Goal: Transaction & Acquisition: Book appointment/travel/reservation

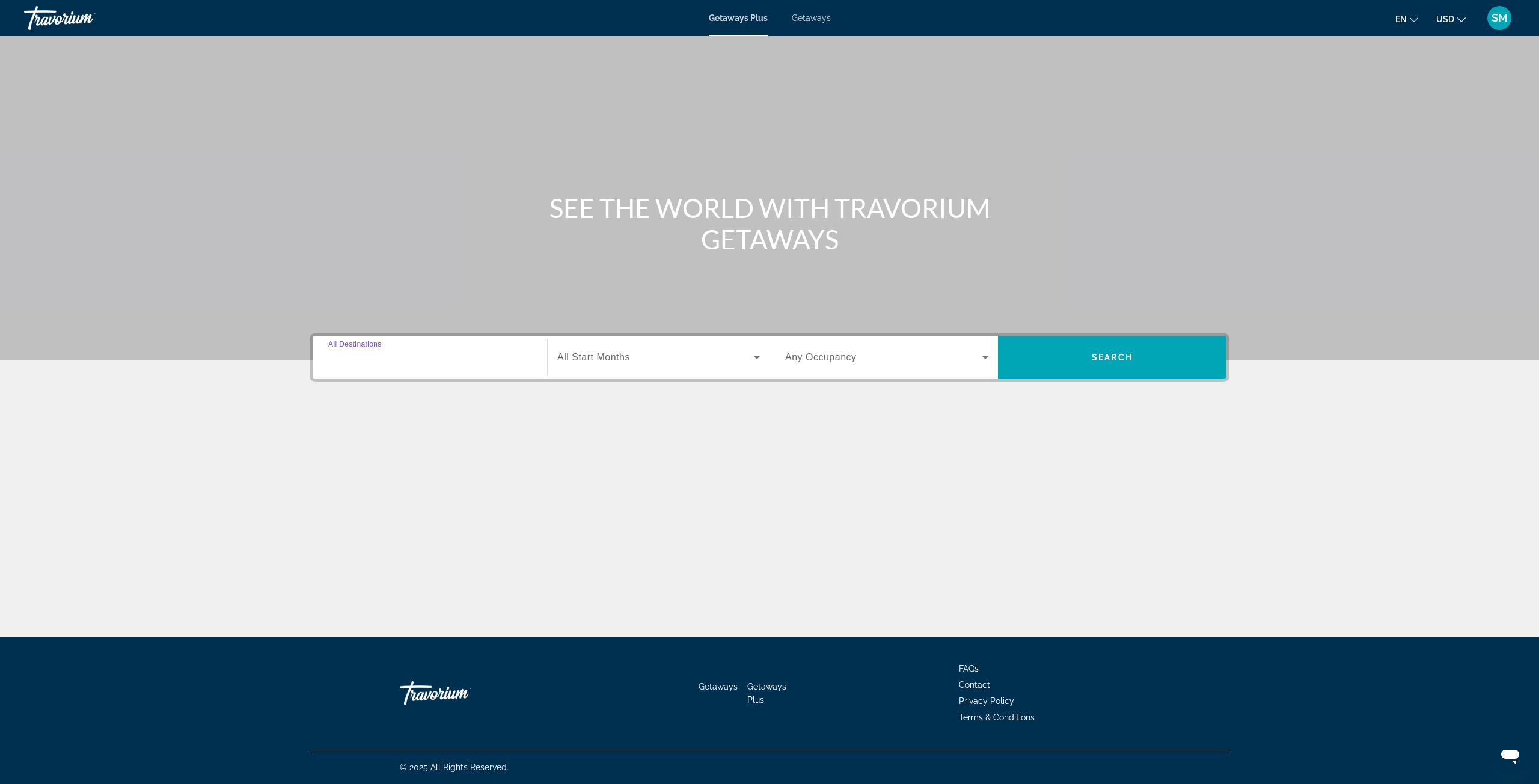
click at [434, 360] on input "Destination All Destinations" at bounding box center [429, 358] width 203 height 15
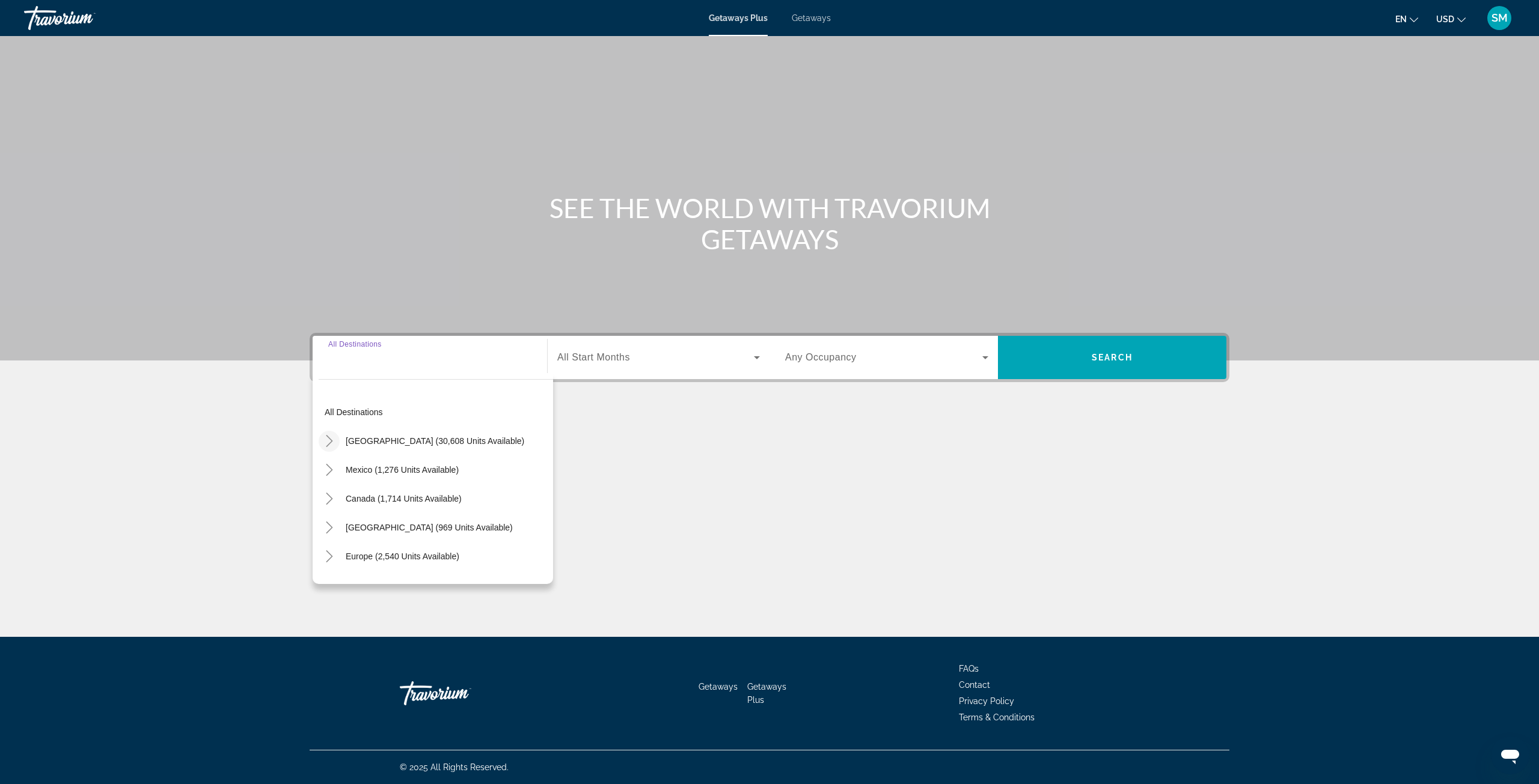
click at [330, 443] on icon "Toggle United States (30,608 units available)" at bounding box center [329, 441] width 7 height 12
click at [335, 493] on icon "Toggle Florida (5,264 units available)" at bounding box center [342, 491] width 12 height 12
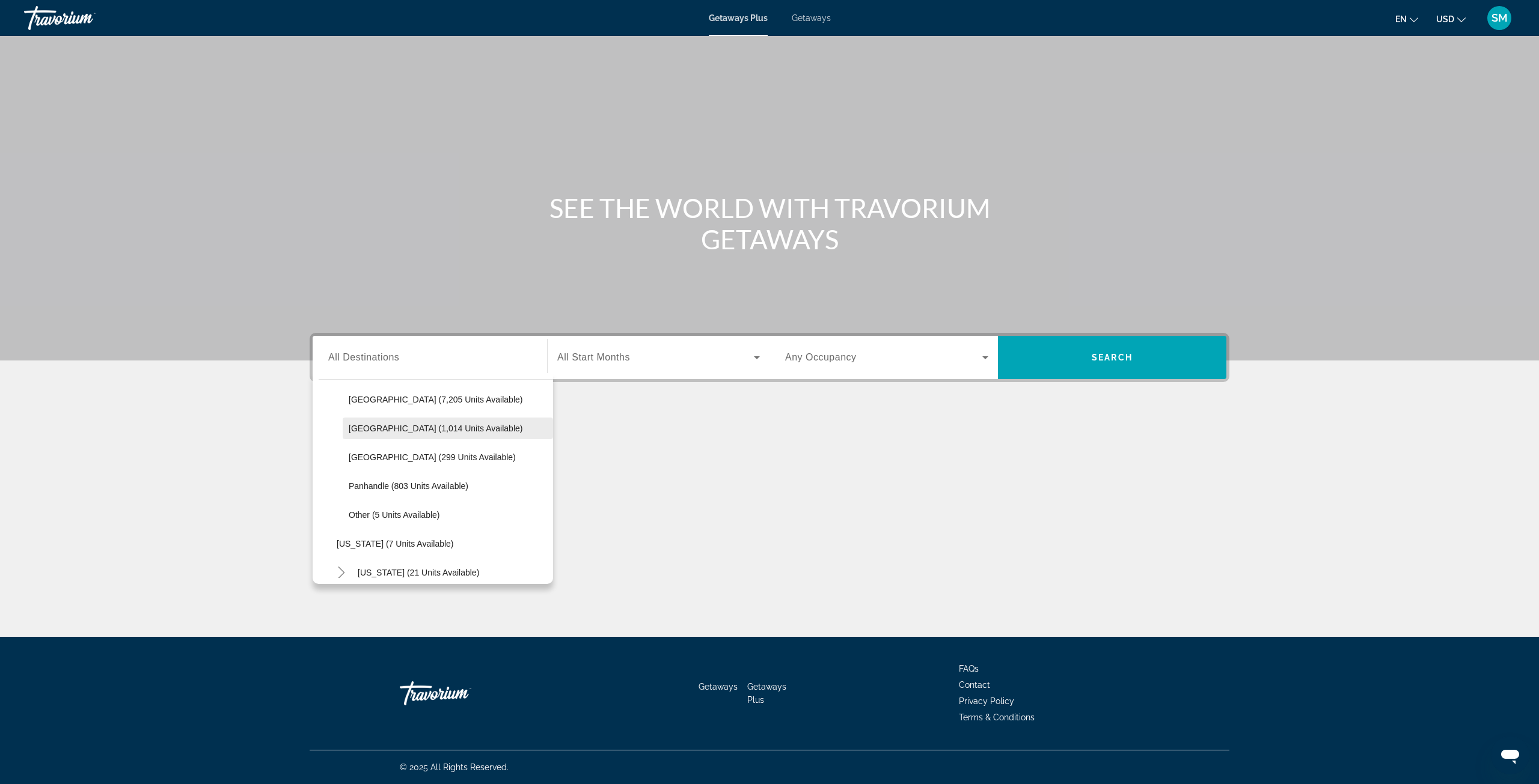
scroll to position [215, 0]
click at [409, 426] on span "[GEOGRAPHIC_DATA] (1,014 units available)" at bounding box center [436, 428] width 173 height 10
type input "**********"
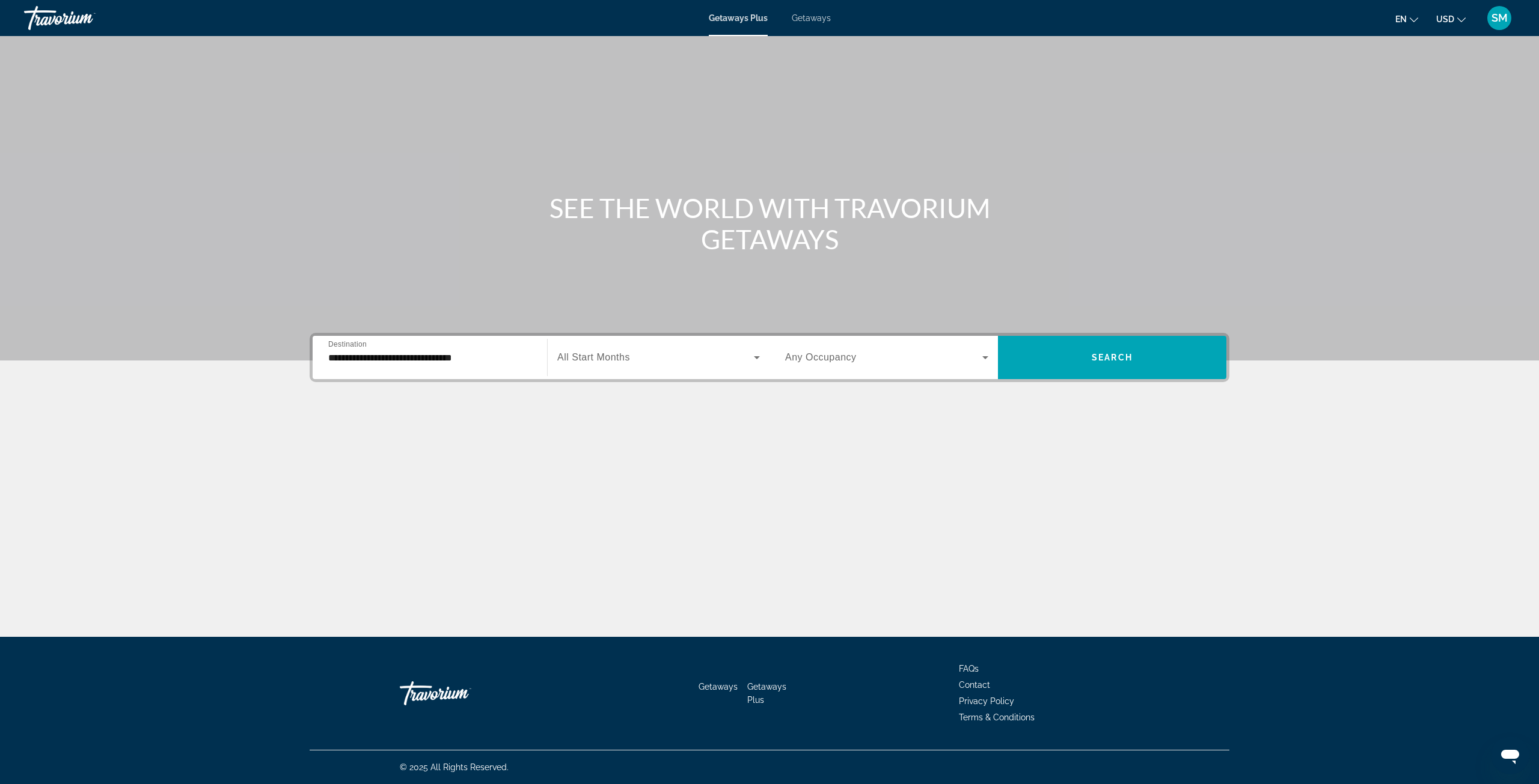
click at [617, 361] on span "All Start Months" at bounding box center [594, 357] width 73 height 10
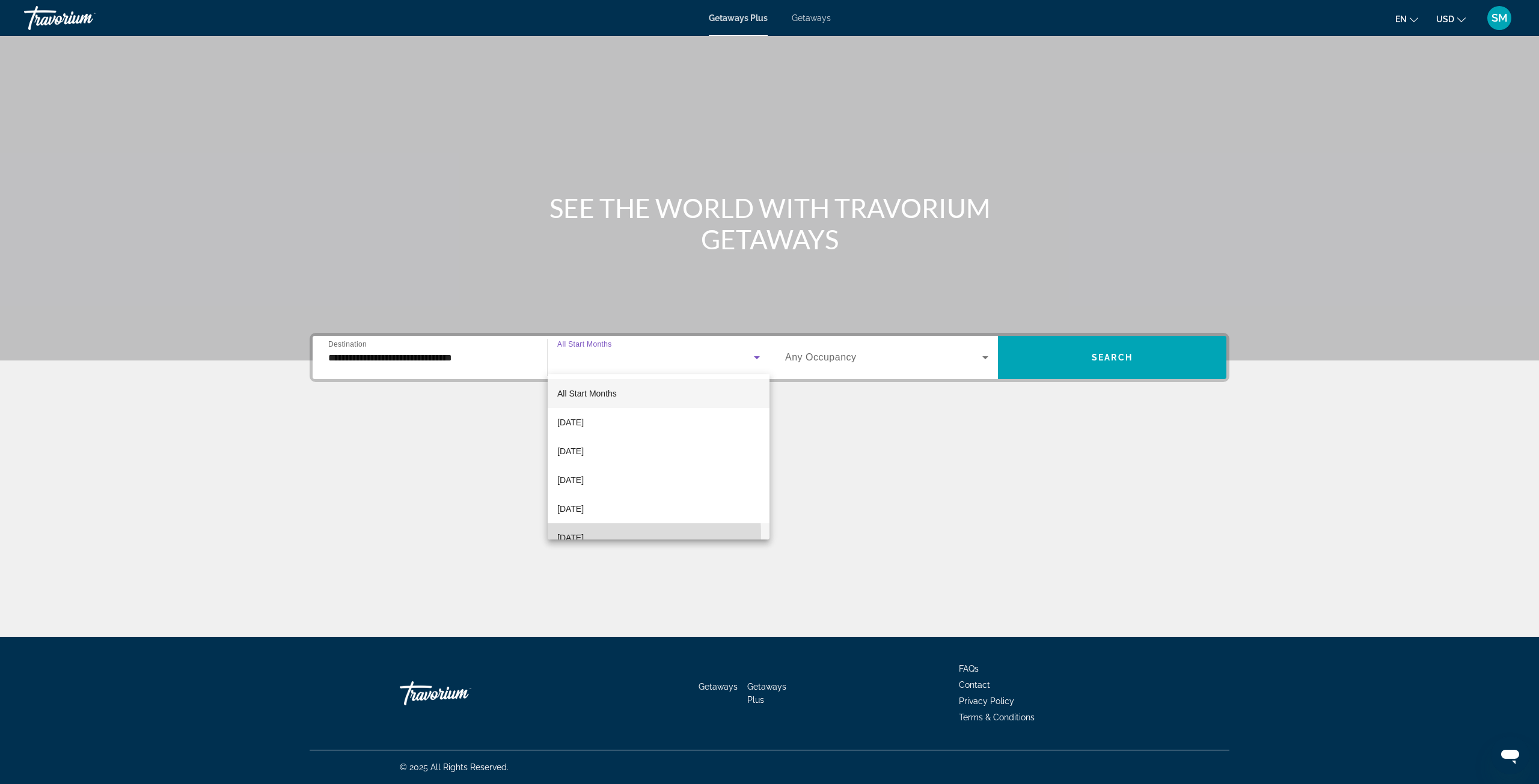
click at [584, 535] on span "[DATE]" at bounding box center [571, 538] width 27 height 15
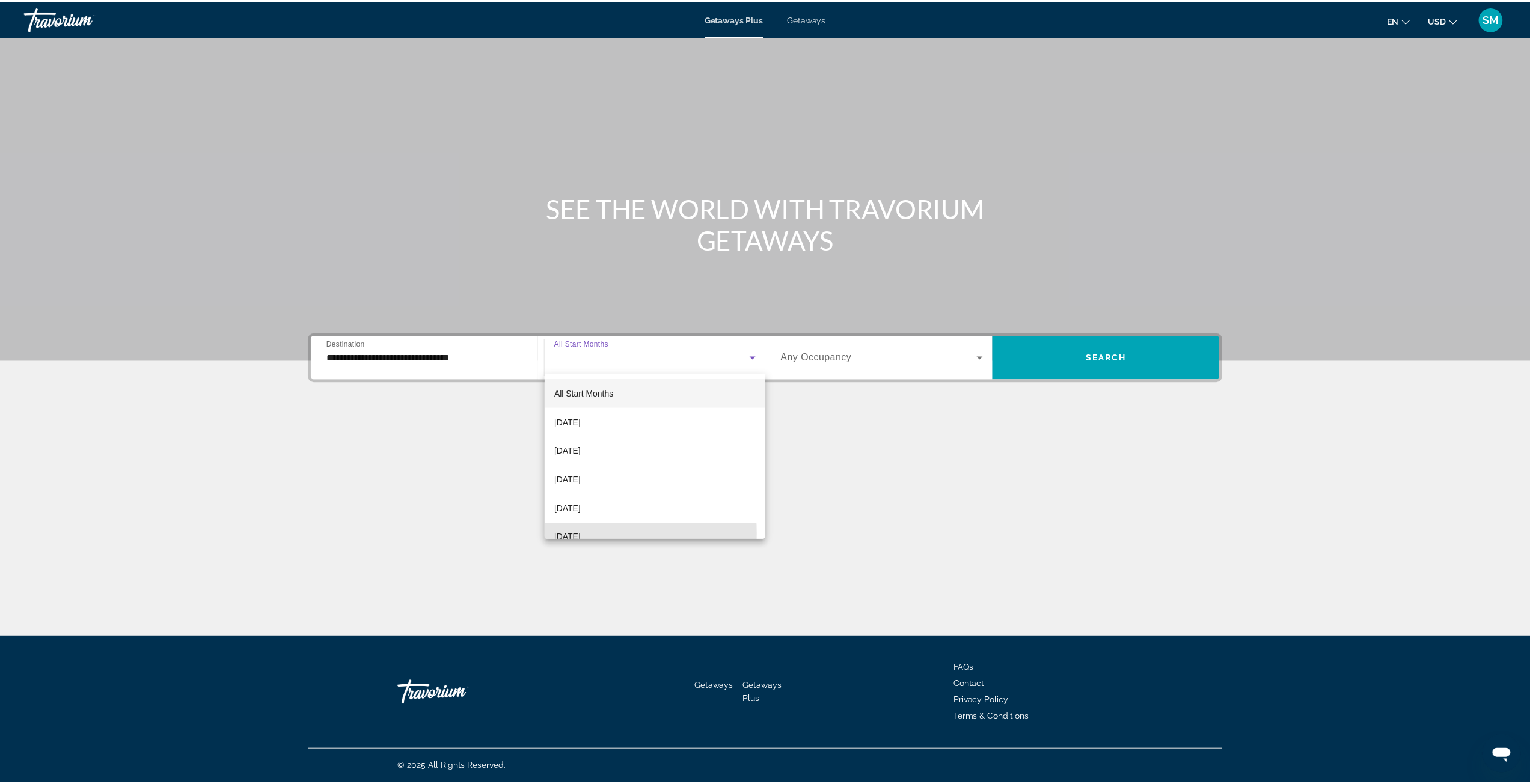
scroll to position [0, 0]
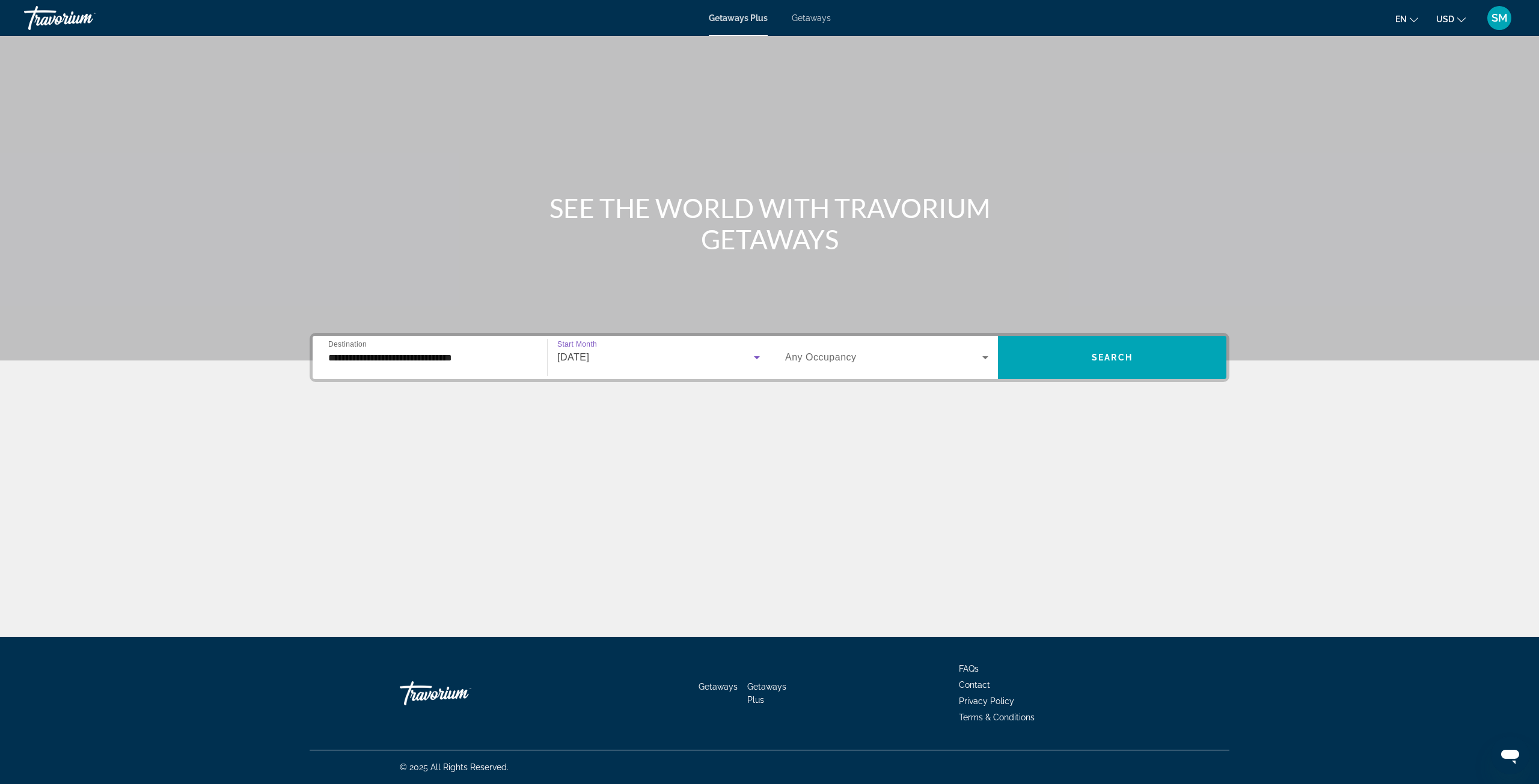
click at [971, 363] on span "Search widget" at bounding box center [883, 358] width 197 height 15
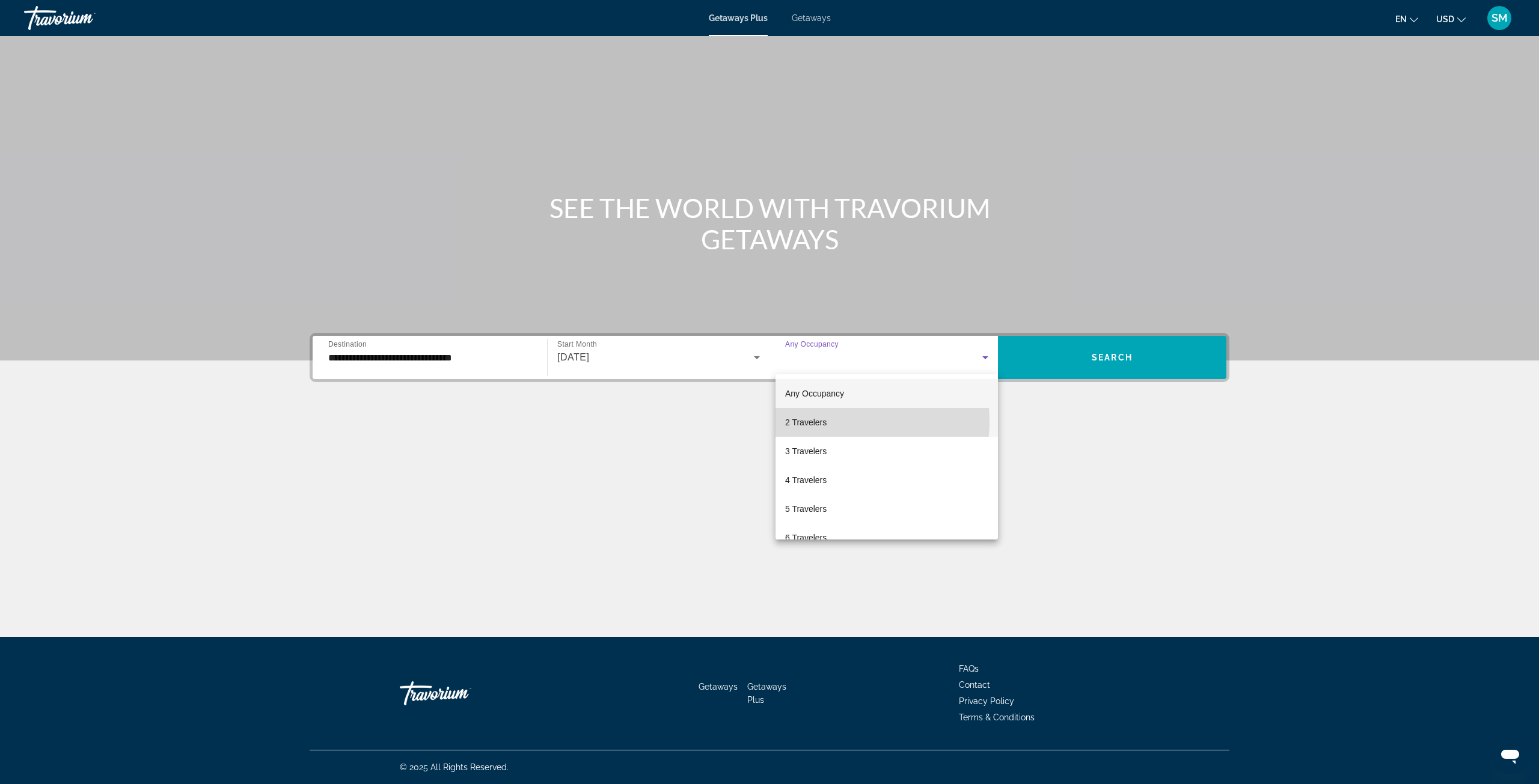
click at [835, 421] on mat-option "2 Travelers" at bounding box center [886, 423] width 223 height 29
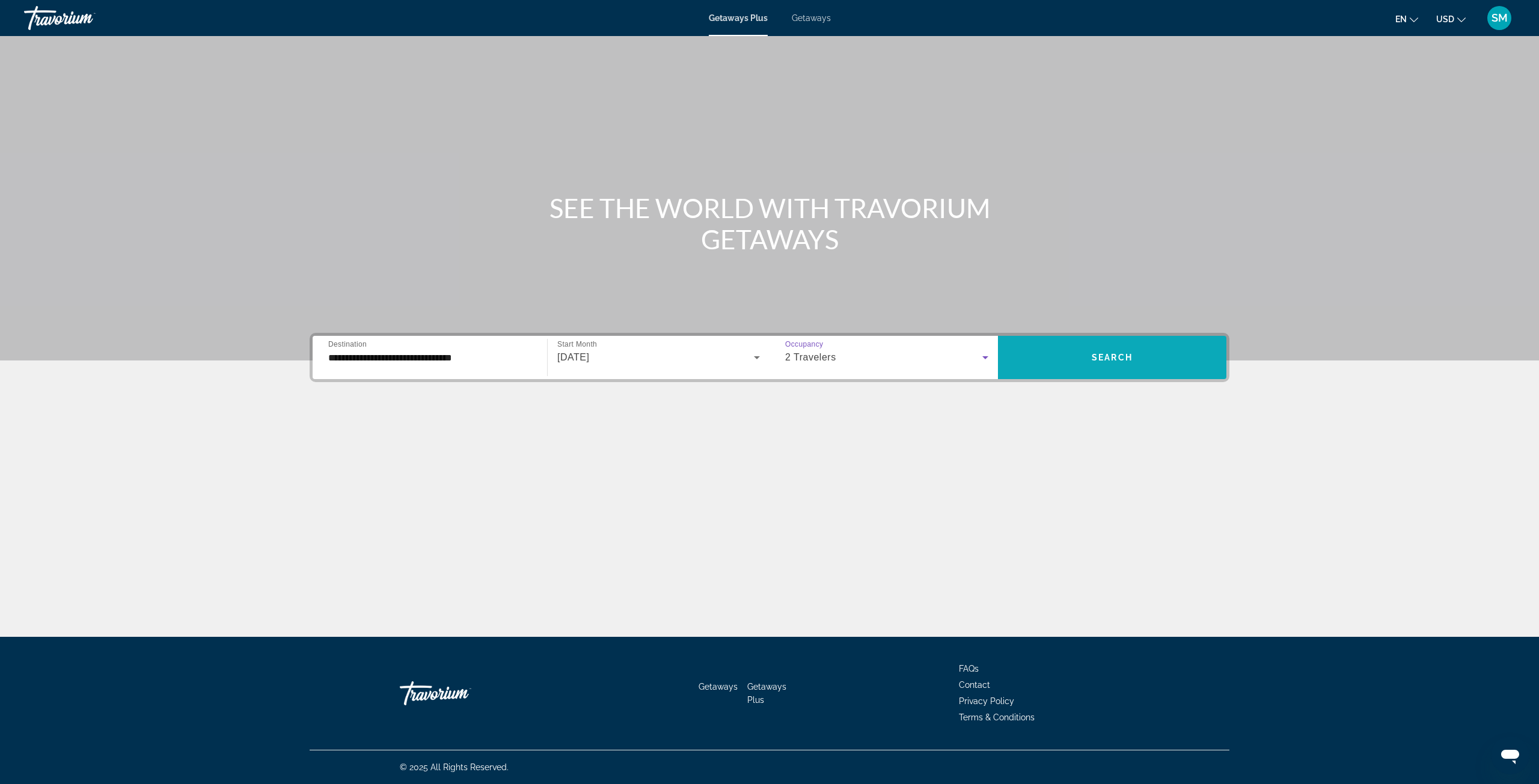
click at [1087, 354] on span "Search widget" at bounding box center [1112, 358] width 229 height 29
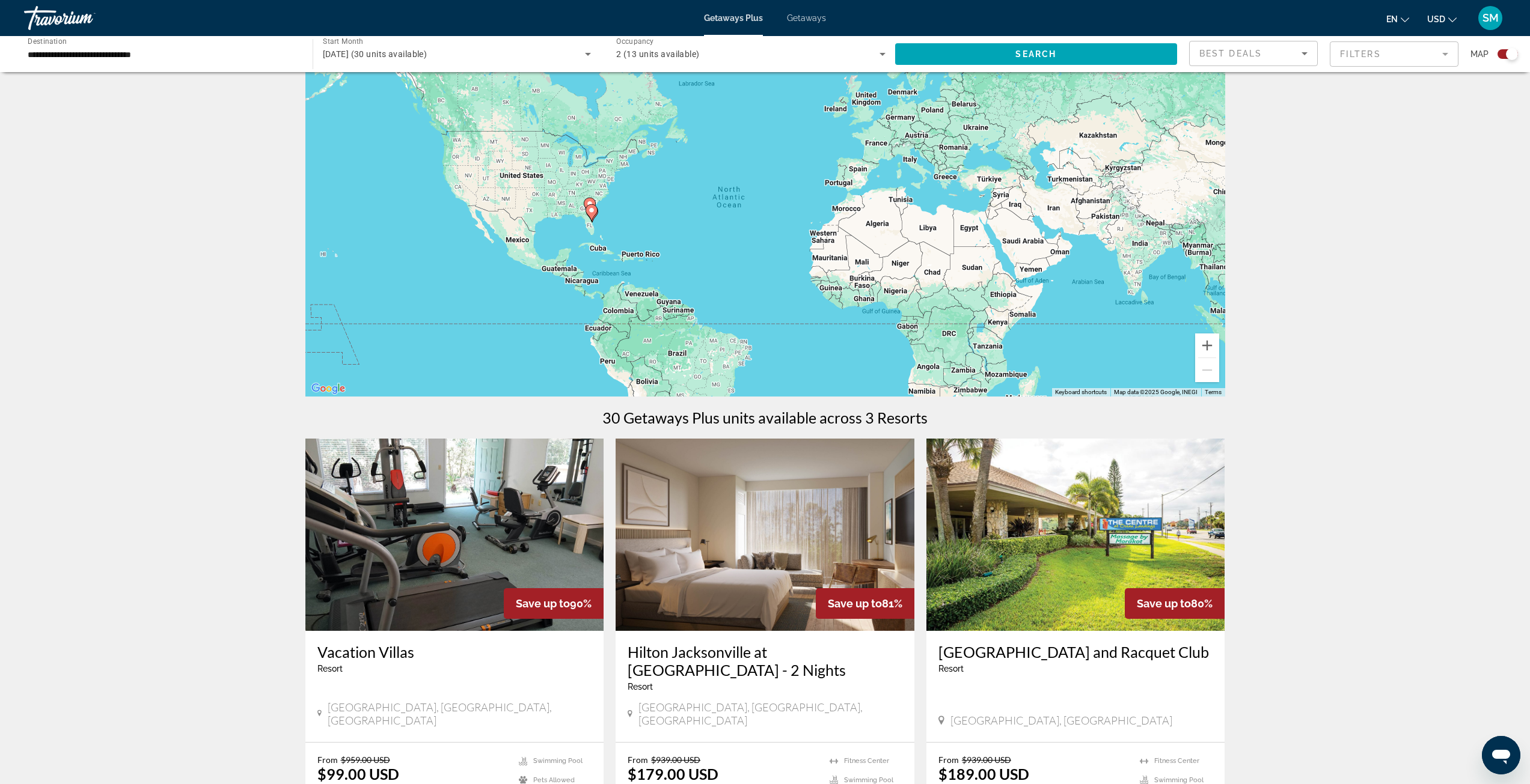
scroll to position [180, 0]
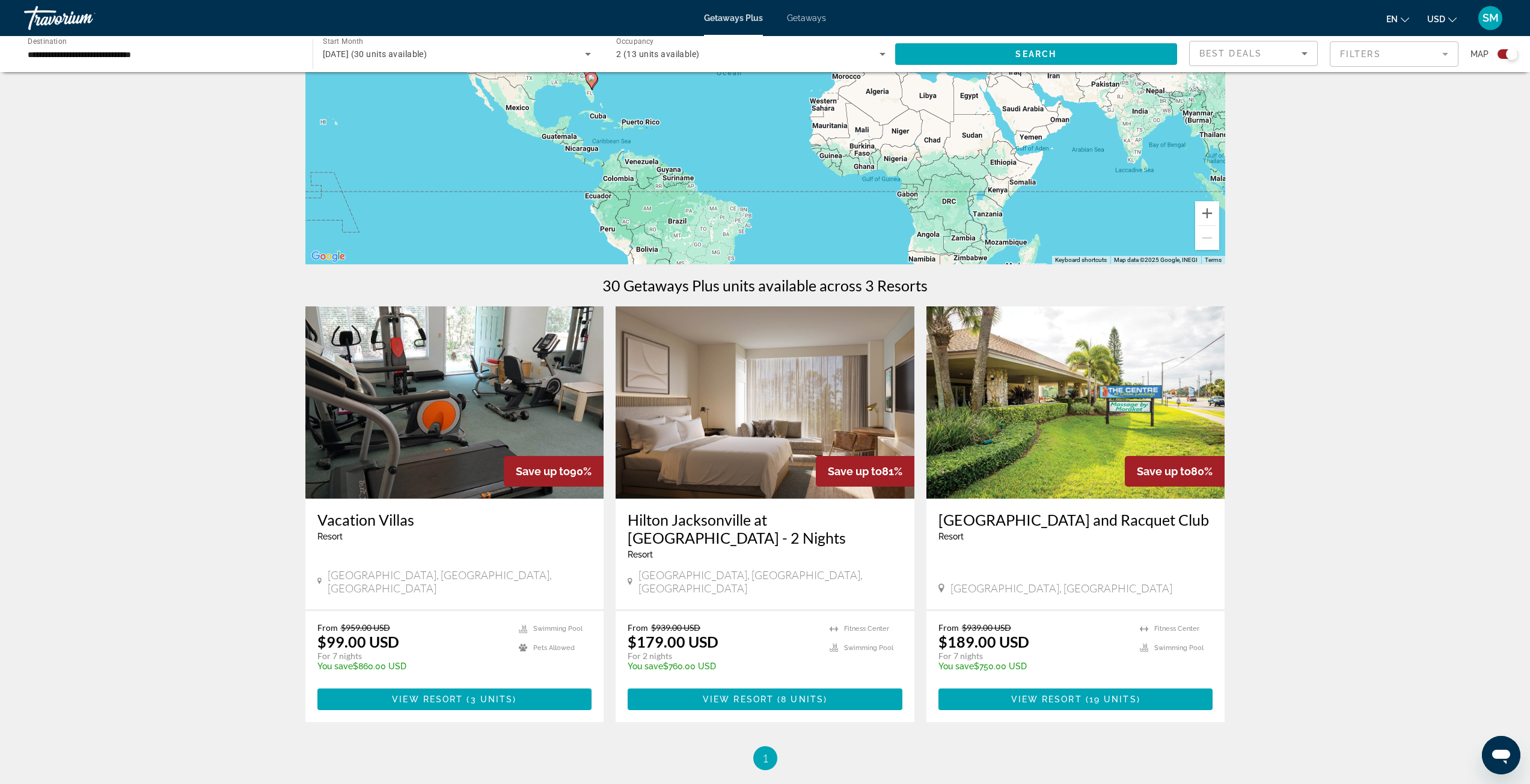
click at [1085, 422] on img "Main content" at bounding box center [1076, 402] width 299 height 192
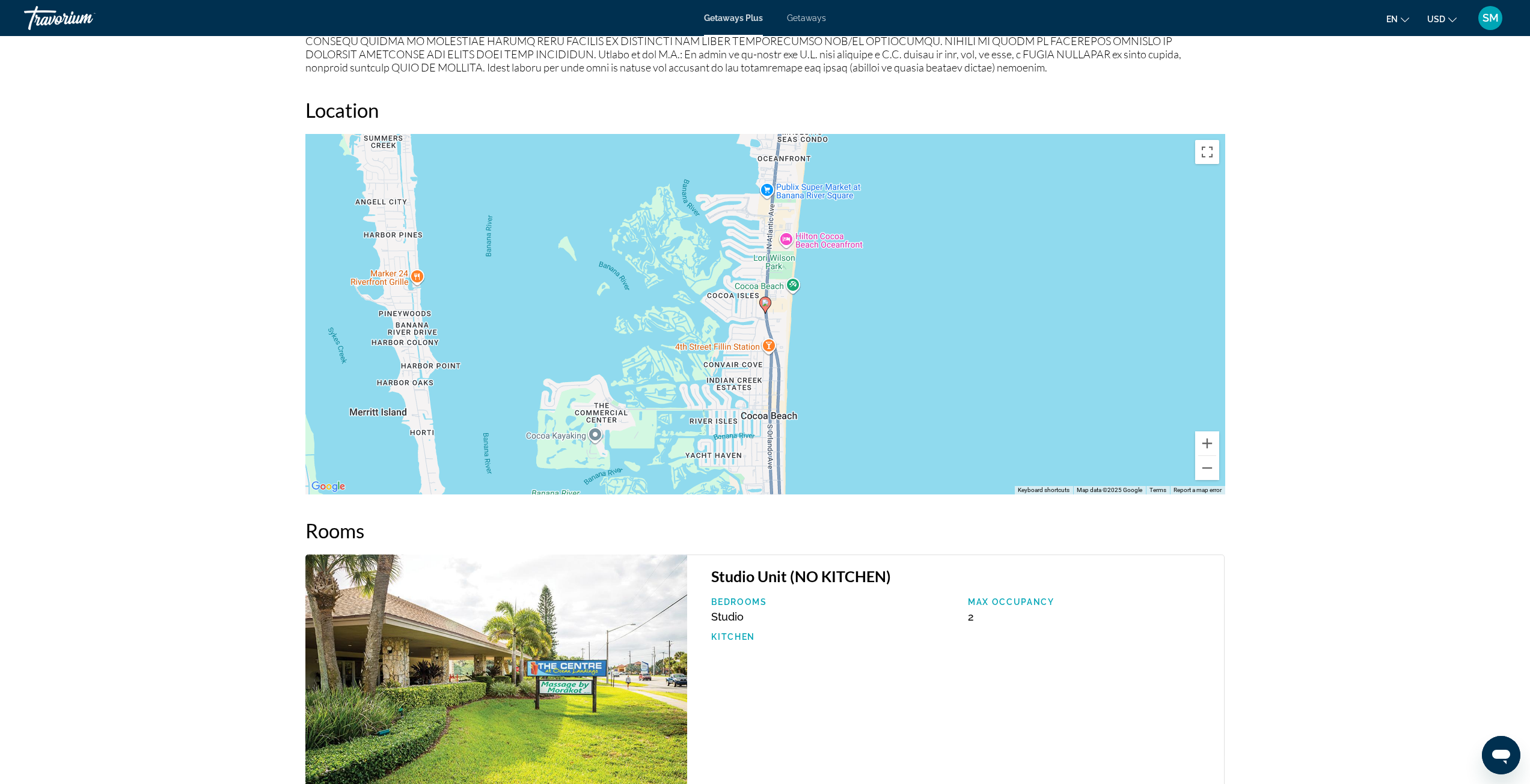
scroll to position [1382, 0]
click at [1213, 472] on button "Zoom out" at bounding box center [1207, 467] width 24 height 24
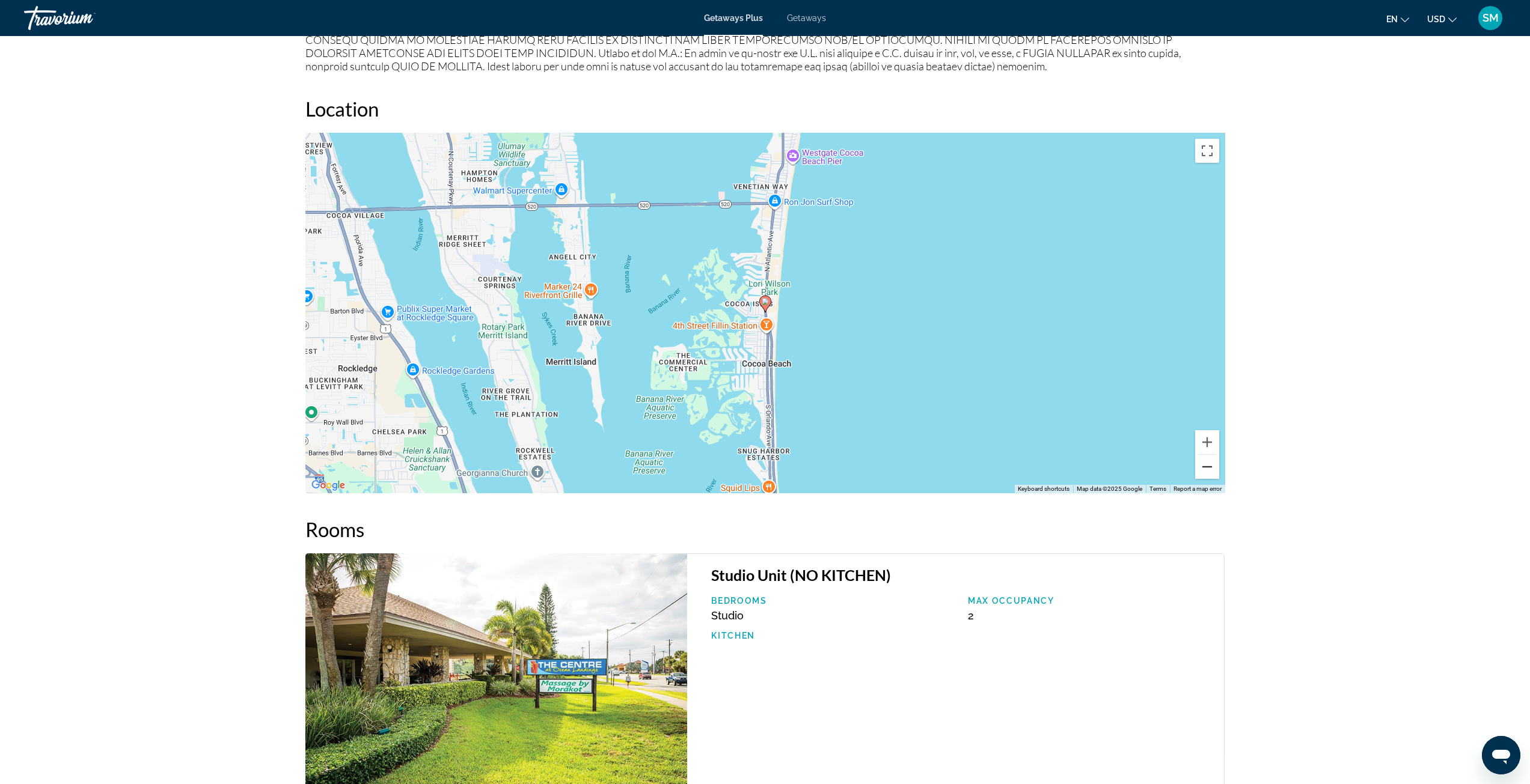
click at [1213, 472] on button "Zoom out" at bounding box center [1207, 467] width 24 height 24
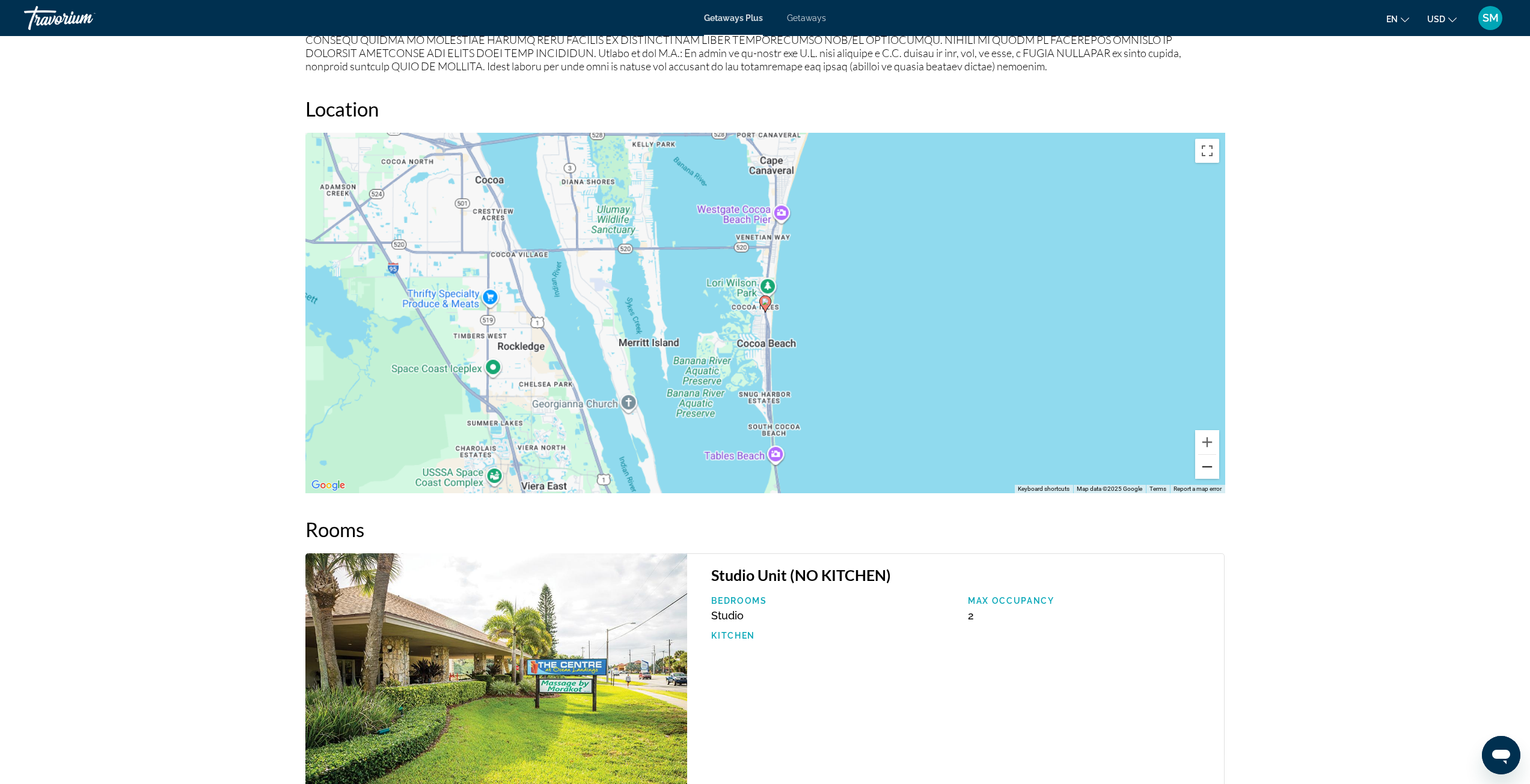
click at [1213, 472] on button "Zoom out" at bounding box center [1207, 467] width 24 height 24
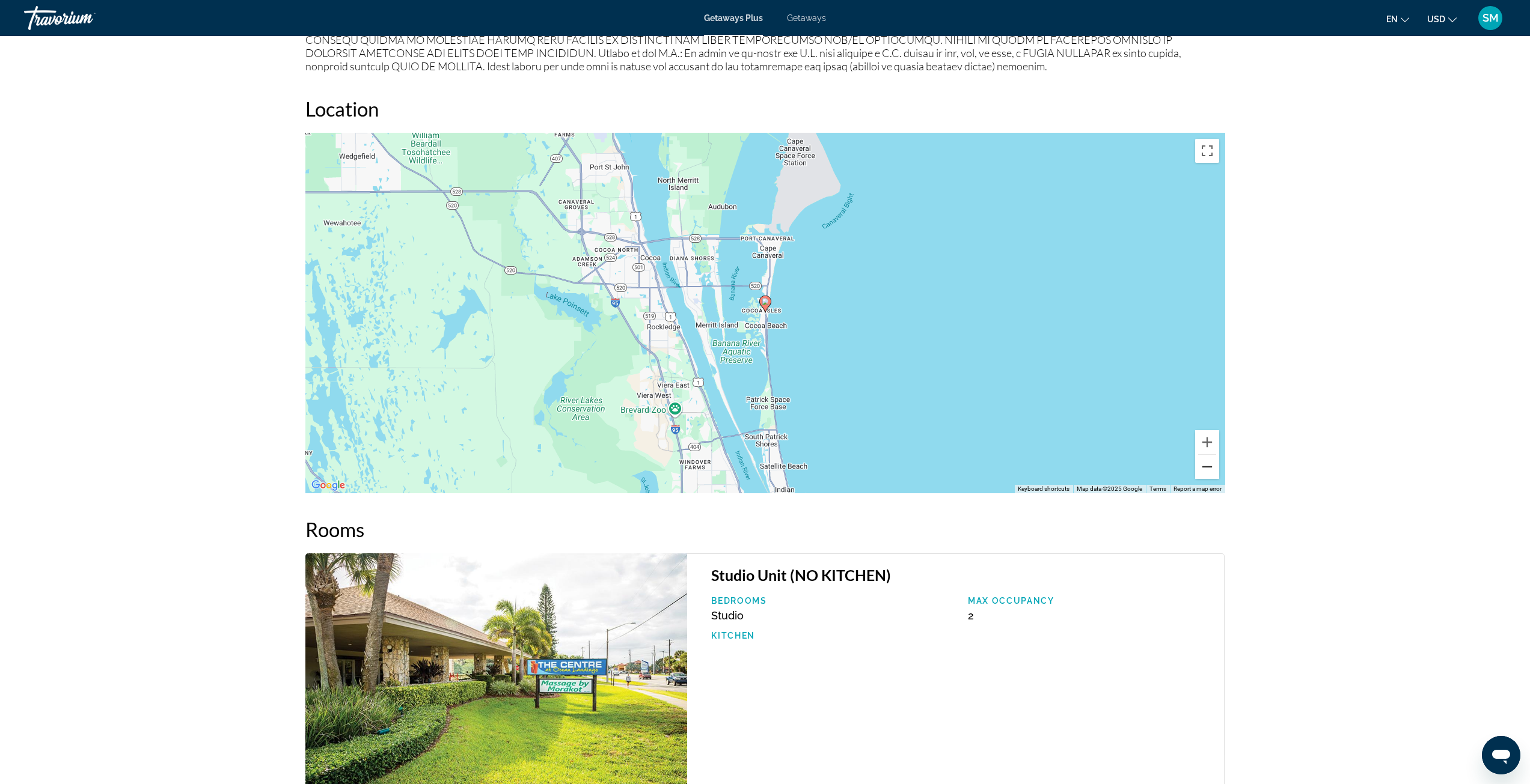
click at [1213, 472] on button "Zoom out" at bounding box center [1207, 467] width 24 height 24
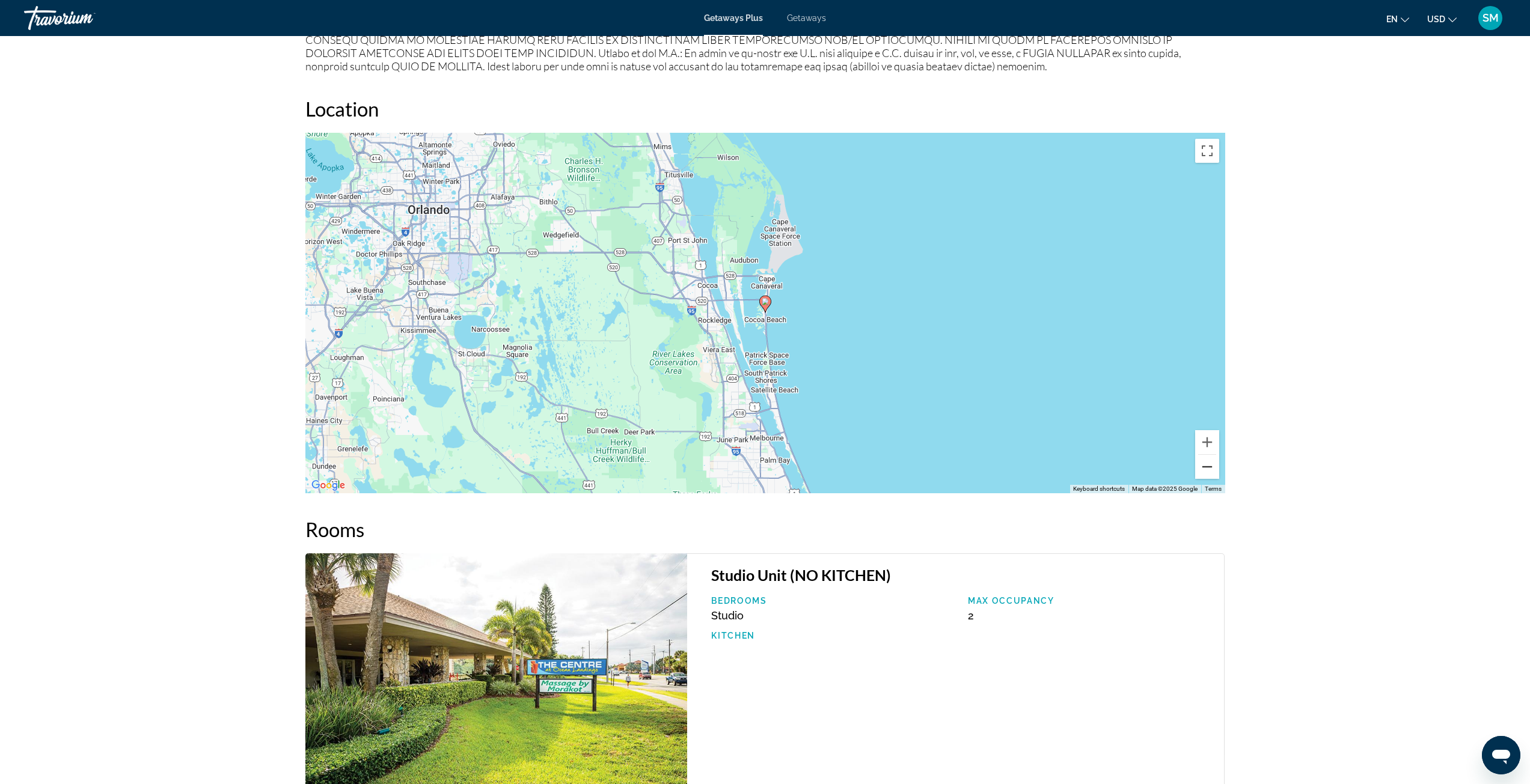
click at [1213, 472] on button "Zoom out" at bounding box center [1207, 467] width 24 height 24
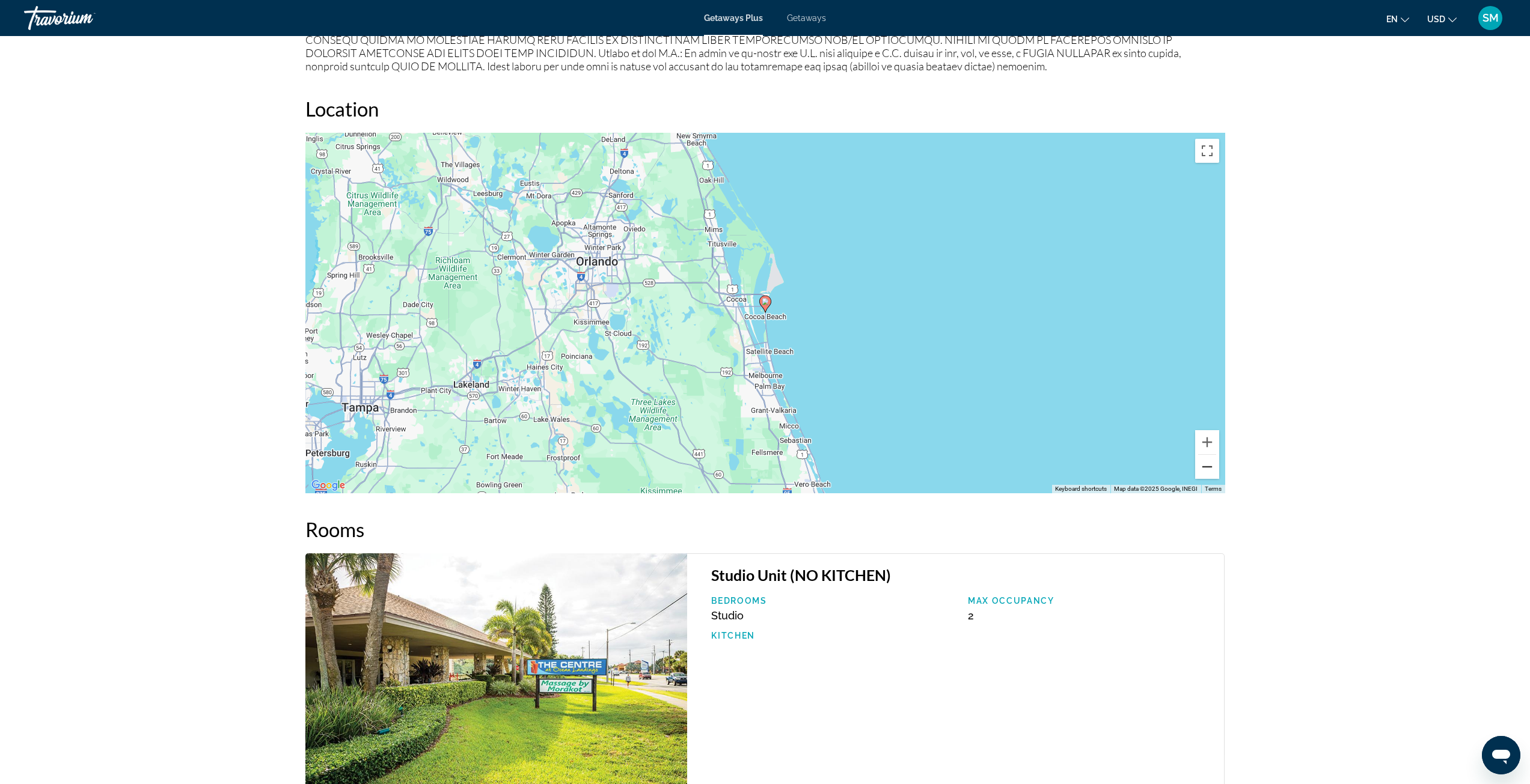
click at [1213, 472] on button "Zoom out" at bounding box center [1207, 467] width 24 height 24
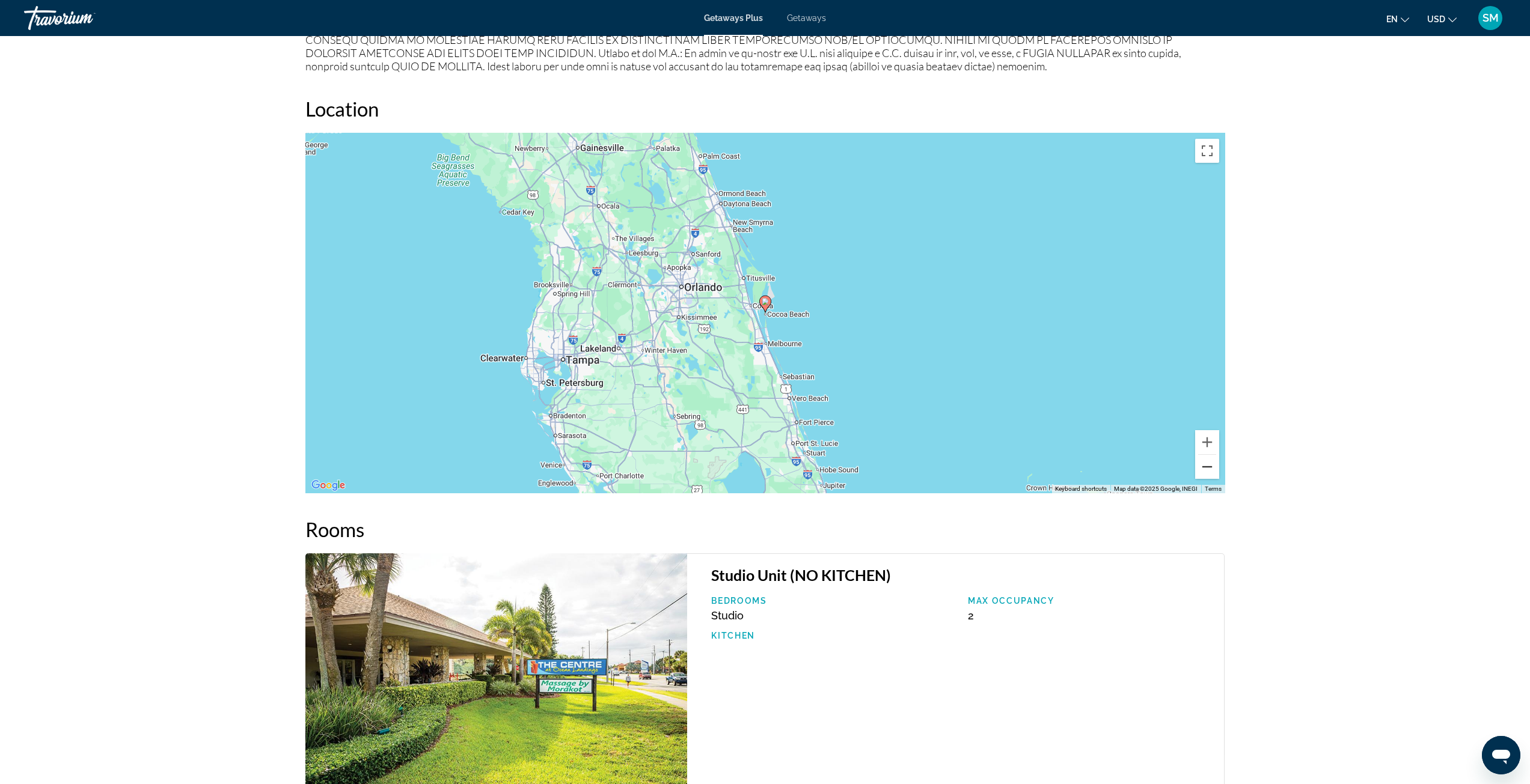
click at [1213, 472] on button "Zoom out" at bounding box center [1207, 467] width 24 height 24
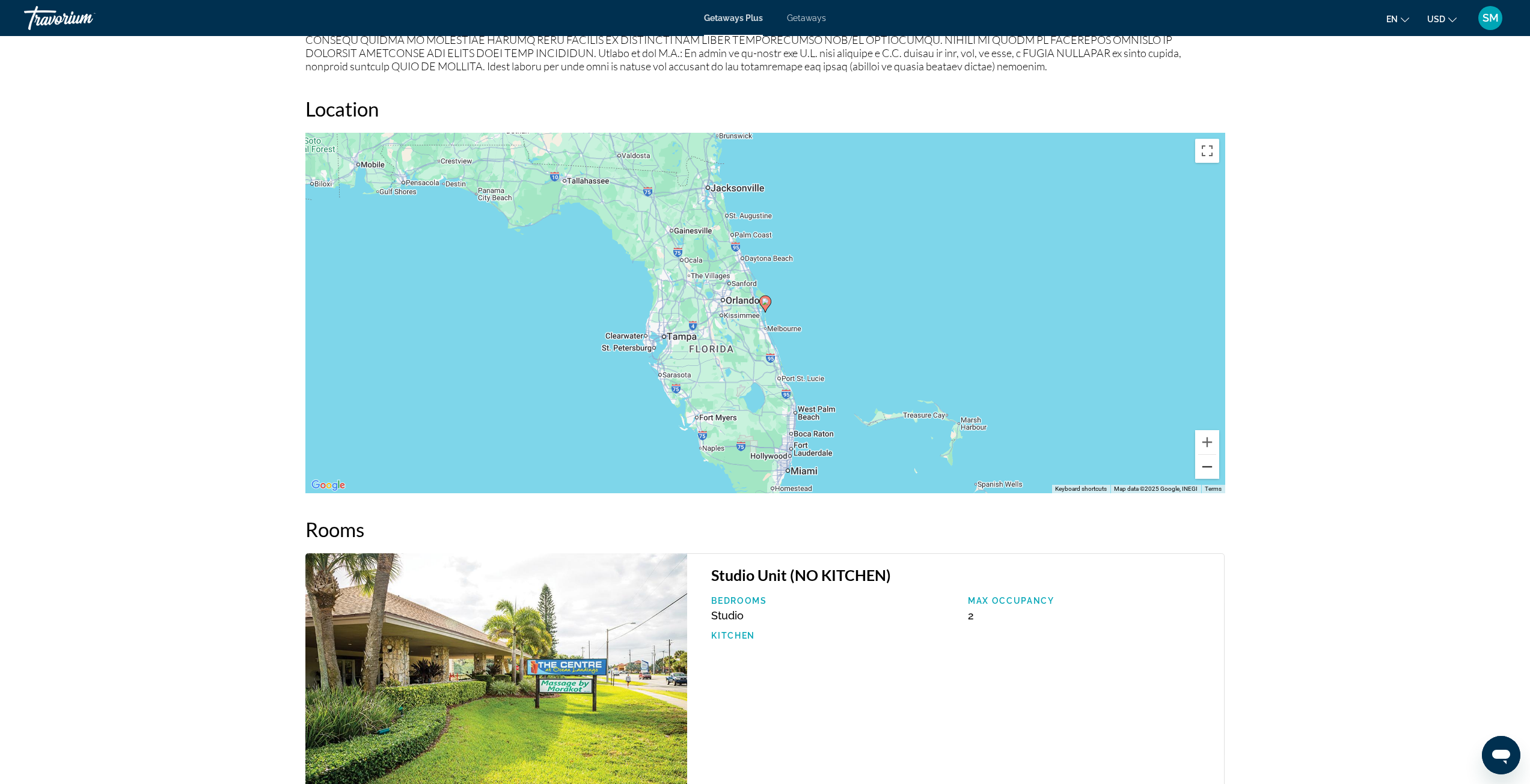
click at [1213, 472] on button "Zoom out" at bounding box center [1207, 467] width 24 height 24
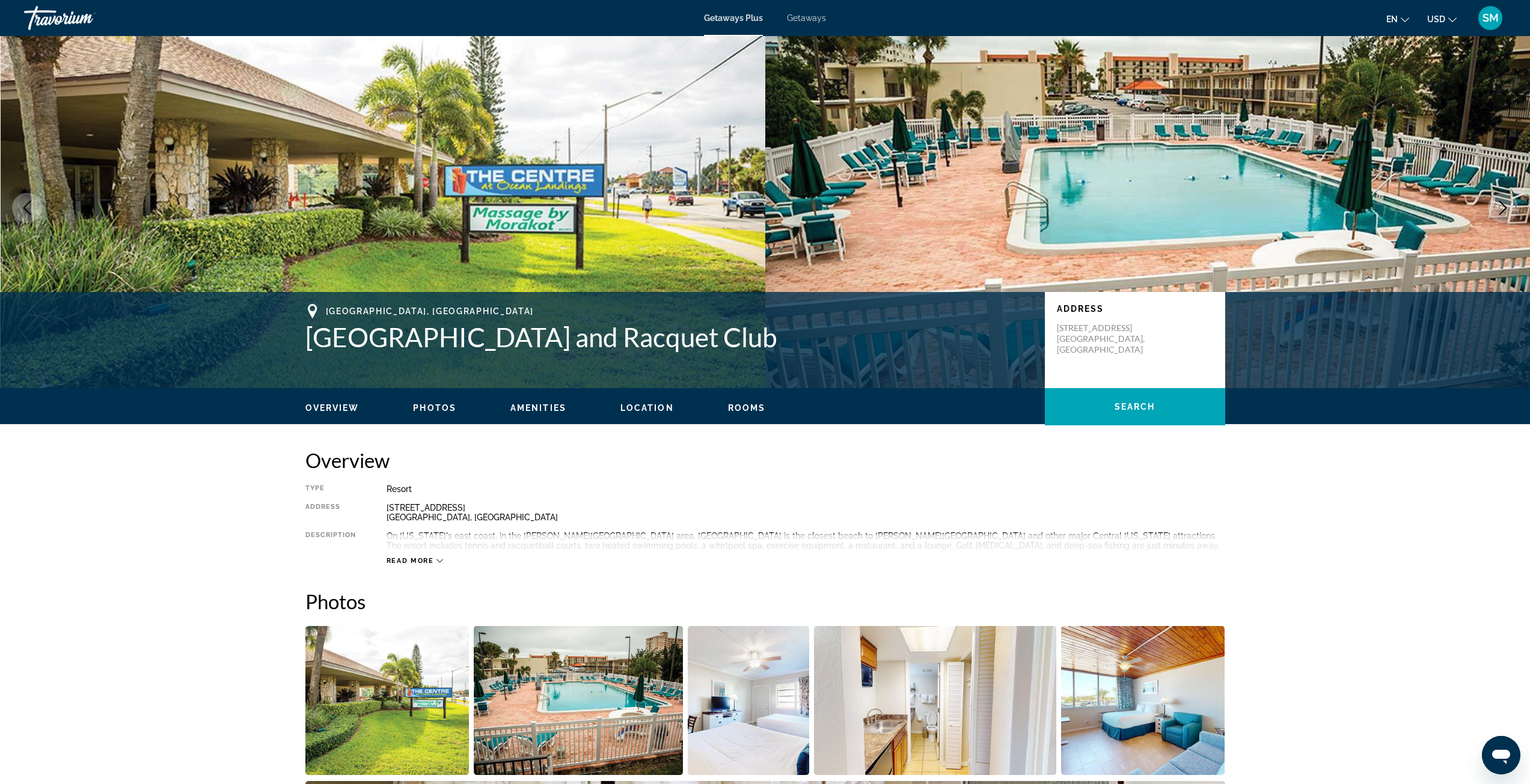
scroll to position [0, 0]
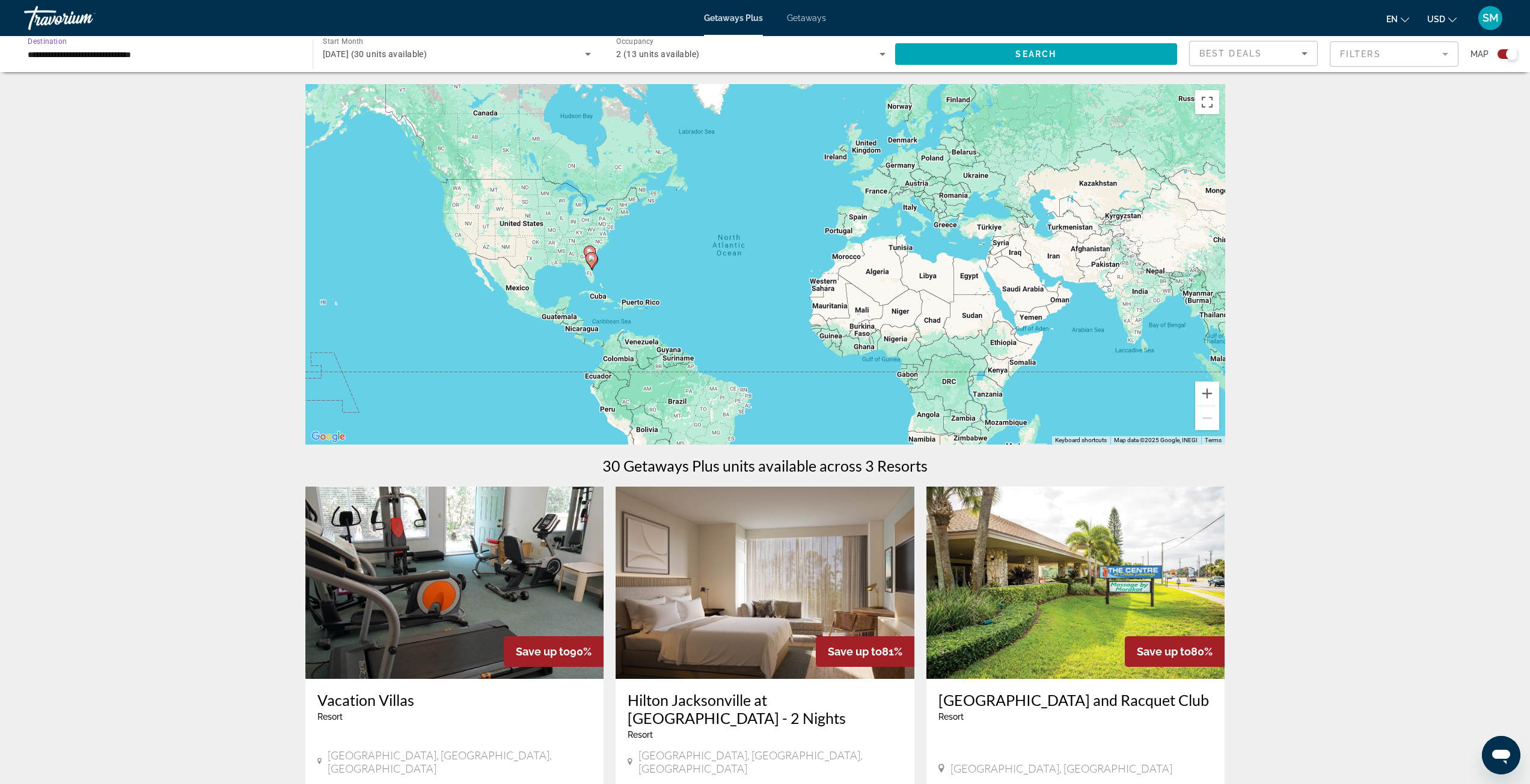
click at [169, 56] on input "**********" at bounding box center [163, 55] width 269 height 15
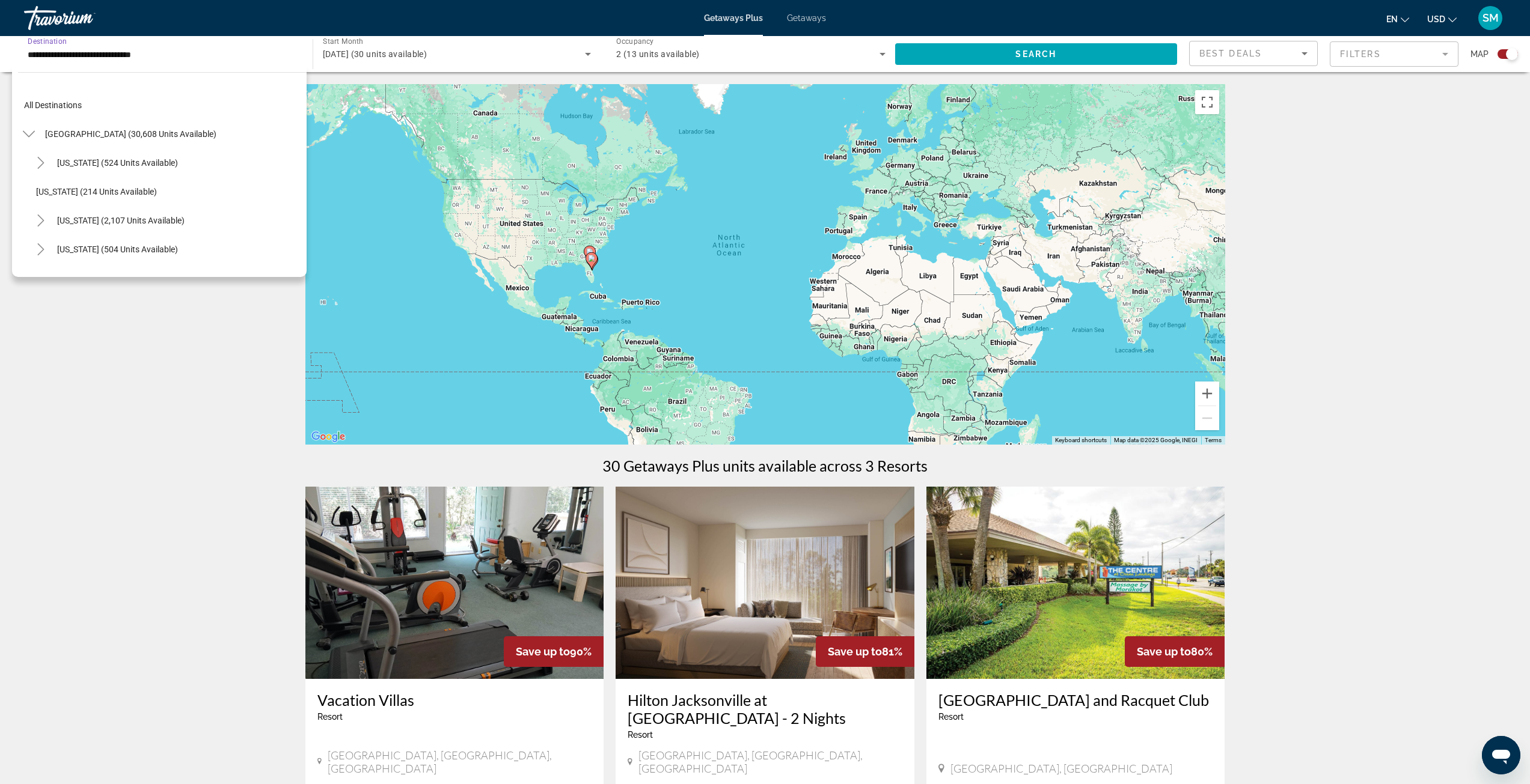
scroll to position [158, 0]
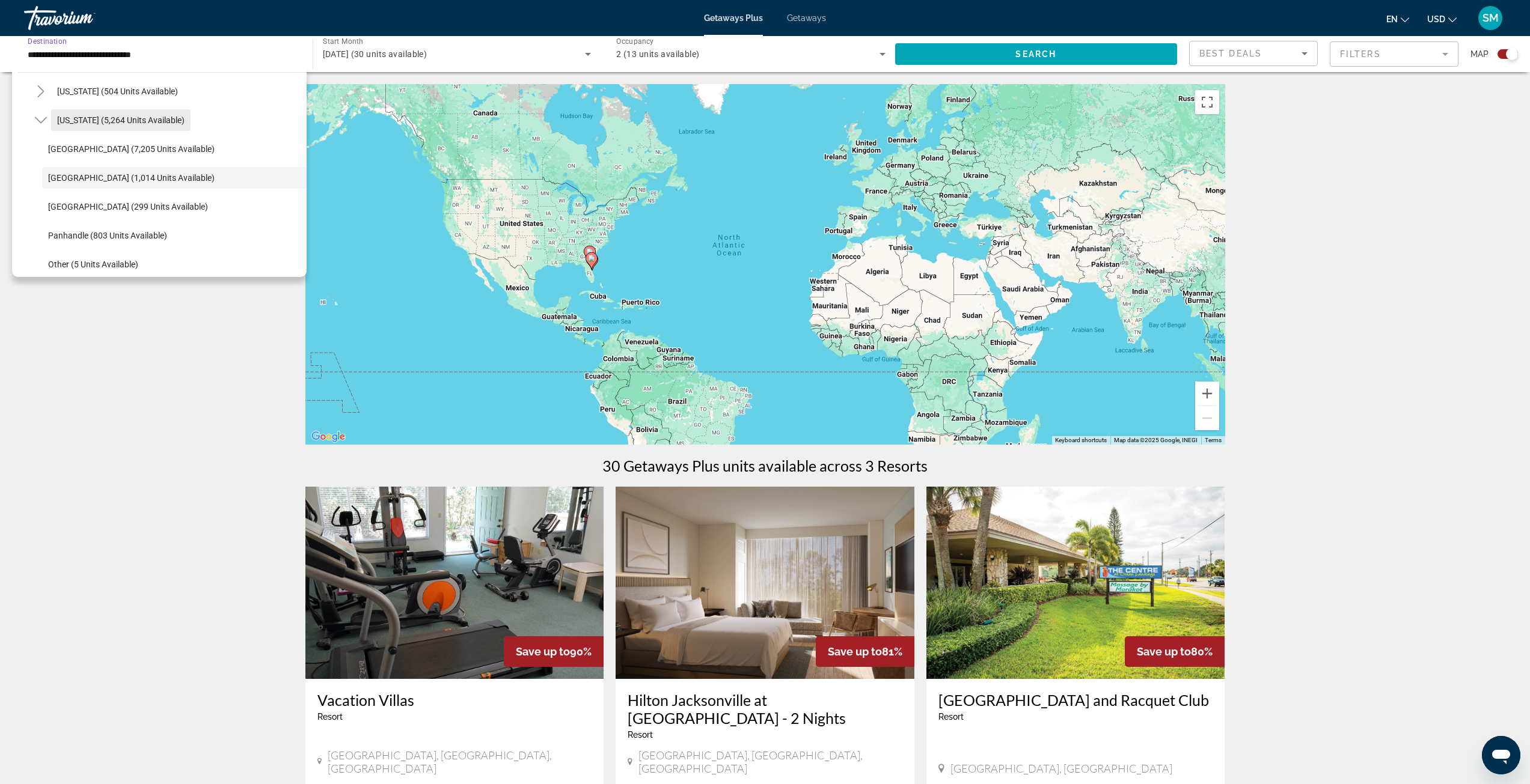
click at [76, 115] on span "[US_STATE] (5,264 units available)" at bounding box center [121, 120] width 127 height 10
type input "**********"
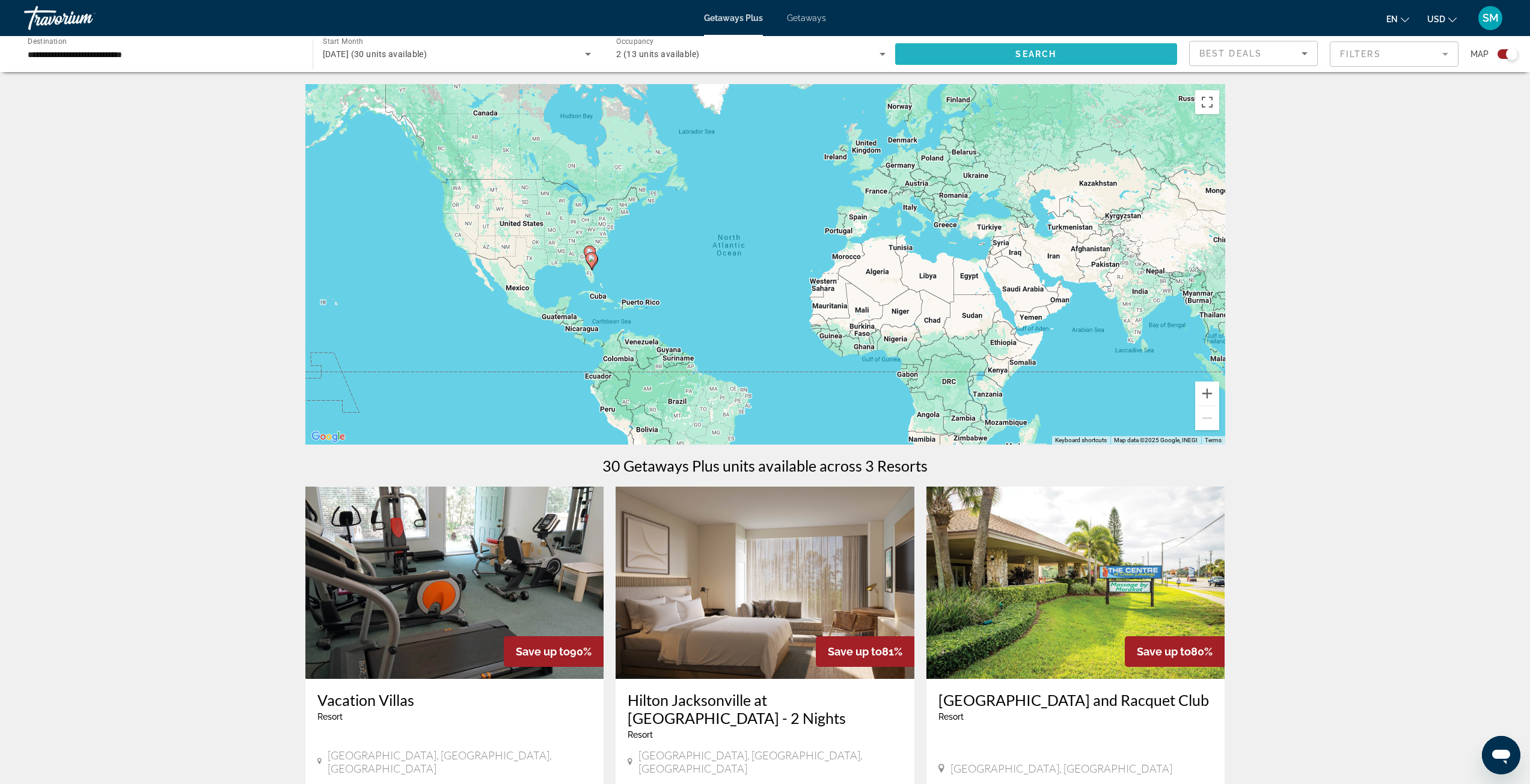
click at [1004, 59] on span "Search widget" at bounding box center [1037, 54] width 283 height 29
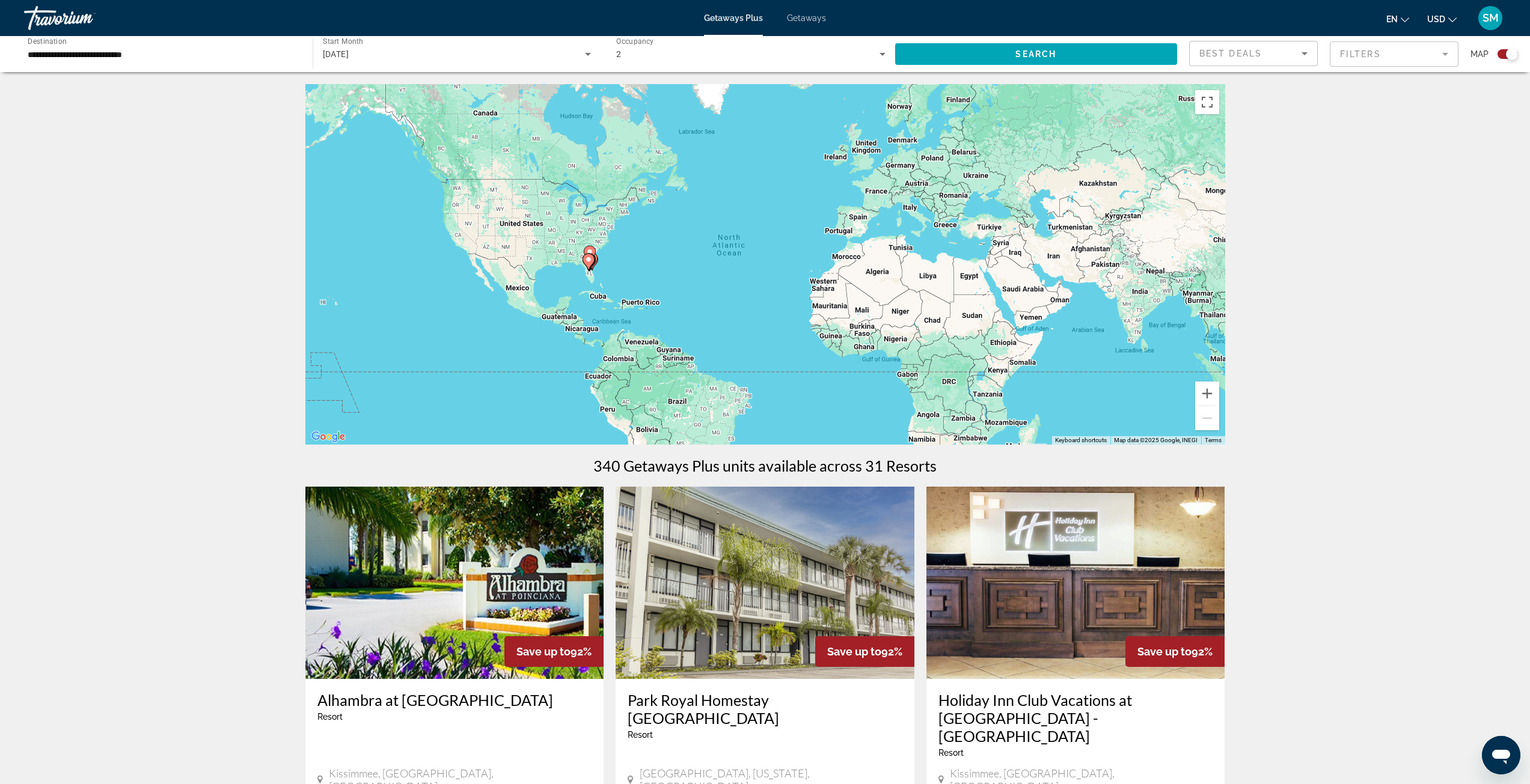
click at [1389, 53] on mat-form-field "Filters" at bounding box center [1394, 54] width 129 height 25
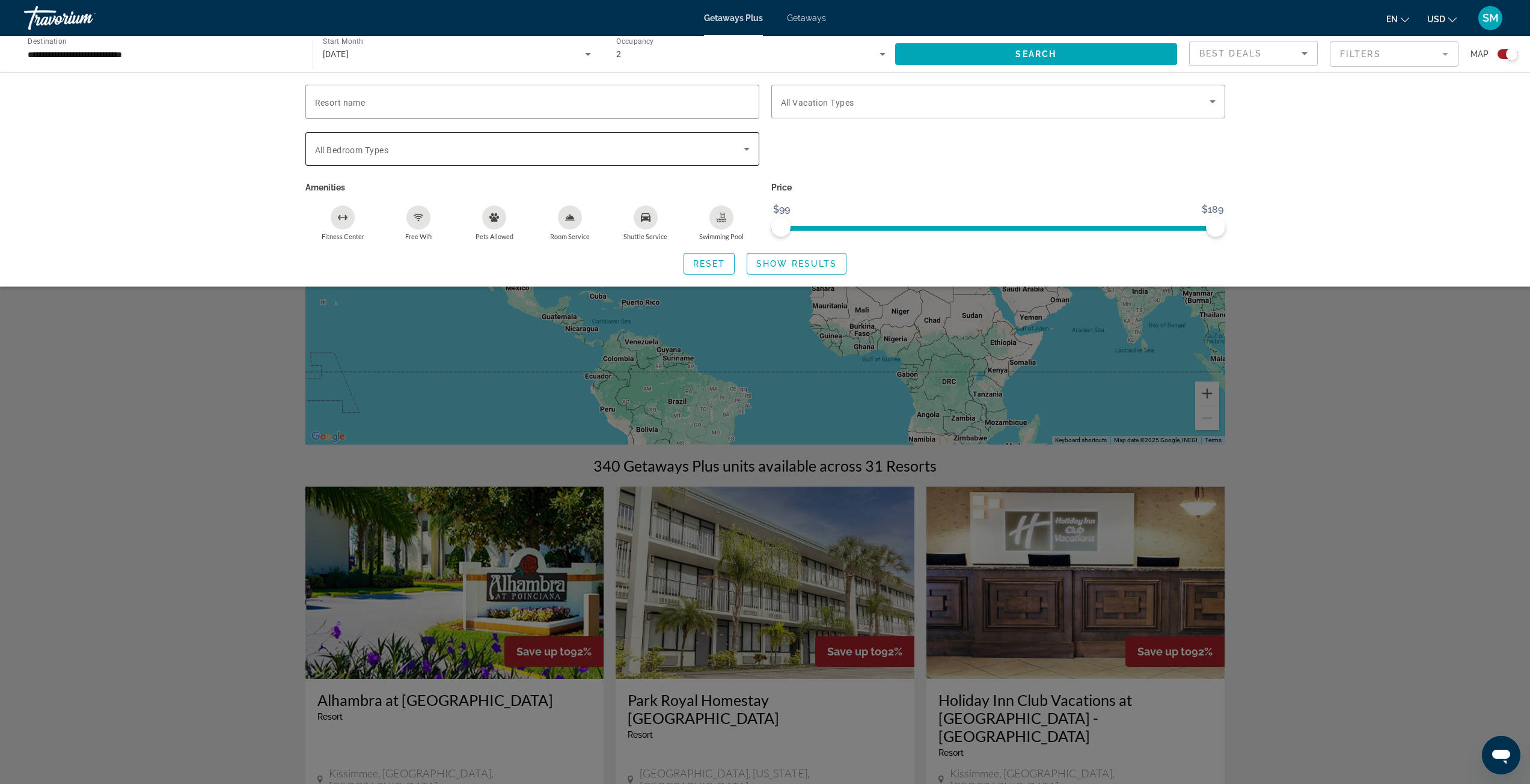
click at [513, 155] on span "Search widget" at bounding box center [529, 149] width 429 height 15
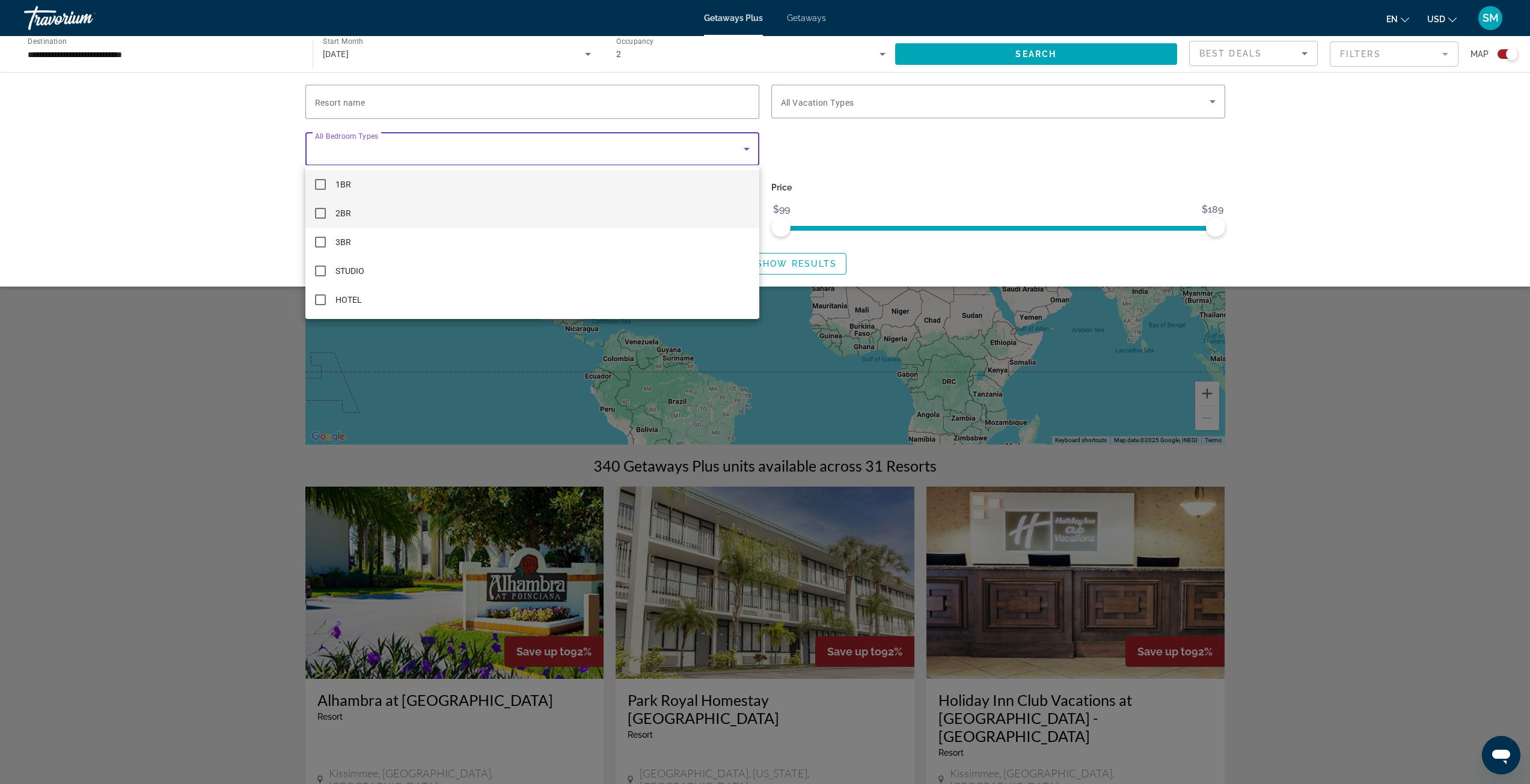
click at [377, 217] on mat-option "2BR" at bounding box center [532, 213] width 454 height 29
click at [826, 261] on div at bounding box center [765, 392] width 1530 height 784
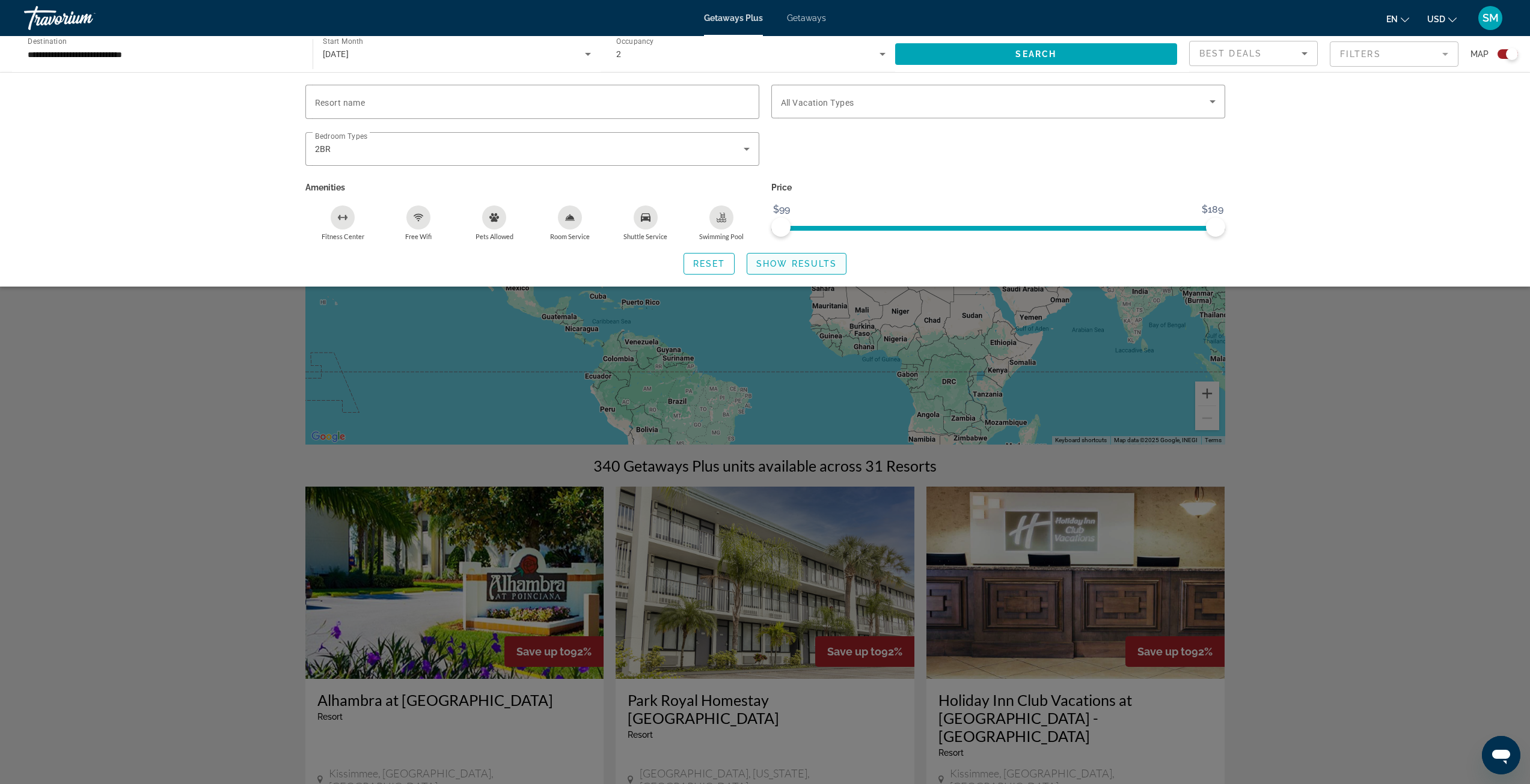
click at [794, 264] on span "Show Results" at bounding box center [797, 264] width 81 height 10
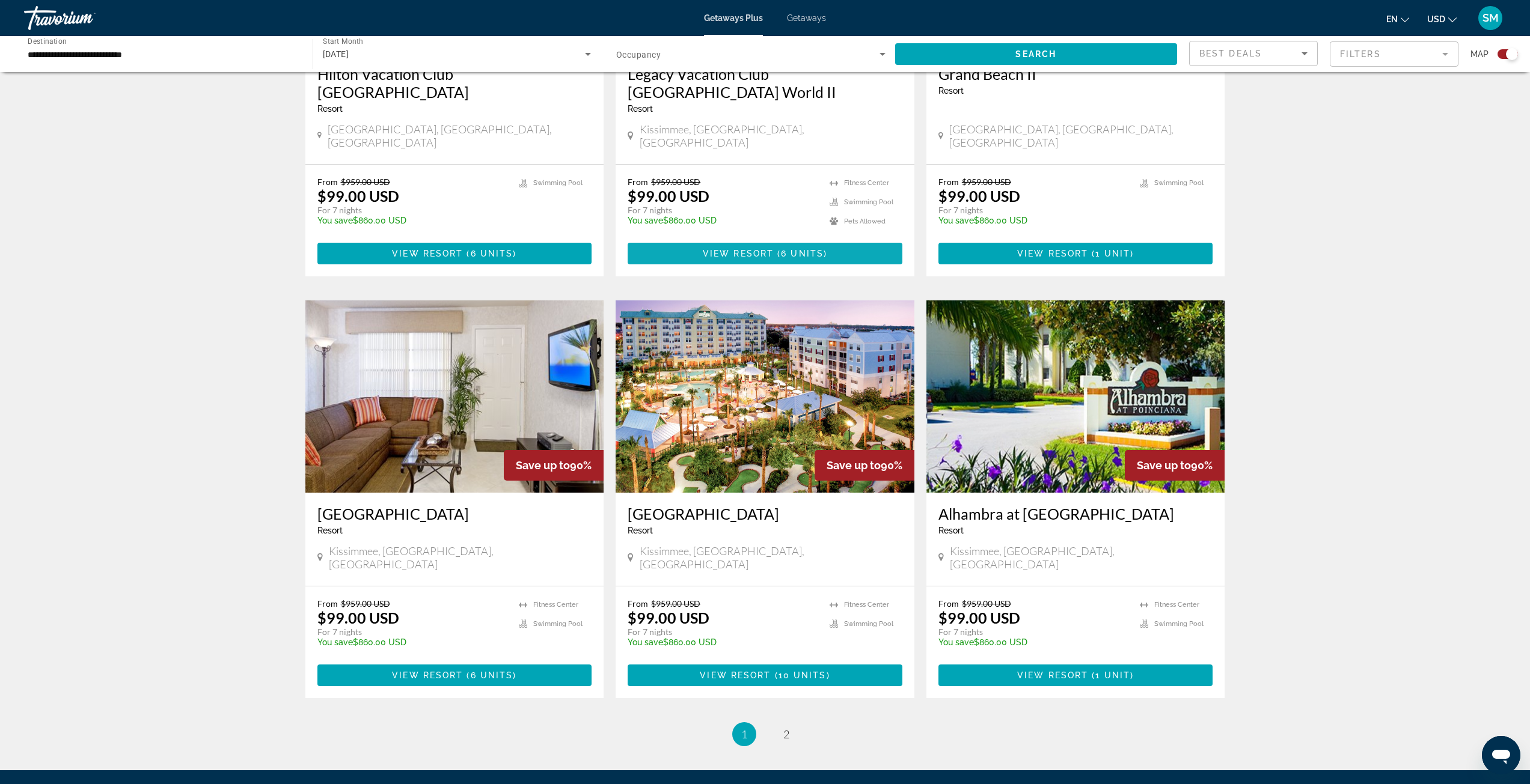
scroll to position [1503, 0]
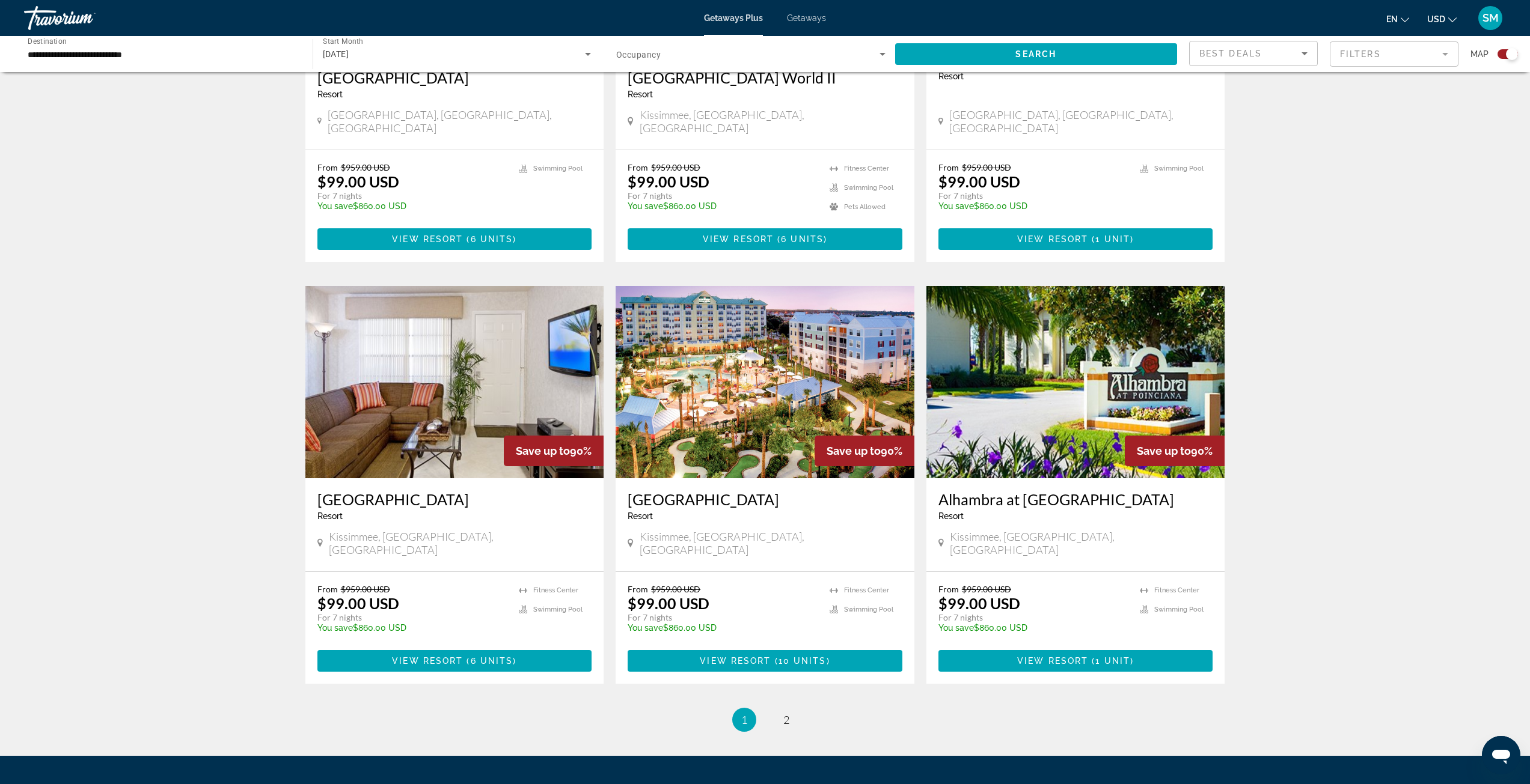
click at [718, 313] on img "Main content" at bounding box center [765, 382] width 299 height 192
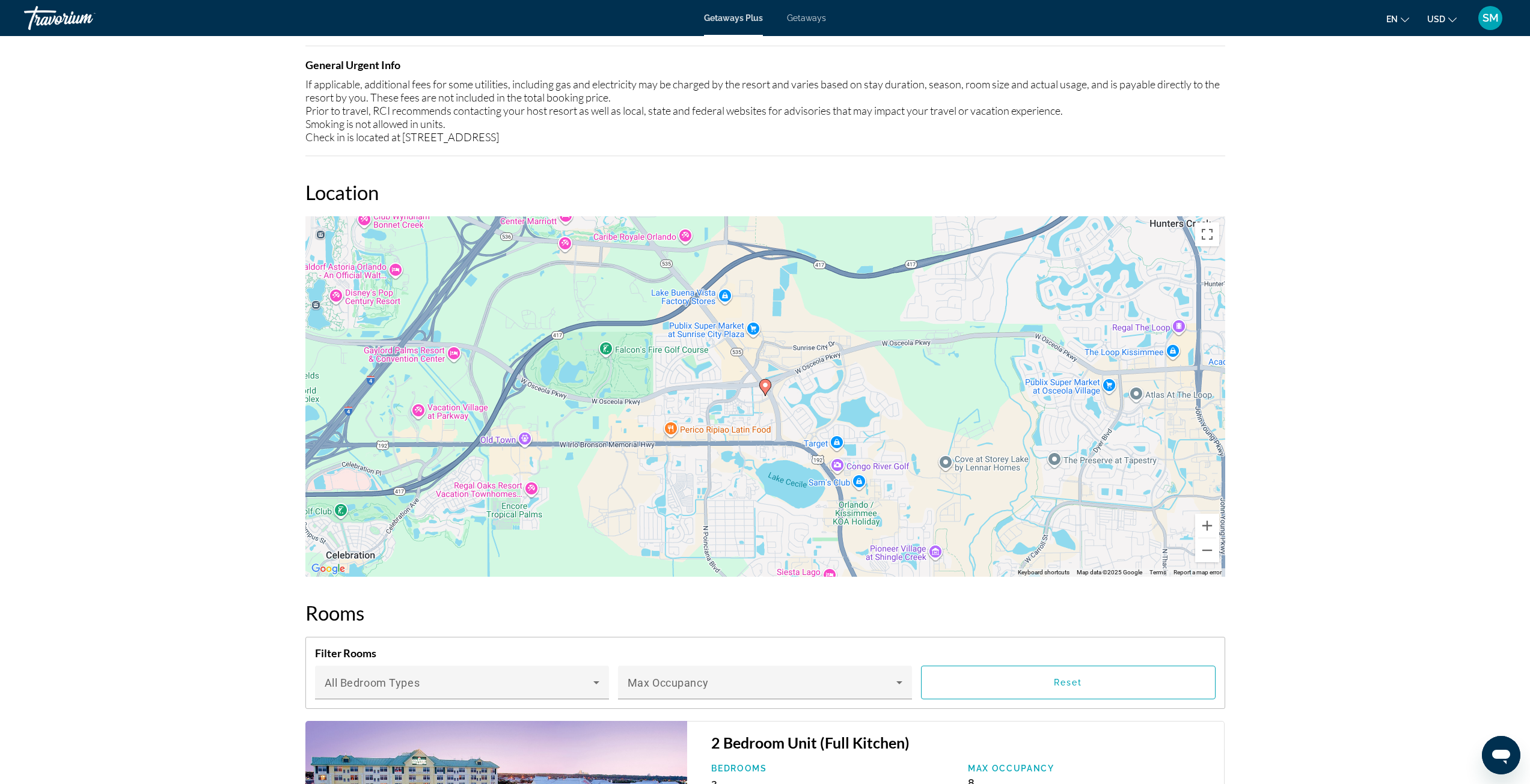
scroll to position [1382, 0]
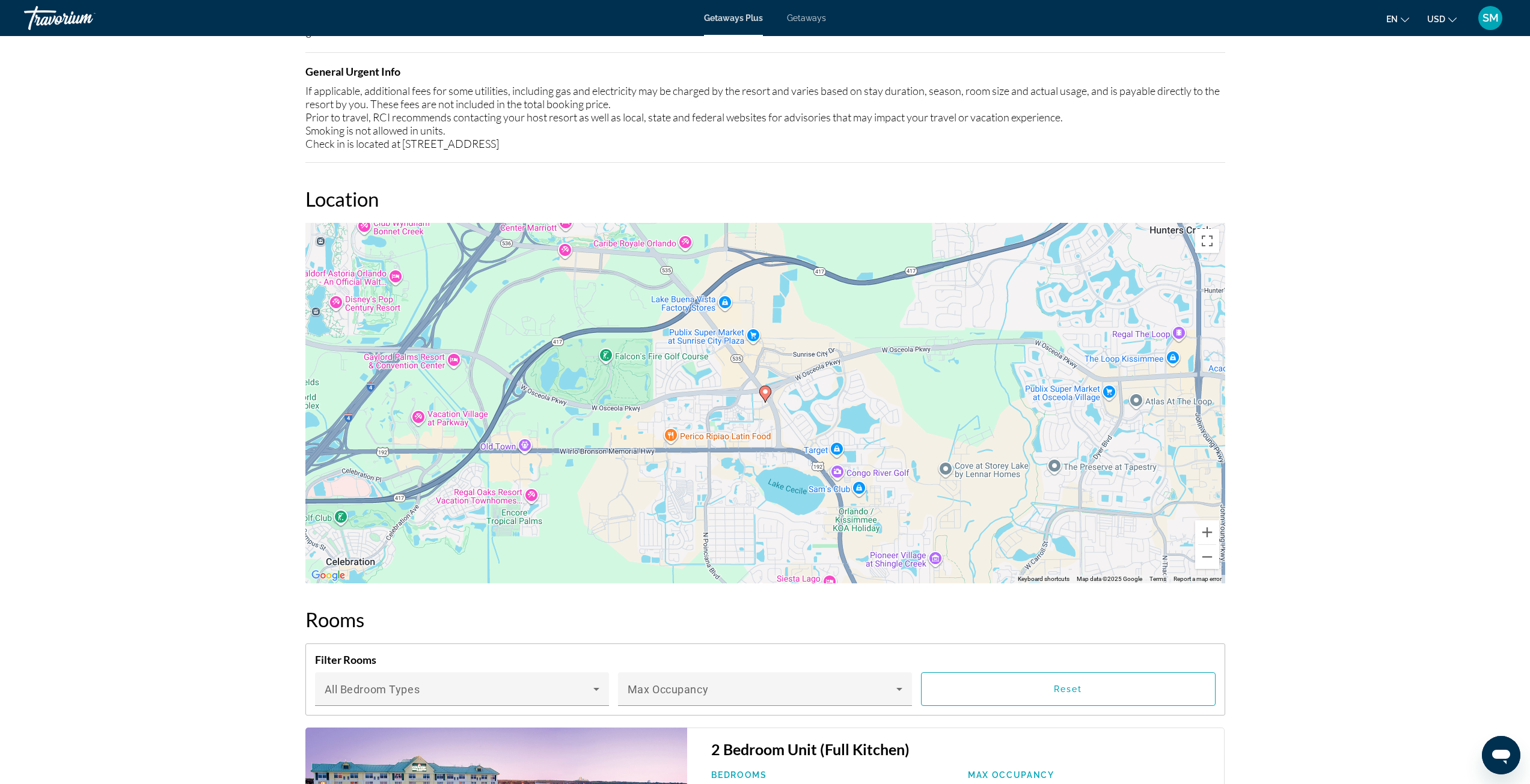
drag, startPoint x: 496, startPoint y: 303, endPoint x: 563, endPoint y: 317, distance: 68.4
click at [563, 317] on div "To activate drag with keyboard, press Alt + Enter. Once in keyboard drag state,…" at bounding box center [765, 403] width 920 height 361
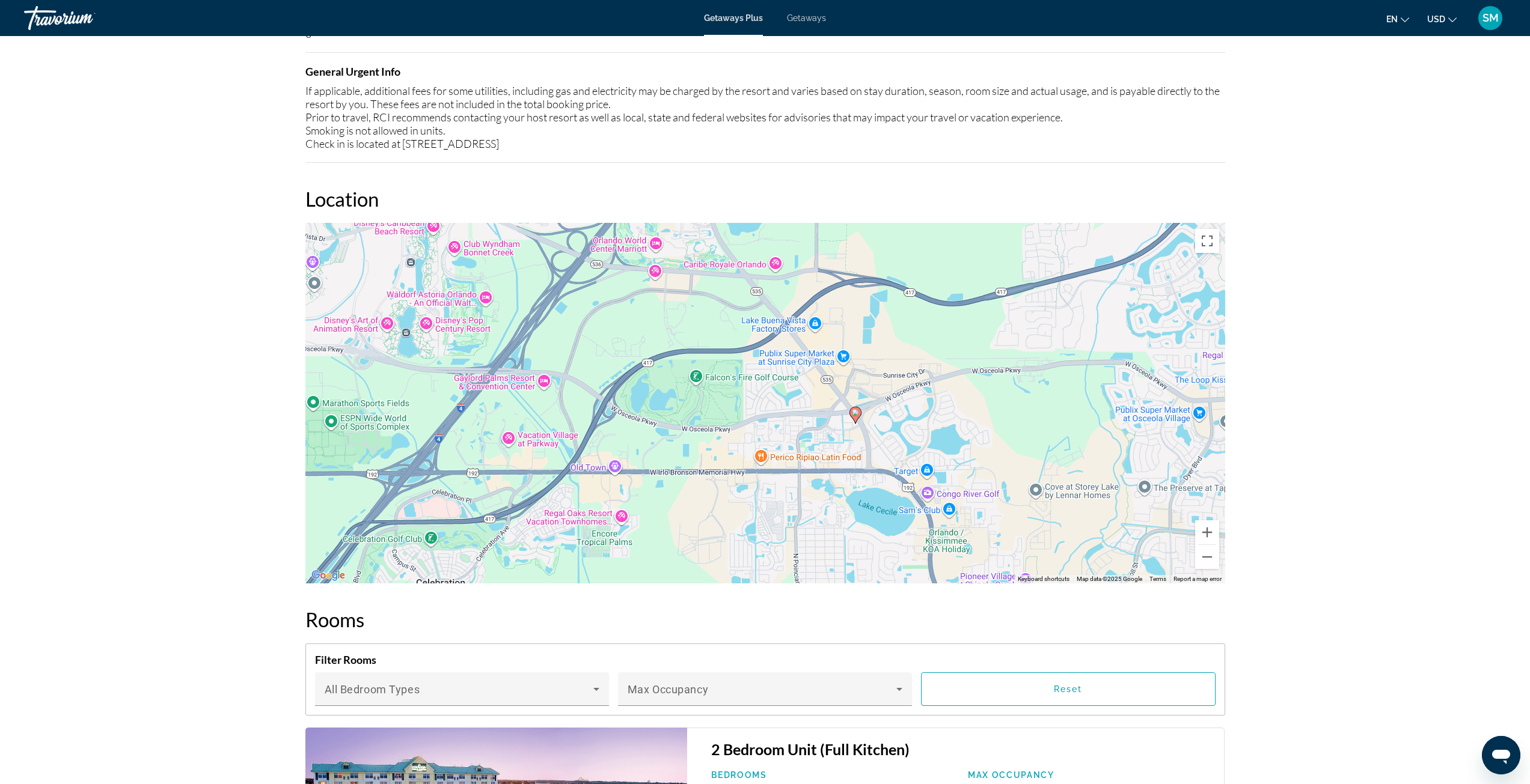
drag, startPoint x: 579, startPoint y: 323, endPoint x: 591, endPoint y: 327, distance: 12.6
click at [585, 324] on div "To activate drag with keyboard, press Alt + Enter. Once in keyboard drag state,…" at bounding box center [765, 403] width 920 height 361
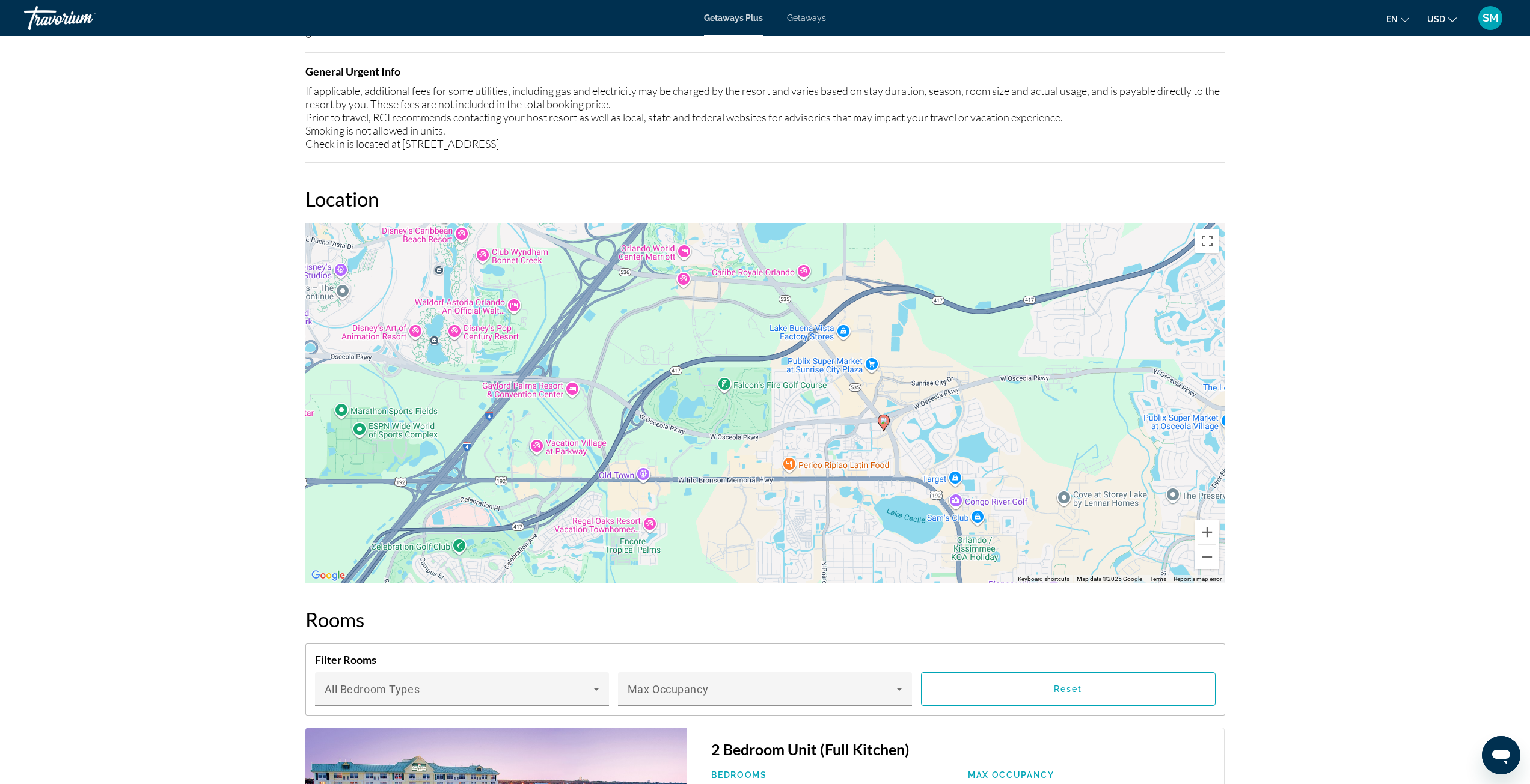
click at [595, 327] on div "To activate drag with keyboard, press Alt + Enter. Once in keyboard drag state,…" at bounding box center [765, 403] width 920 height 361
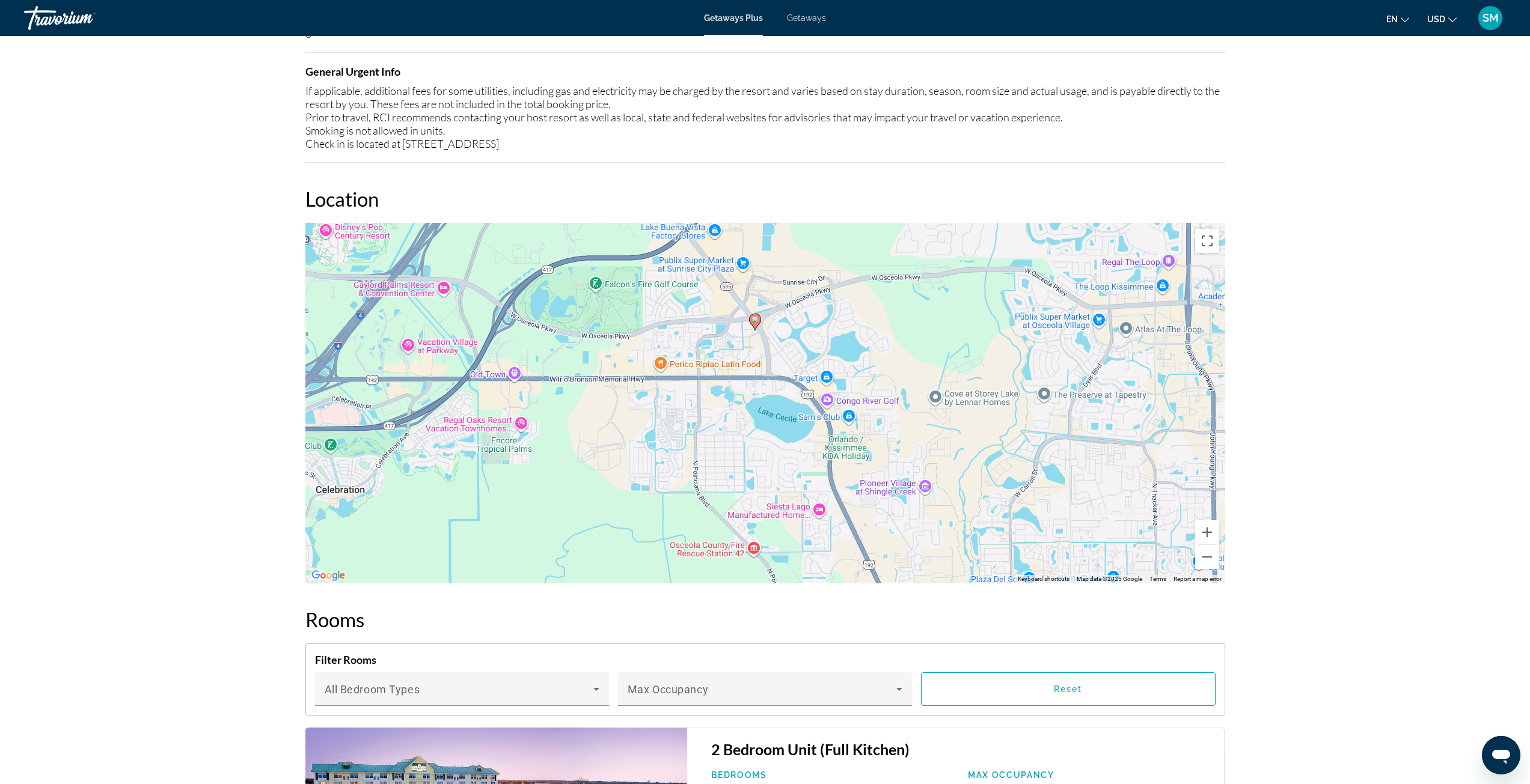
drag, startPoint x: 608, startPoint y: 355, endPoint x: 479, endPoint y: 252, distance: 165.1
click at [479, 252] on div "To activate drag with keyboard, press Alt + Enter. Once in keyboard drag state,…" at bounding box center [765, 403] width 920 height 361
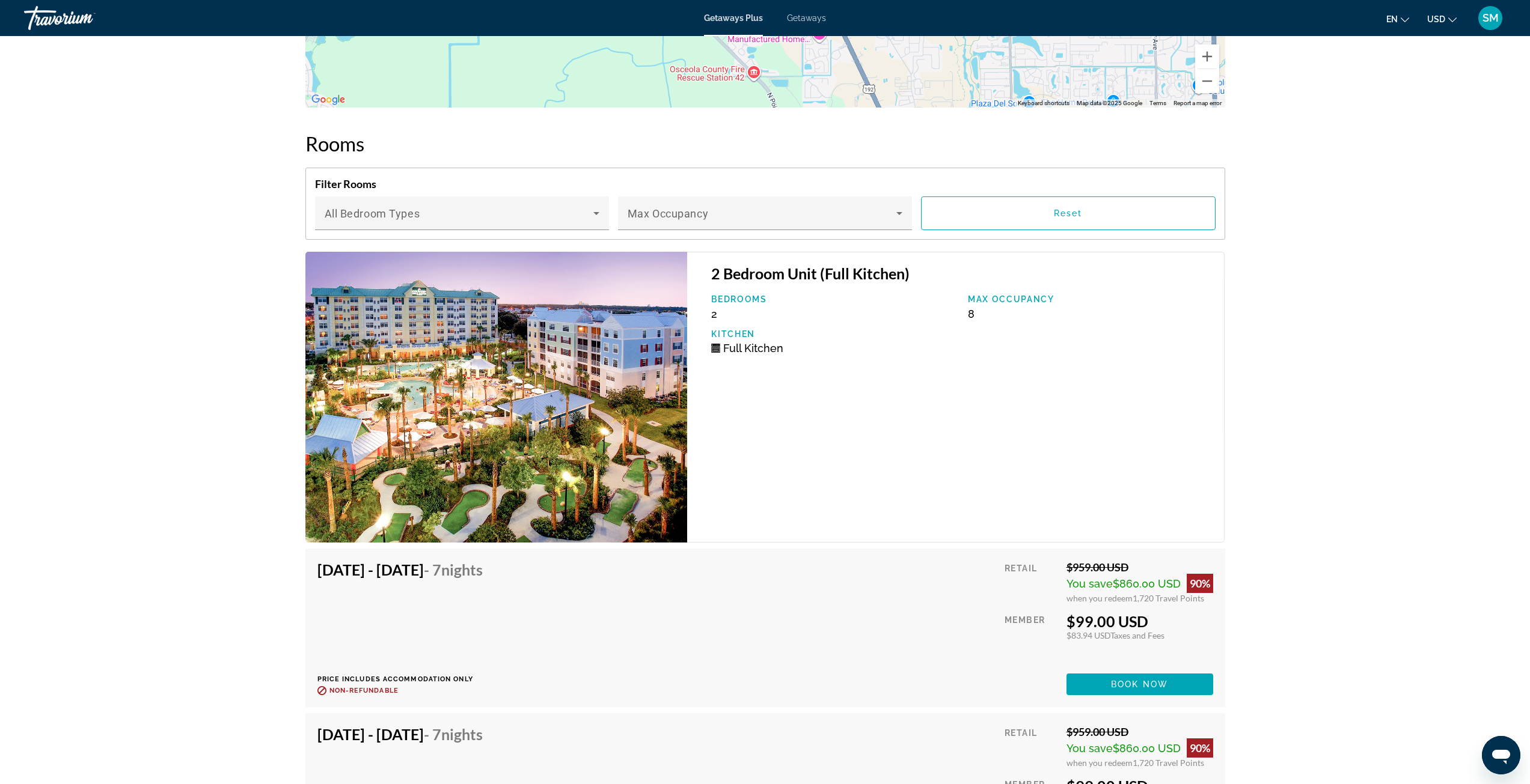
scroll to position [1863, 0]
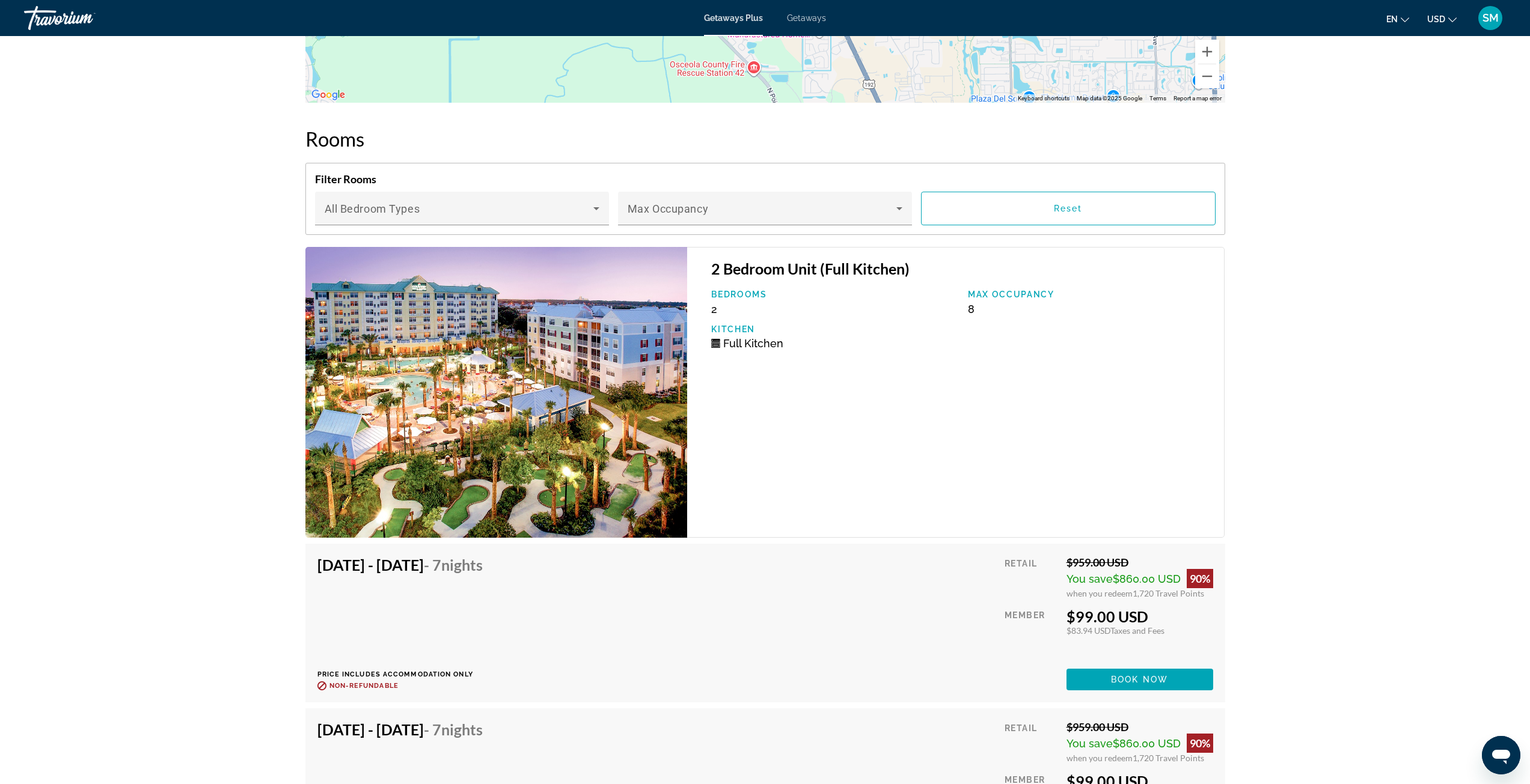
click at [562, 413] on img "Main content" at bounding box center [496, 392] width 382 height 291
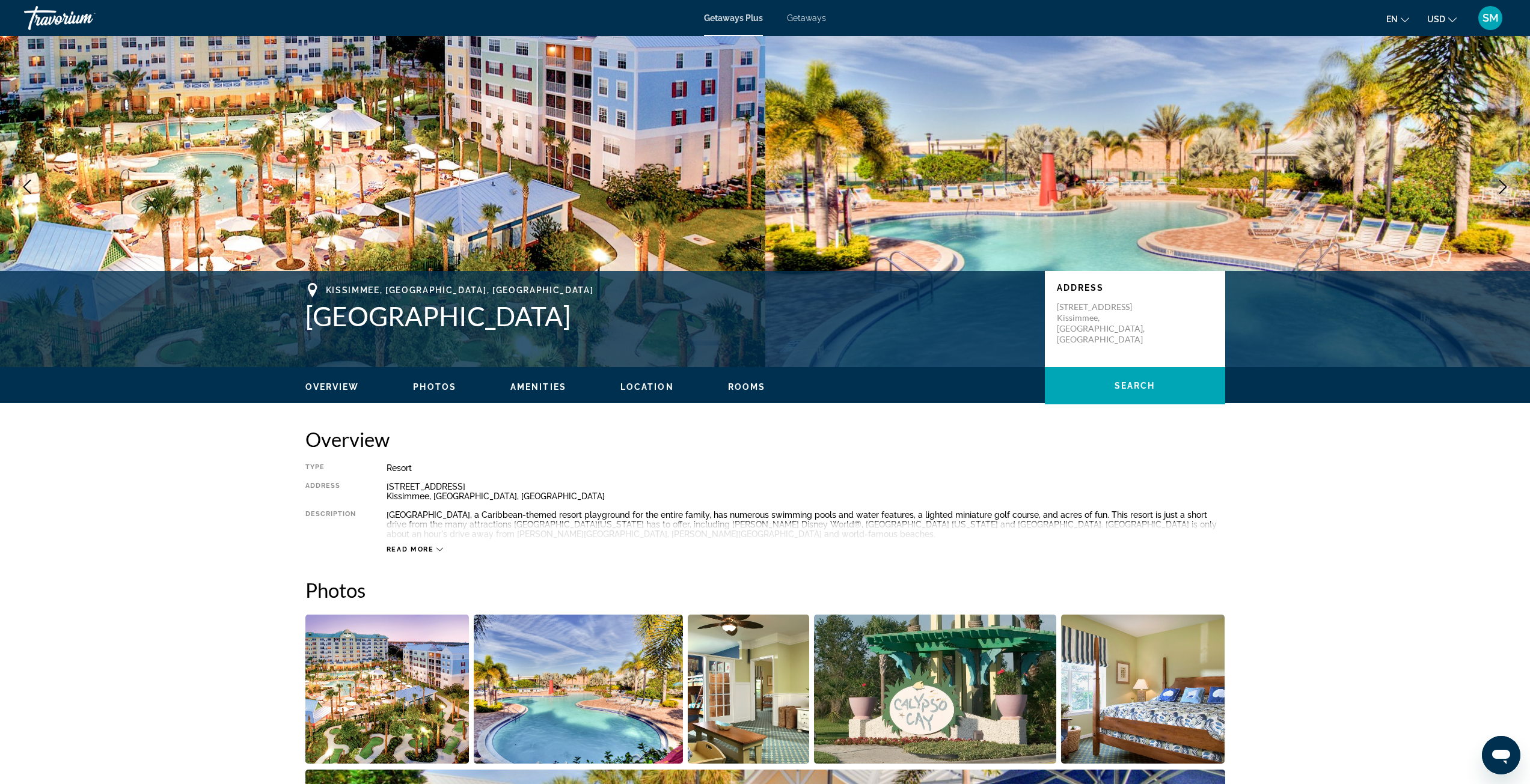
scroll to position [0, 0]
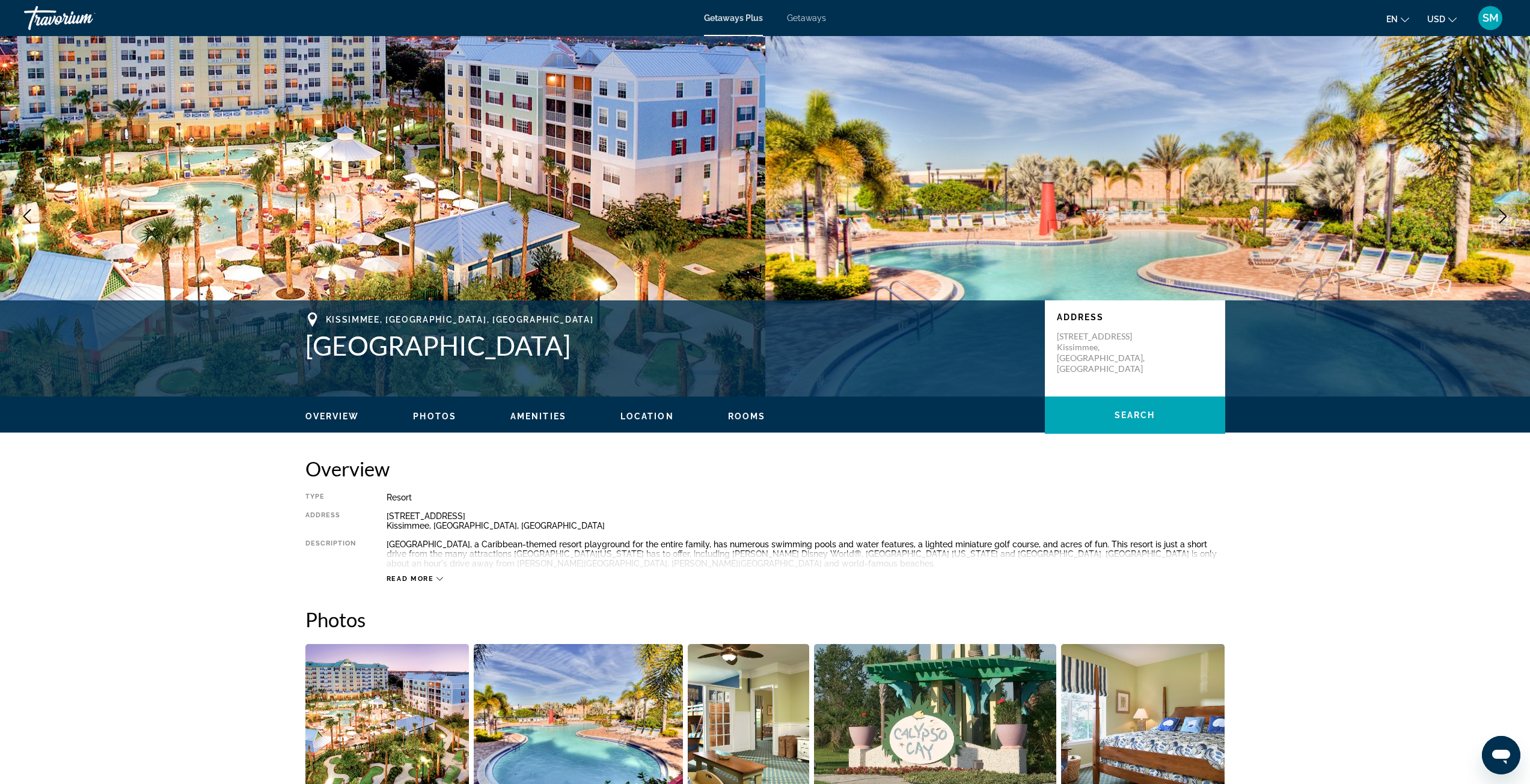
drag, startPoint x: 533, startPoint y: 352, endPoint x: 311, endPoint y: 350, distance: 222.0
click at [311, 350] on h1 "[GEOGRAPHIC_DATA]" at bounding box center [669, 346] width 727 height 32
copy h1 "[GEOGRAPHIC_DATA]"
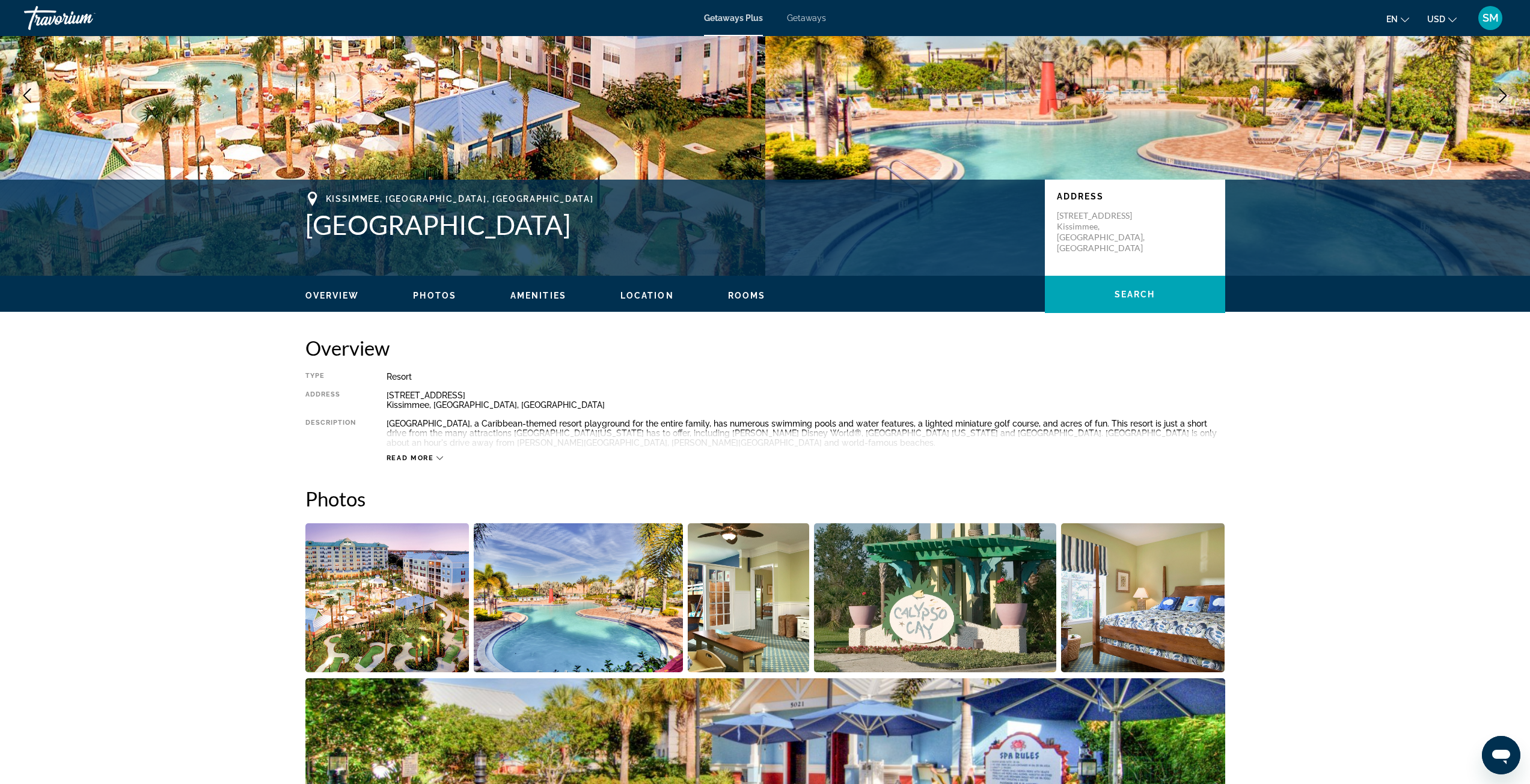
scroll to position [120, 0]
copy h1 "[GEOGRAPHIC_DATA]"
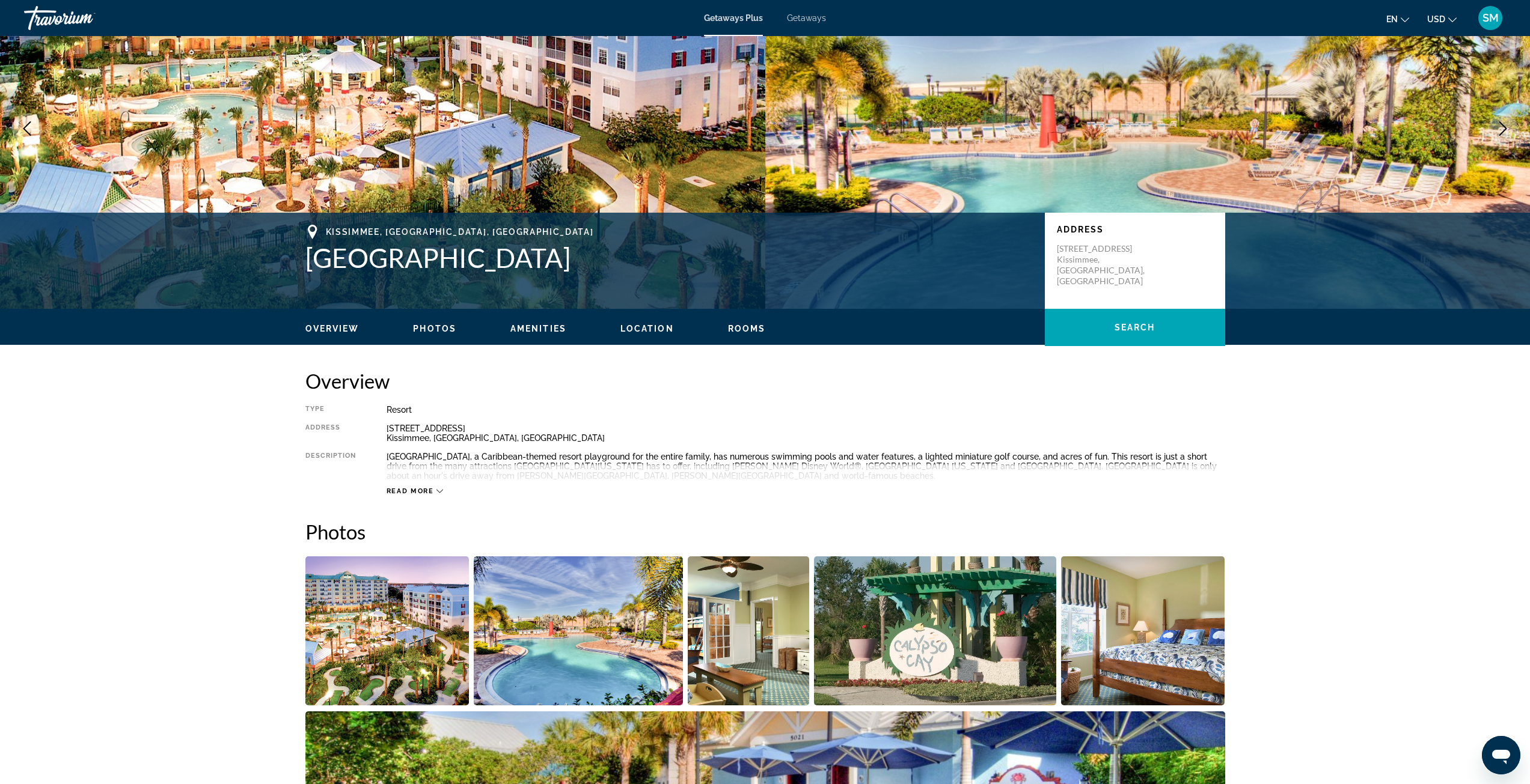
scroll to position [0, 0]
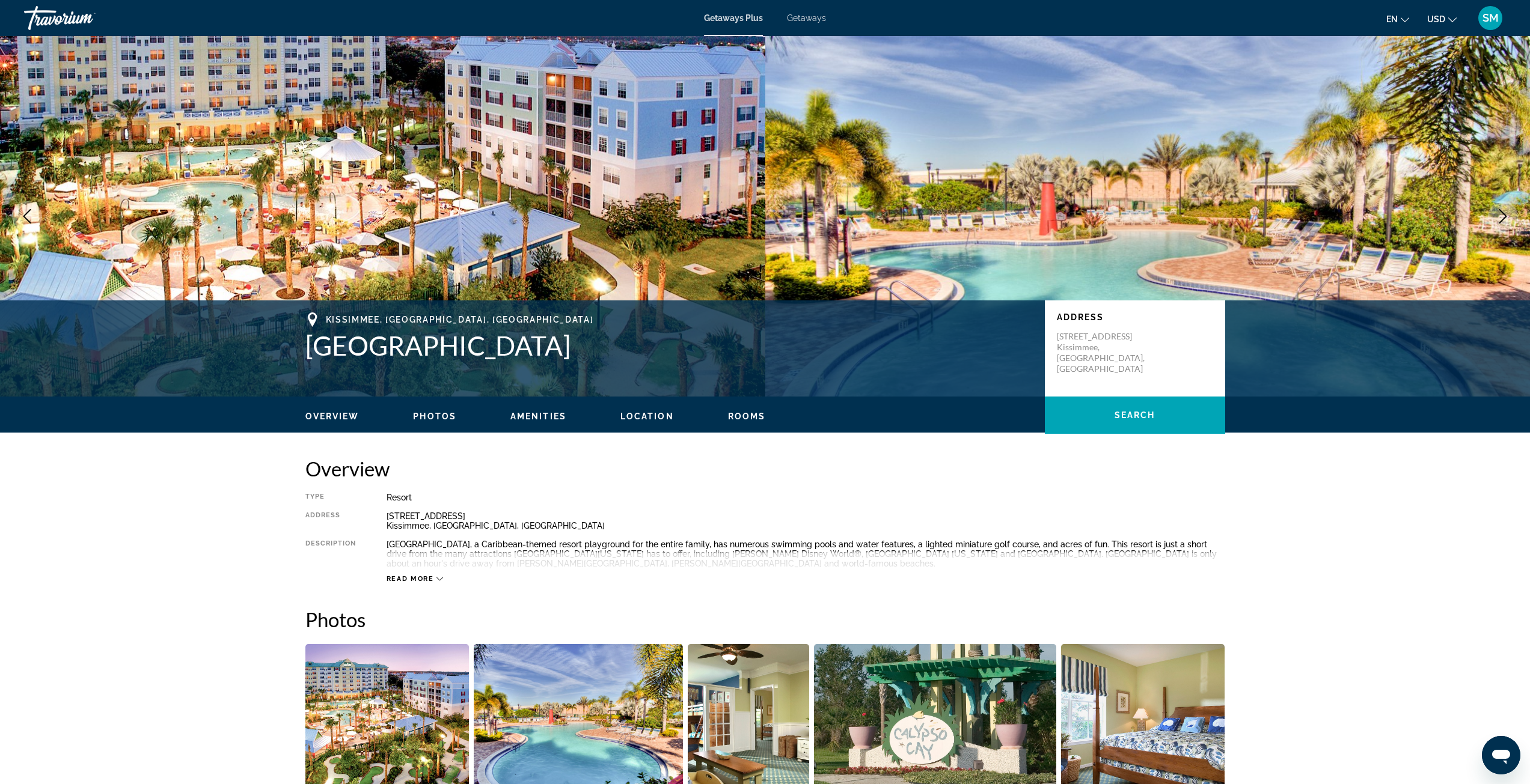
click at [424, 737] on img "Open full-screen image slider" at bounding box center [387, 719] width 164 height 149
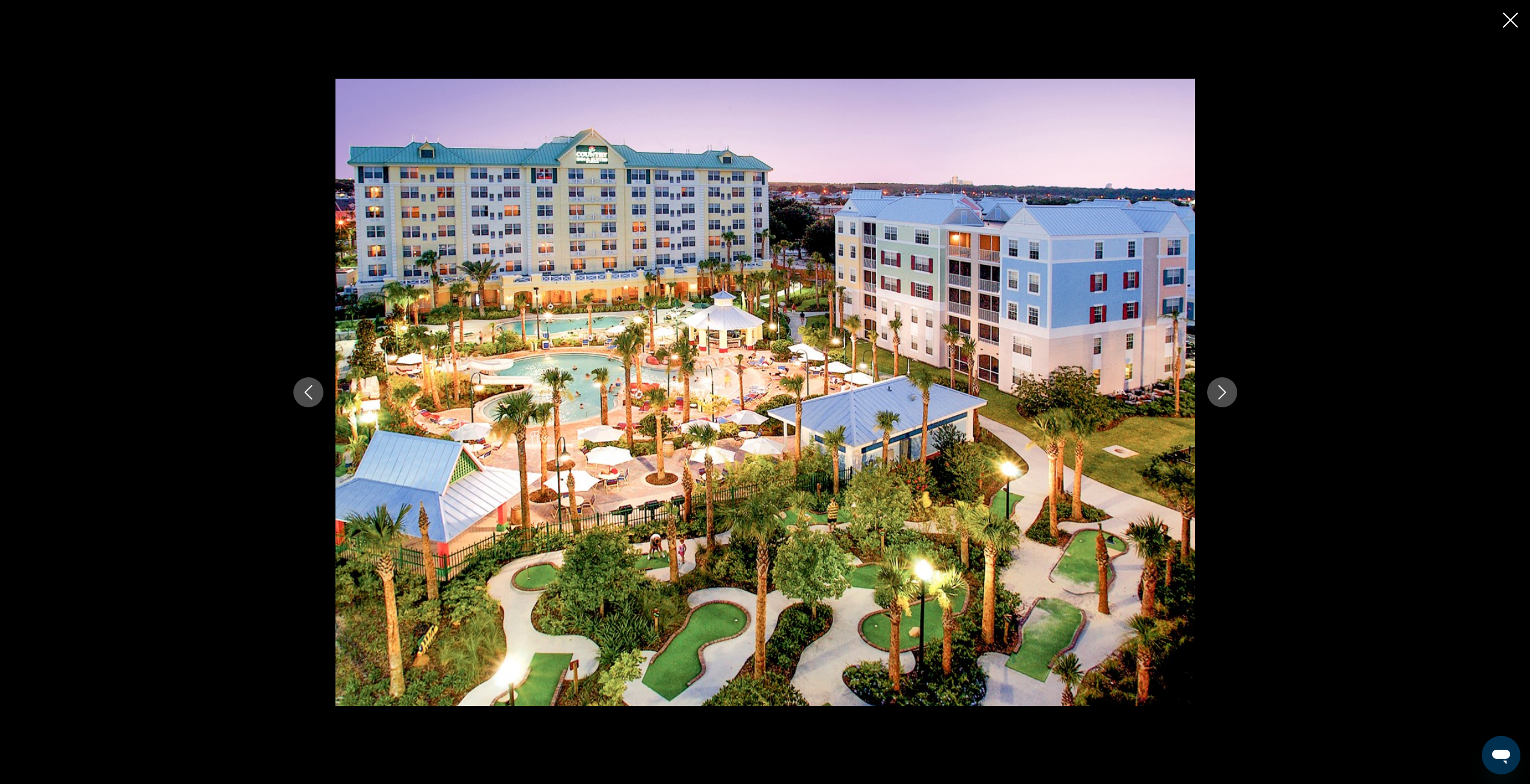
click at [1225, 394] on icon "Next image" at bounding box center [1222, 392] width 15 height 15
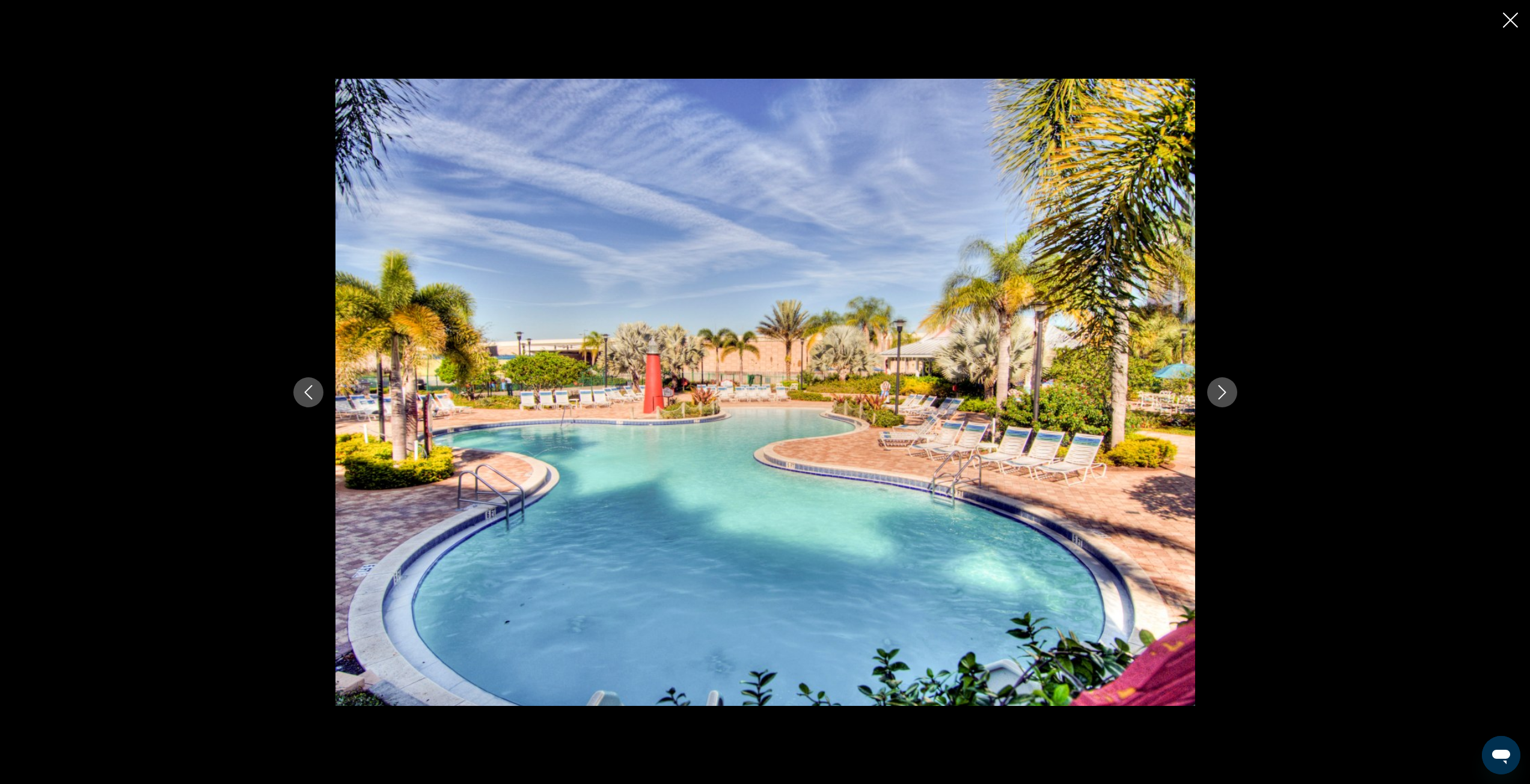
click at [1225, 394] on icon "Next image" at bounding box center [1222, 392] width 15 height 15
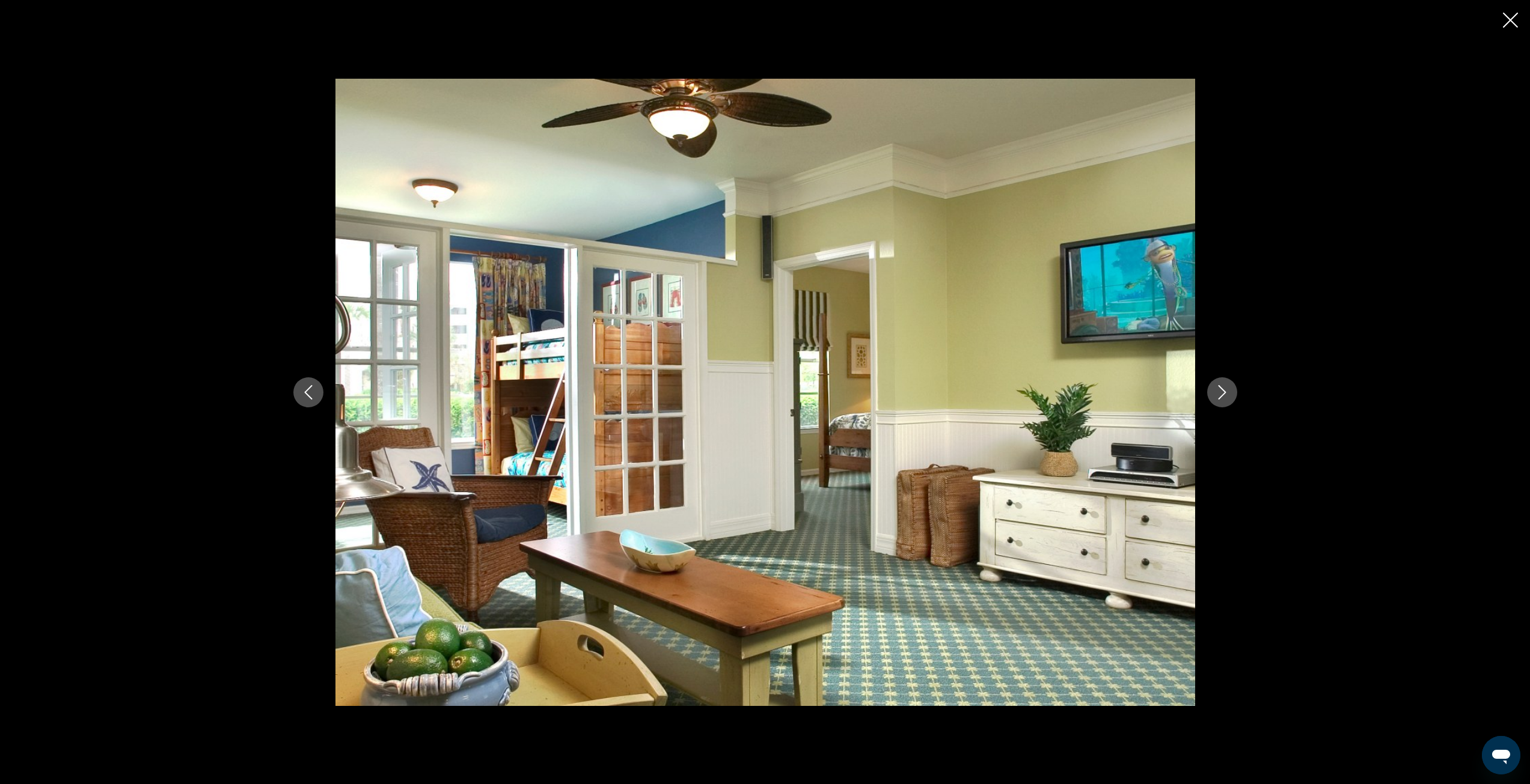
click at [1225, 394] on icon "Next image" at bounding box center [1222, 392] width 15 height 15
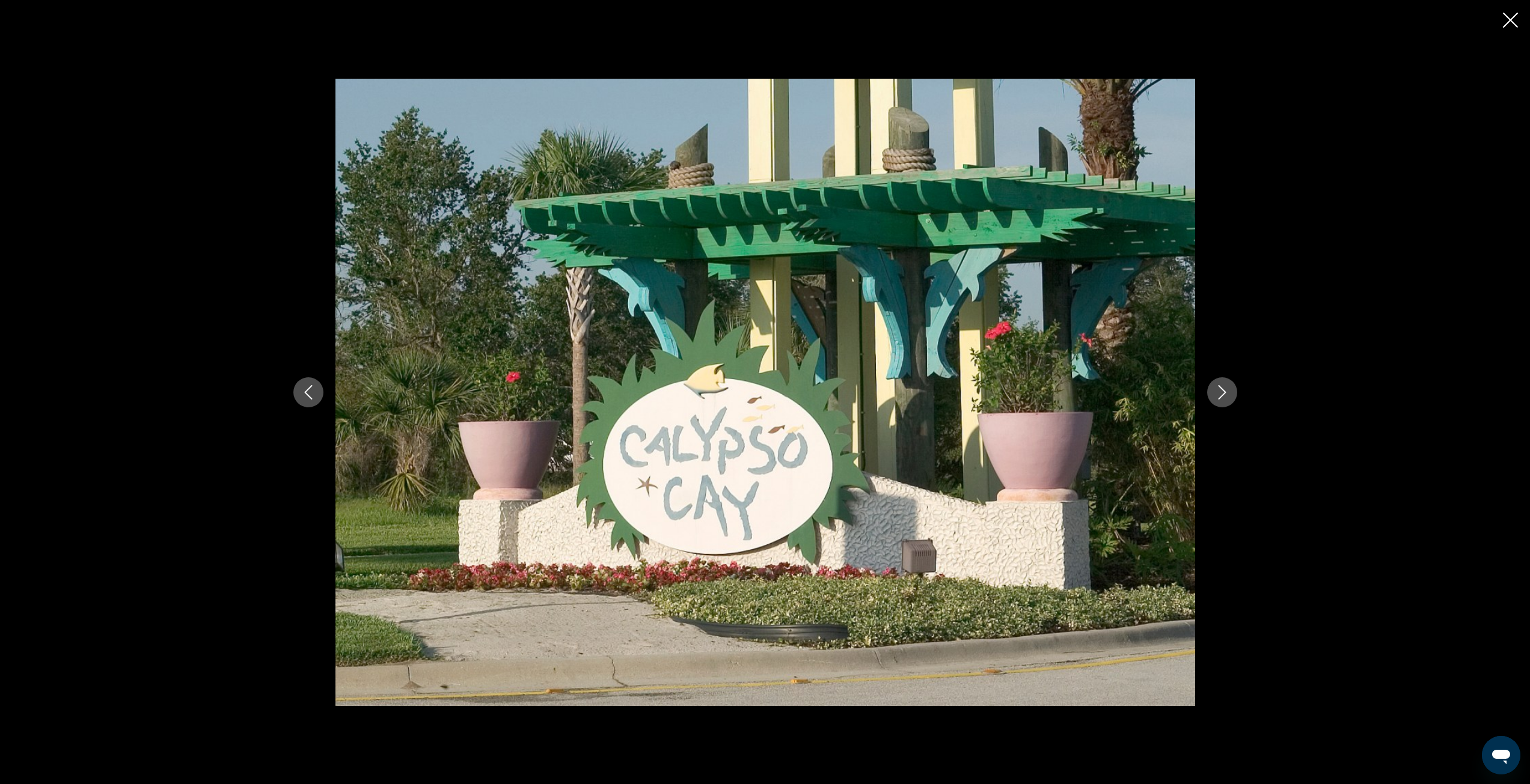
click at [1225, 394] on icon "Next image" at bounding box center [1222, 392] width 15 height 15
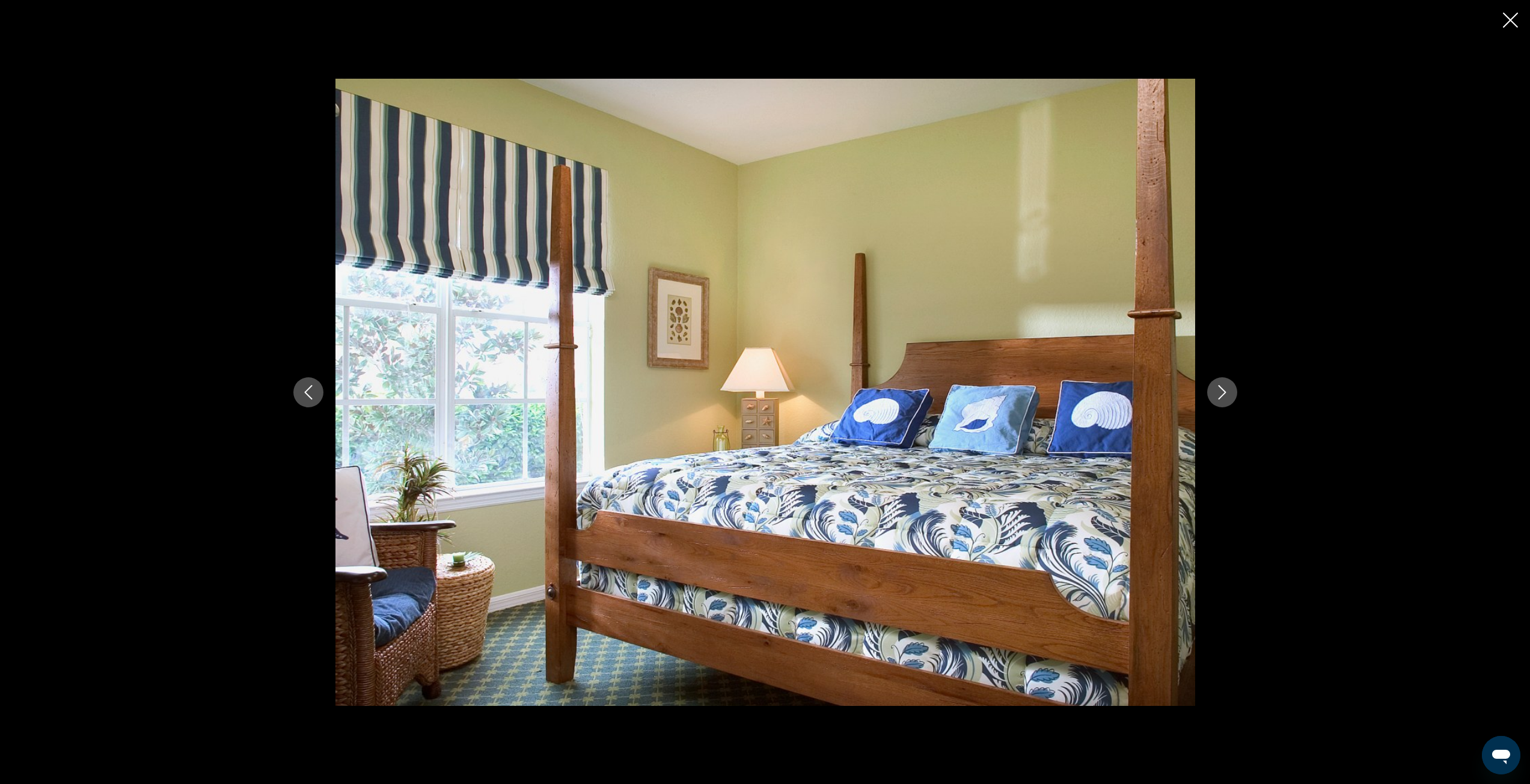
click at [1225, 394] on icon "Next image" at bounding box center [1222, 392] width 15 height 15
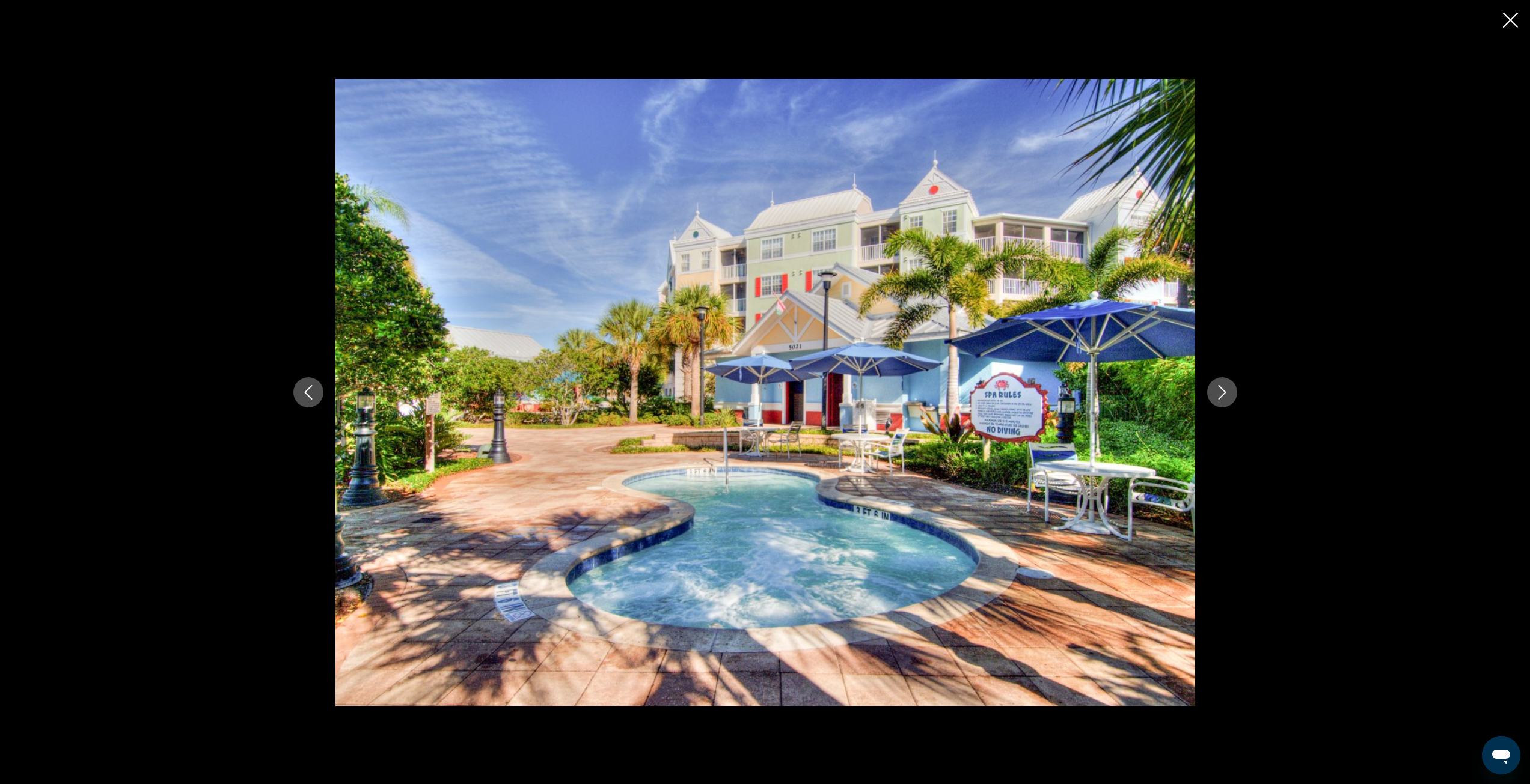
click at [1225, 394] on icon "Next image" at bounding box center [1222, 392] width 15 height 15
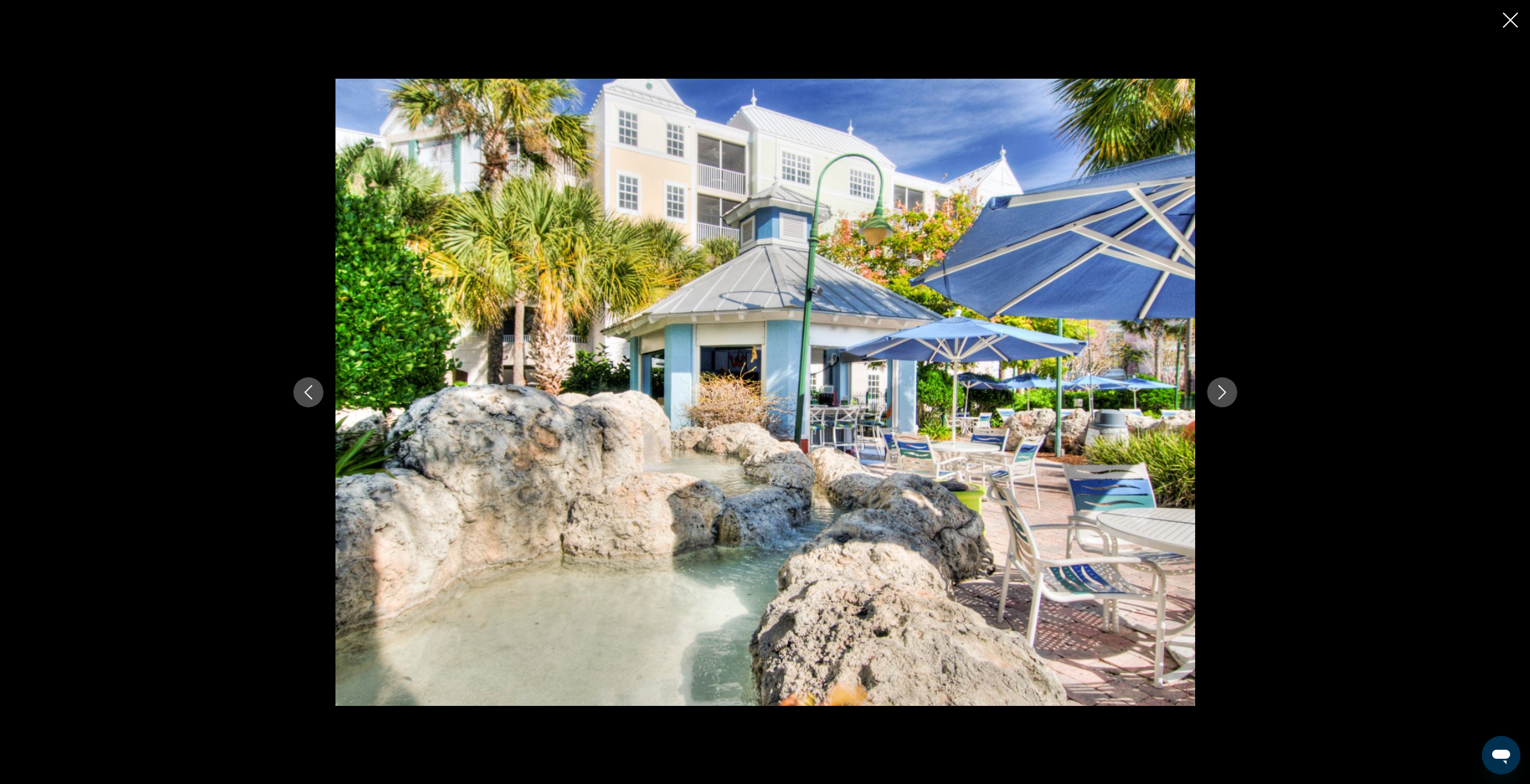
click at [1225, 394] on icon "Next image" at bounding box center [1222, 392] width 15 height 15
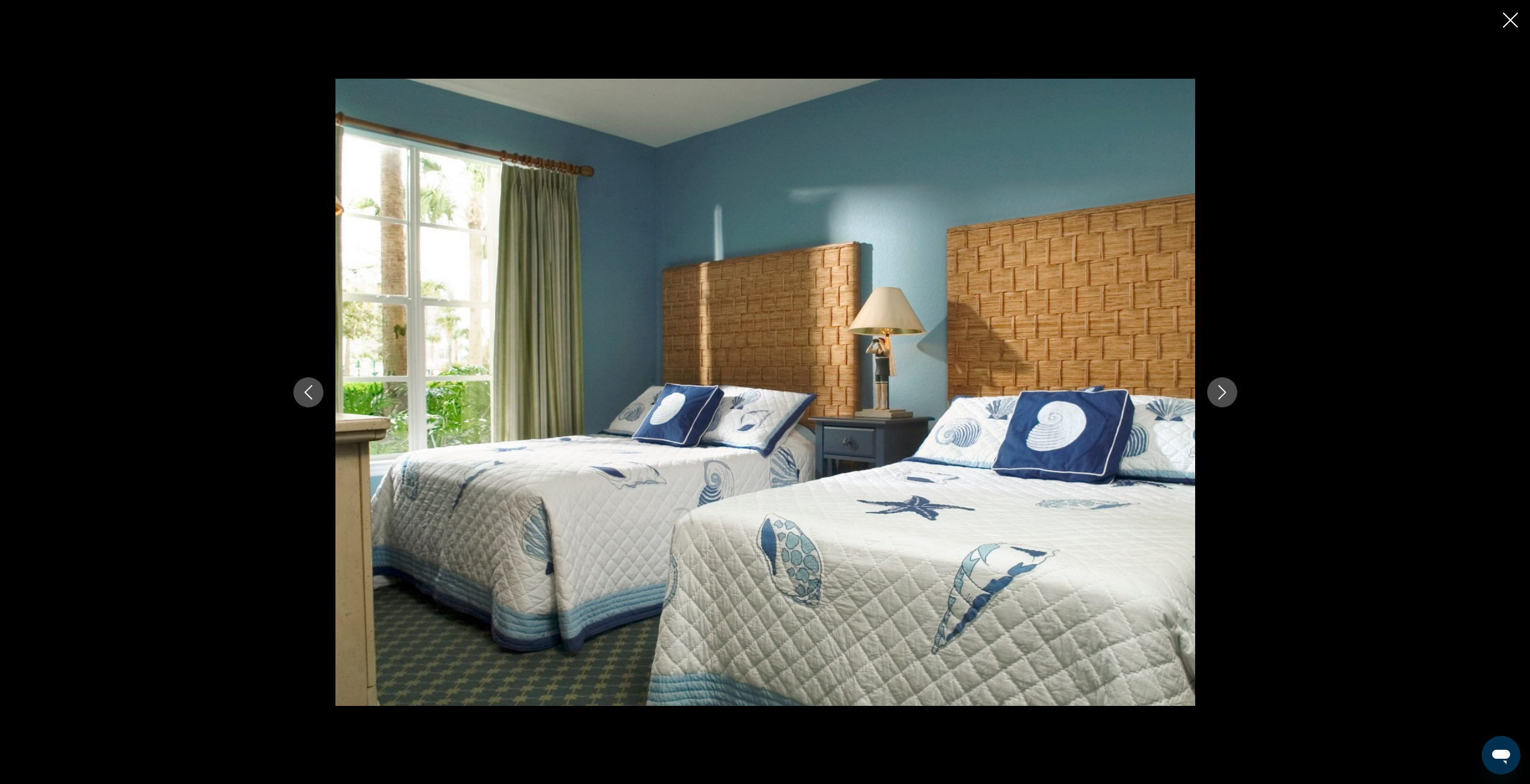
click at [1225, 394] on icon "Next image" at bounding box center [1222, 392] width 15 height 15
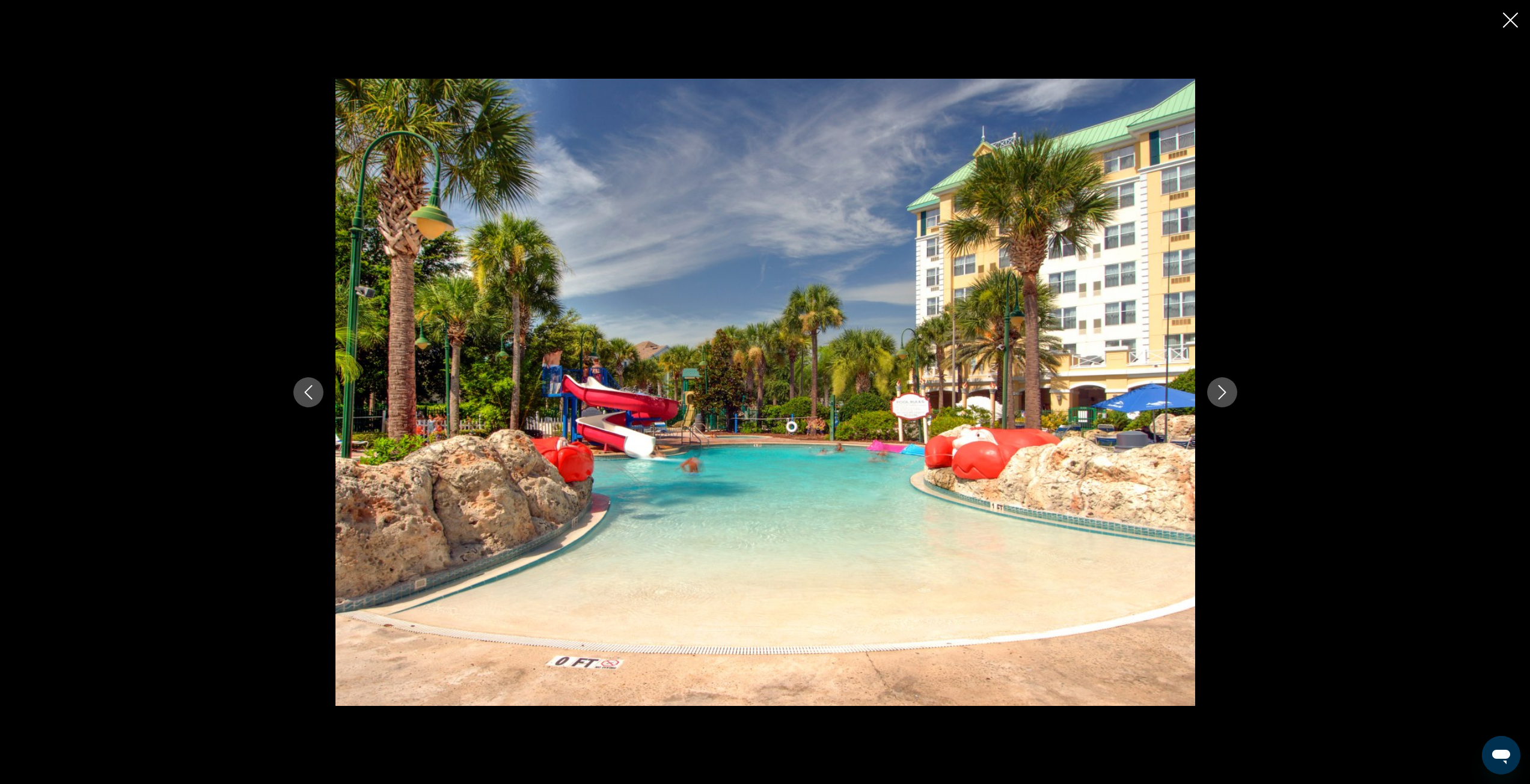
click at [1225, 394] on icon "Next image" at bounding box center [1222, 392] width 15 height 15
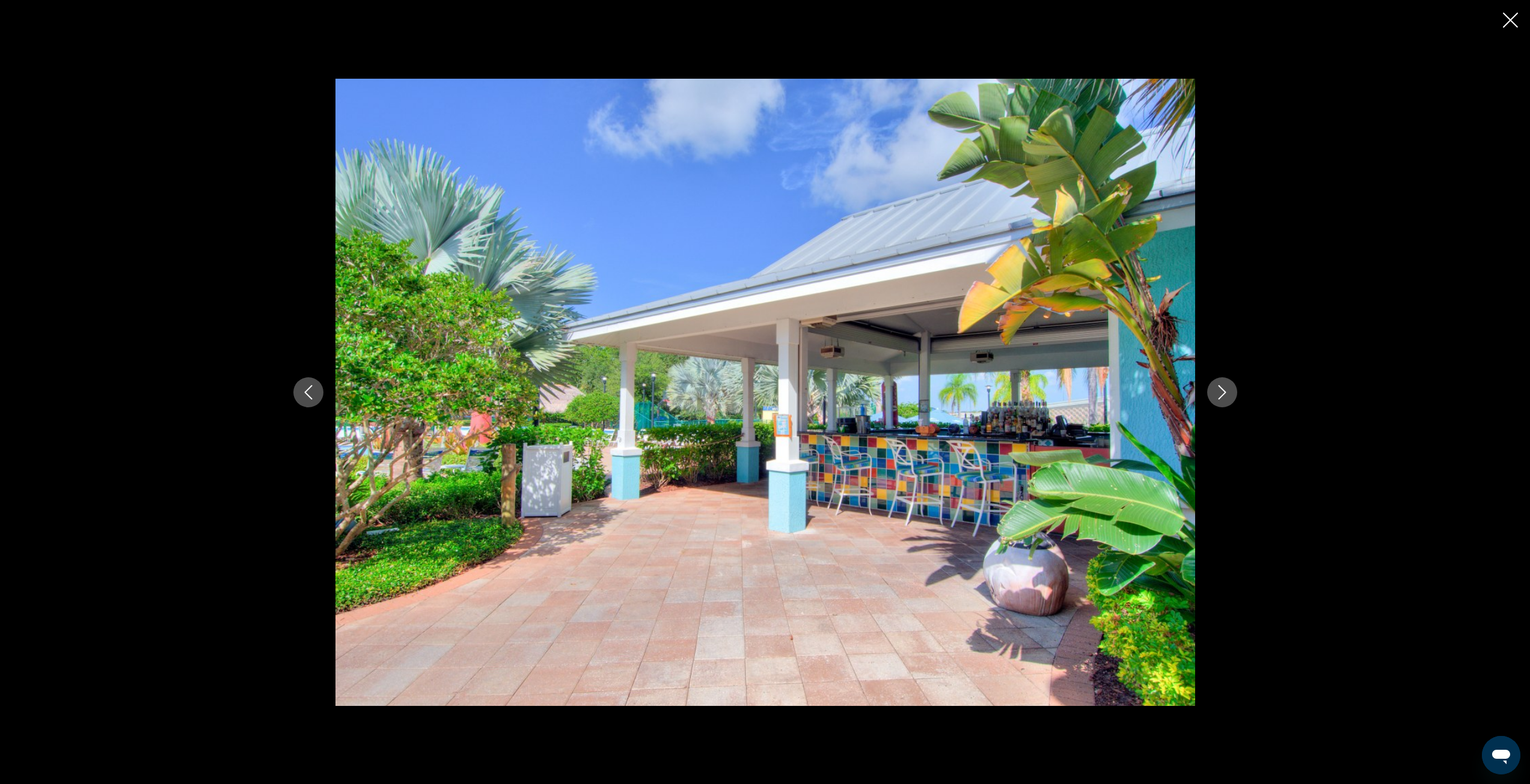
click at [1225, 394] on icon "Next image" at bounding box center [1222, 392] width 15 height 15
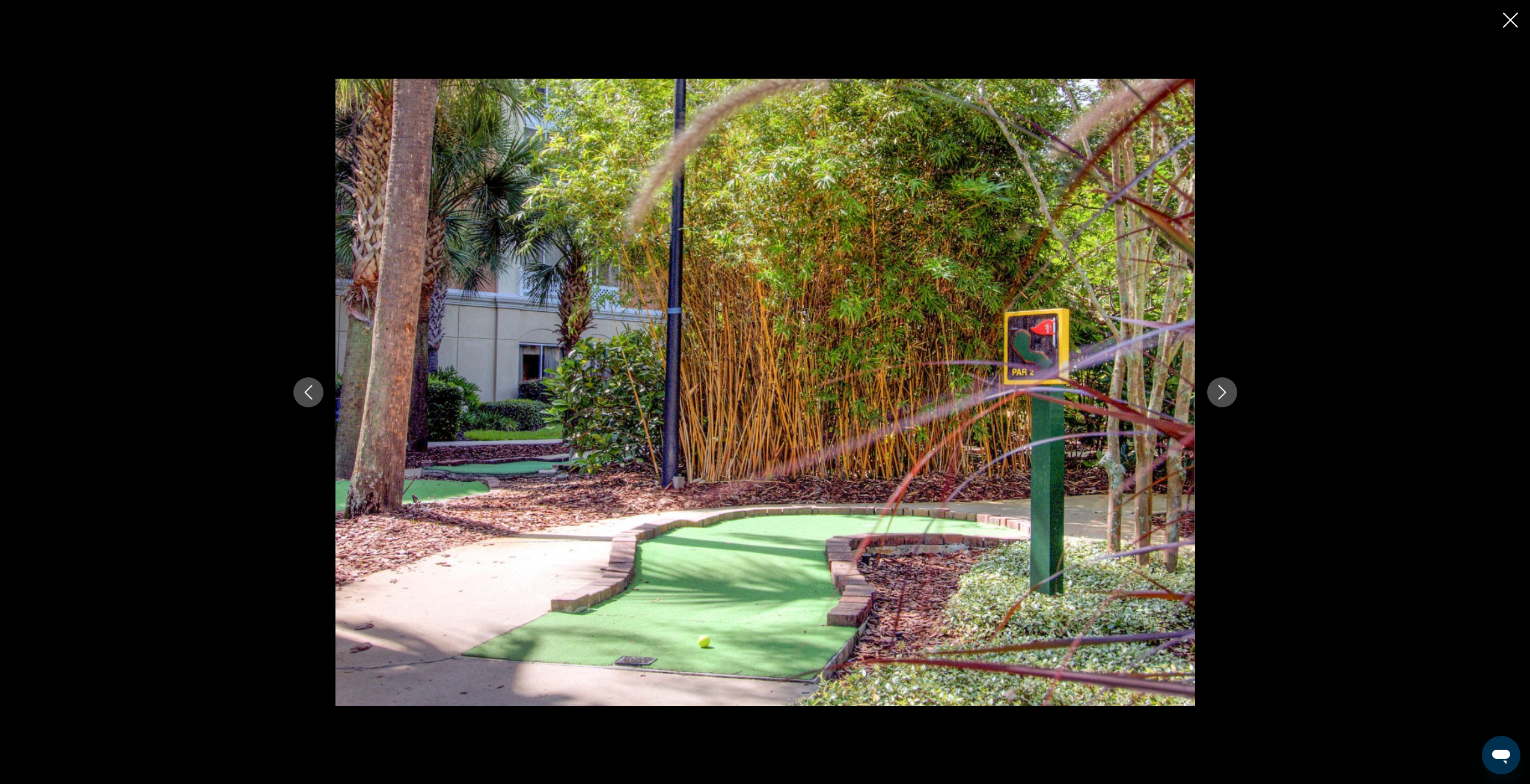
click at [1225, 394] on icon "Next image" at bounding box center [1222, 392] width 15 height 15
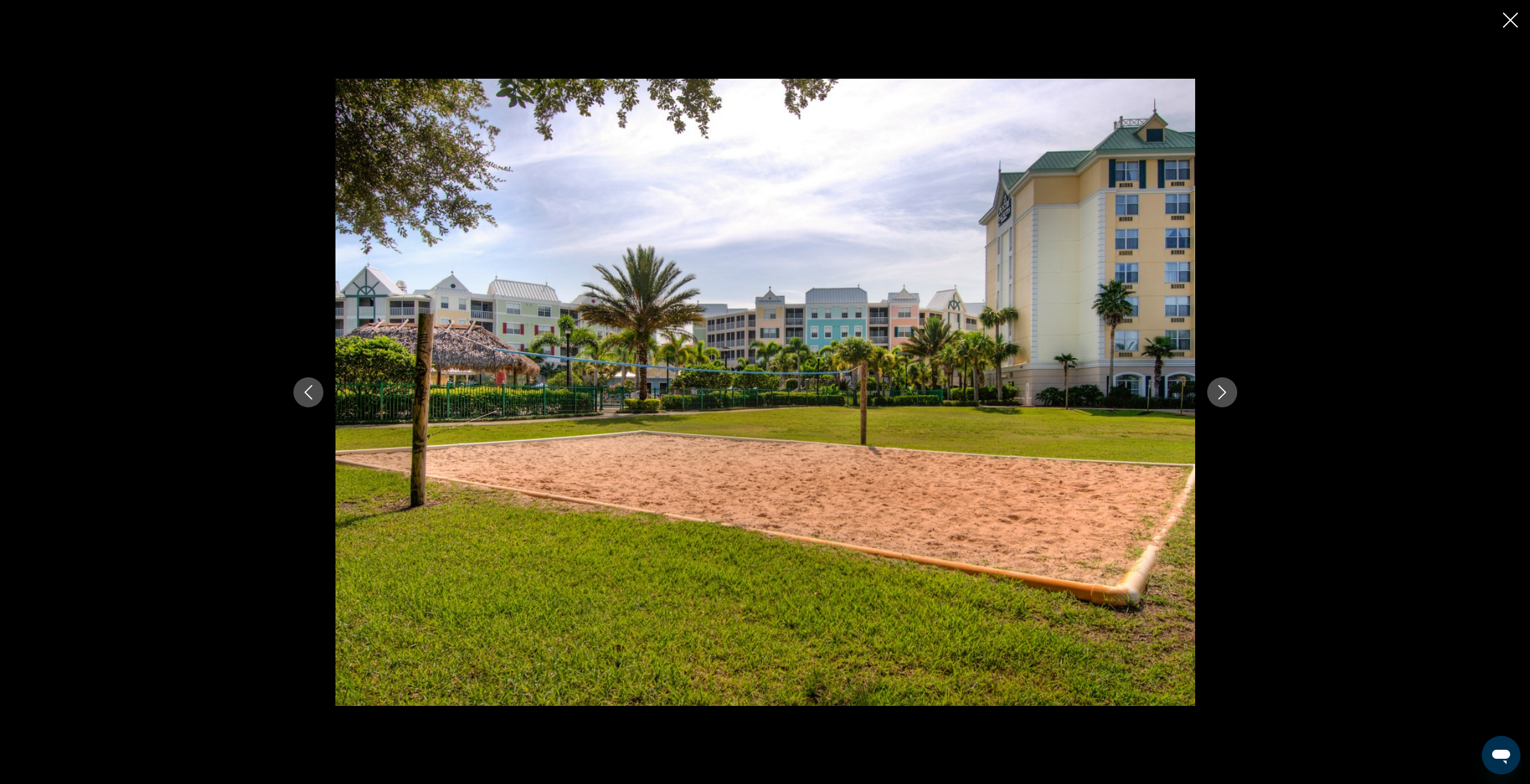
click at [1225, 394] on icon "Next image" at bounding box center [1222, 392] width 15 height 15
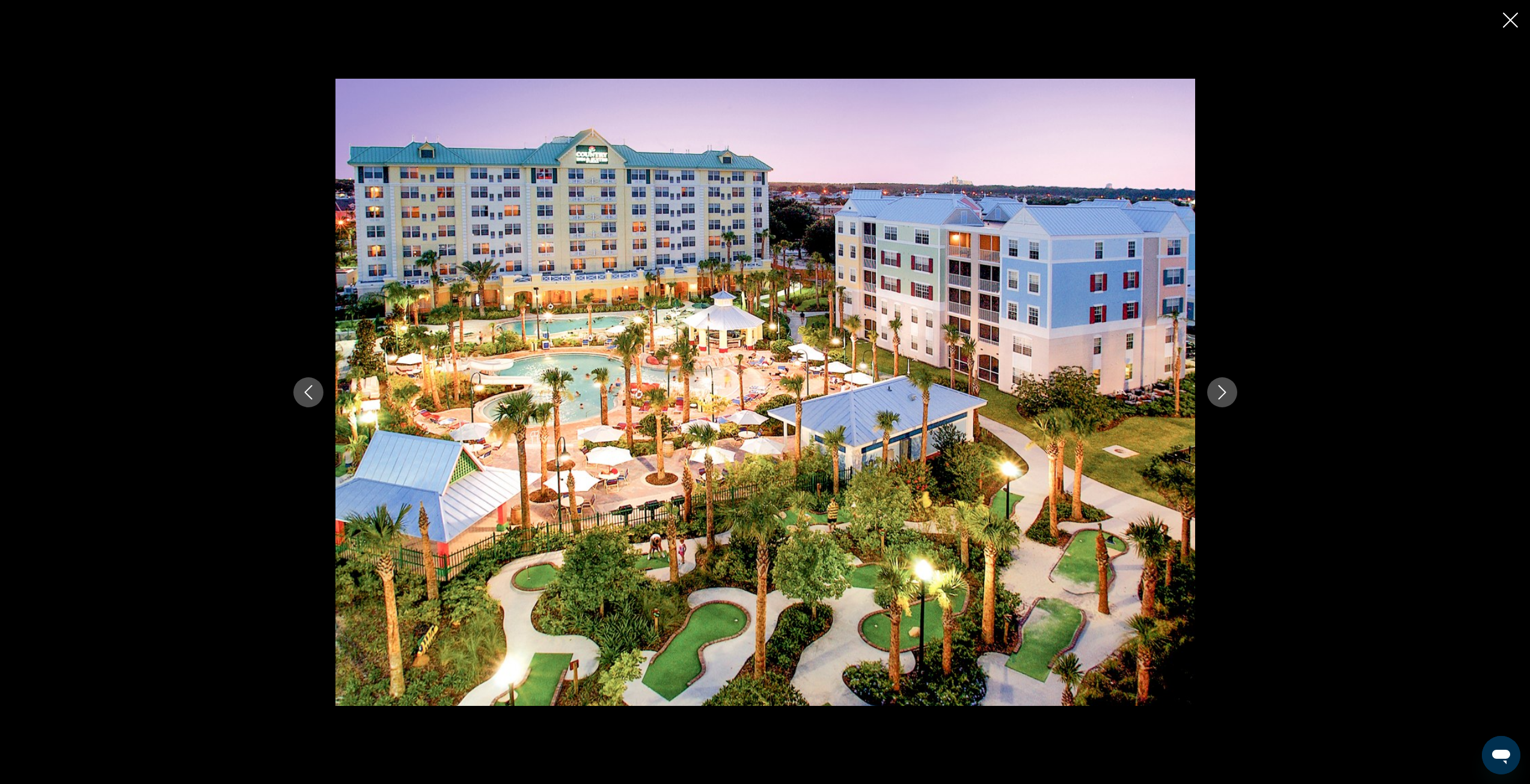
click at [1225, 394] on icon "Next image" at bounding box center [1222, 392] width 15 height 15
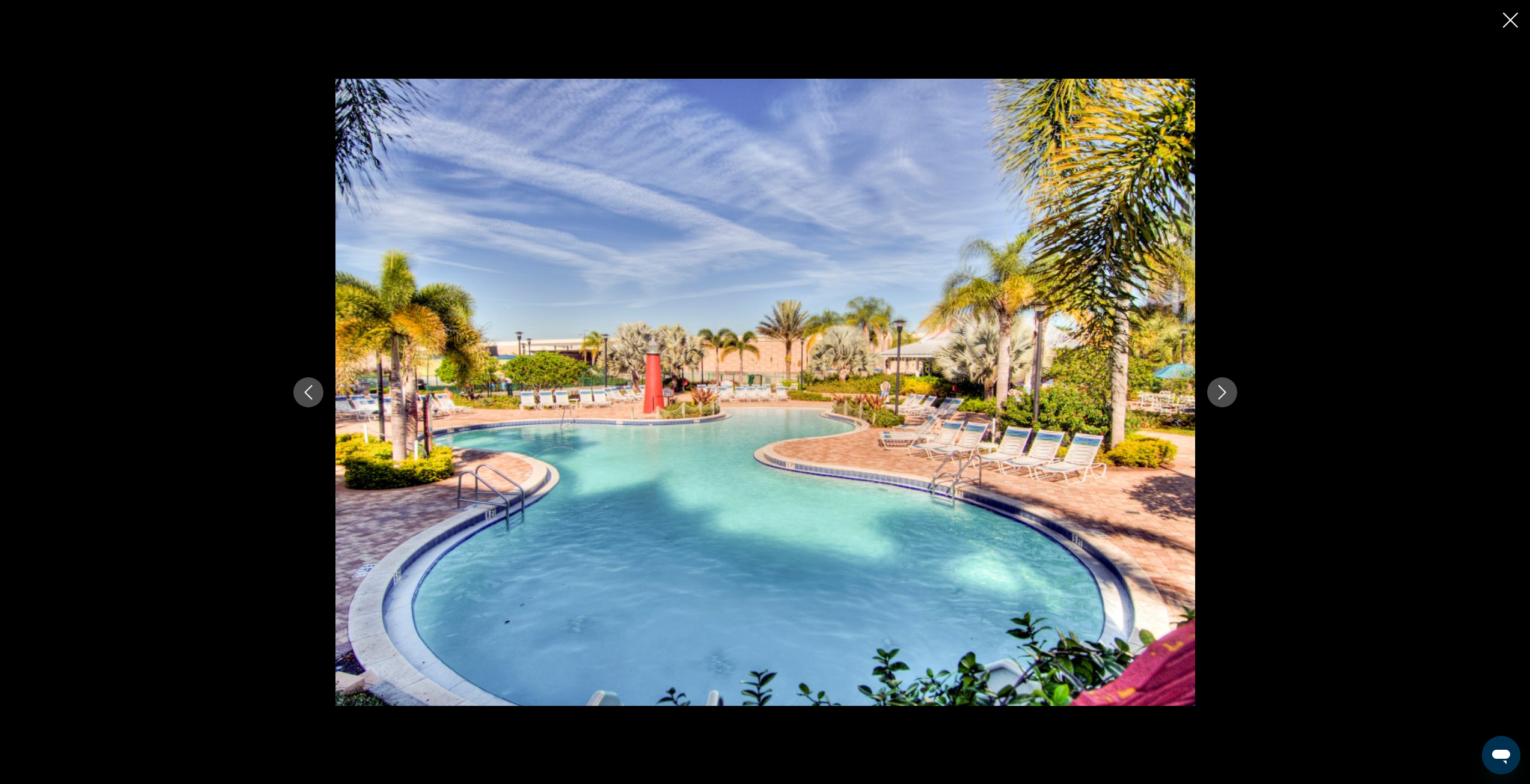
click at [1225, 394] on icon "Next image" at bounding box center [1222, 392] width 15 height 15
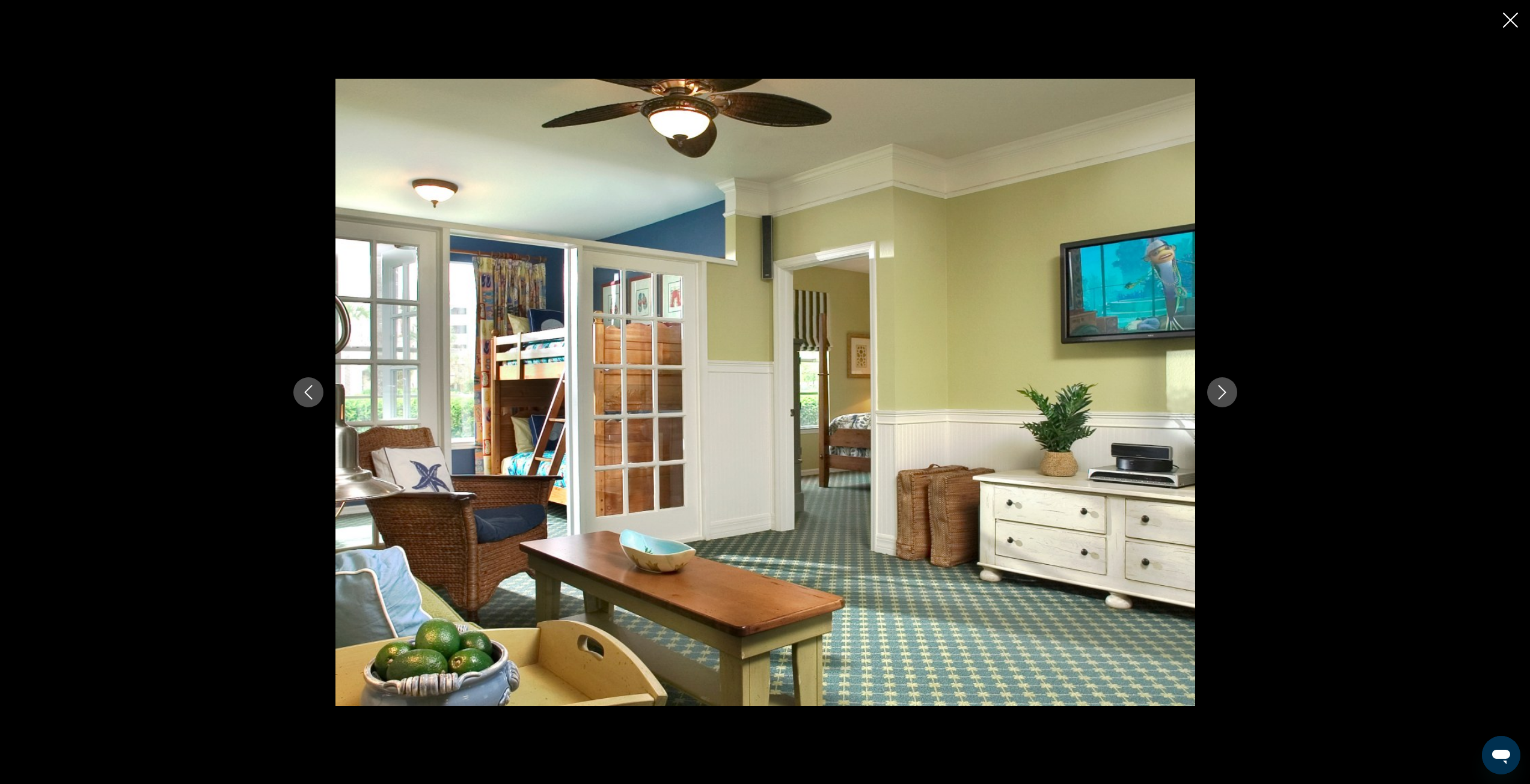
click at [1225, 394] on icon "Next image" at bounding box center [1222, 392] width 15 height 15
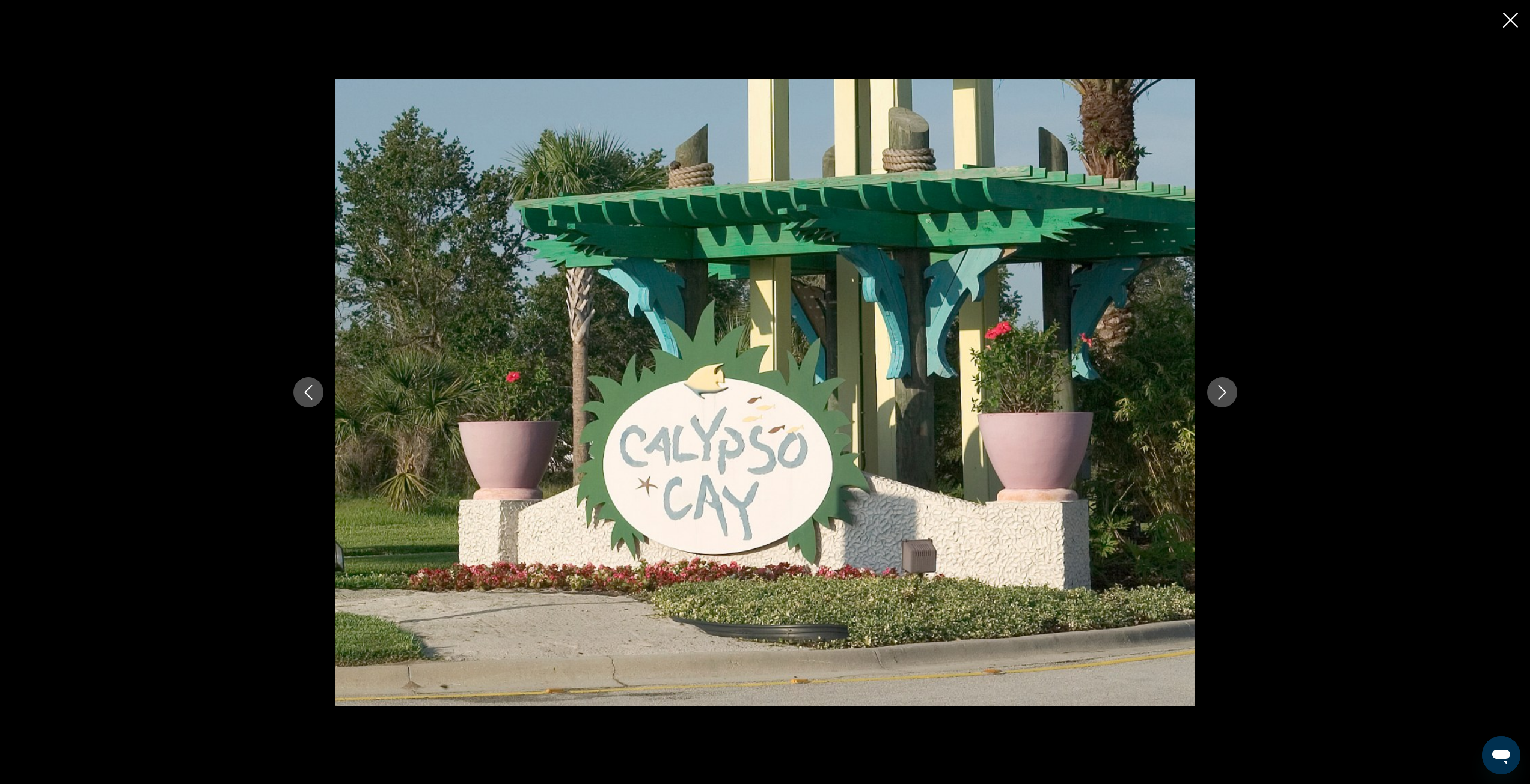
click at [1510, 19] on icon "Close slideshow" at bounding box center [1511, 20] width 15 height 15
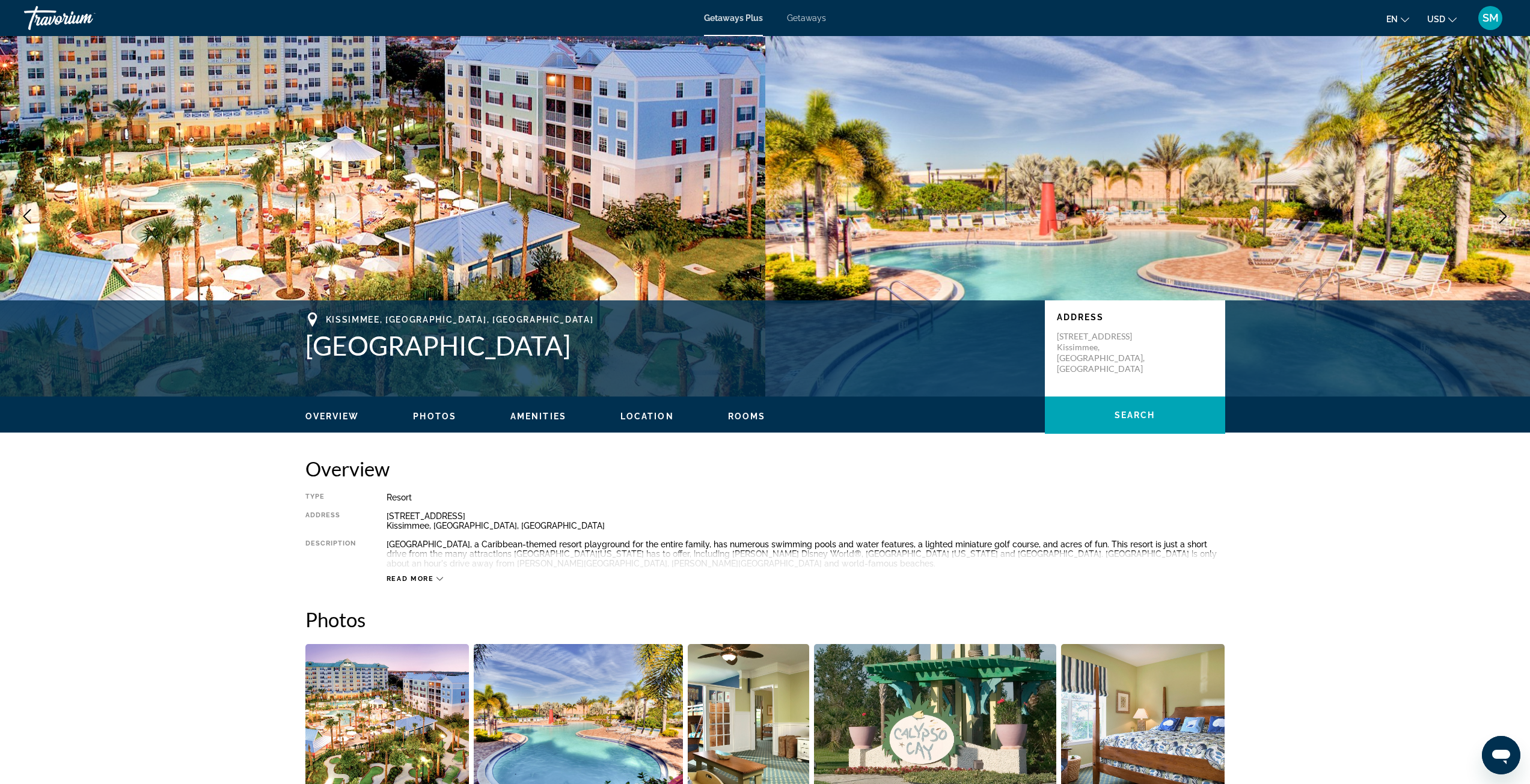
click at [419, 576] on span "Read more" at bounding box center [410, 578] width 47 height 8
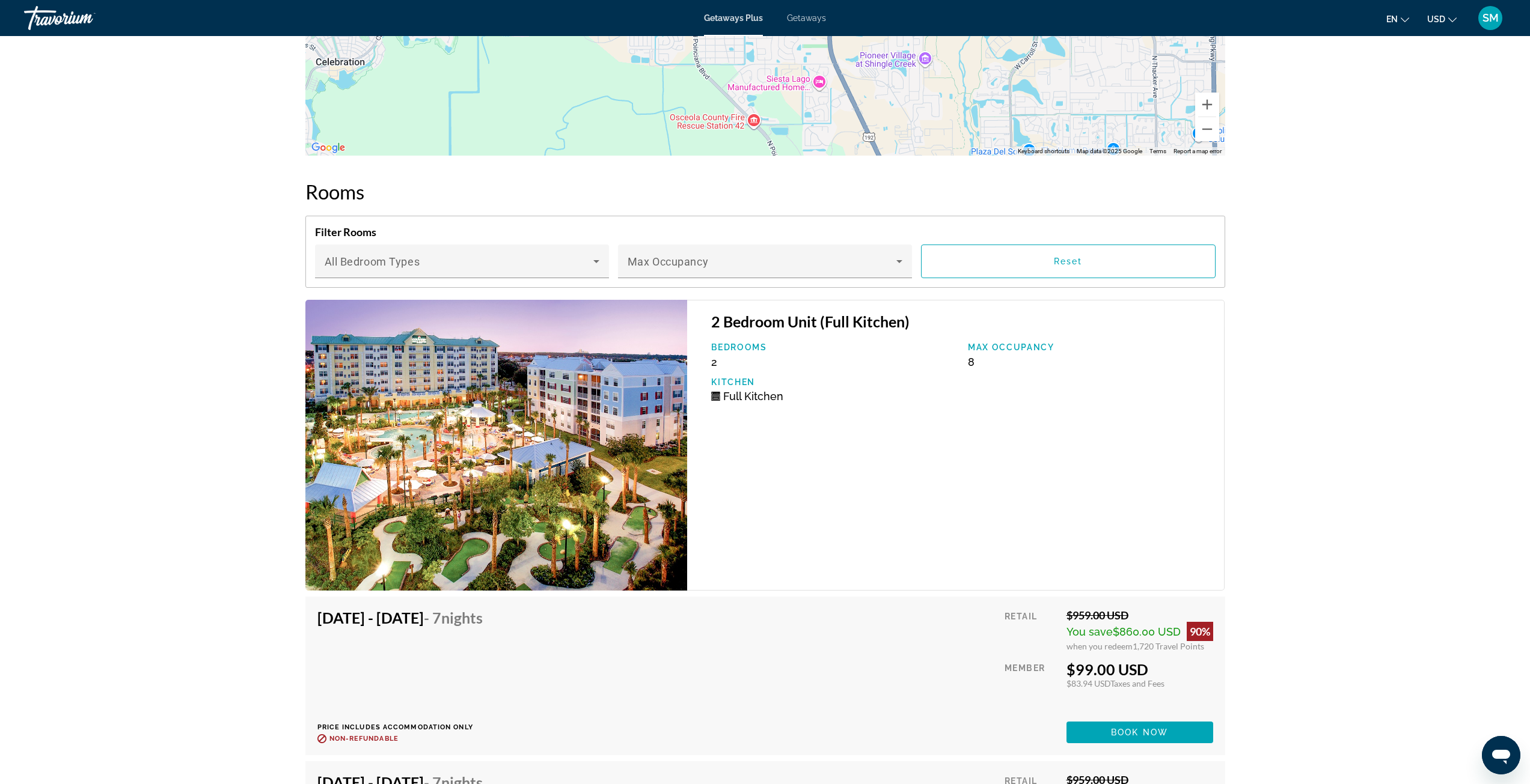
scroll to position [1718, 0]
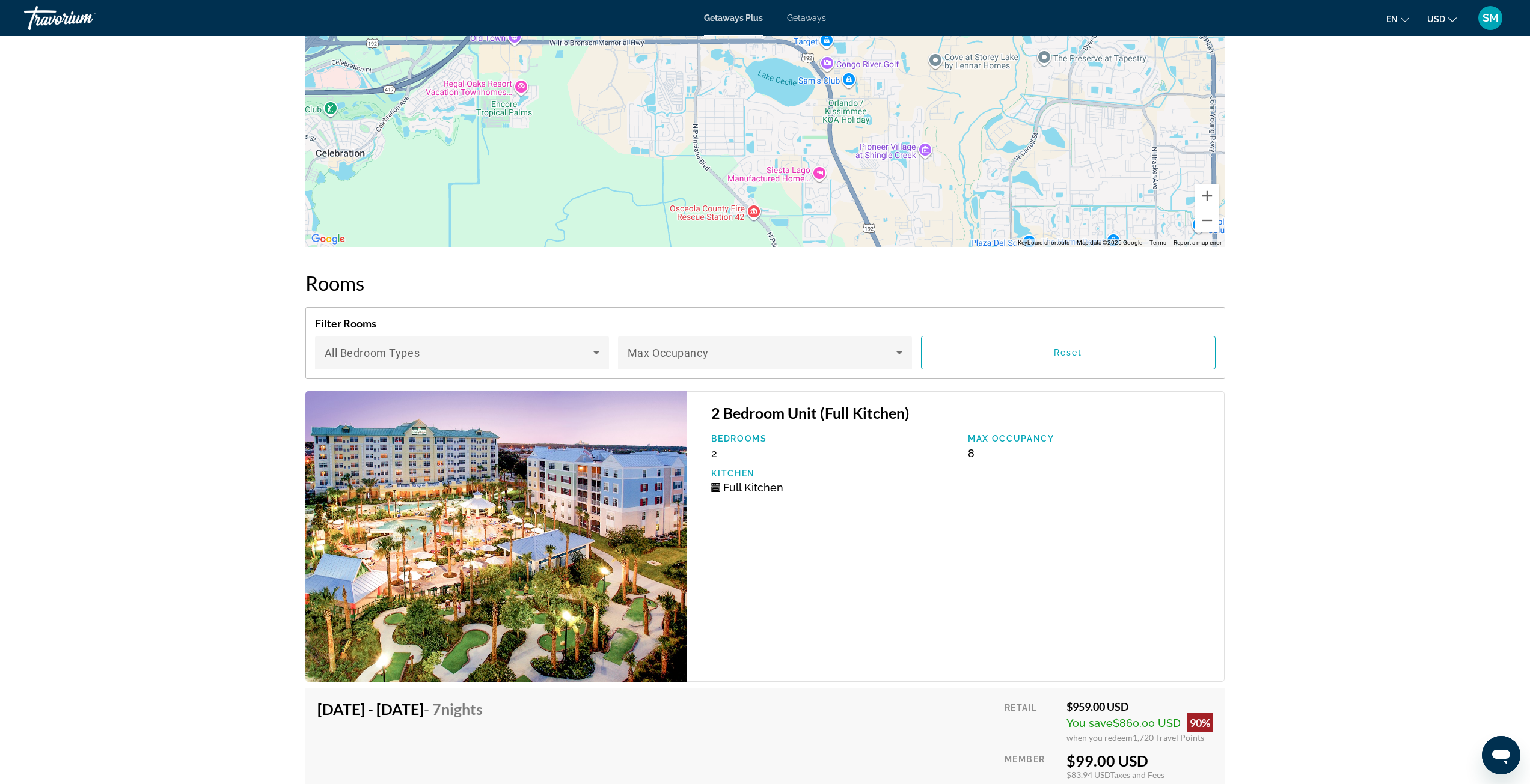
click at [567, 545] on img "Main content" at bounding box center [496, 537] width 382 height 291
click at [590, 351] on icon "Main content" at bounding box center [596, 353] width 15 height 15
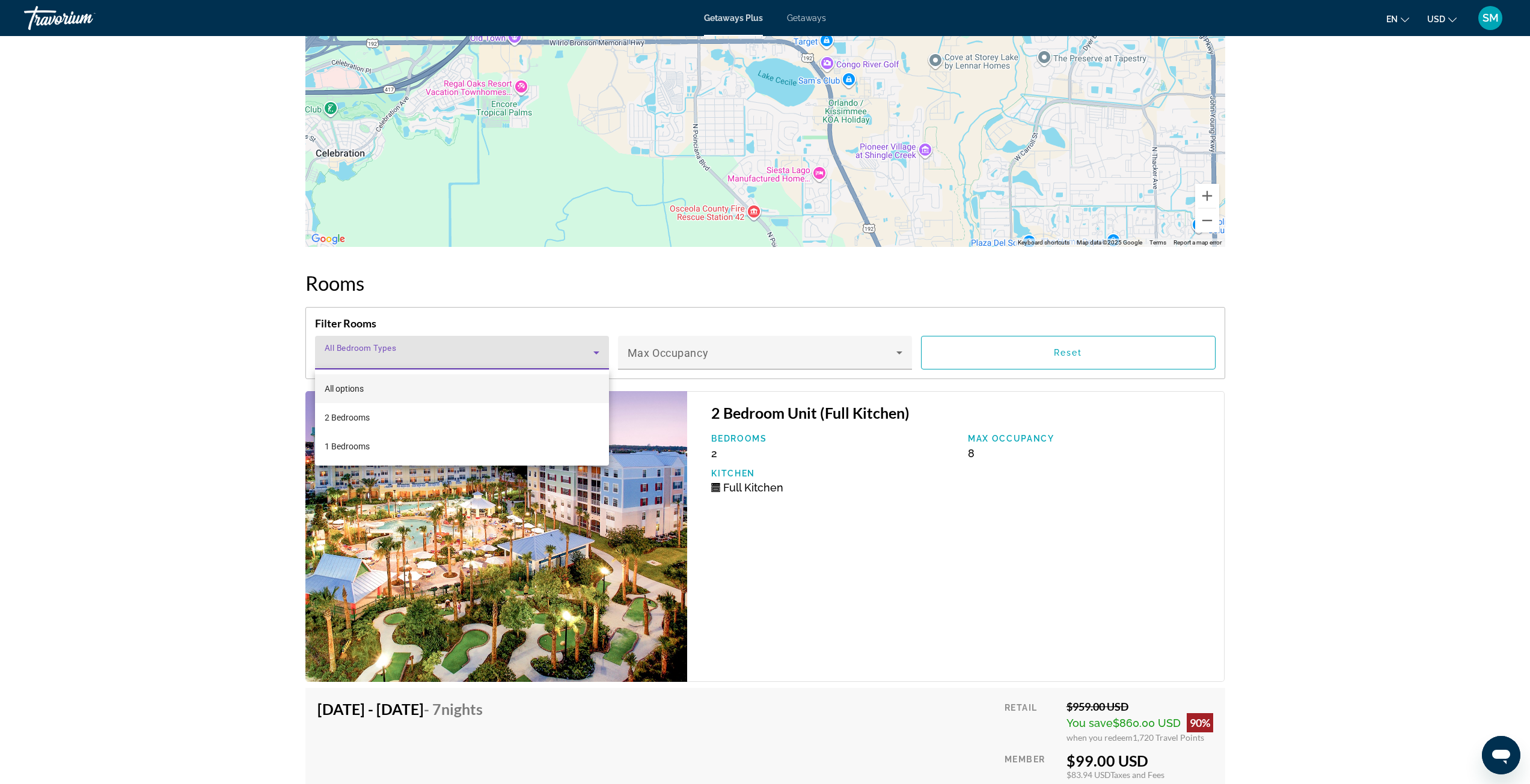
click at [1356, 336] on div at bounding box center [765, 392] width 1530 height 784
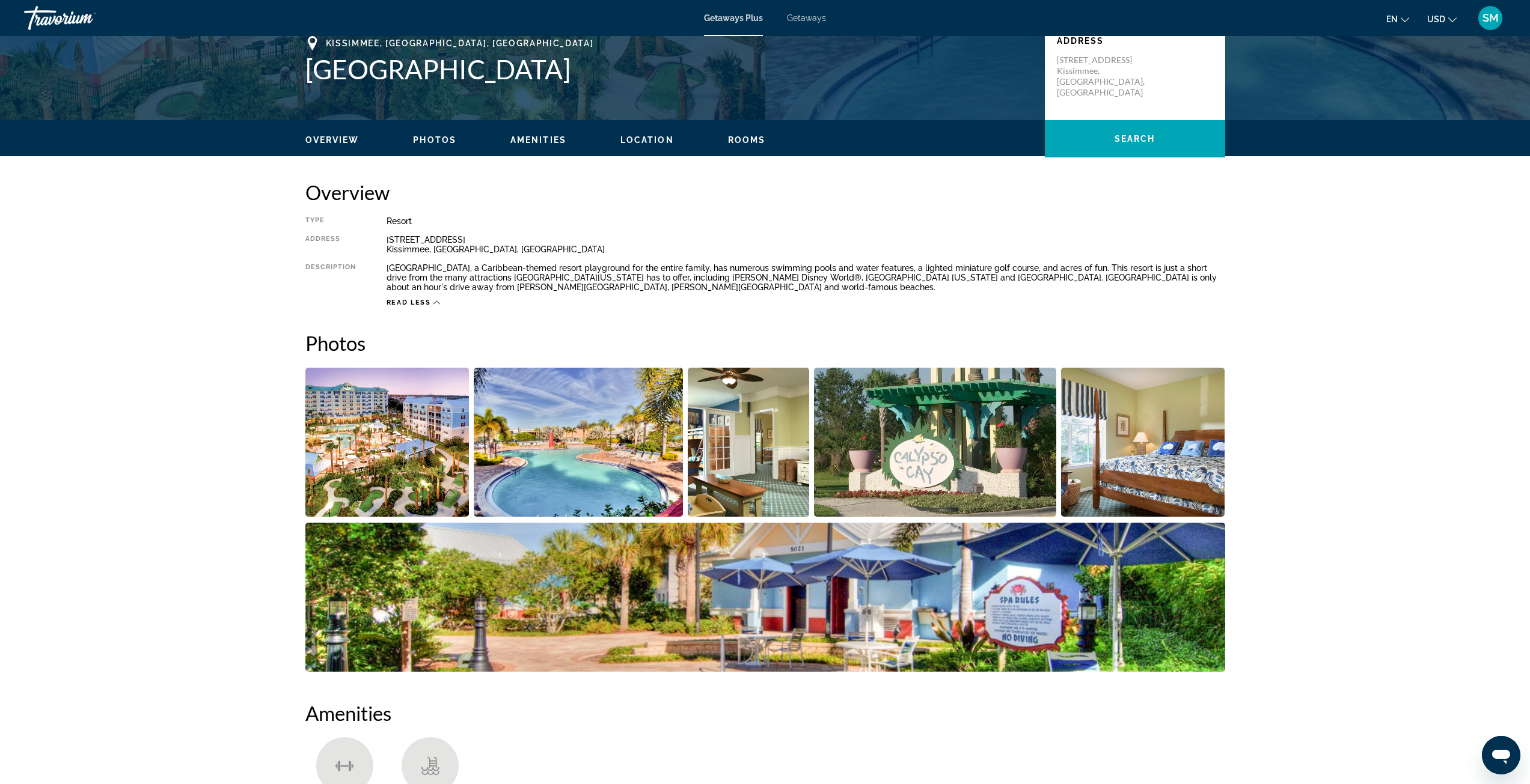
scroll to position [0, 0]
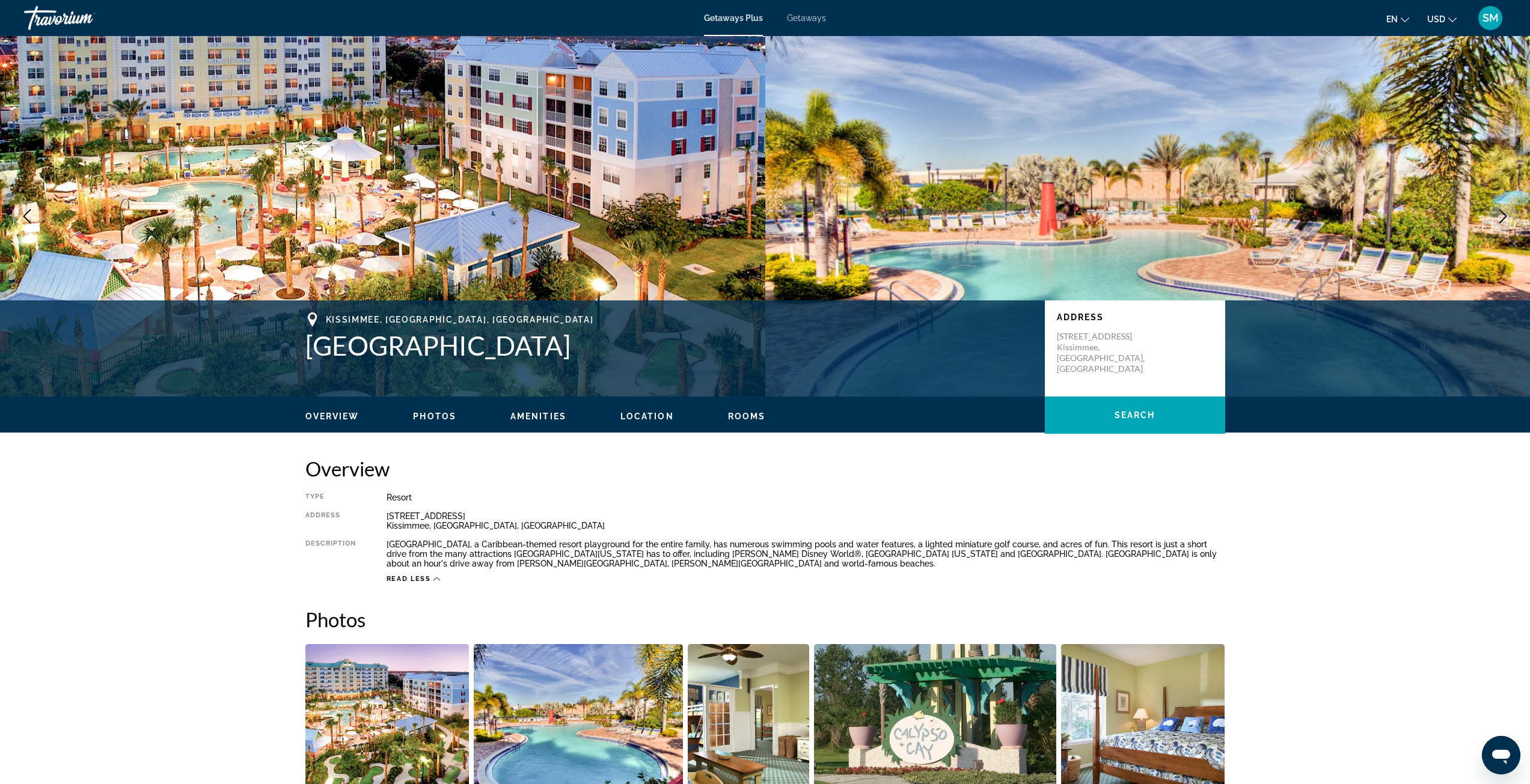
click at [429, 578] on span "Read less" at bounding box center [408, 578] width 44 height 8
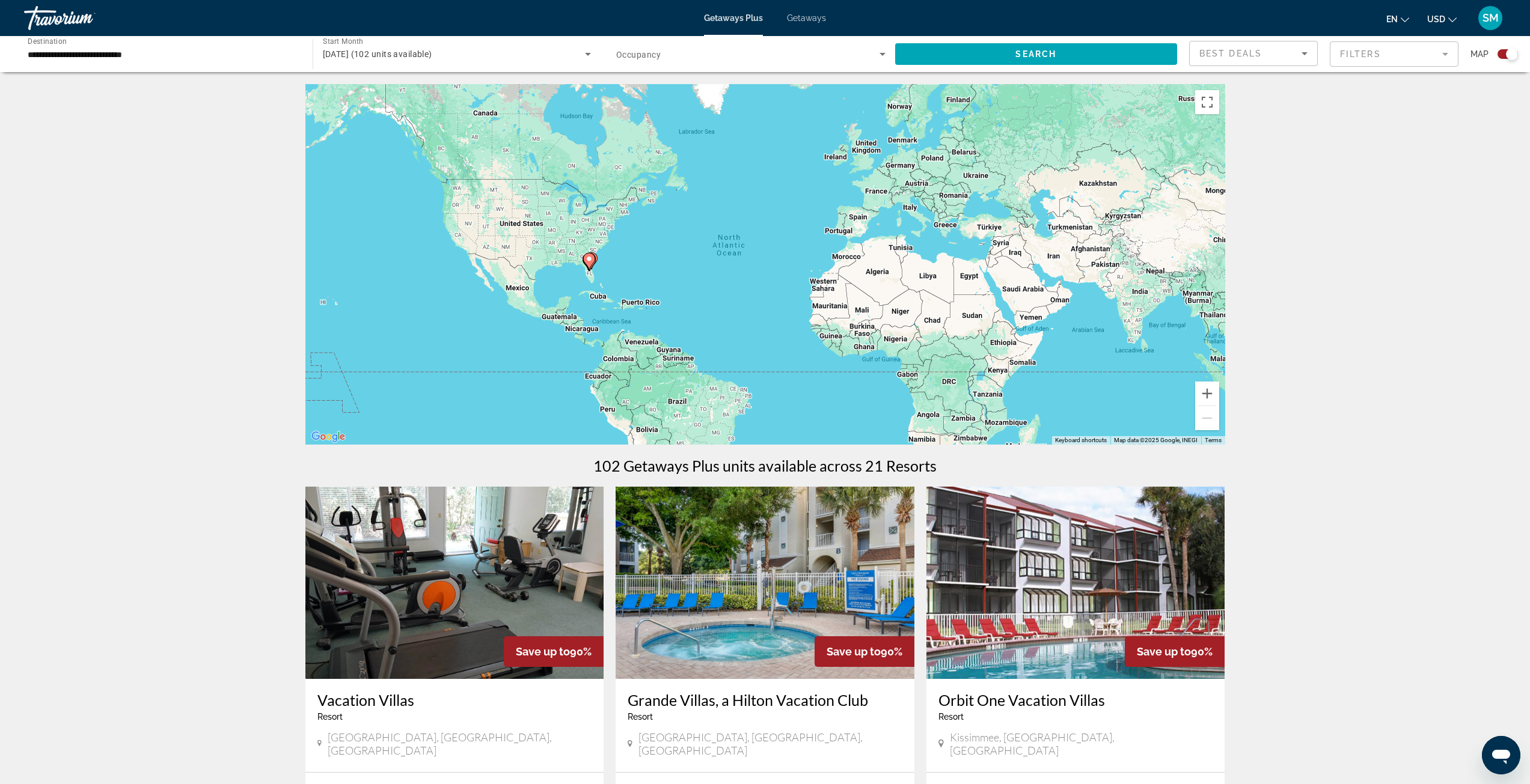
click at [1445, 52] on mat-form-field "Filters" at bounding box center [1394, 54] width 129 height 25
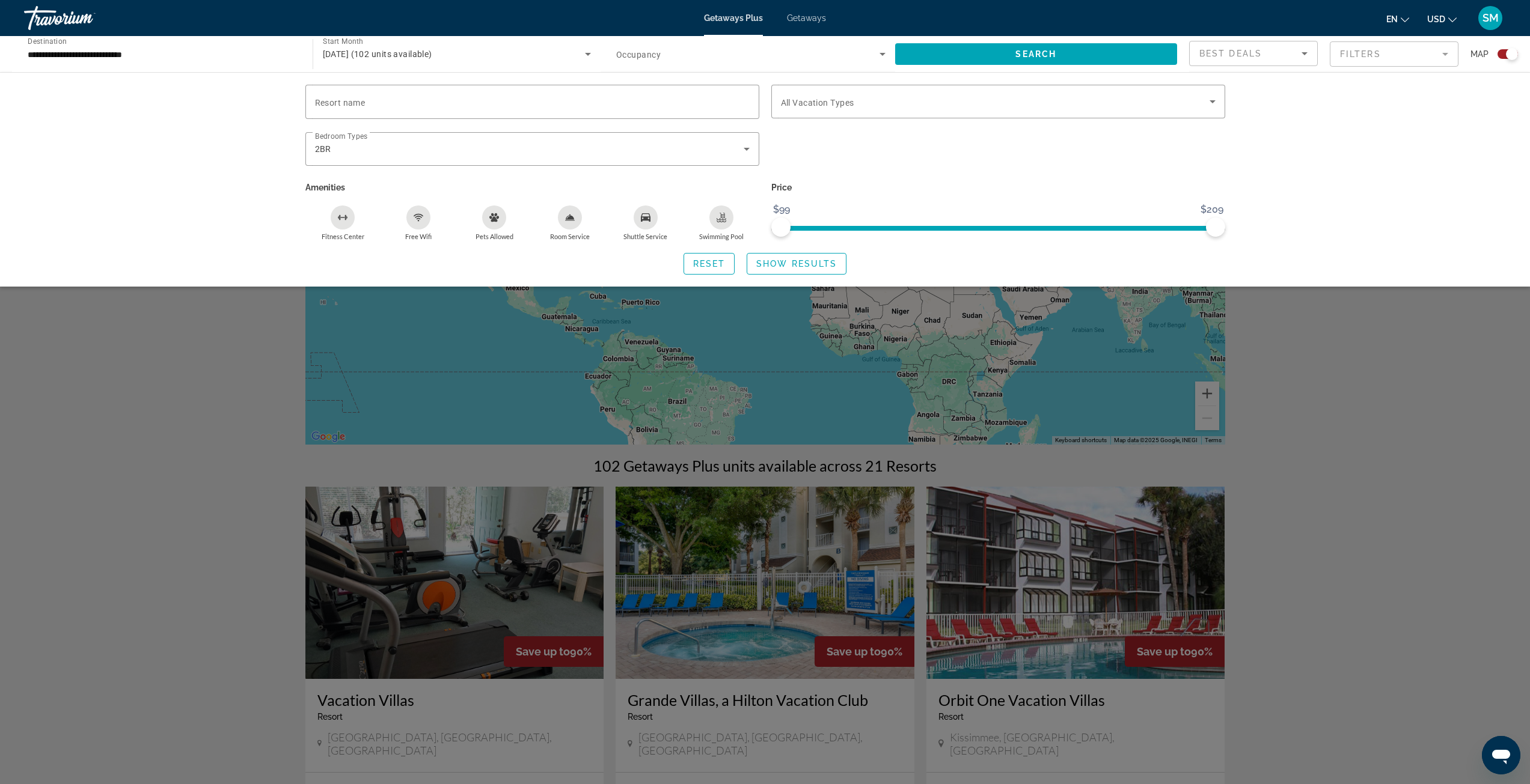
click at [1351, 532] on div "Search widget" at bounding box center [765, 482] width 1530 height 604
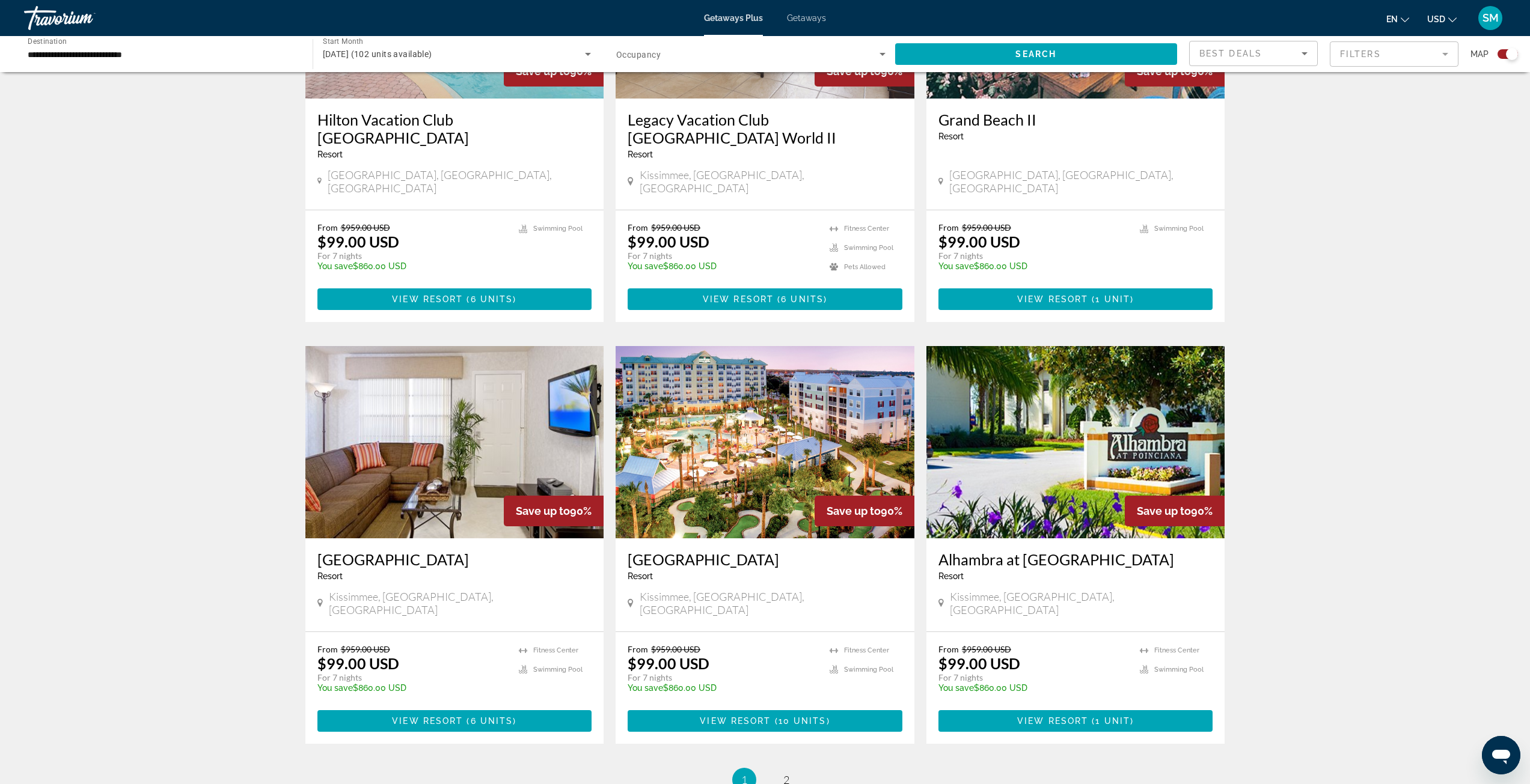
scroll to position [1142, 0]
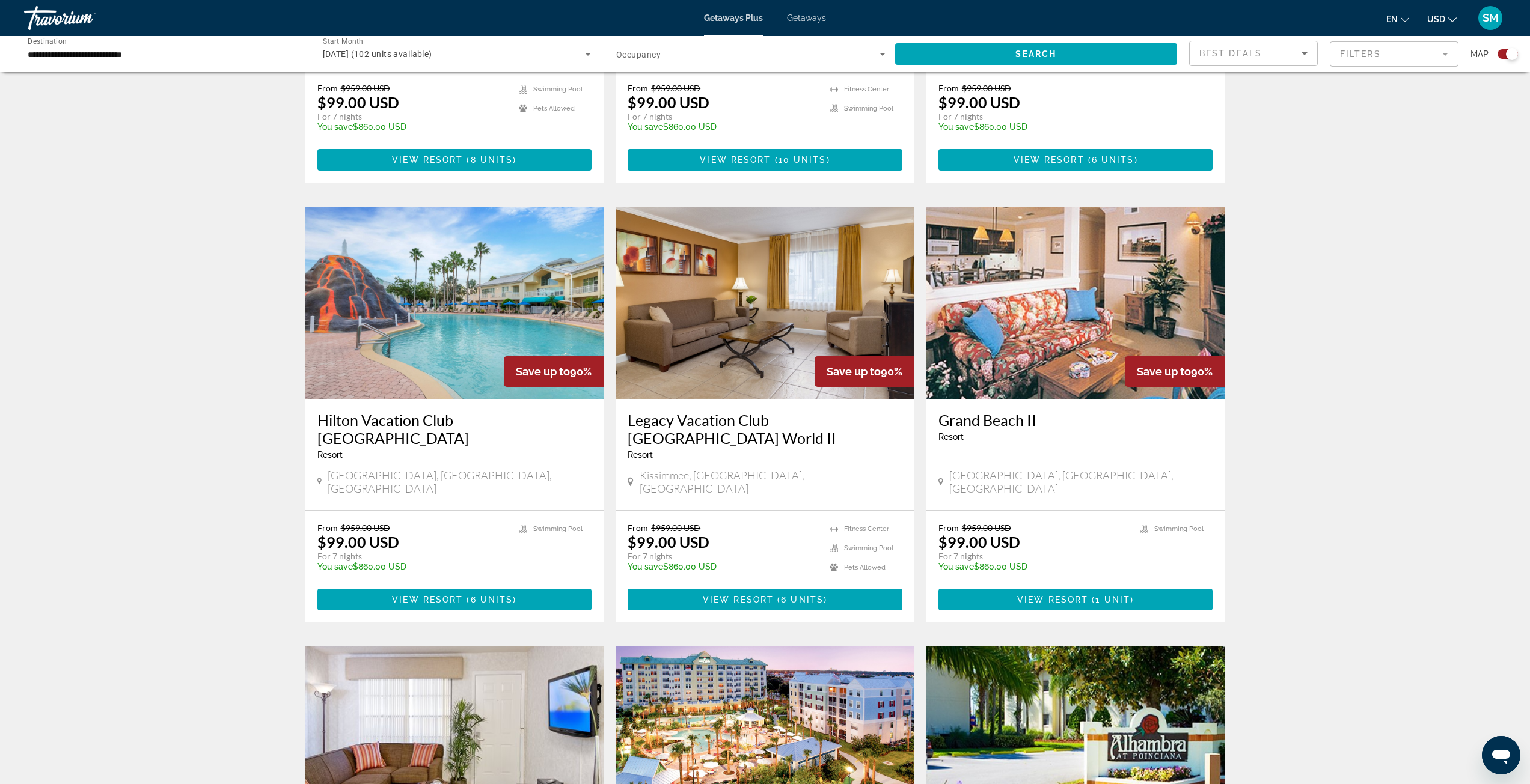
click at [1101, 258] on img "Main content" at bounding box center [1076, 303] width 299 height 192
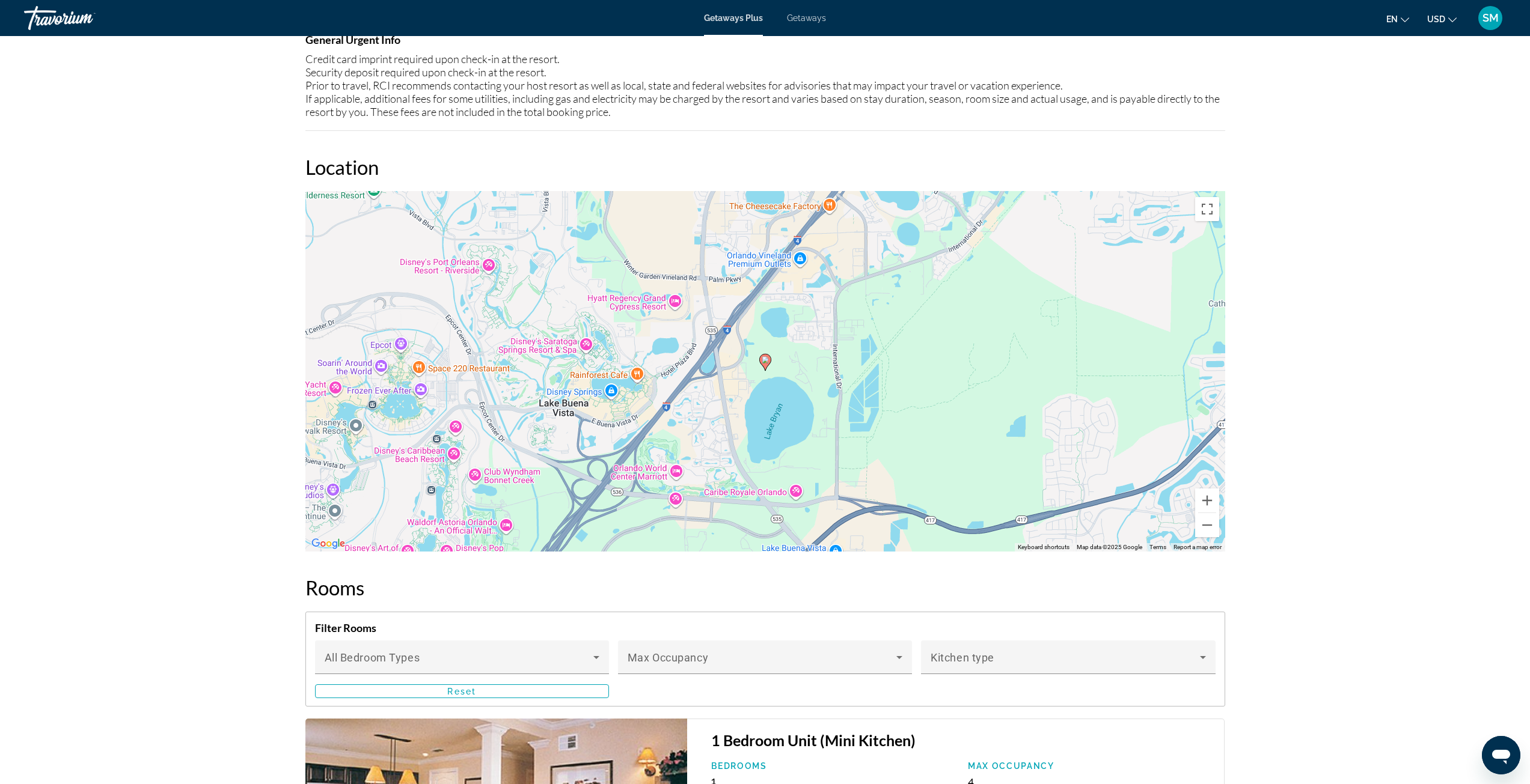
scroll to position [1262, 0]
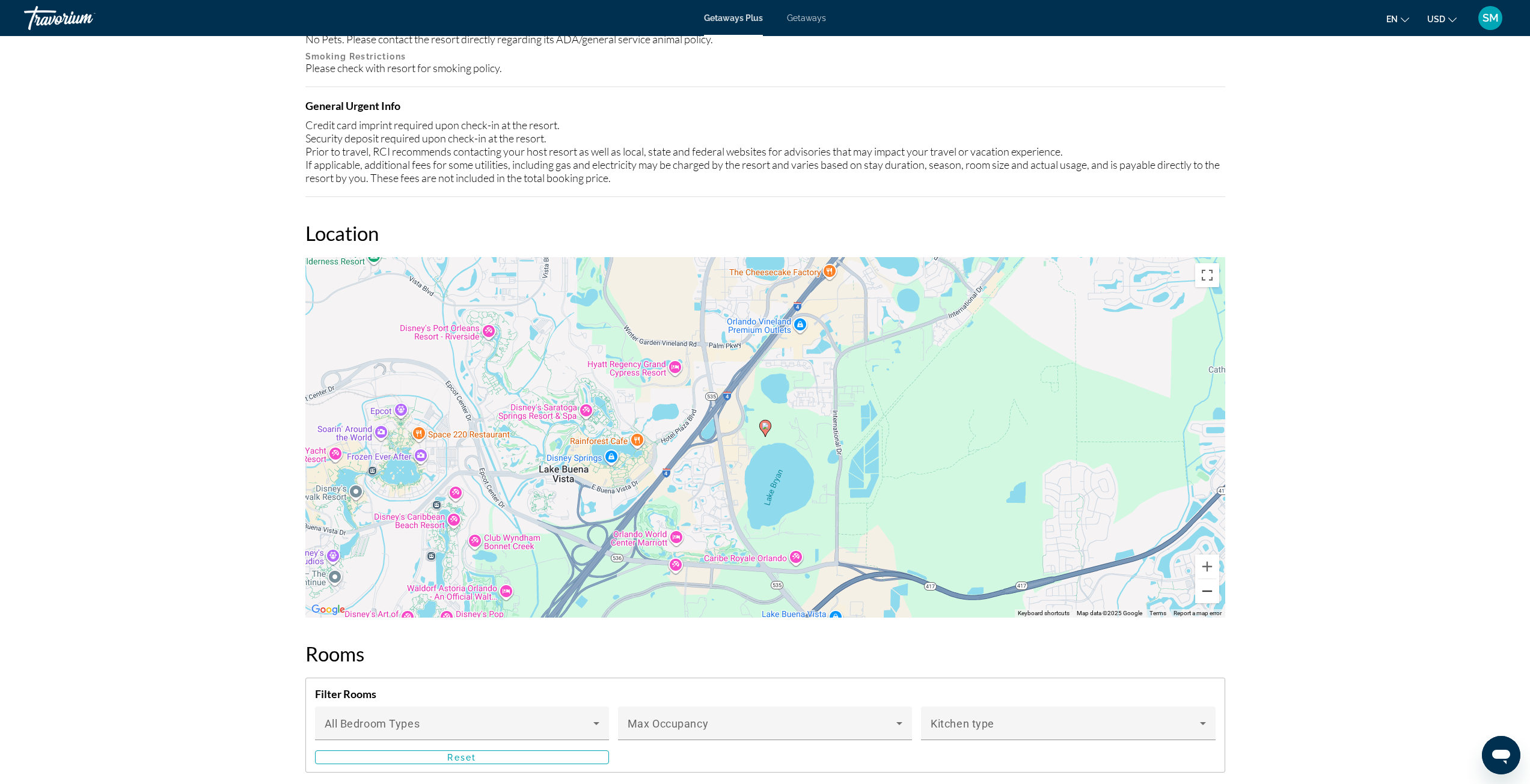
click at [1216, 596] on button "Zoom out" at bounding box center [1207, 591] width 24 height 24
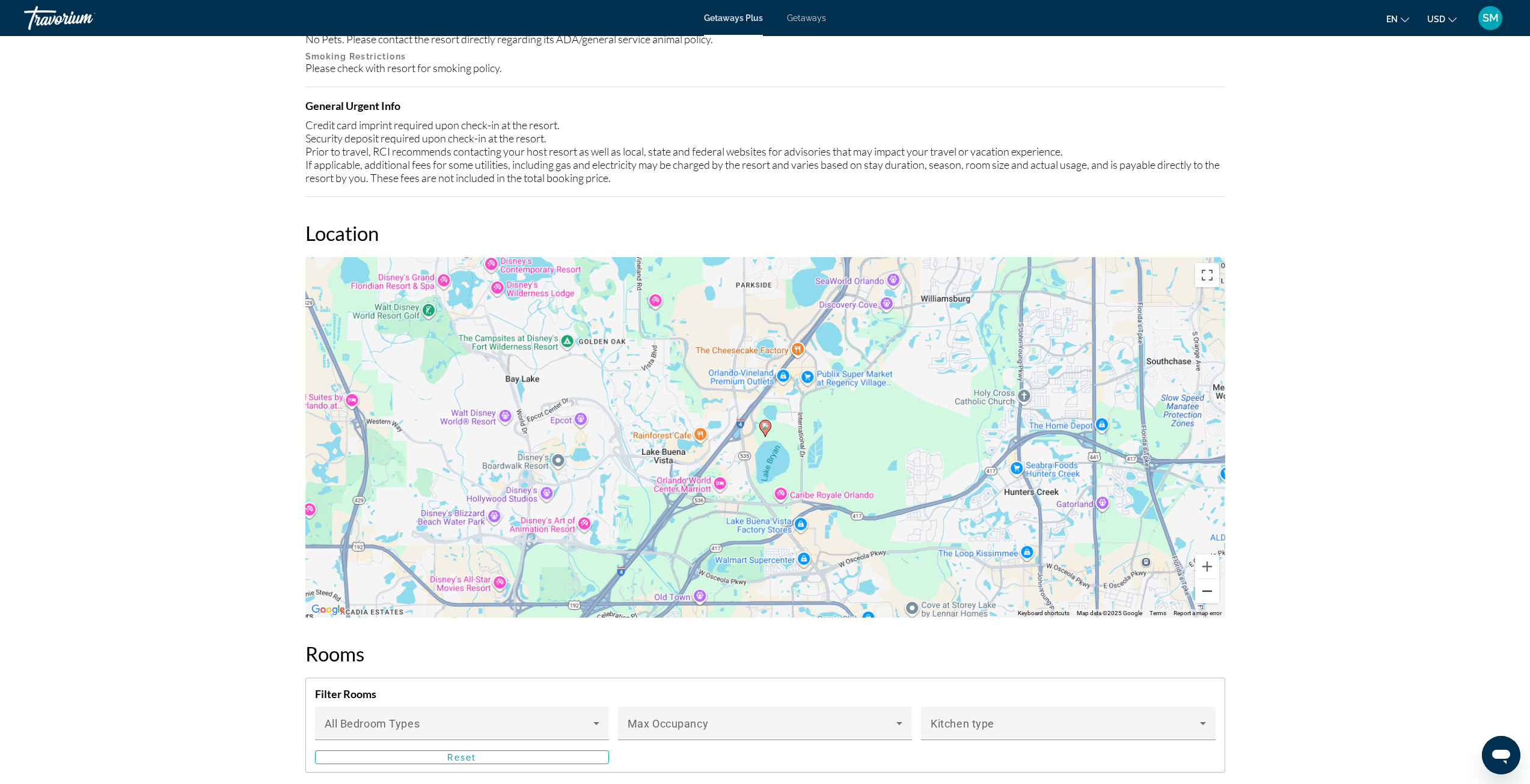
click at [1216, 596] on button "Zoom out" at bounding box center [1207, 591] width 24 height 24
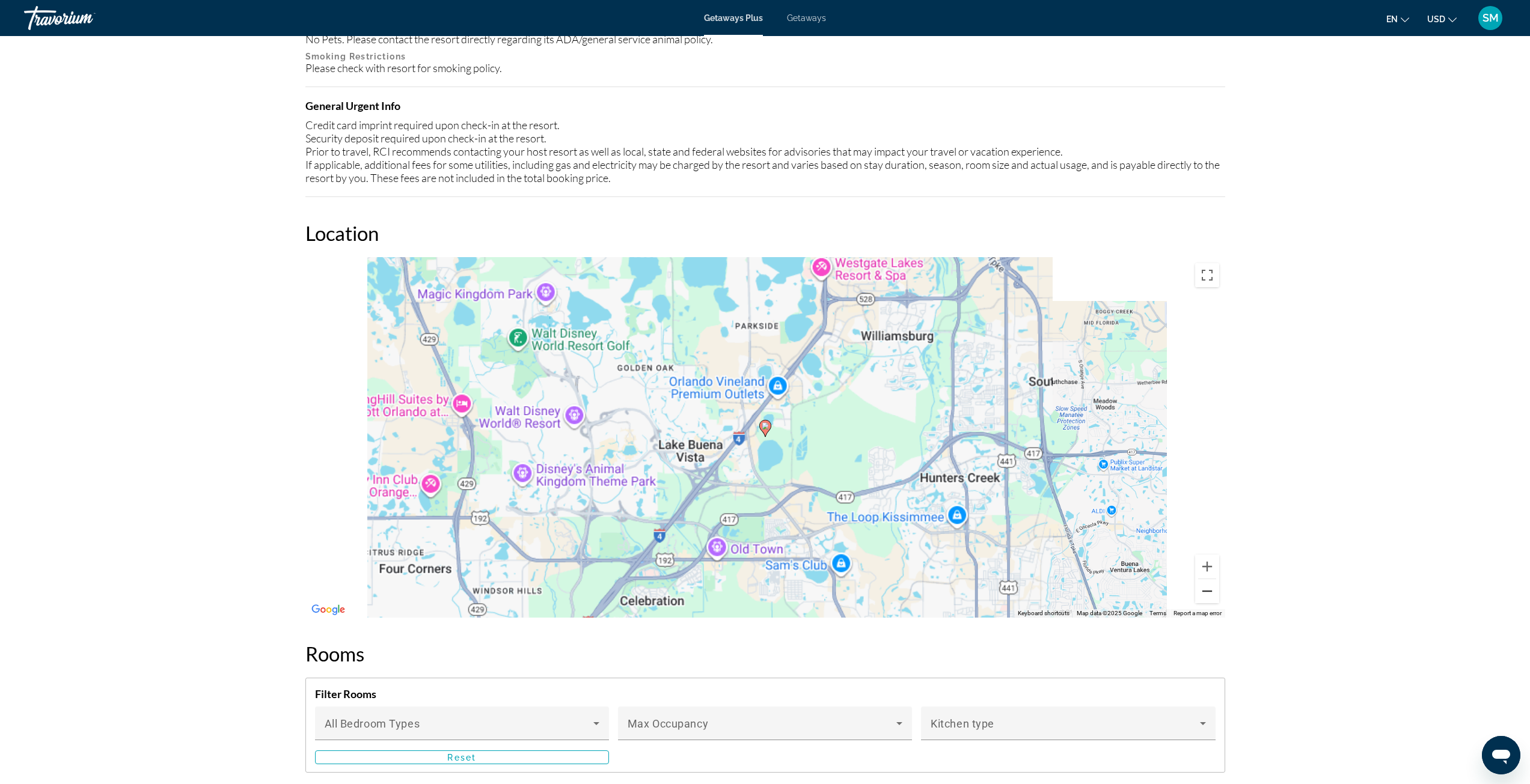
click at [1216, 596] on button "Zoom out" at bounding box center [1207, 591] width 24 height 24
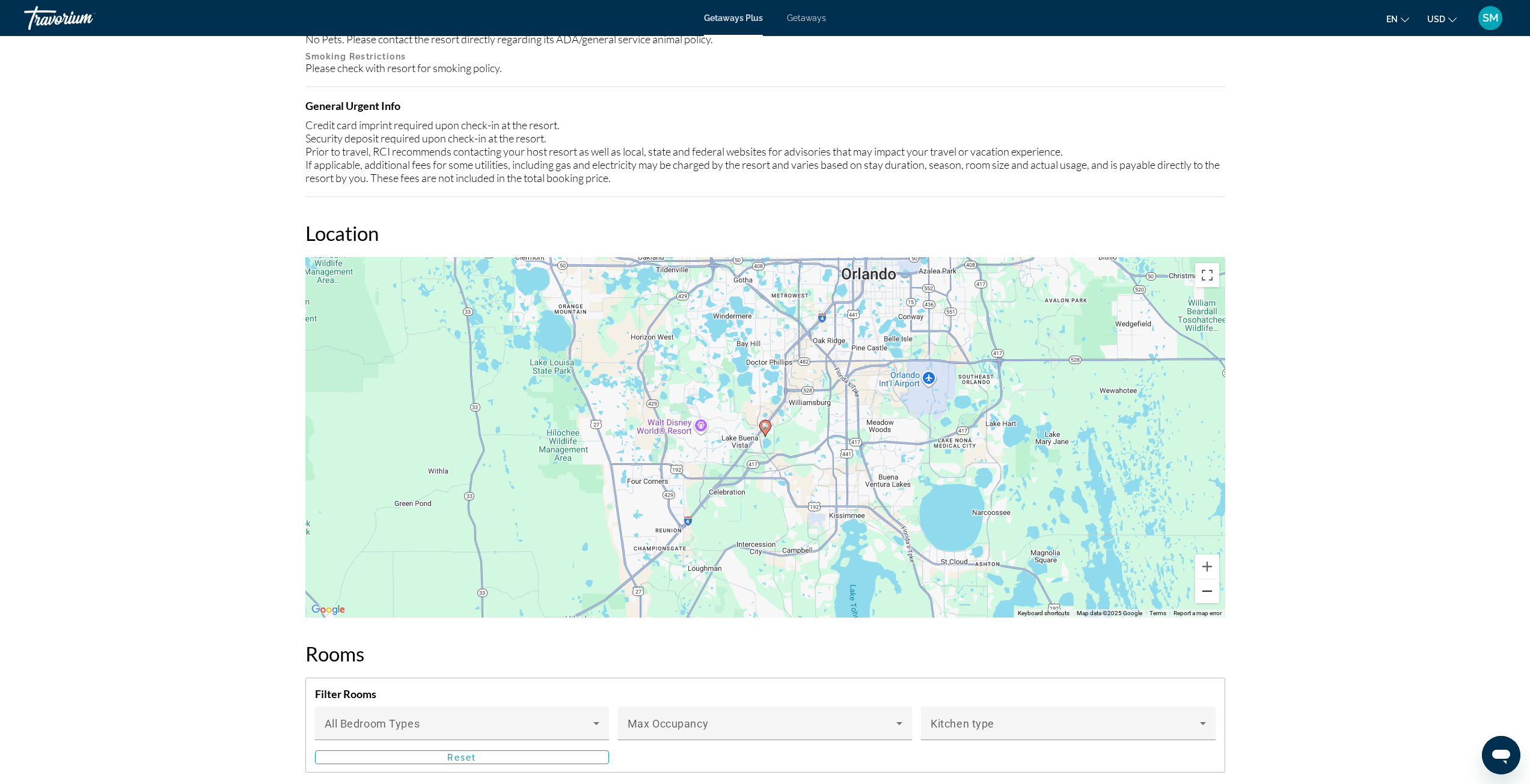
click at [1216, 596] on button "Zoom out" at bounding box center [1207, 591] width 24 height 24
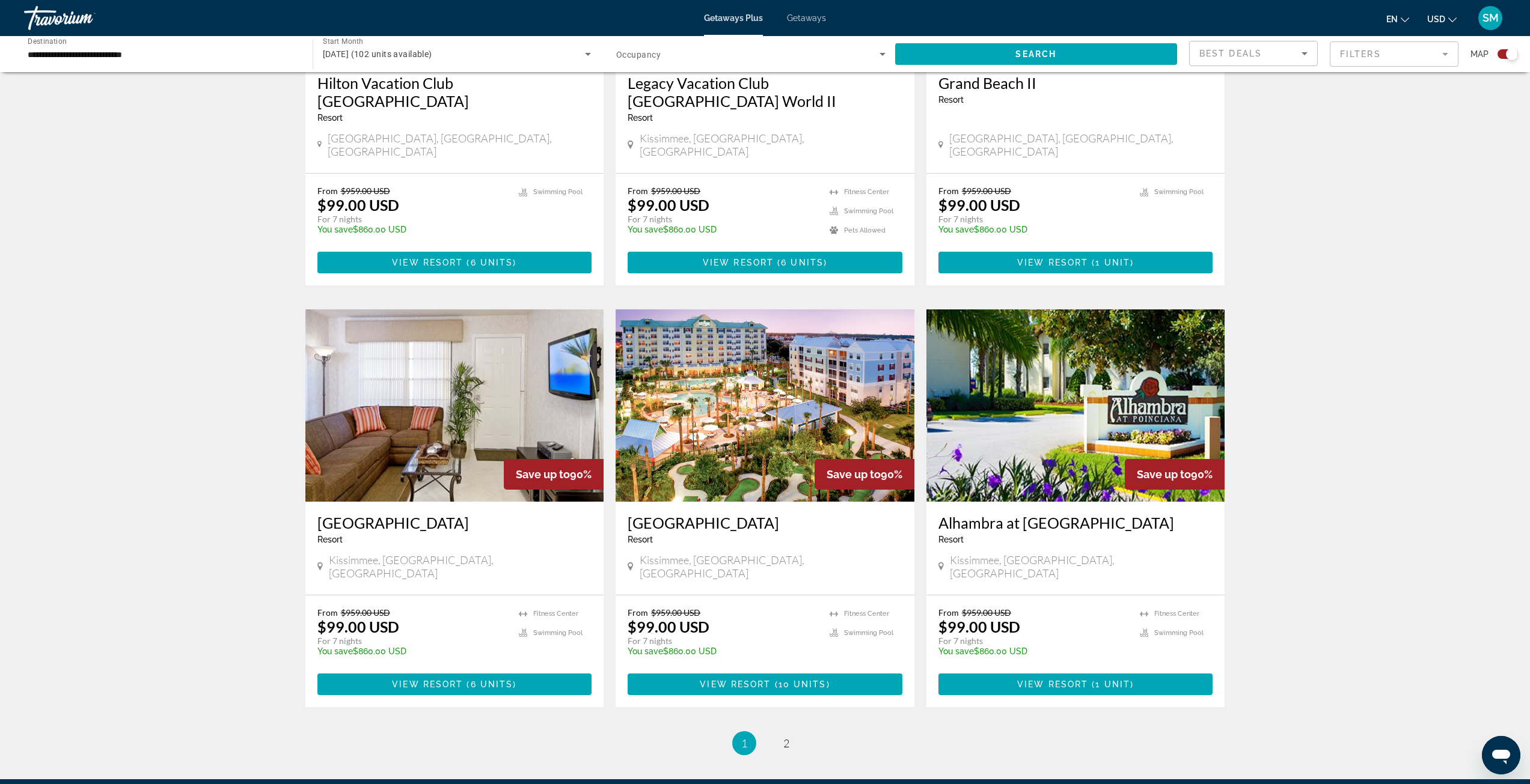
scroll to position [1503, 0]
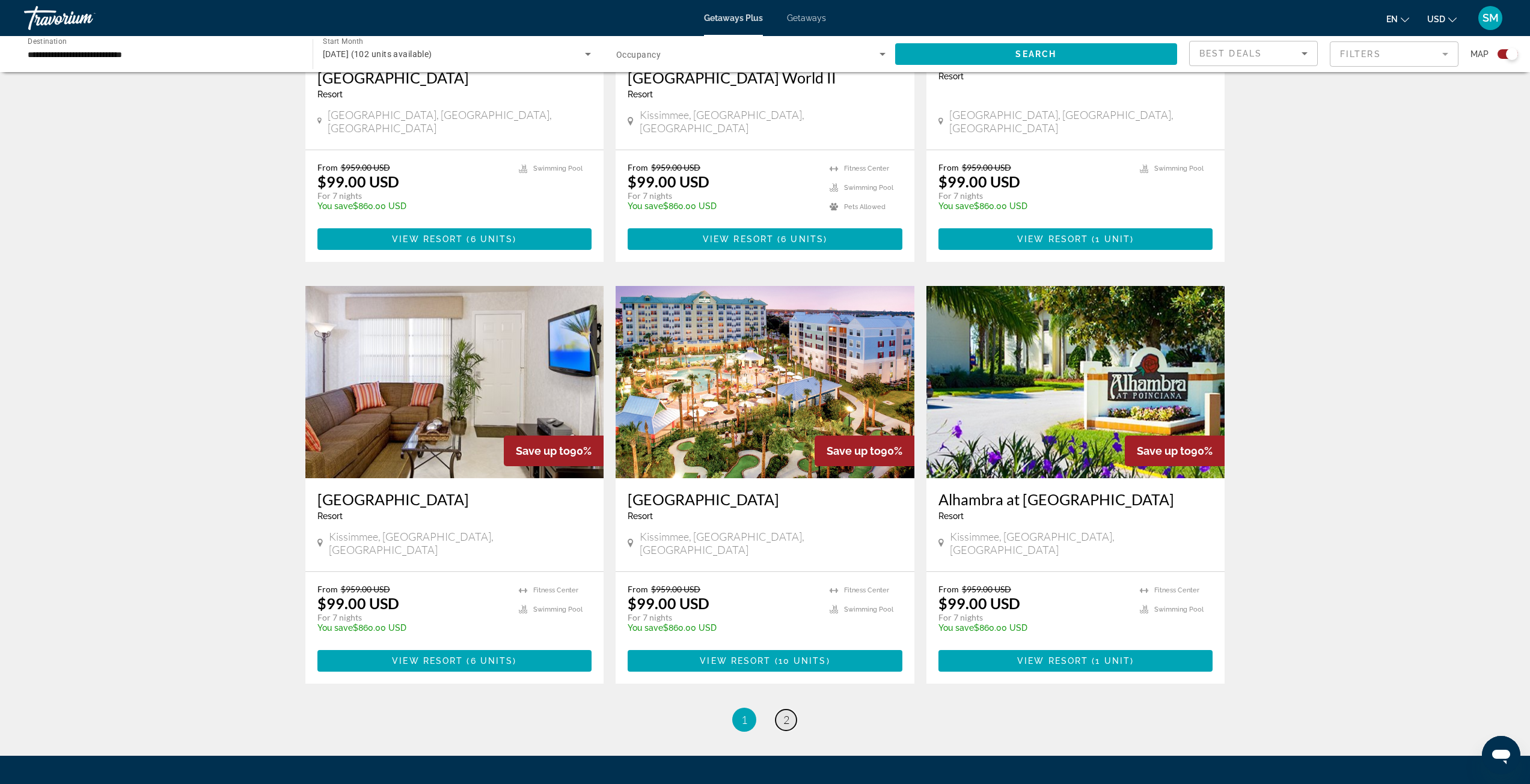
click at [784, 713] on span "2" at bounding box center [786, 720] width 6 height 13
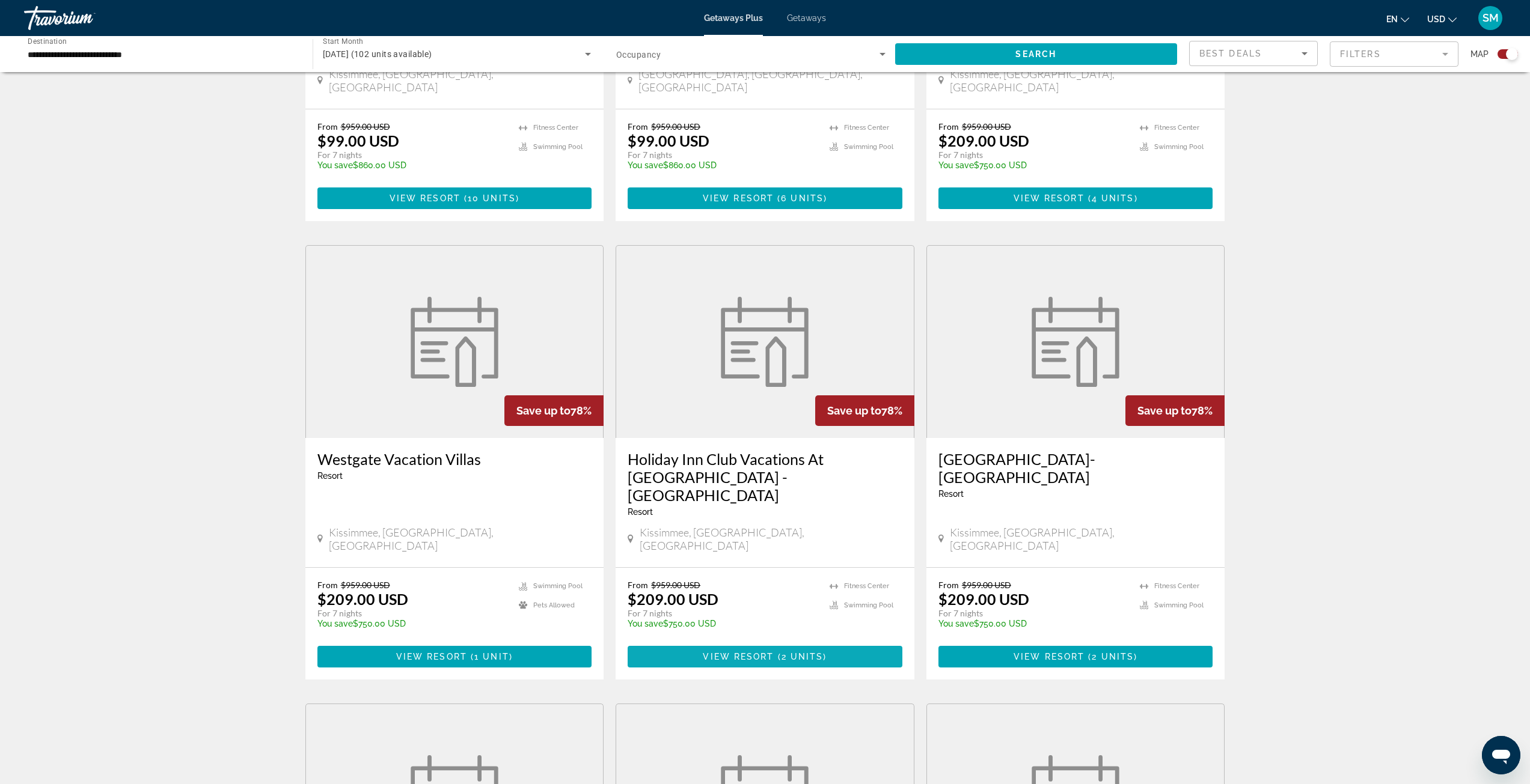
scroll to position [699, 0]
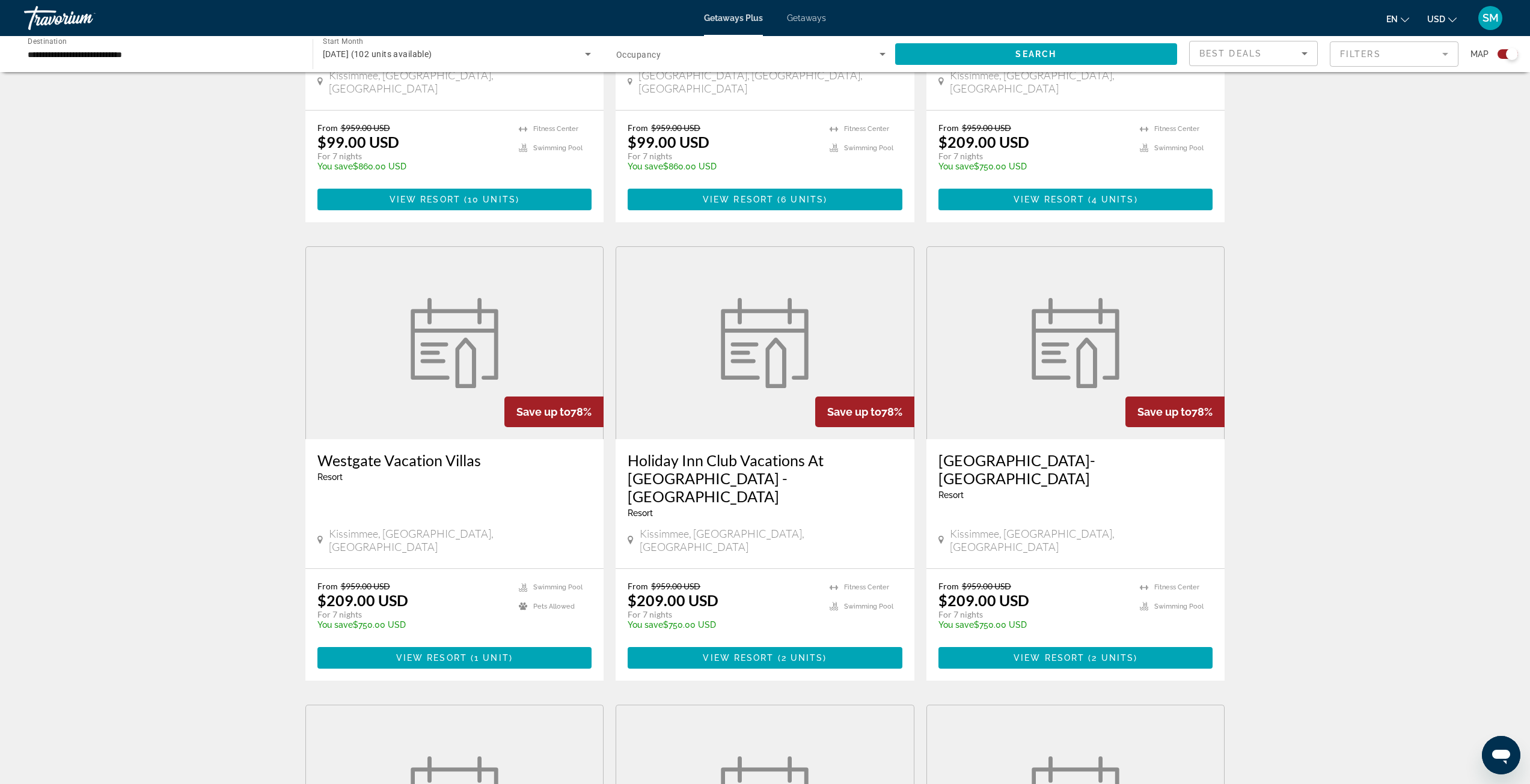
click at [485, 472] on div "Westgate Vacation [GEOGRAPHIC_DATA] - This is an adults only resort [GEOGRAPHIC…" at bounding box center [454, 503] width 299 height 129
click at [436, 344] on img "Main content" at bounding box center [454, 343] width 102 height 90
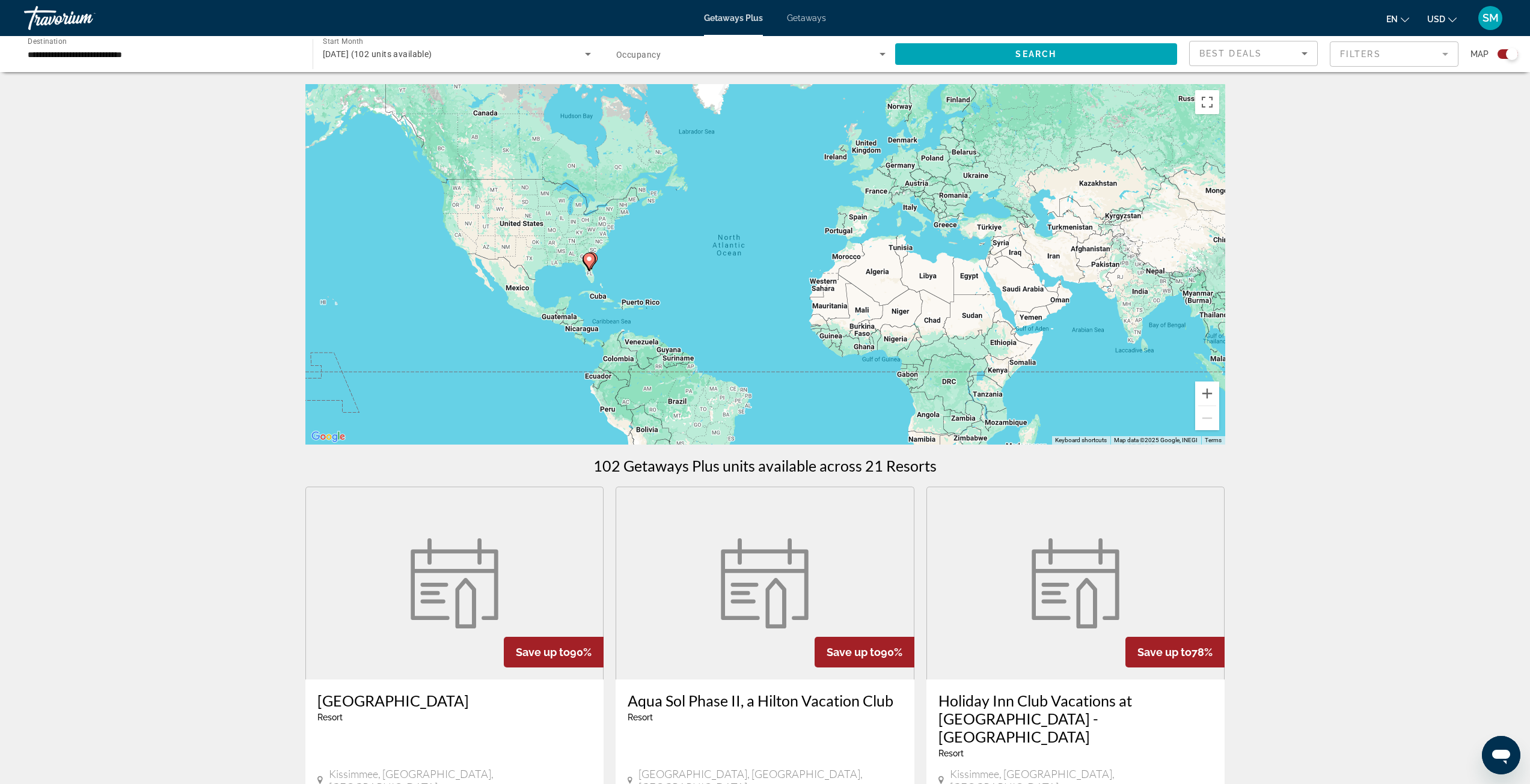
click at [468, 596] on img "Main content" at bounding box center [454, 583] width 102 height 90
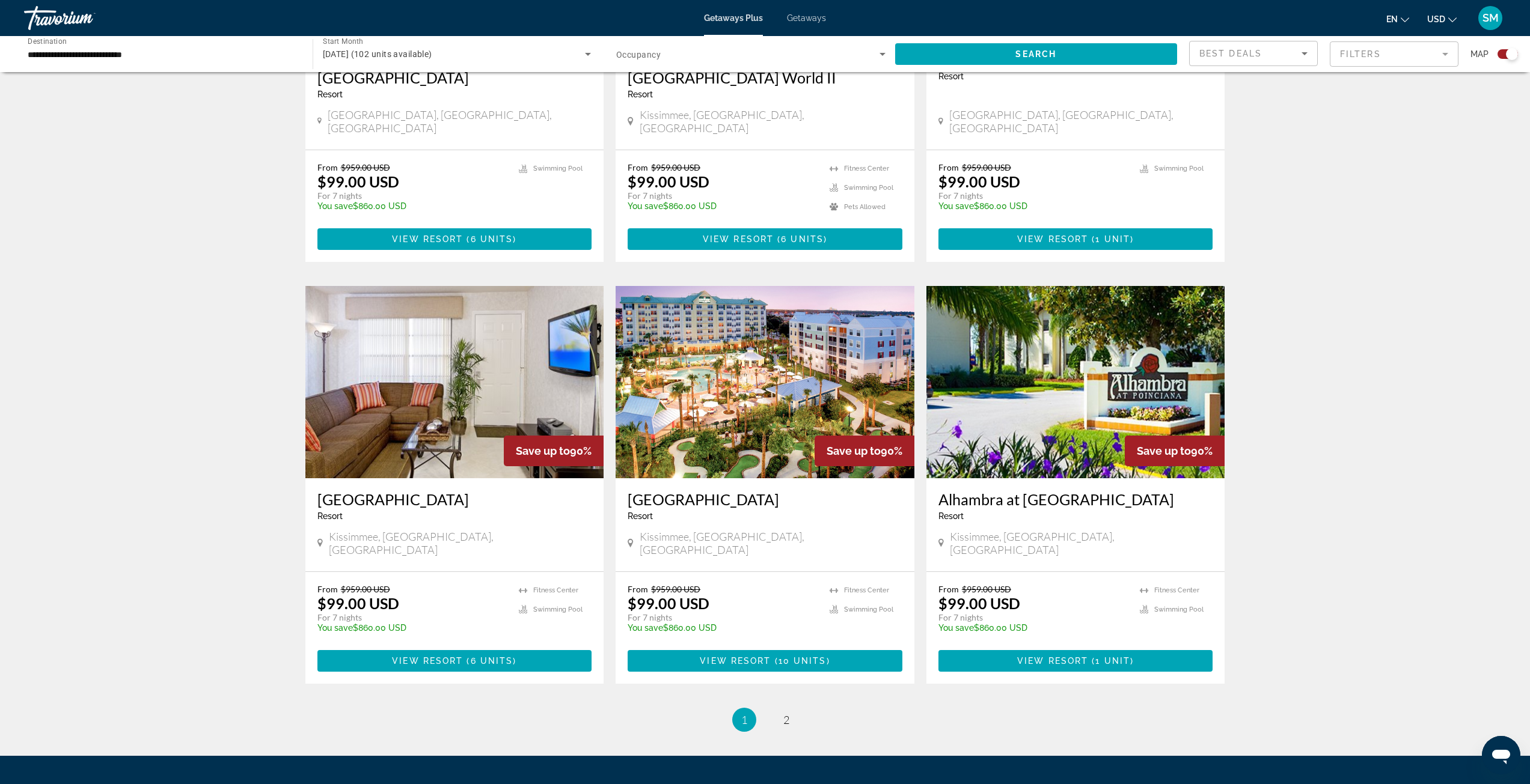
scroll to position [1550, 0]
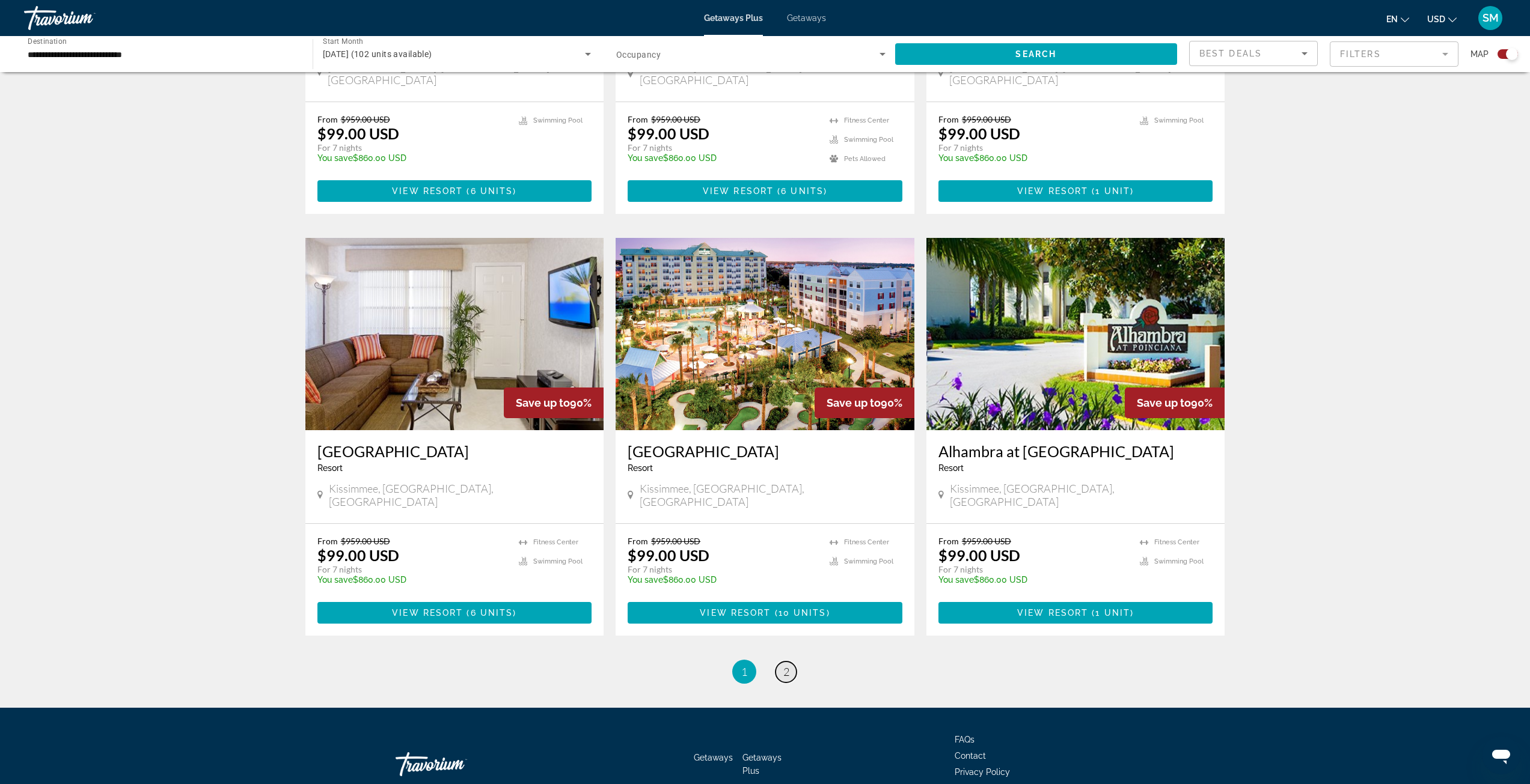
click at [789, 662] on link "page 2" at bounding box center [786, 672] width 21 height 21
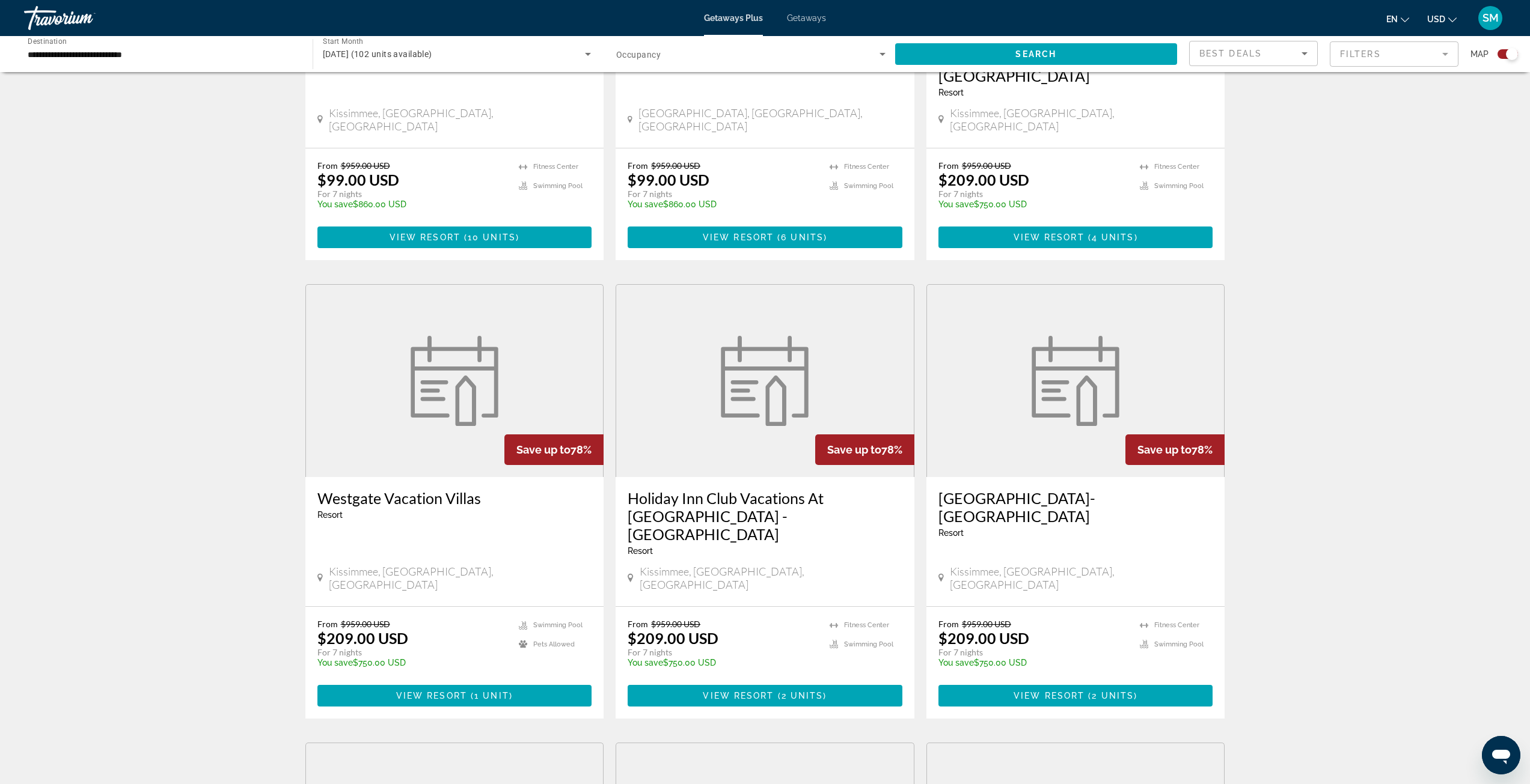
scroll to position [721, 0]
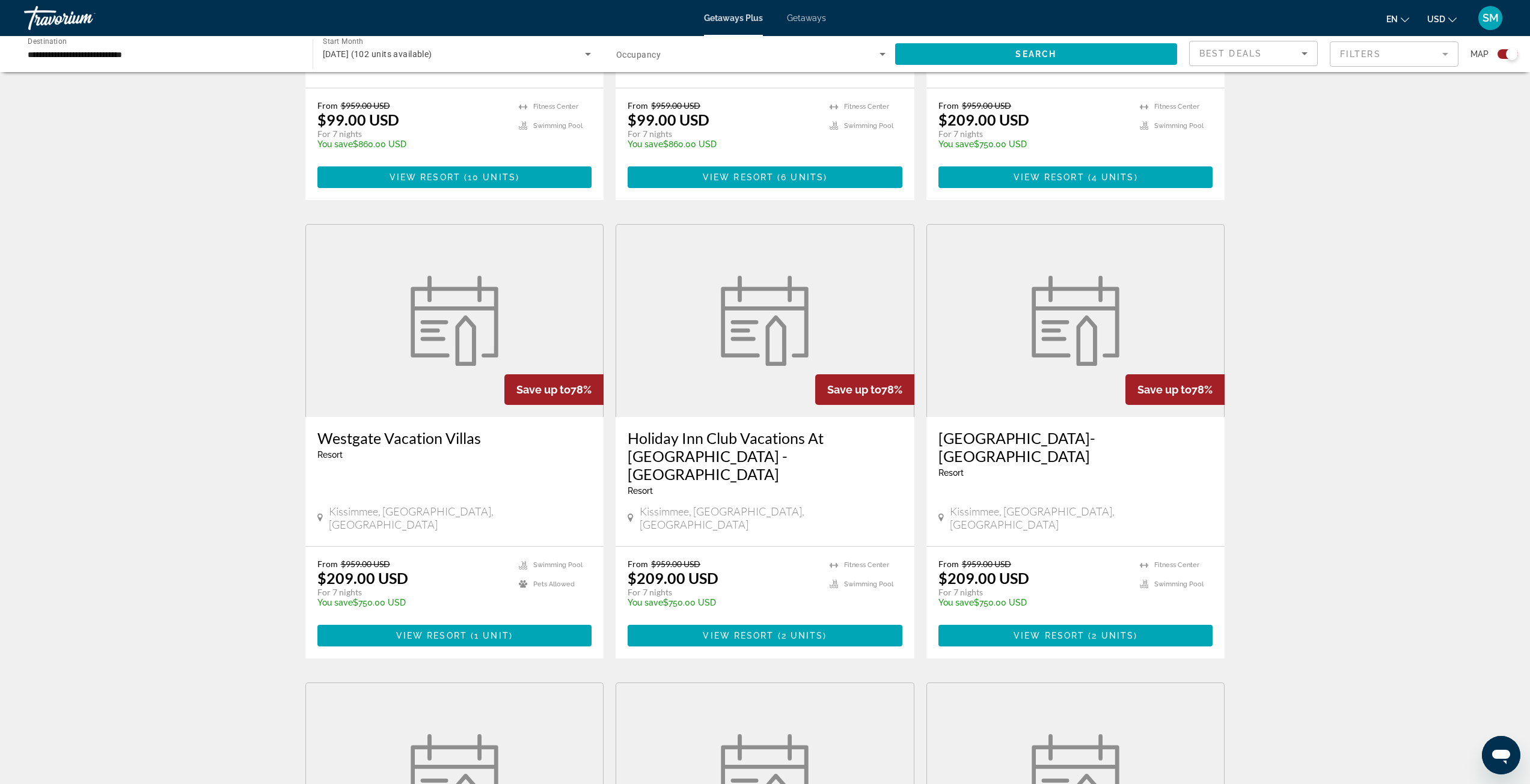
click at [703, 349] on figure "Main content" at bounding box center [765, 321] width 298 height 192
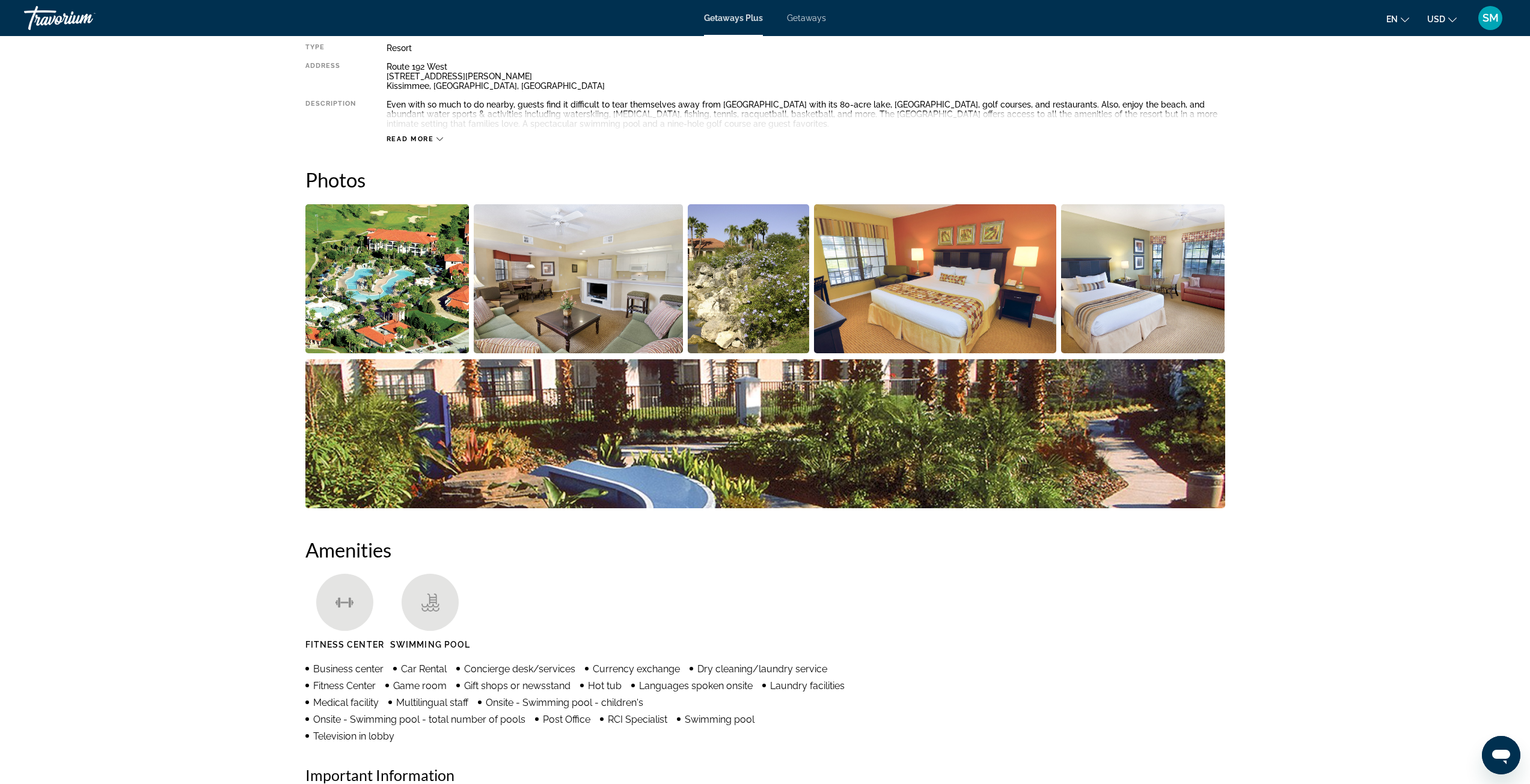
scroll to position [434, 0]
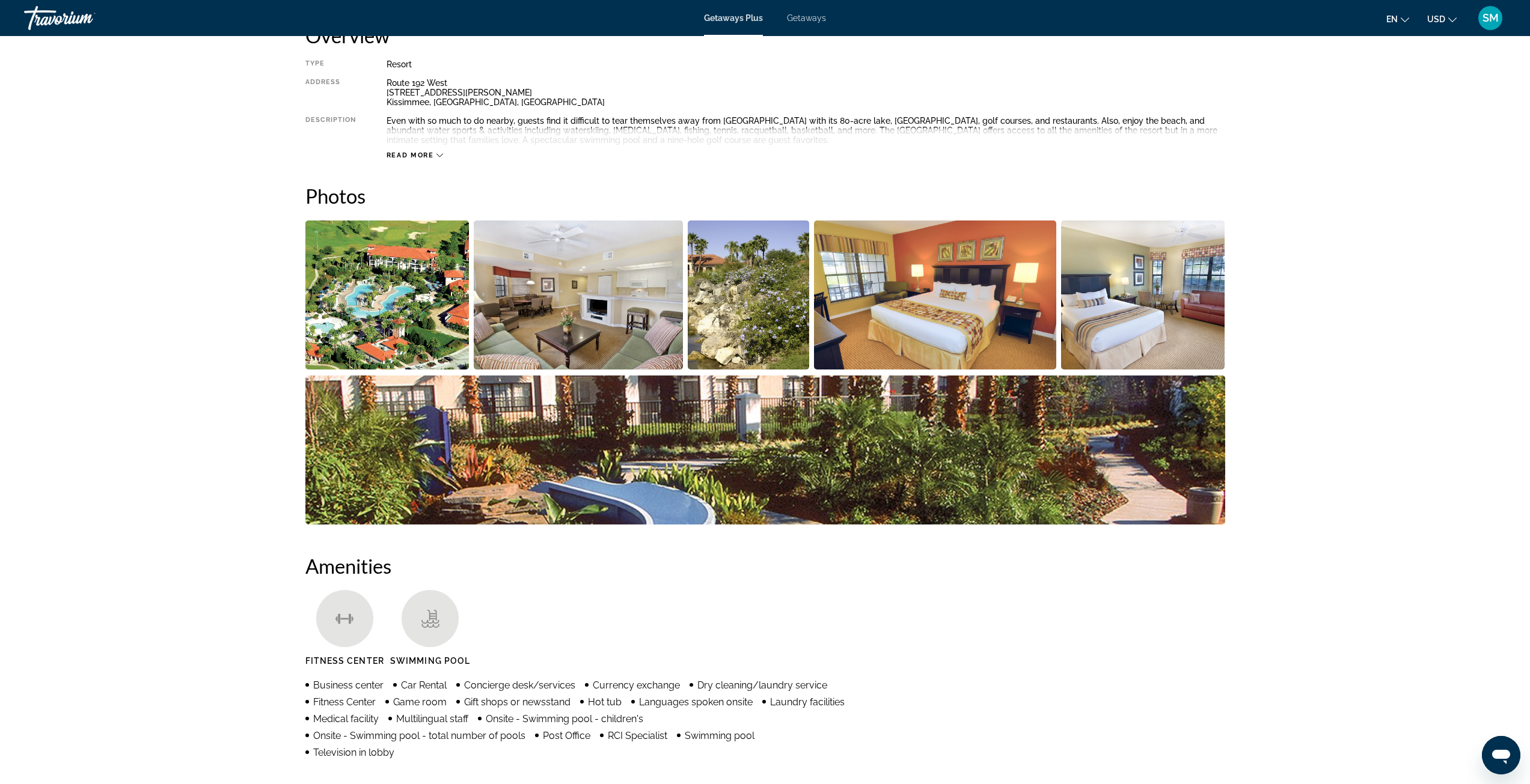
click at [421, 309] on img "Open full-screen image slider" at bounding box center [387, 295] width 164 height 149
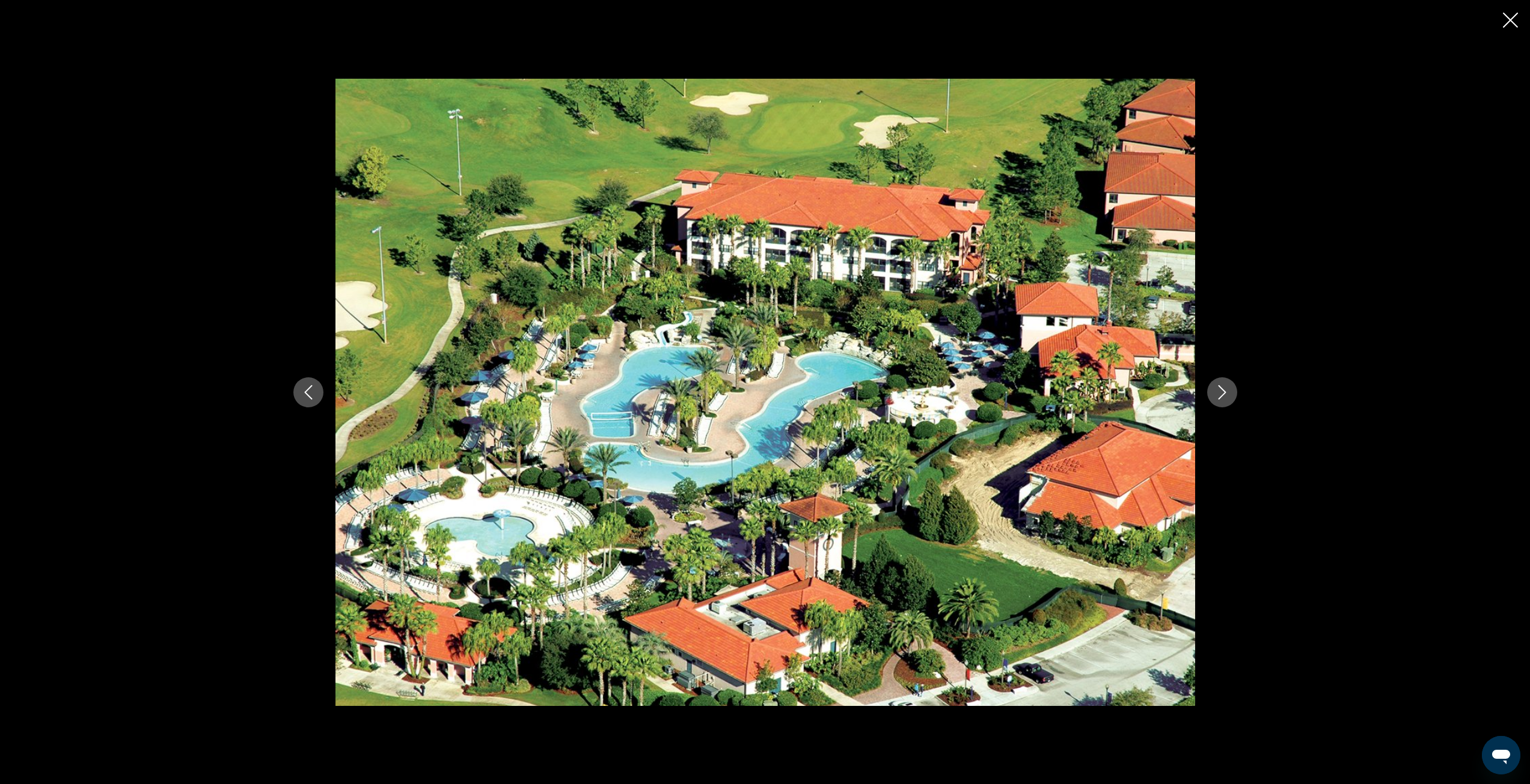
click at [1224, 399] on icon "Next image" at bounding box center [1222, 392] width 15 height 15
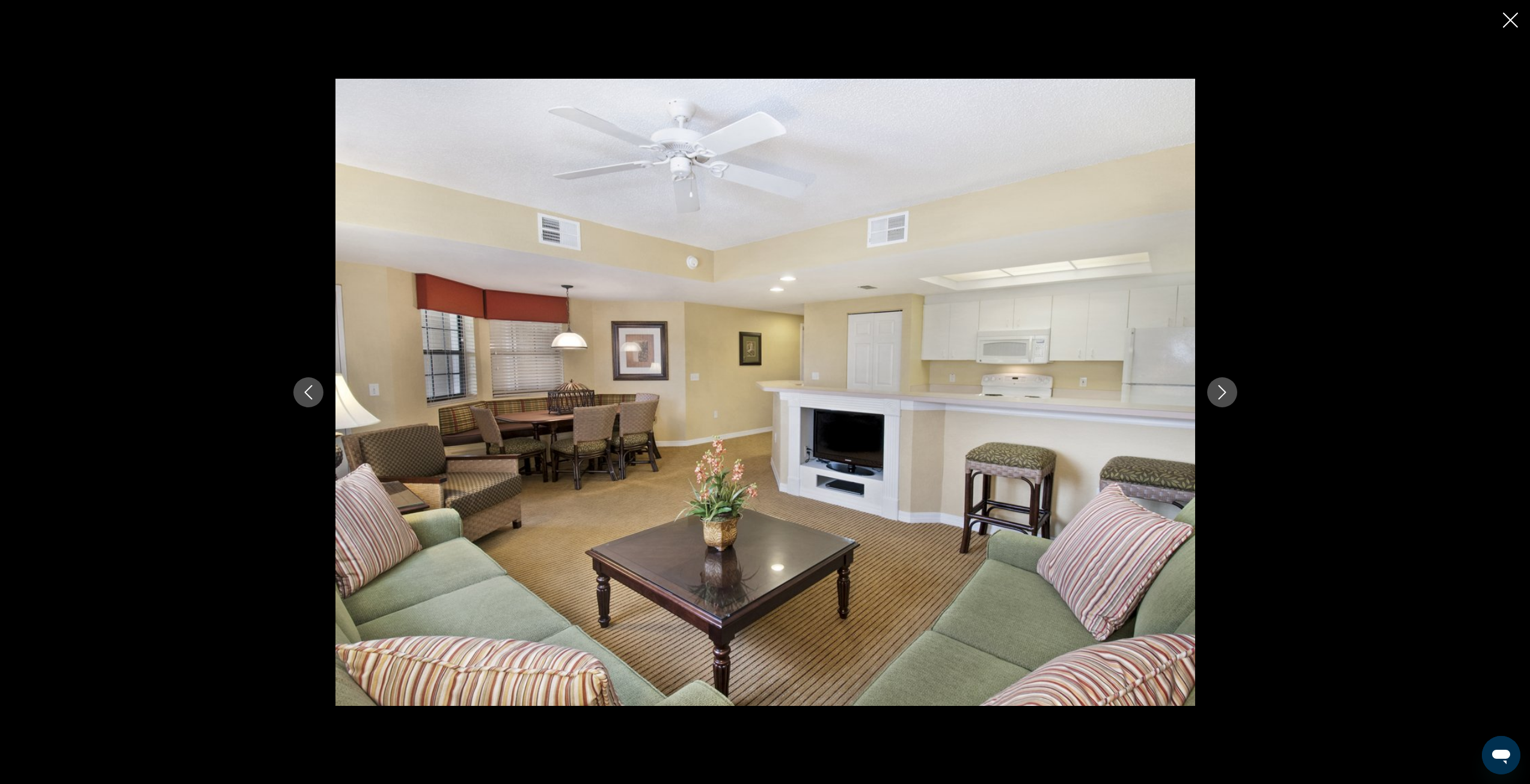
click at [1224, 399] on icon "Next image" at bounding box center [1222, 392] width 15 height 15
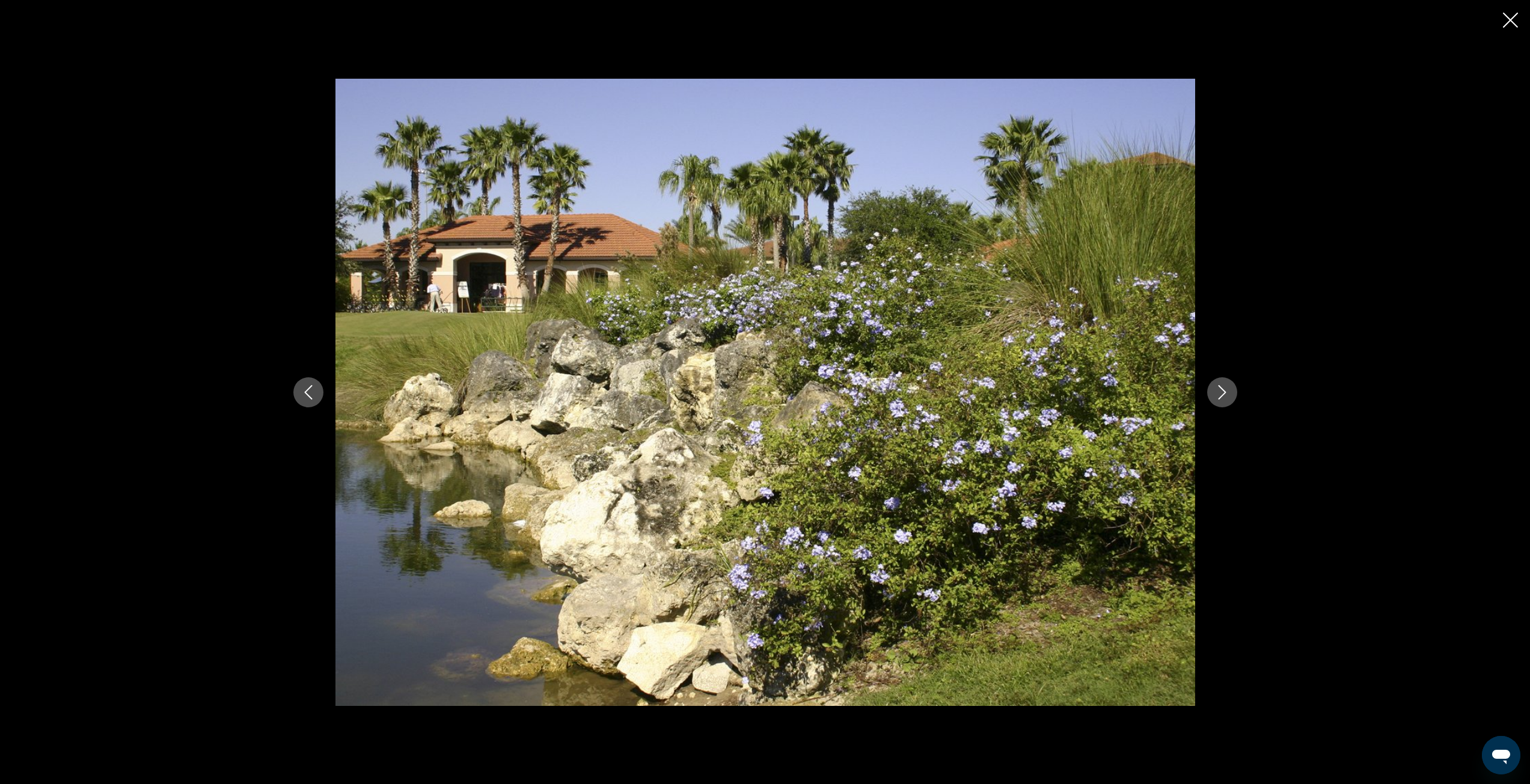
click at [1224, 399] on icon "Next image" at bounding box center [1222, 392] width 15 height 15
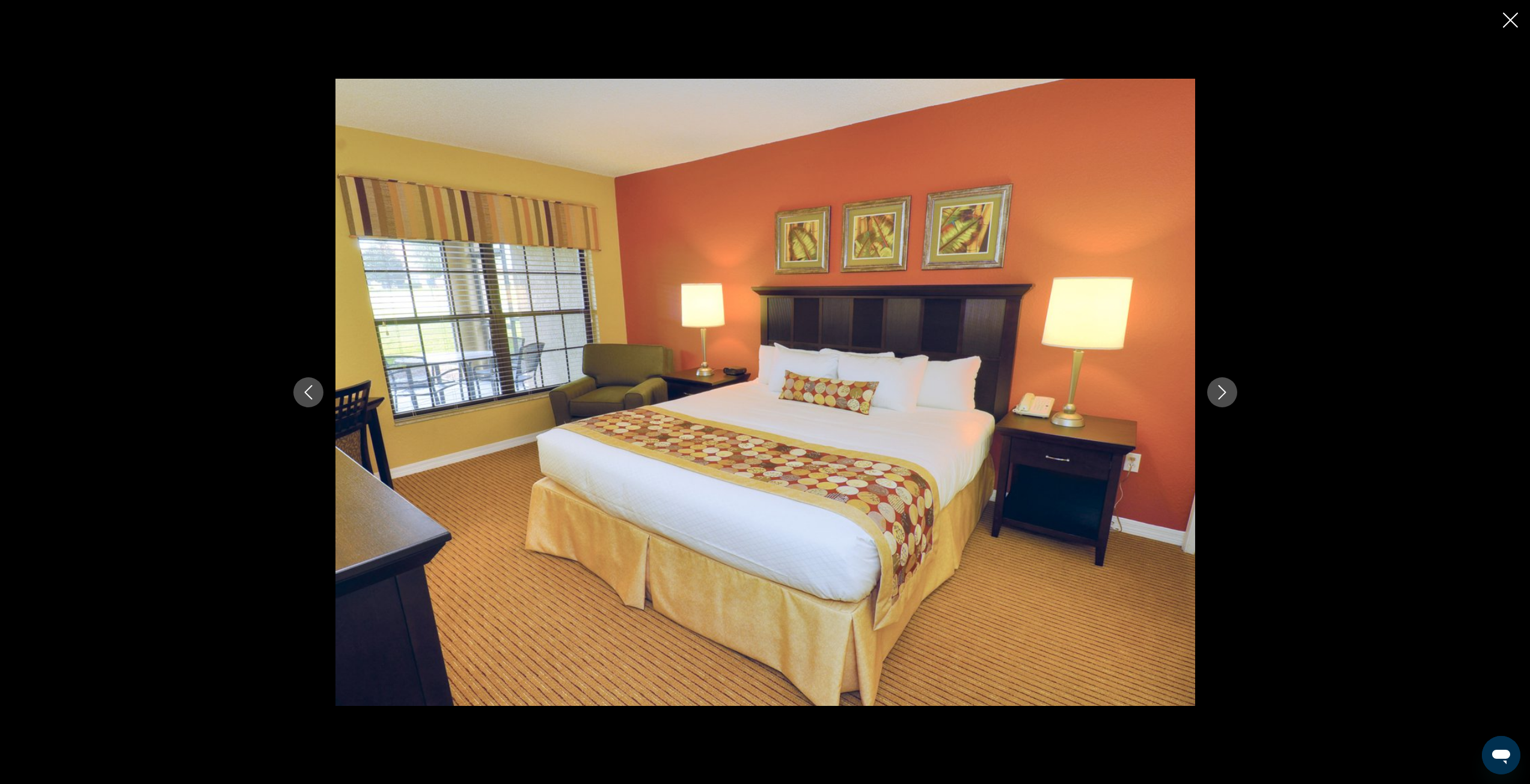
click at [1224, 399] on icon "Next image" at bounding box center [1222, 392] width 15 height 15
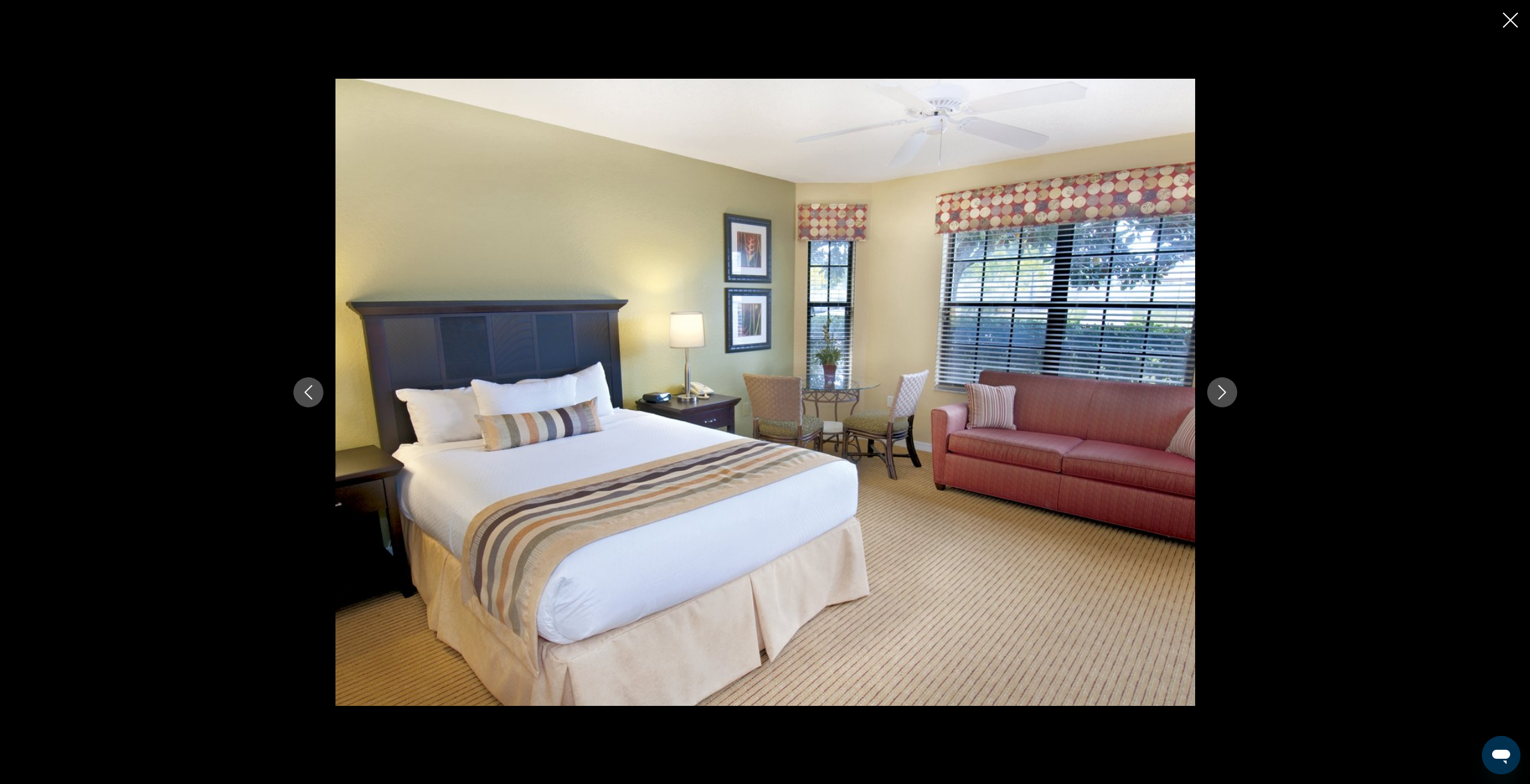
click at [1224, 399] on icon "Next image" at bounding box center [1222, 392] width 15 height 15
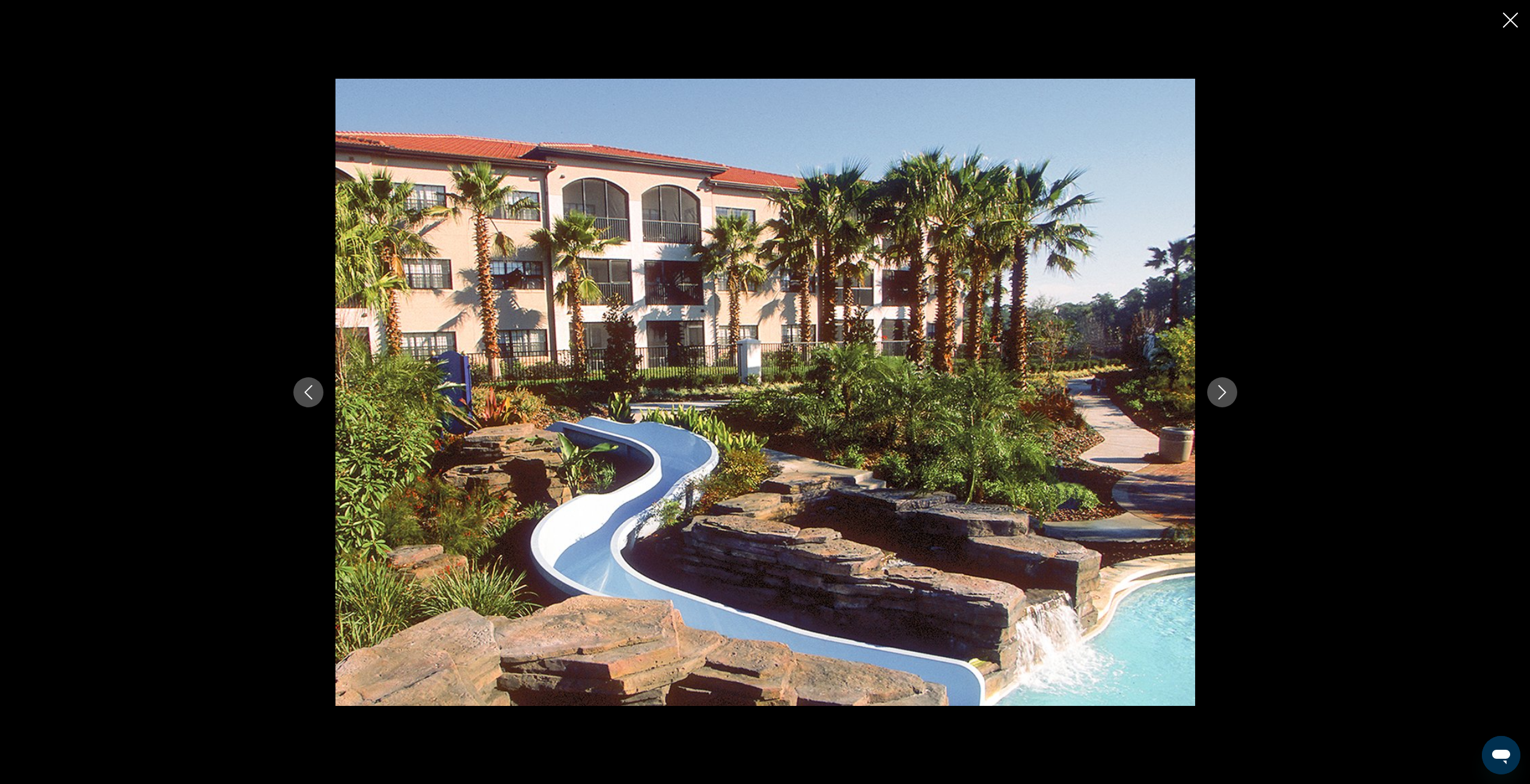
click at [1224, 399] on icon "Next image" at bounding box center [1222, 392] width 15 height 15
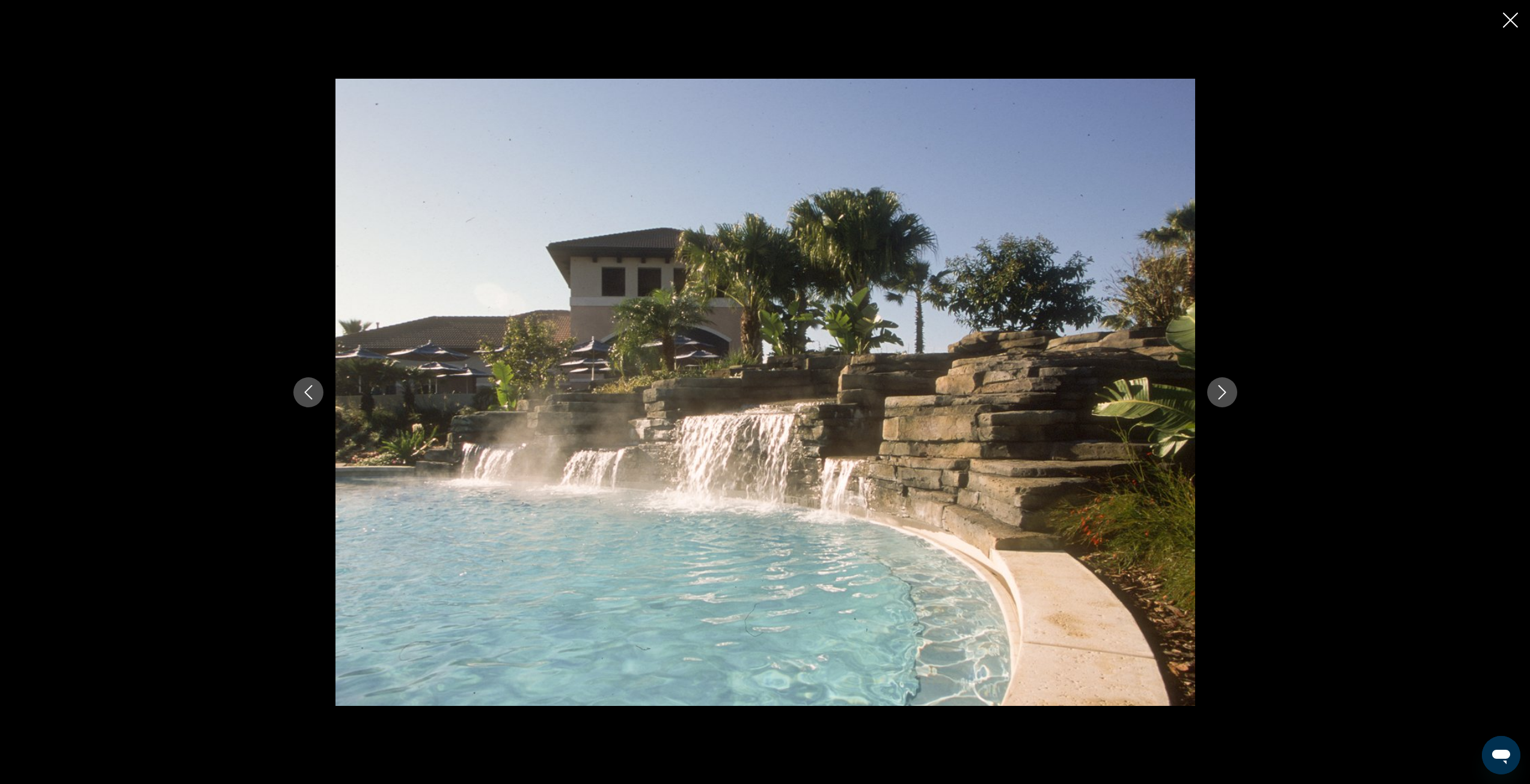
click at [1224, 399] on icon "Next image" at bounding box center [1222, 392] width 15 height 15
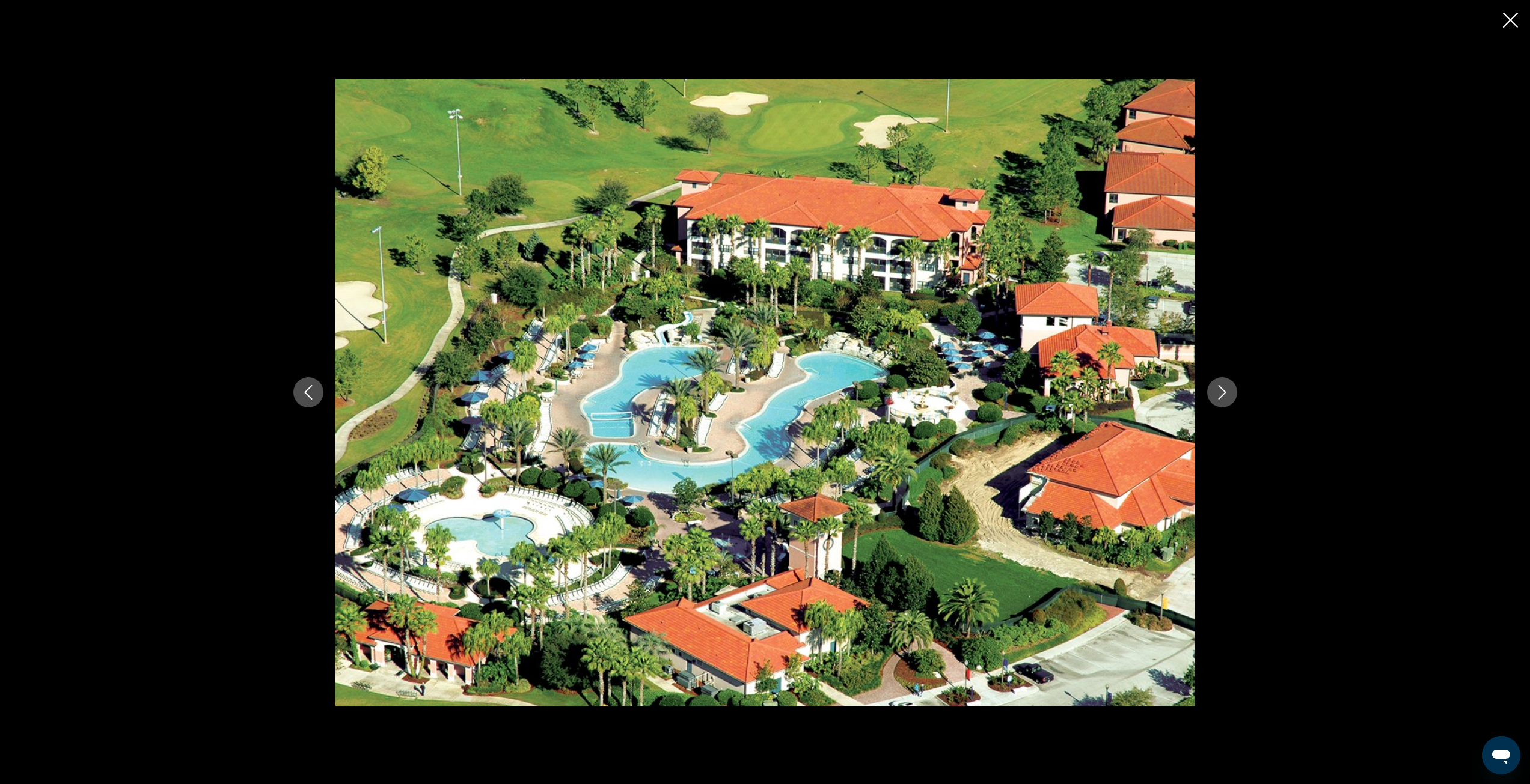
click at [1224, 399] on icon "Next image" at bounding box center [1222, 392] width 15 height 15
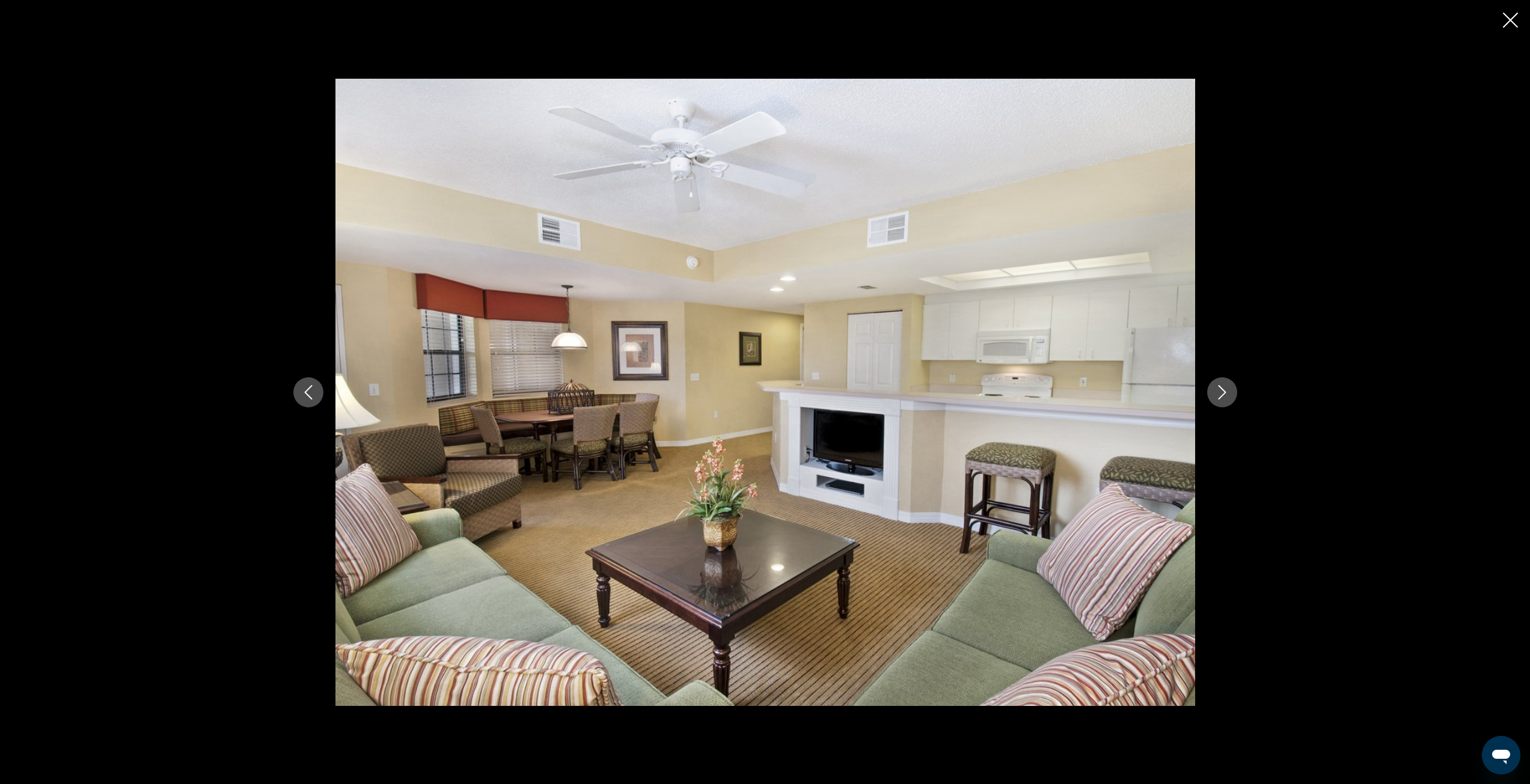
click at [1224, 399] on icon "Next image" at bounding box center [1222, 392] width 15 height 15
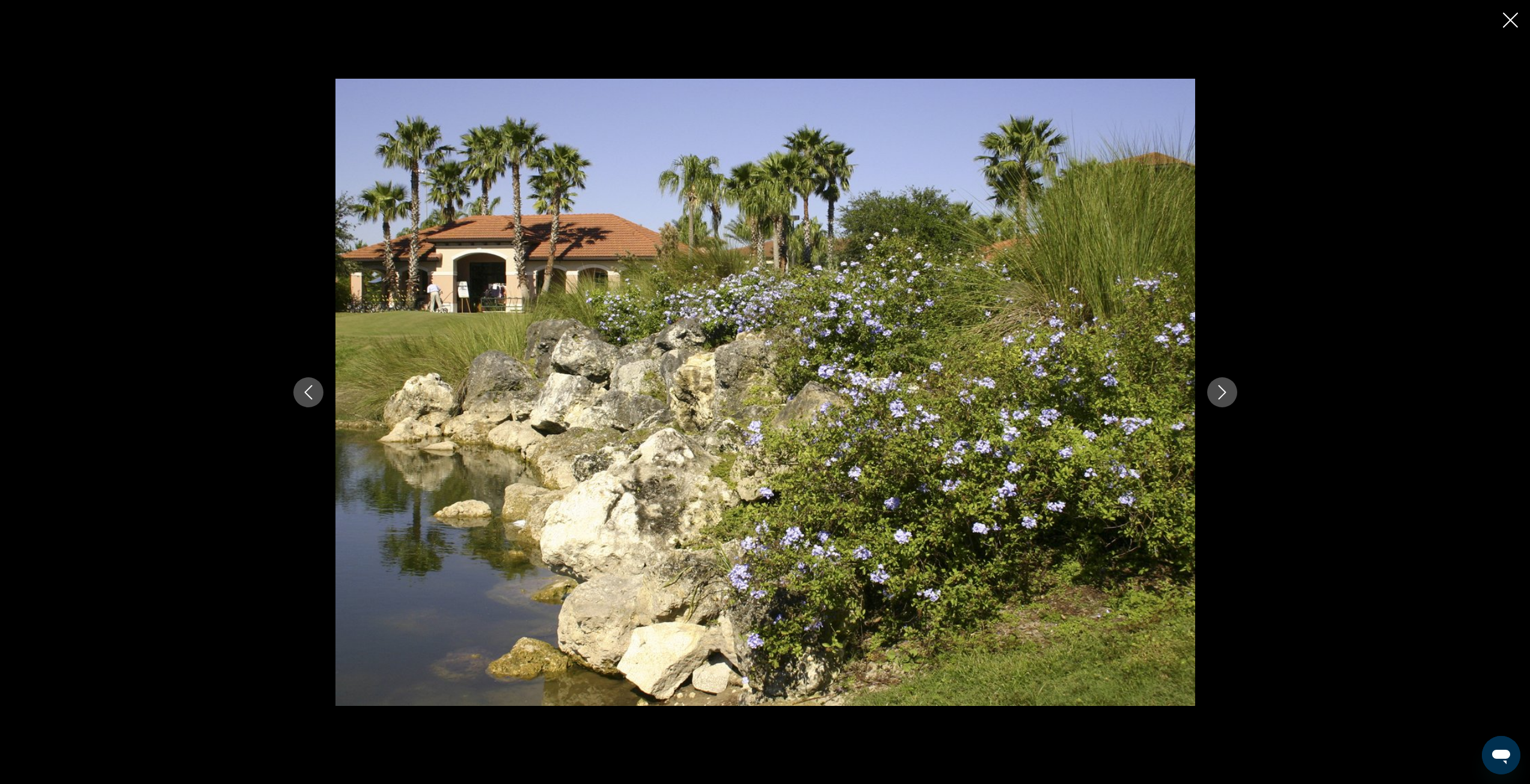
click at [1224, 399] on icon "Next image" at bounding box center [1222, 392] width 15 height 15
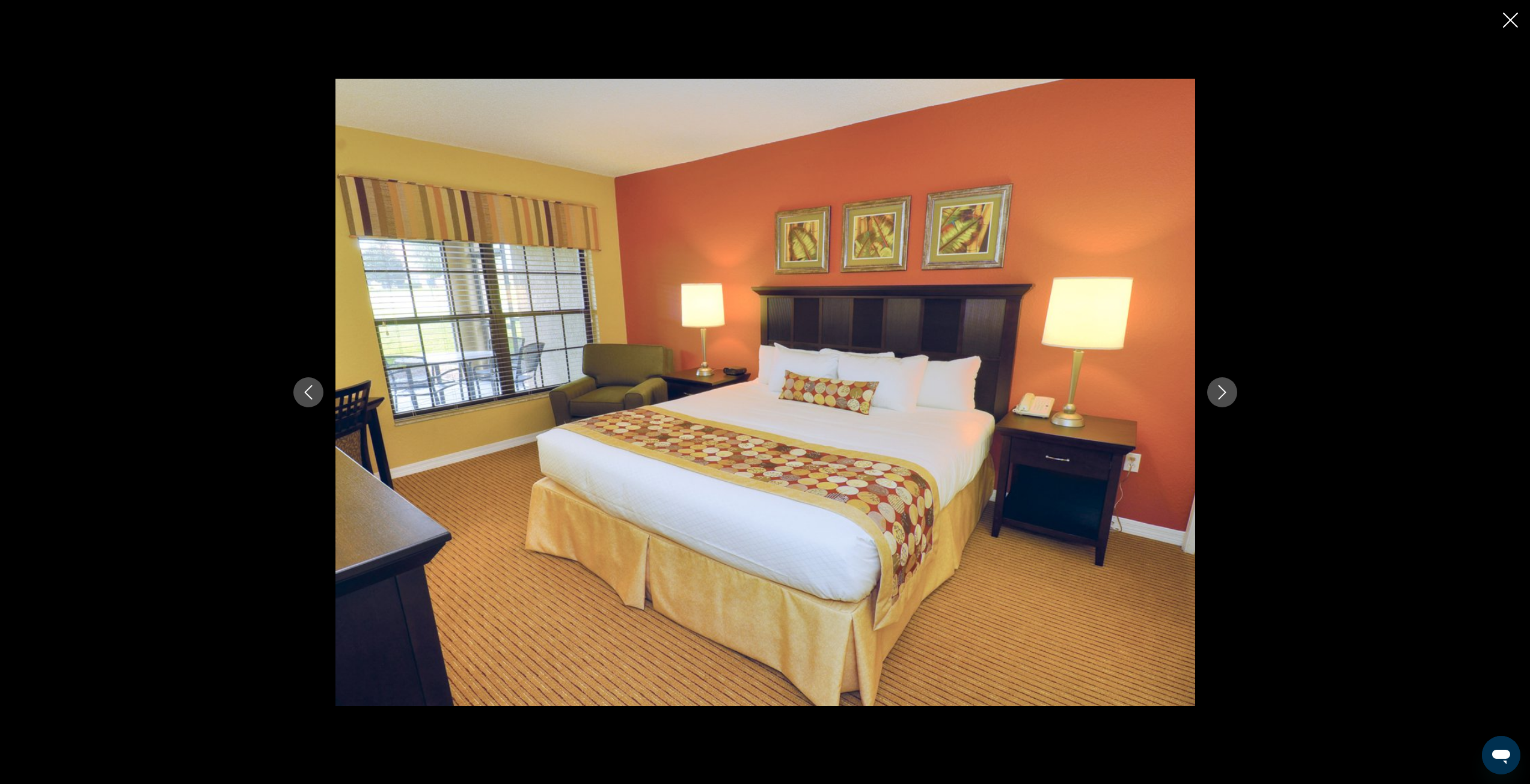
click at [1224, 399] on icon "Next image" at bounding box center [1222, 392] width 15 height 15
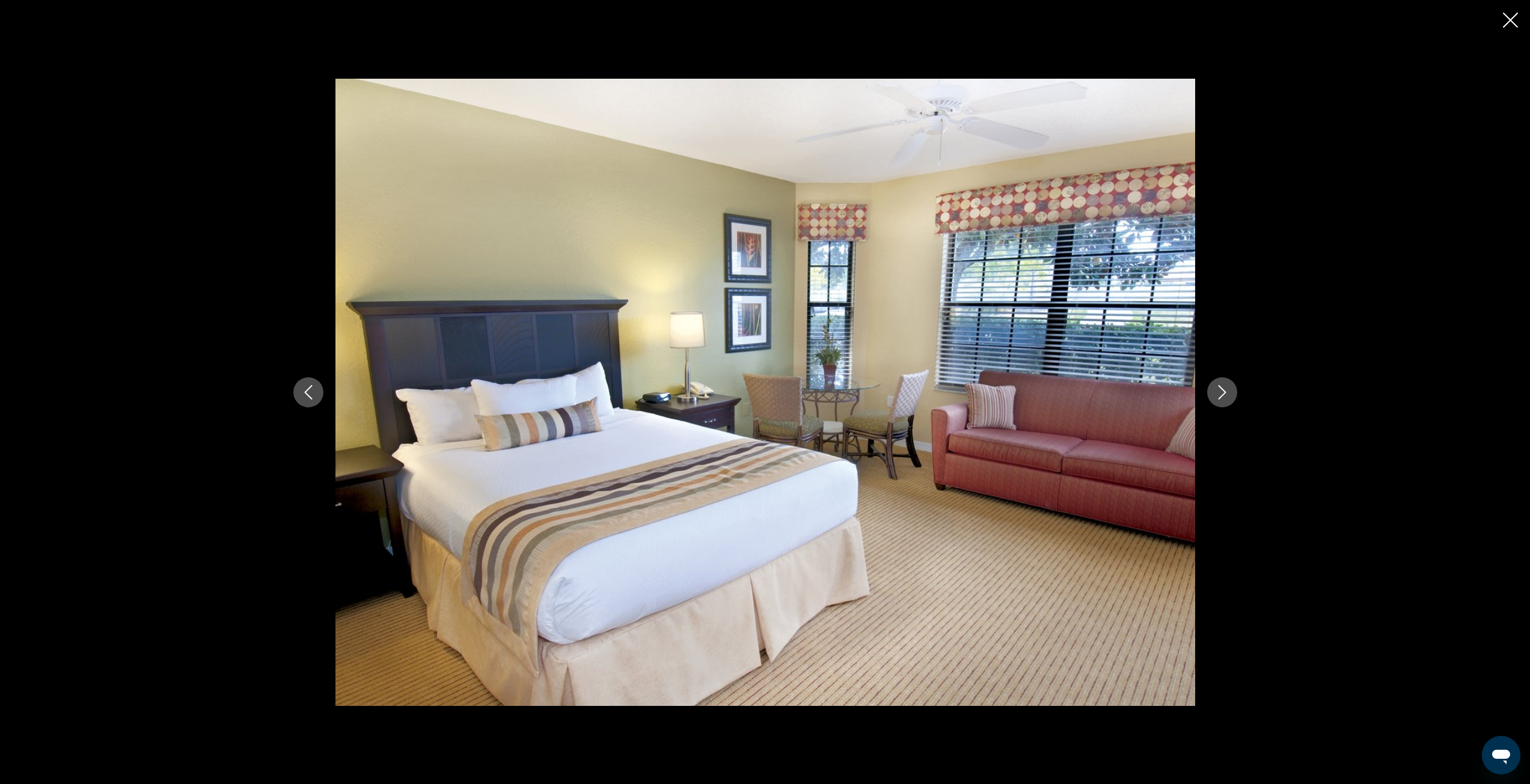
click at [1224, 399] on icon "Next image" at bounding box center [1222, 392] width 15 height 15
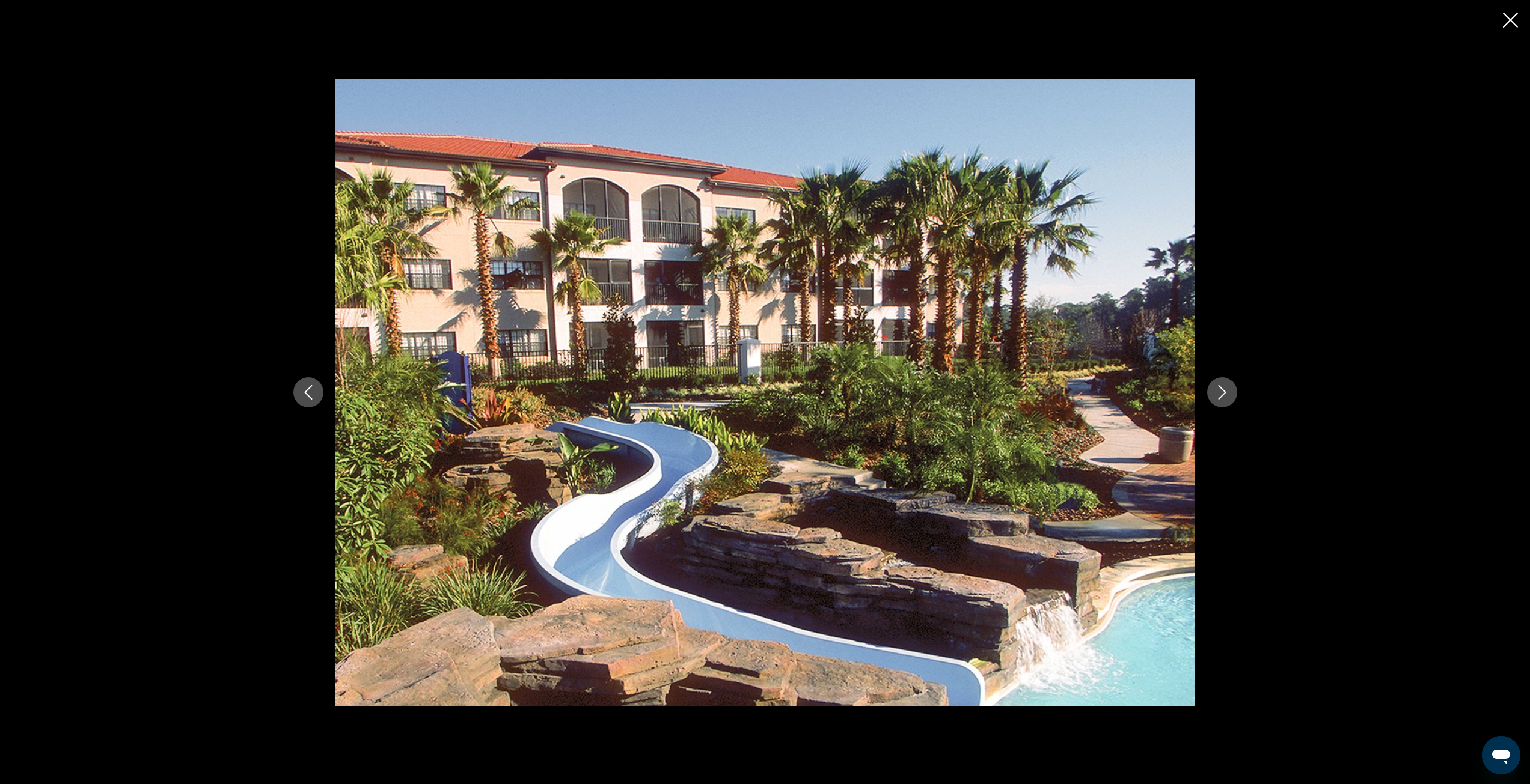
click at [1235, 394] on button "Next image" at bounding box center [1222, 392] width 30 height 30
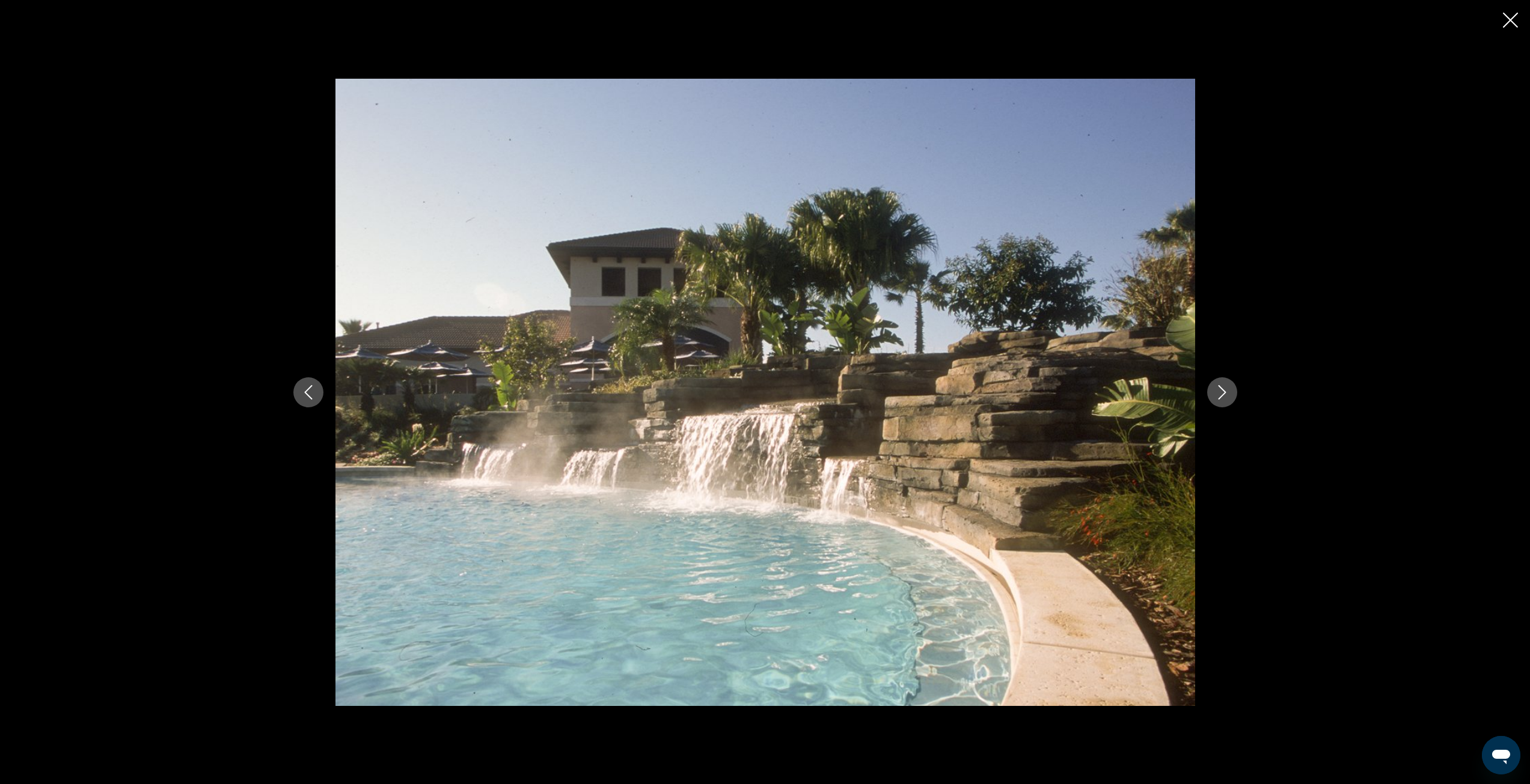
click at [1513, 23] on icon "Close slideshow" at bounding box center [1511, 20] width 15 height 15
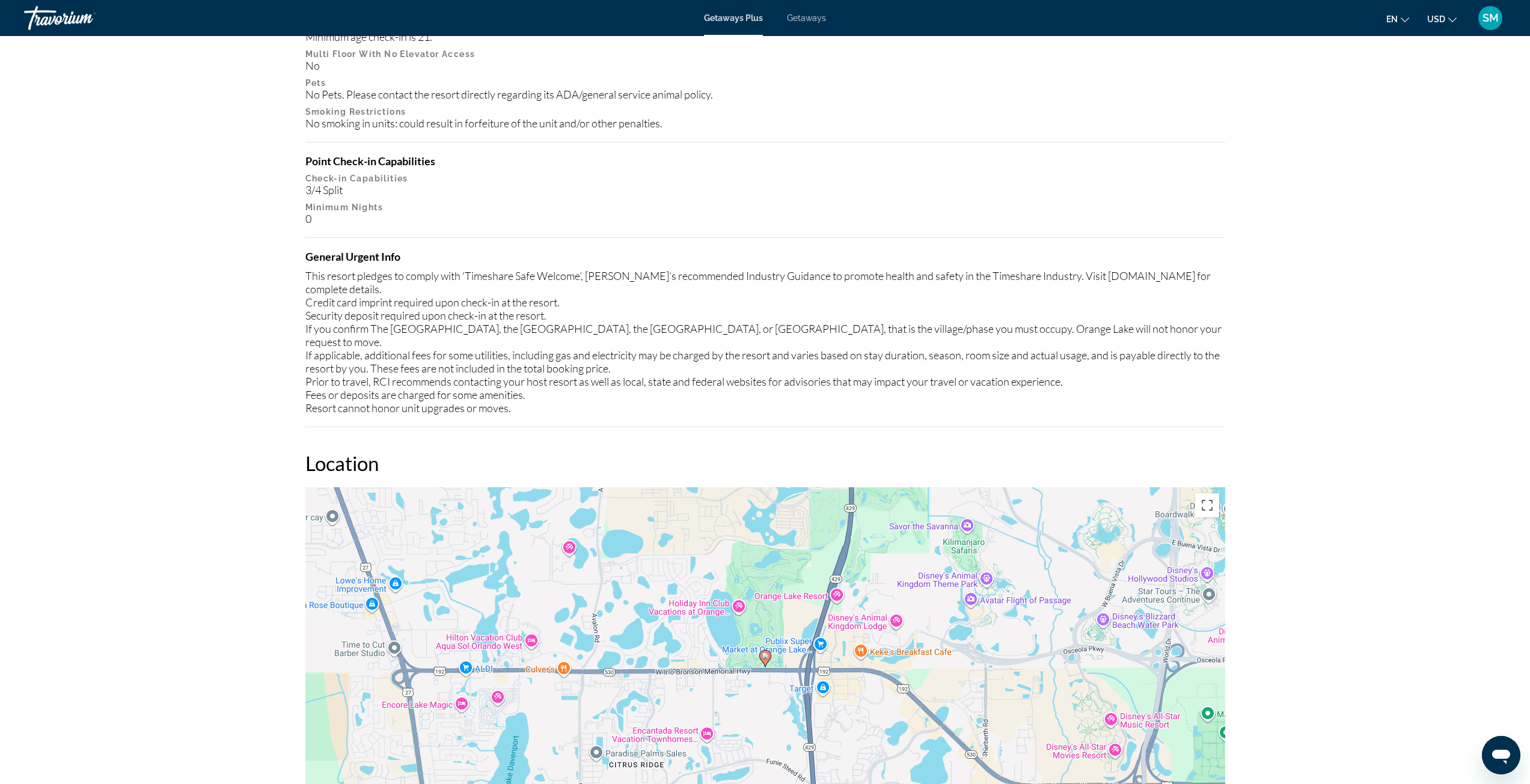
scroll to position [1215, 0]
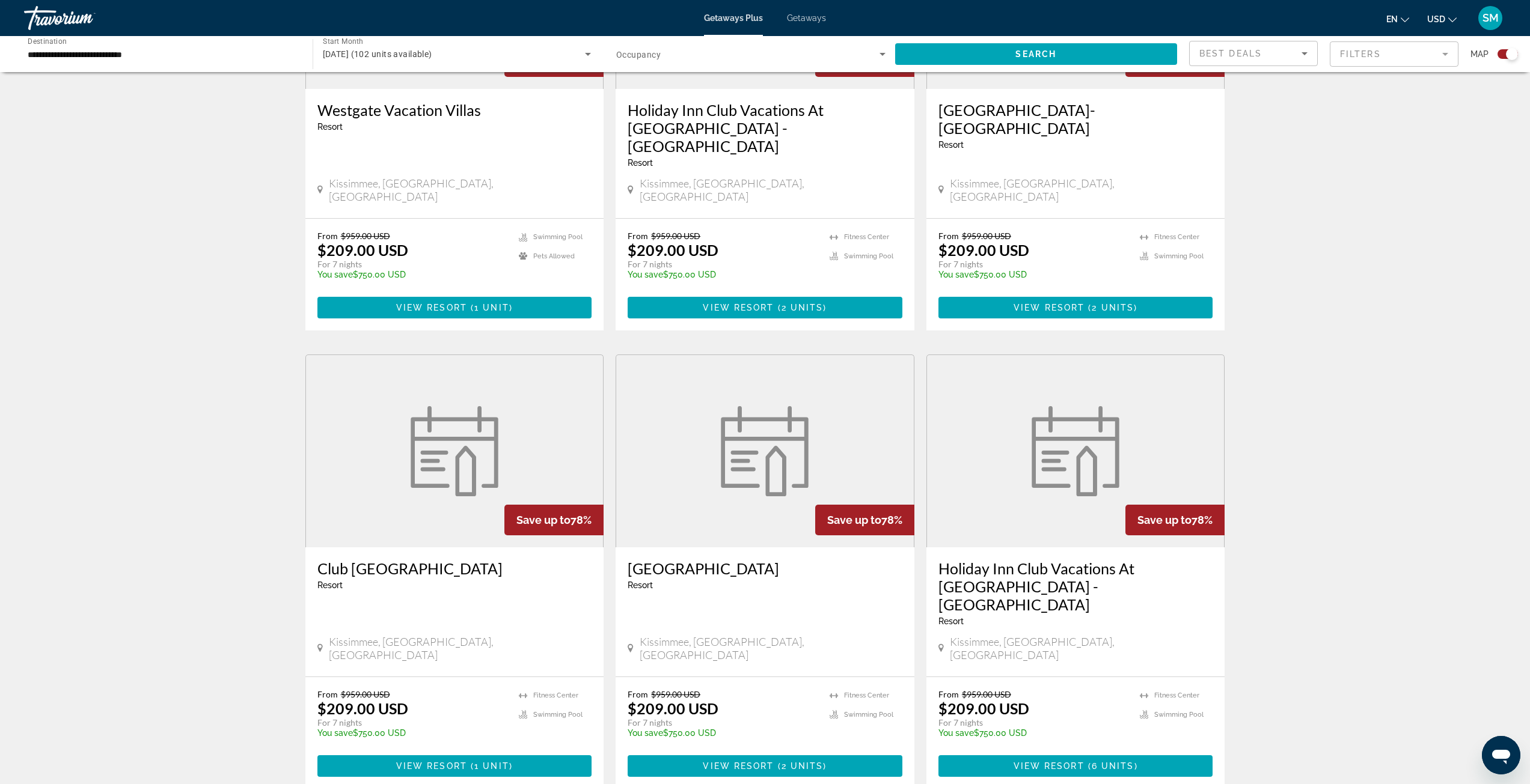
scroll to position [1082, 0]
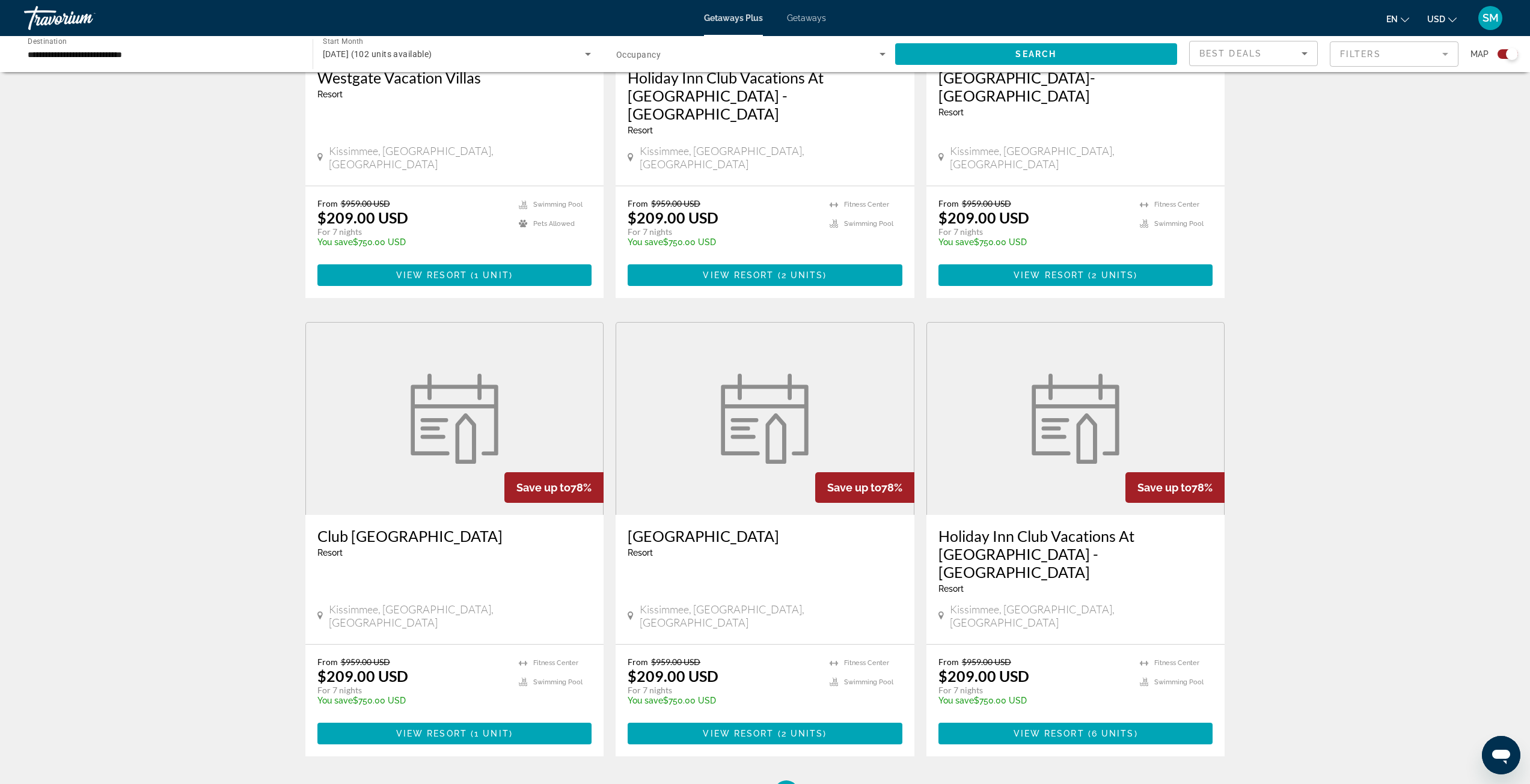
click at [717, 374] on img "Main content" at bounding box center [764, 418] width 102 height 90
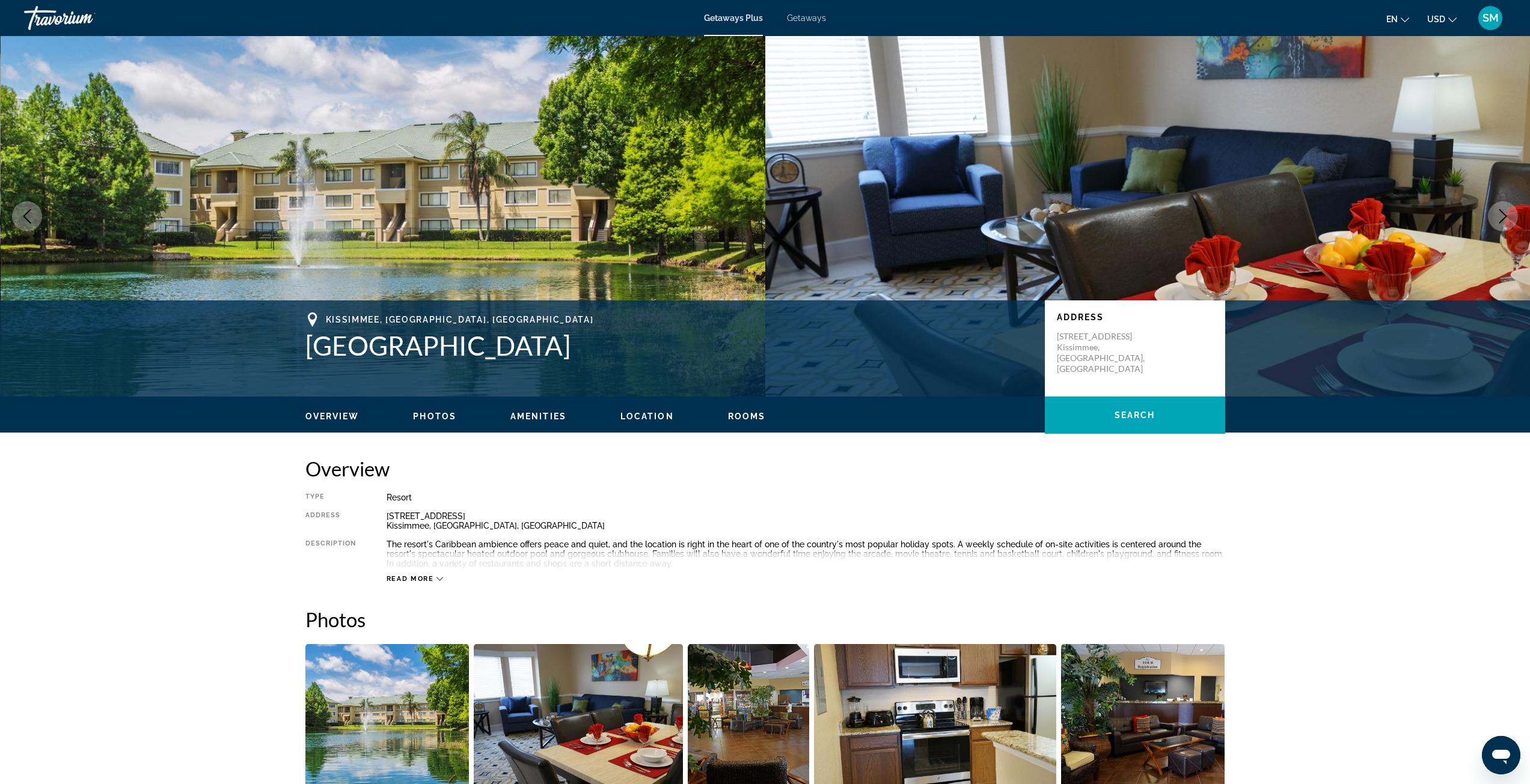
click at [415, 729] on img "Open full-screen image slider" at bounding box center [387, 719] width 164 height 149
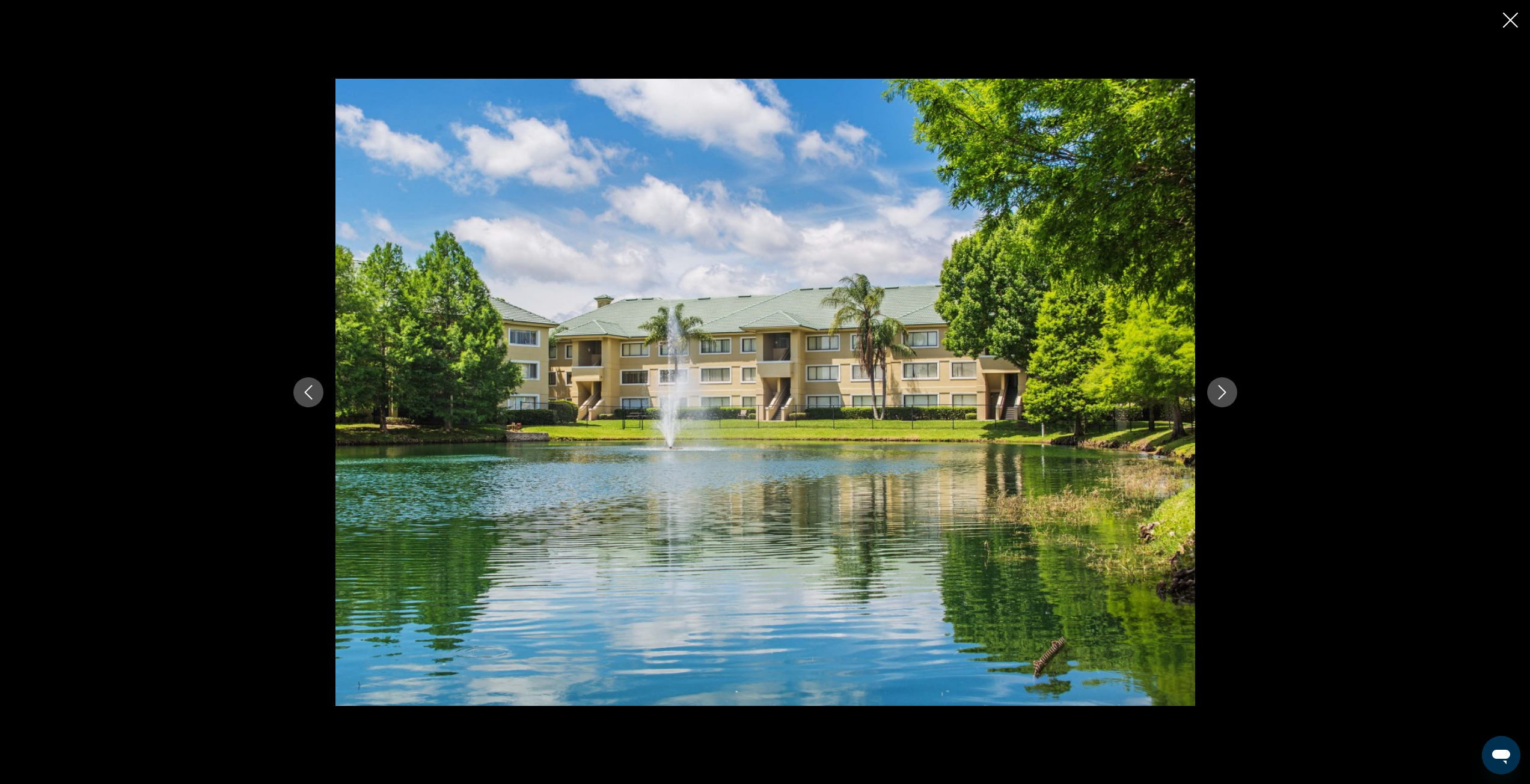
click at [1218, 399] on icon "Next image" at bounding box center [1222, 392] width 15 height 15
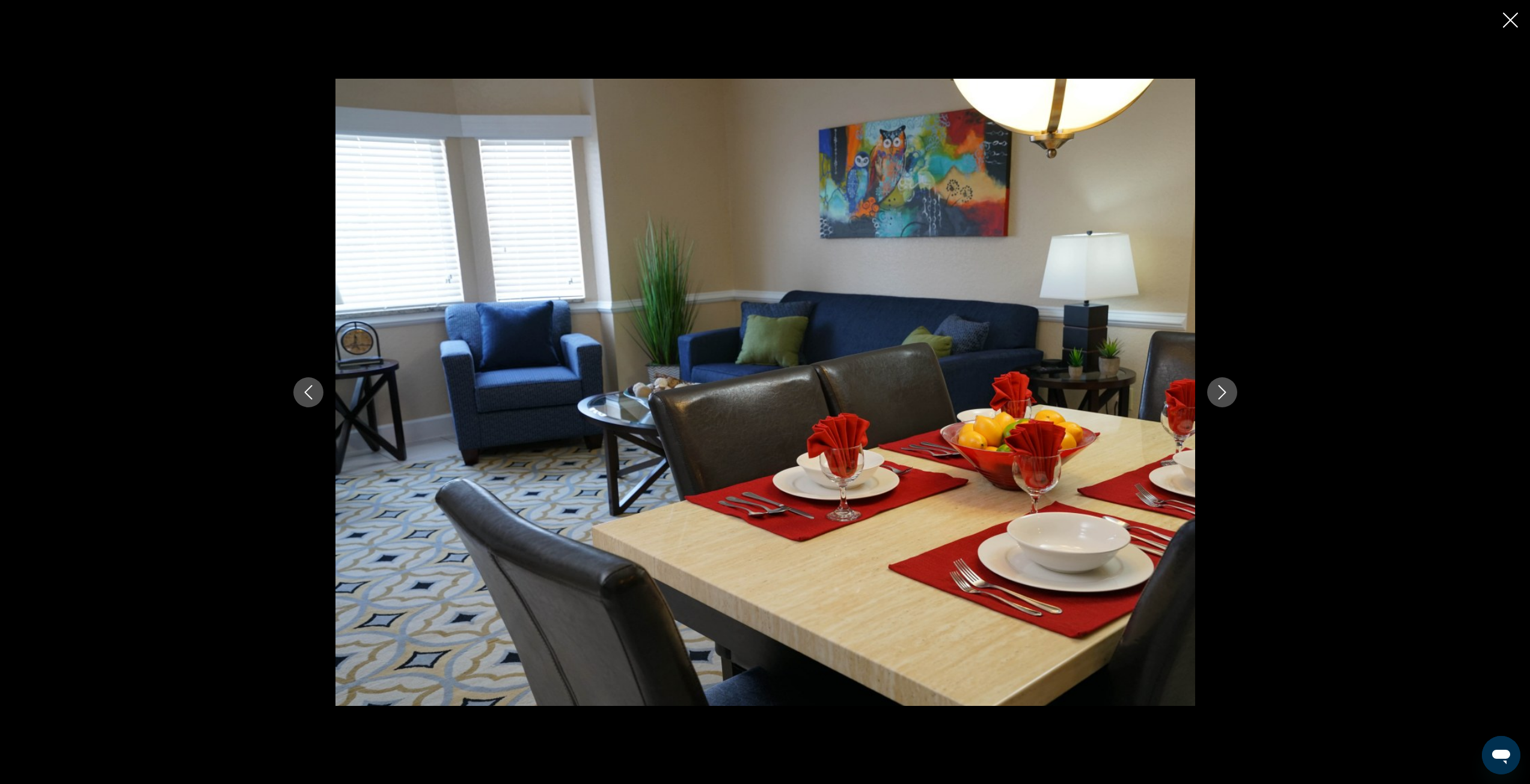
click at [1218, 399] on icon "Next image" at bounding box center [1222, 392] width 15 height 15
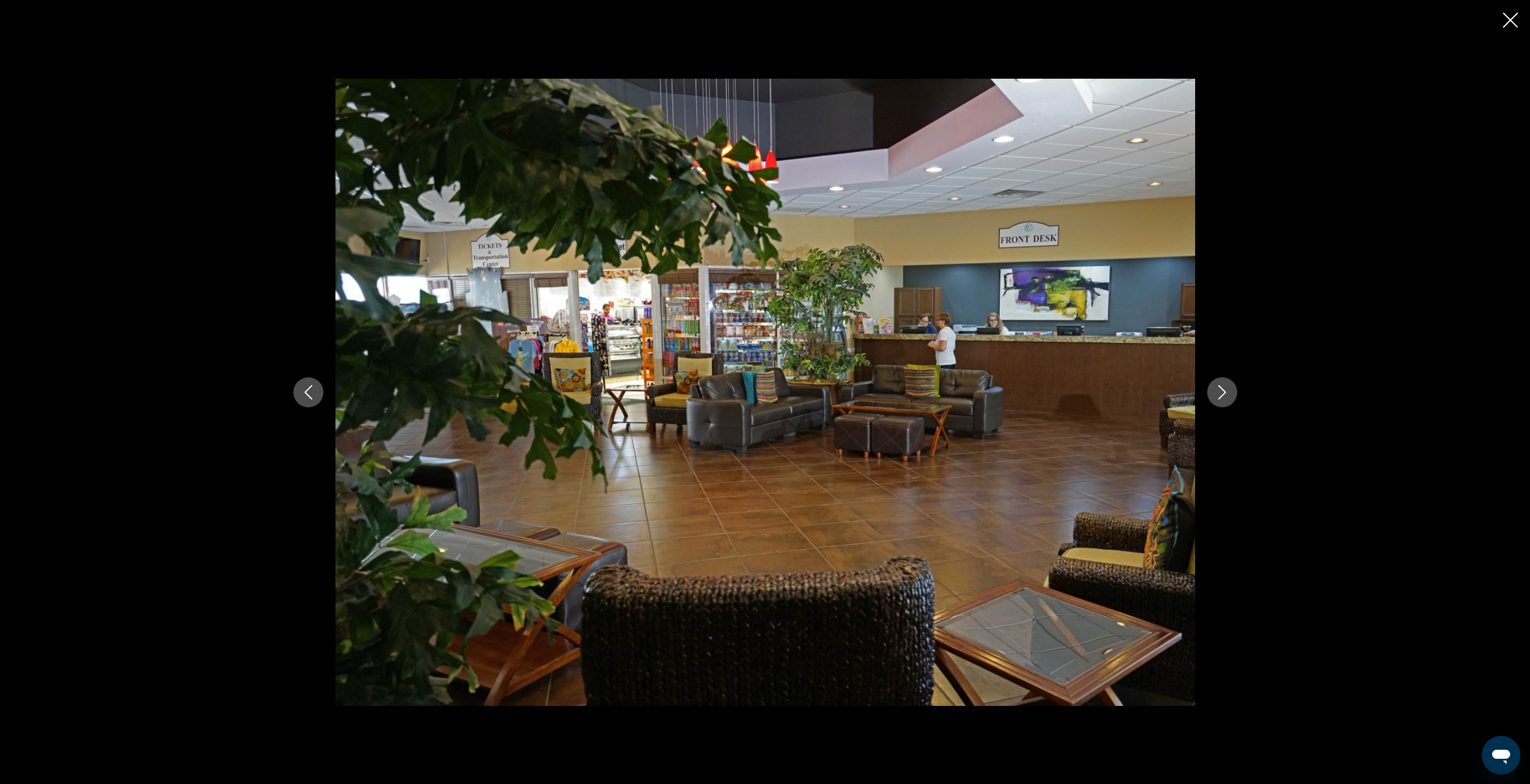
click at [1218, 399] on icon "Next image" at bounding box center [1222, 392] width 15 height 15
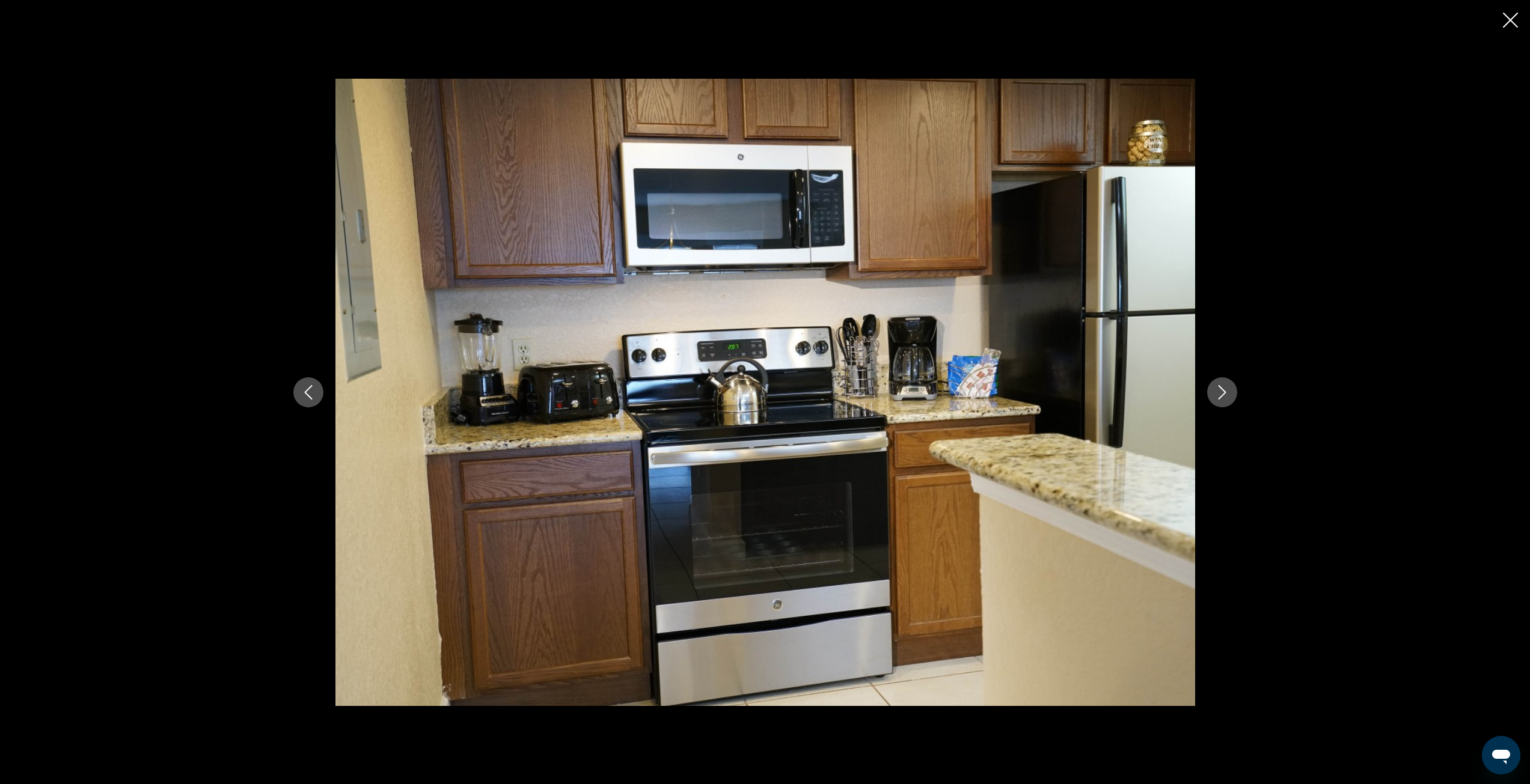
click at [1218, 399] on icon "Next image" at bounding box center [1222, 392] width 15 height 15
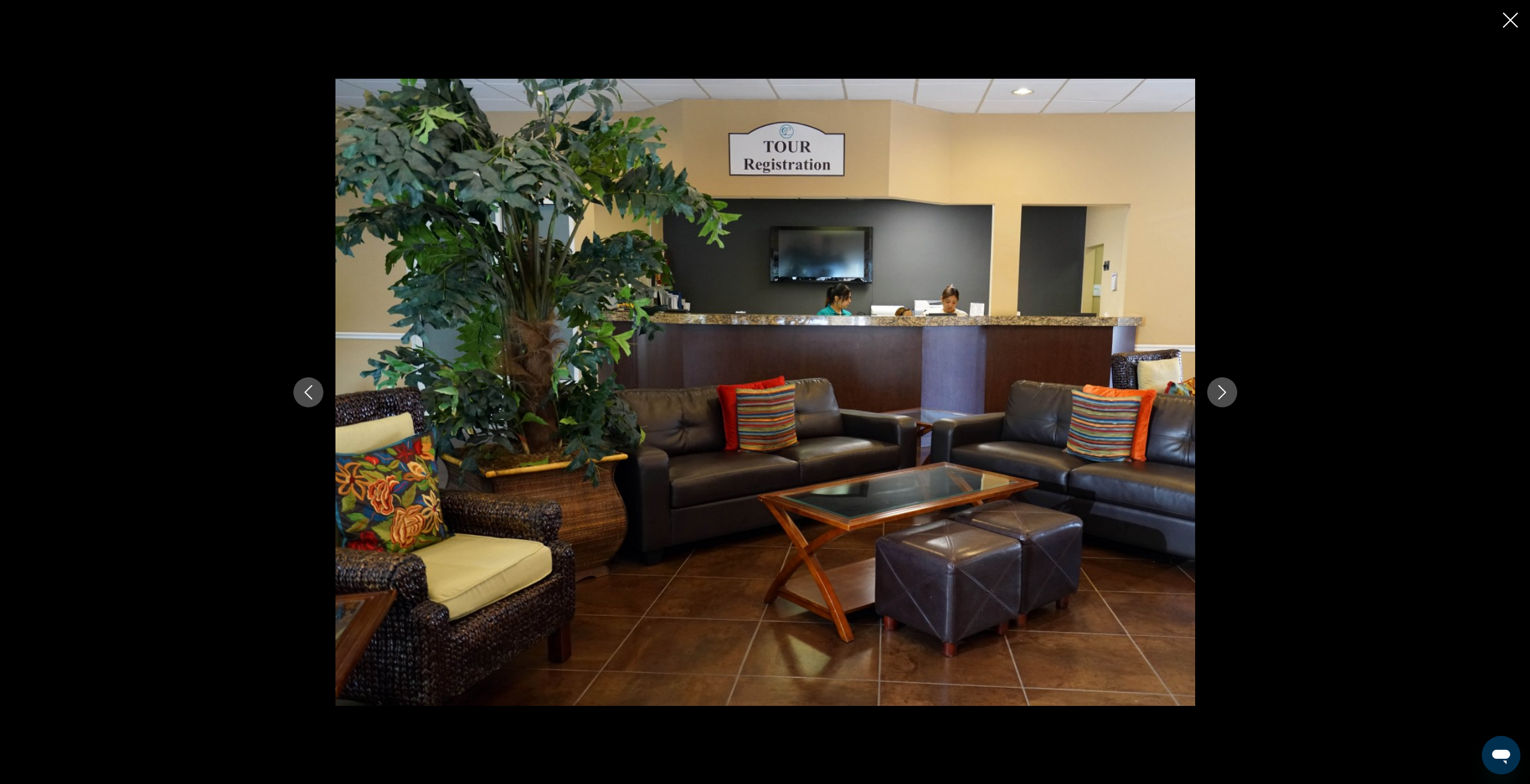
click at [1218, 399] on icon "Next image" at bounding box center [1222, 392] width 15 height 15
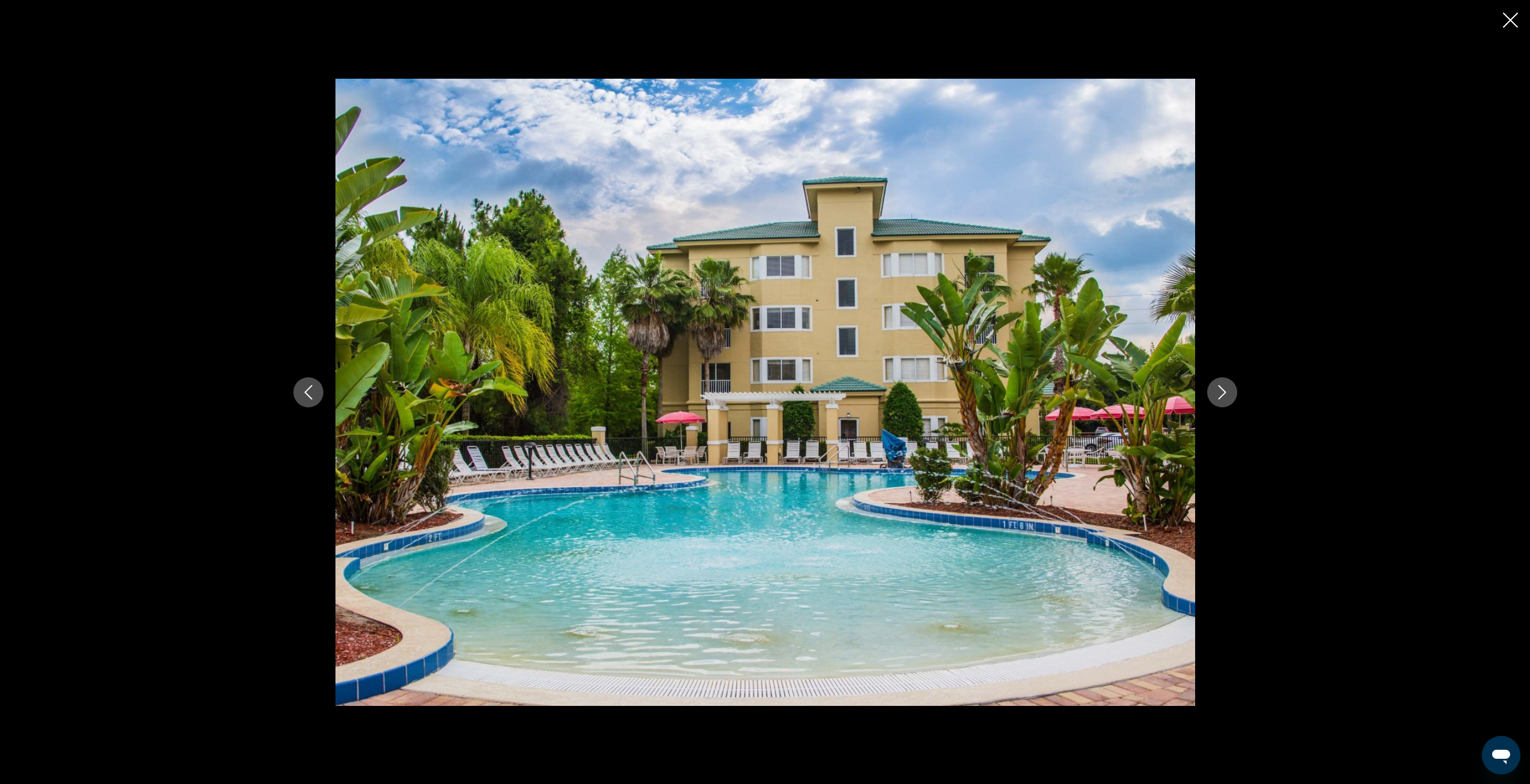
click at [1218, 399] on icon "Next image" at bounding box center [1222, 392] width 15 height 15
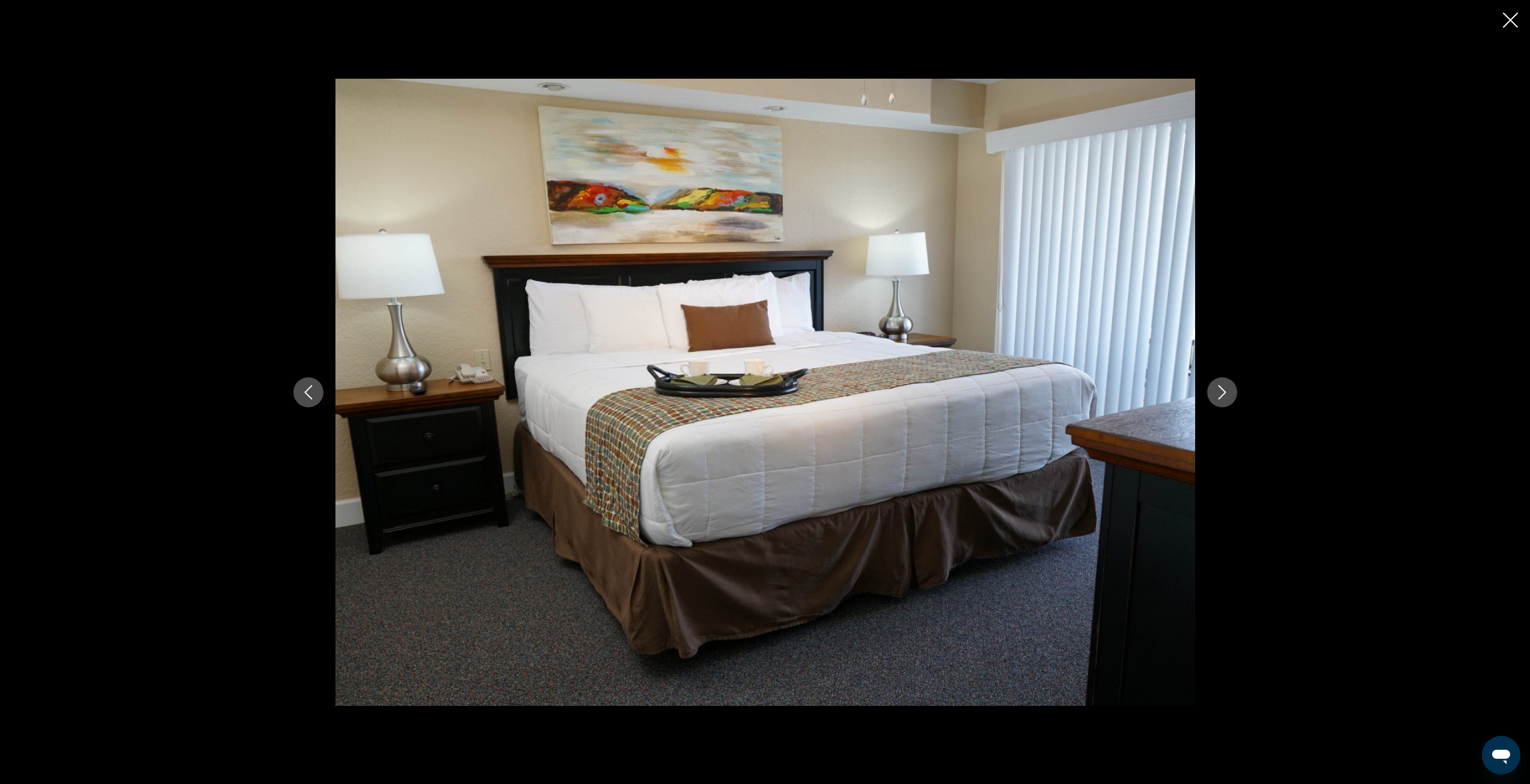
click at [1218, 399] on icon "Next image" at bounding box center [1222, 392] width 15 height 15
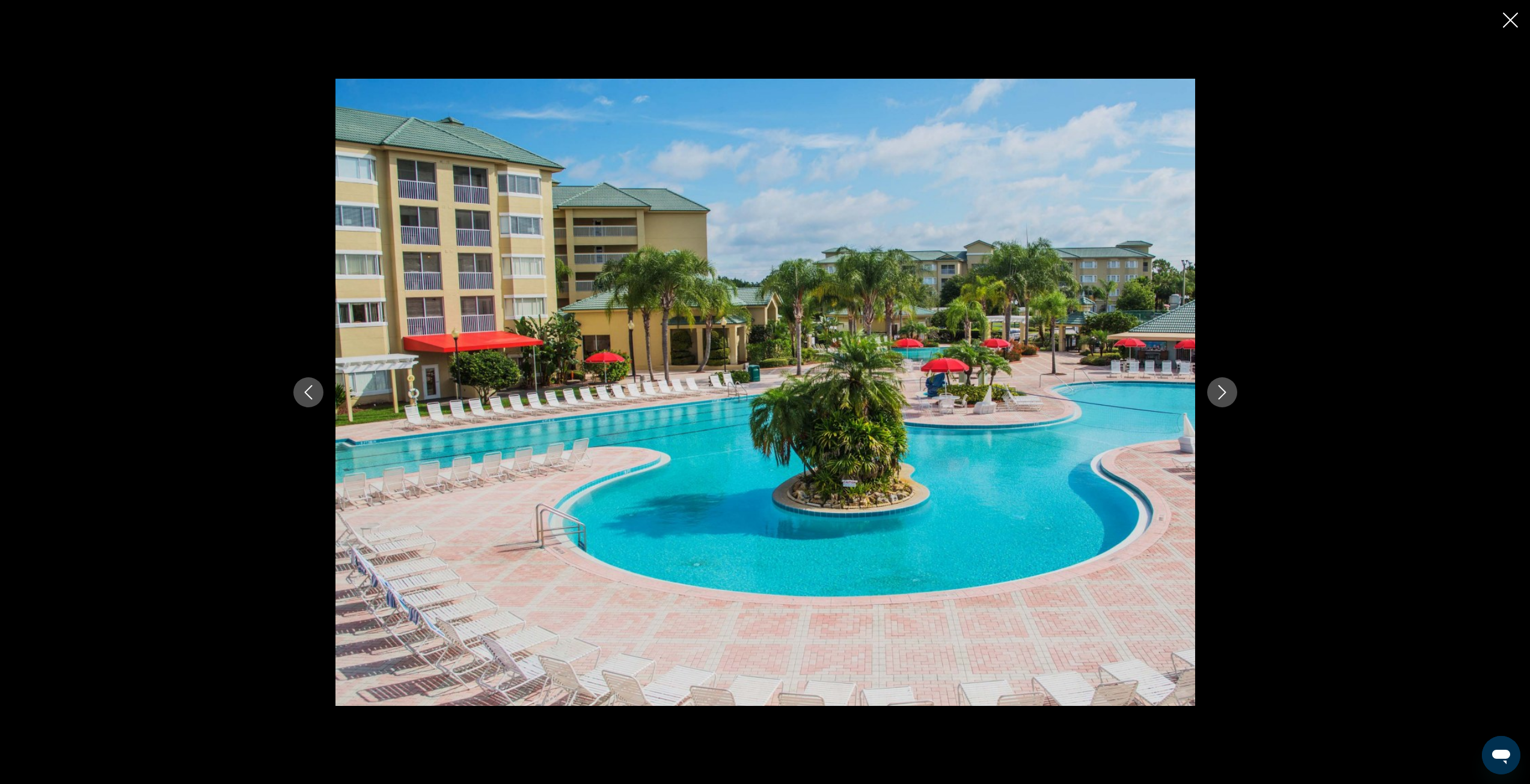
click at [1218, 399] on icon "Next image" at bounding box center [1222, 392] width 15 height 15
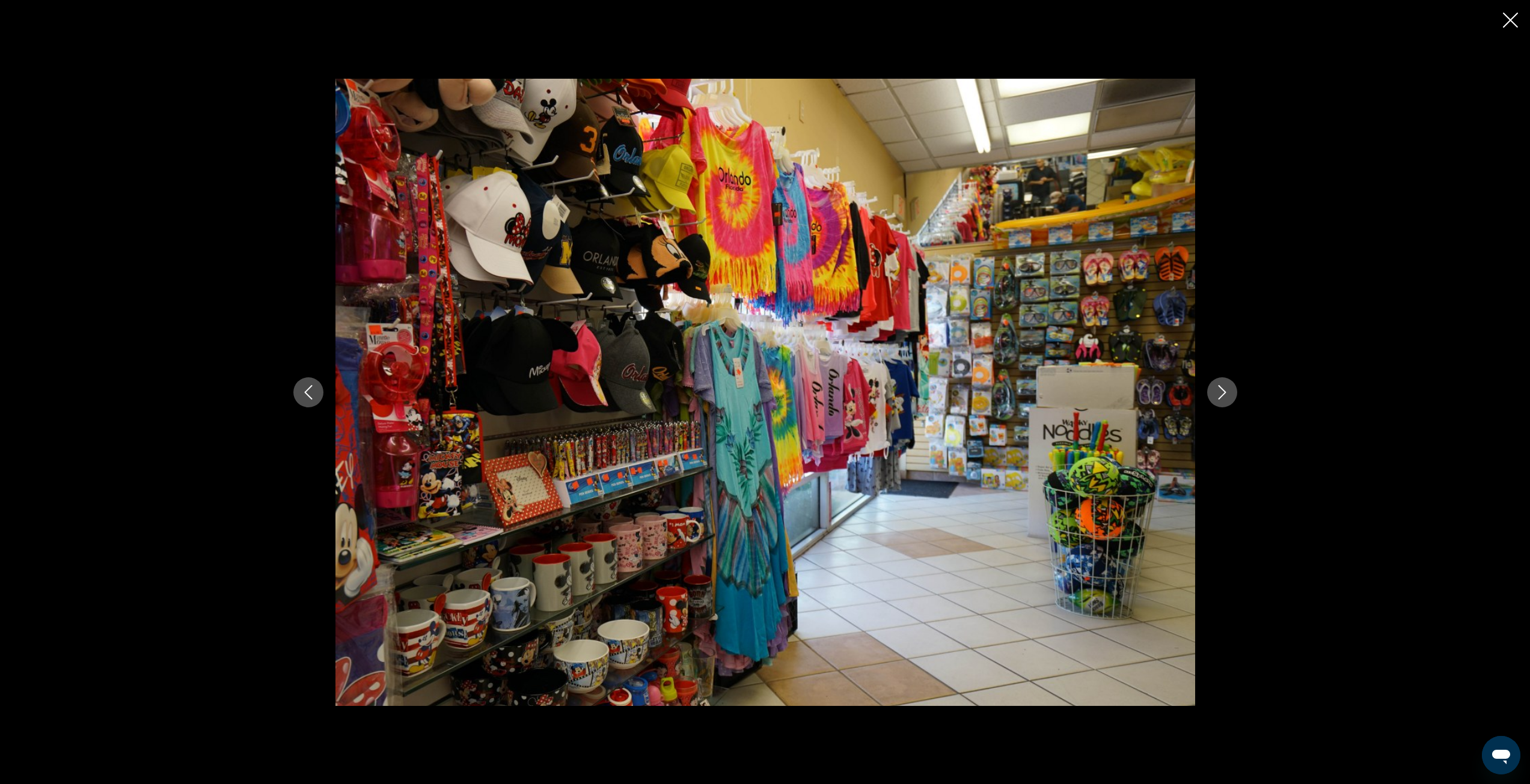
click at [1218, 399] on icon "Next image" at bounding box center [1222, 392] width 15 height 15
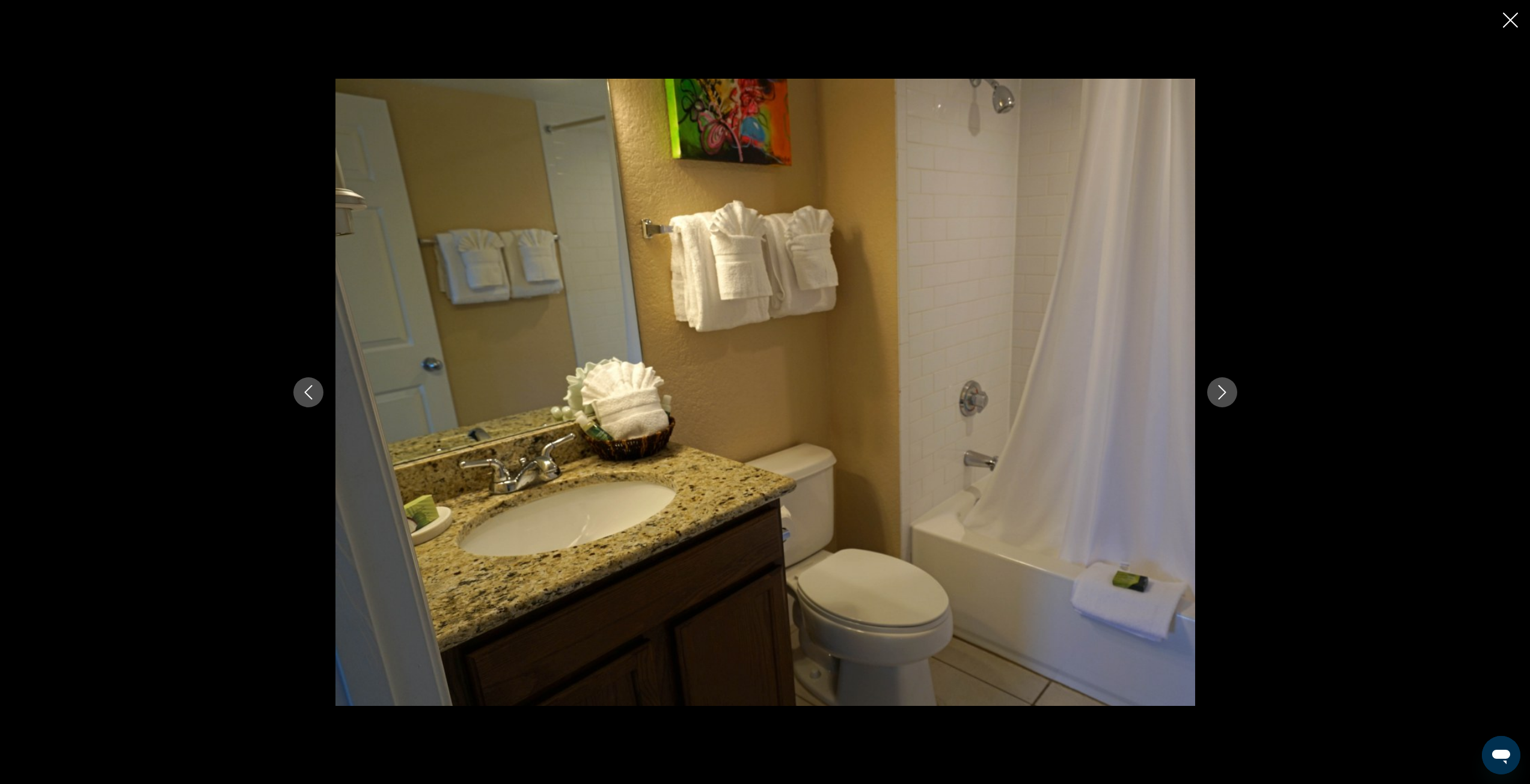
click at [1218, 399] on icon "Next image" at bounding box center [1222, 392] width 15 height 15
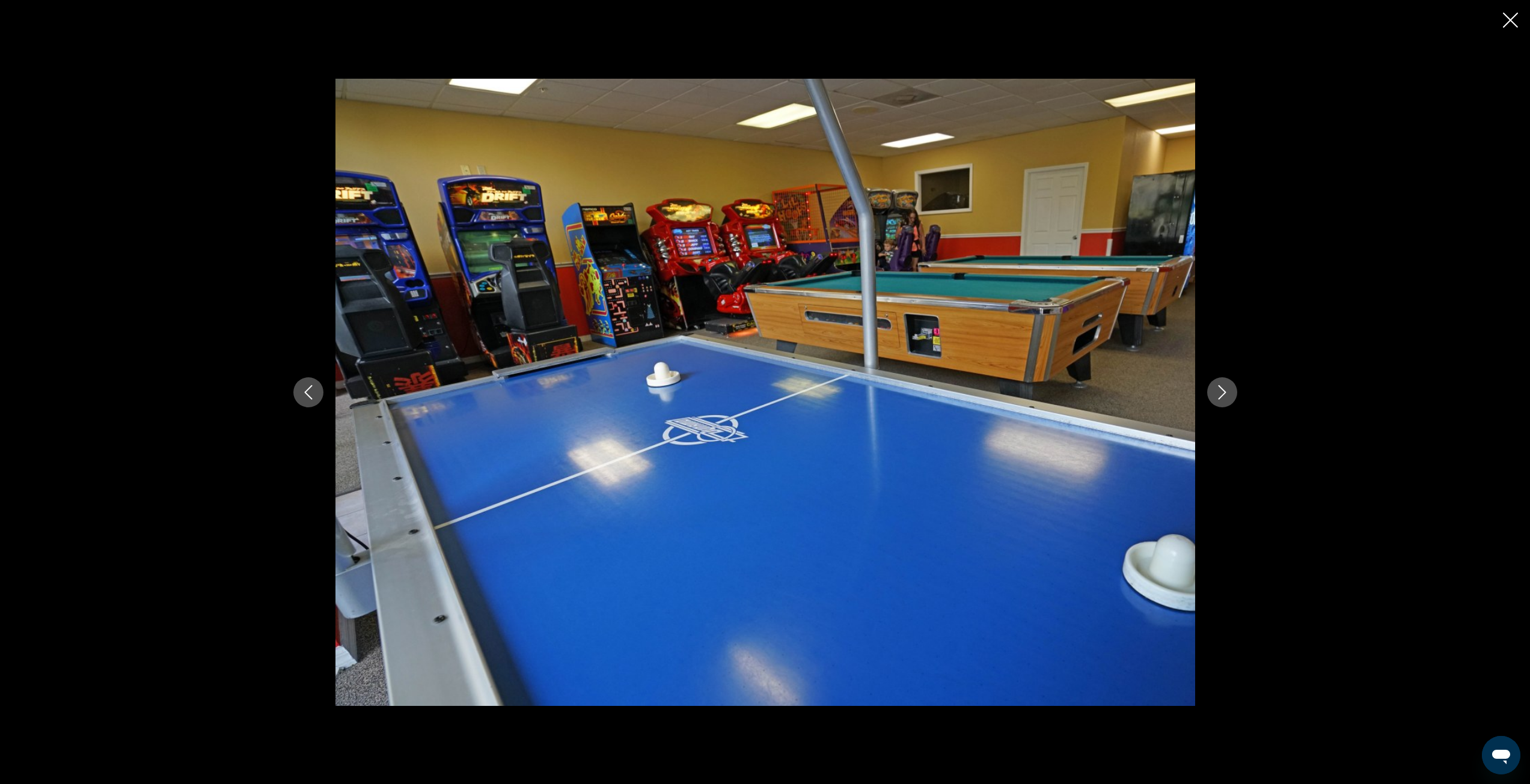
click at [1218, 399] on icon "Next image" at bounding box center [1222, 392] width 15 height 15
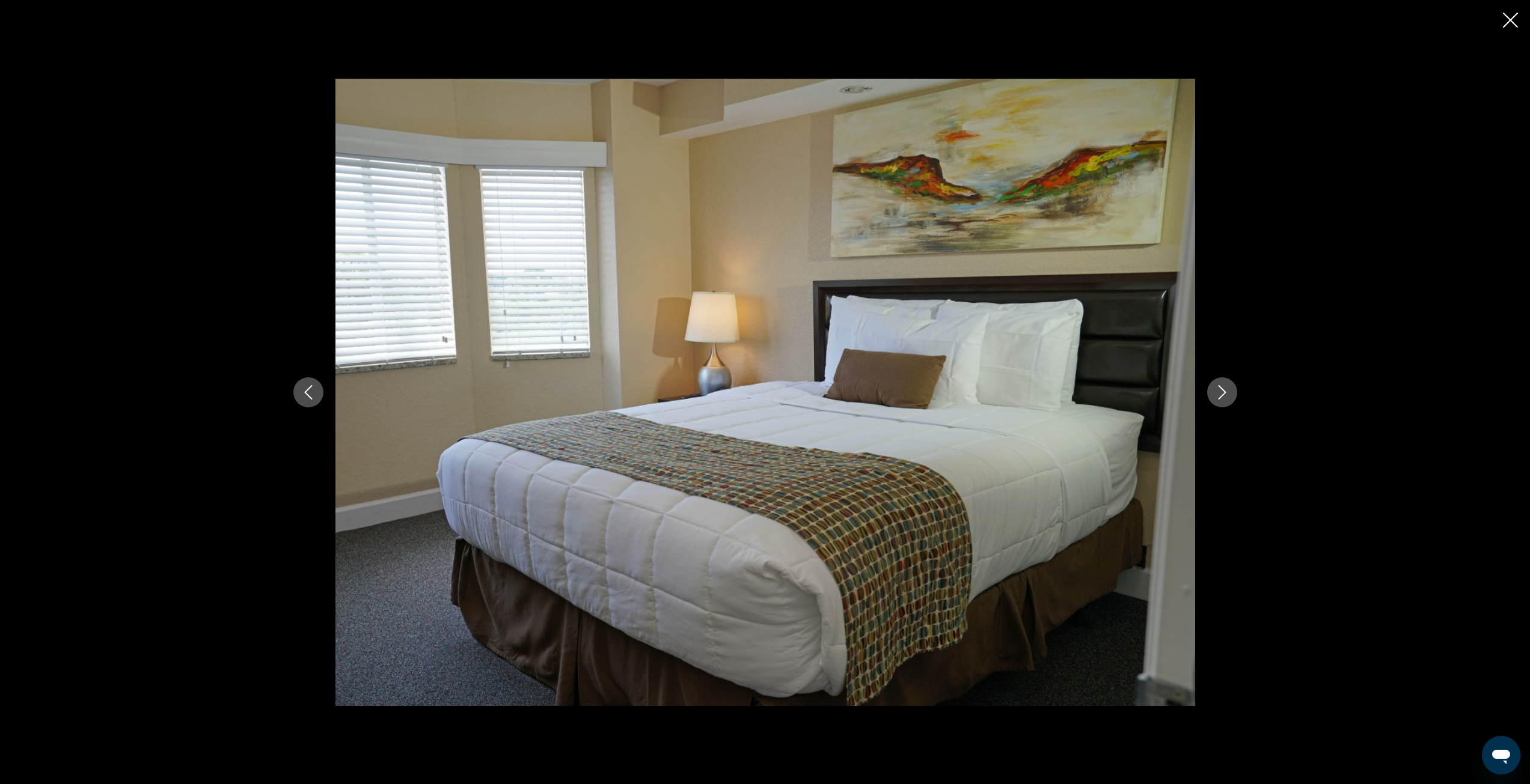
click at [1218, 399] on icon "Next image" at bounding box center [1222, 392] width 15 height 15
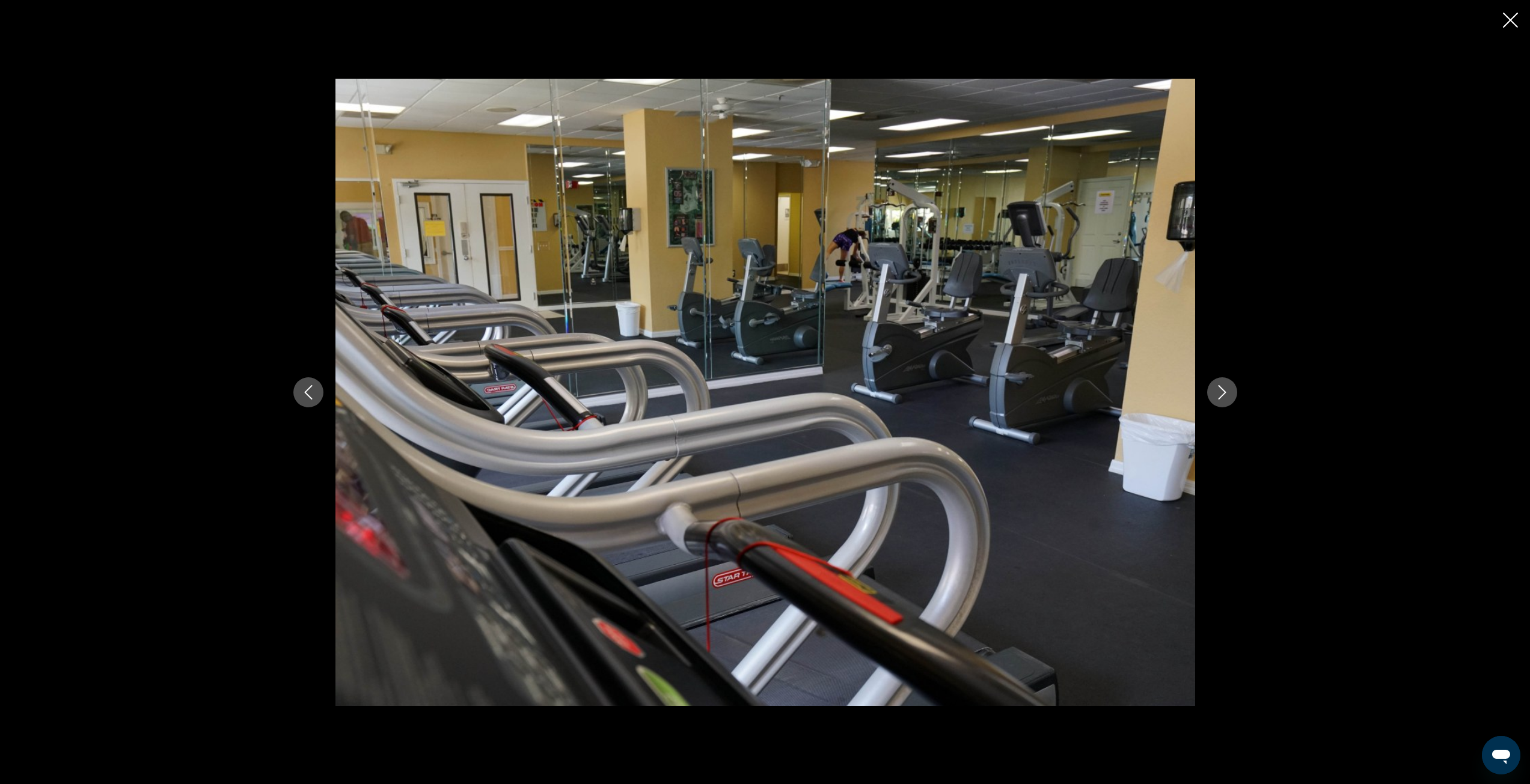
click at [1218, 399] on icon "Next image" at bounding box center [1222, 392] width 15 height 15
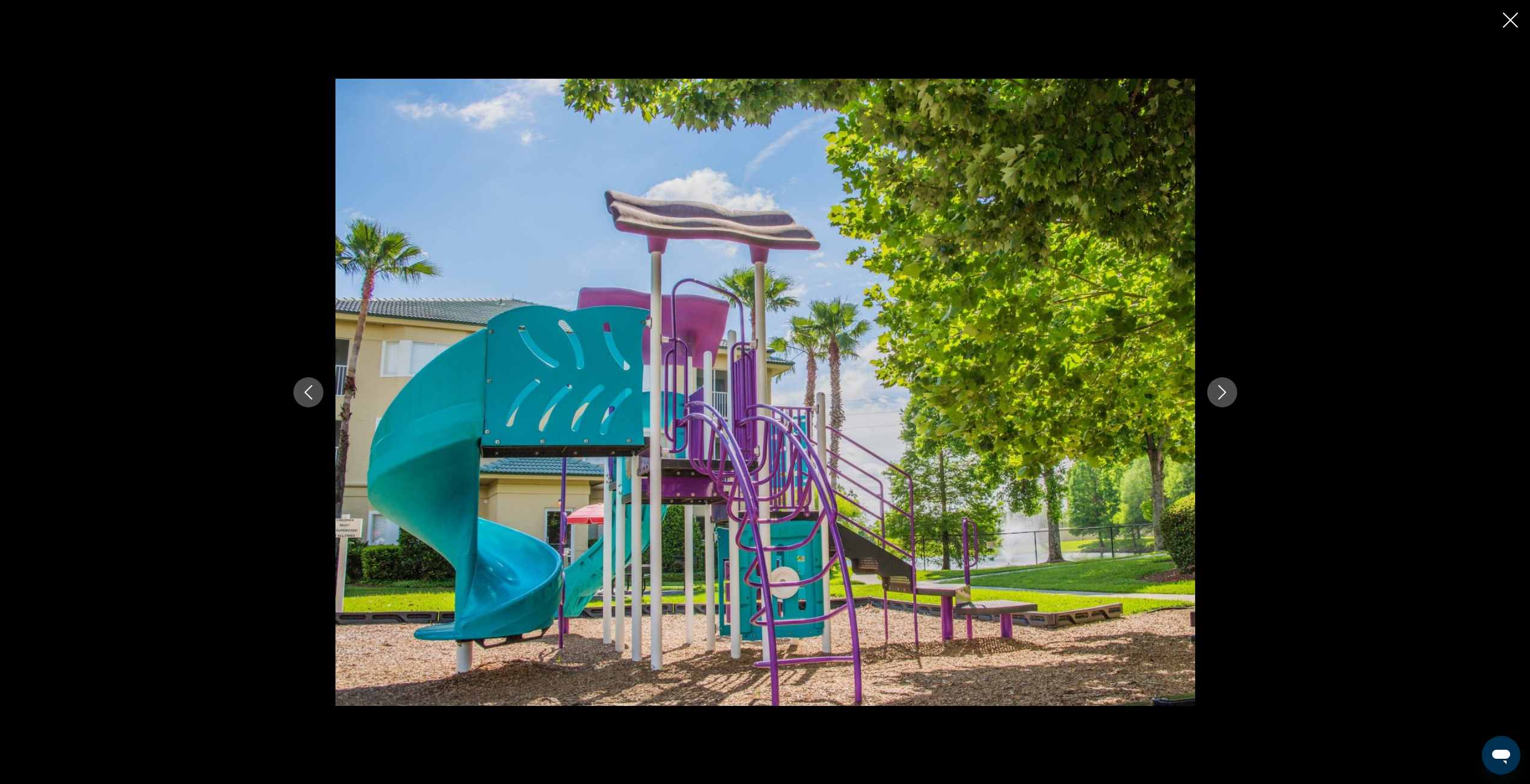
click at [1218, 399] on icon "Next image" at bounding box center [1222, 392] width 15 height 15
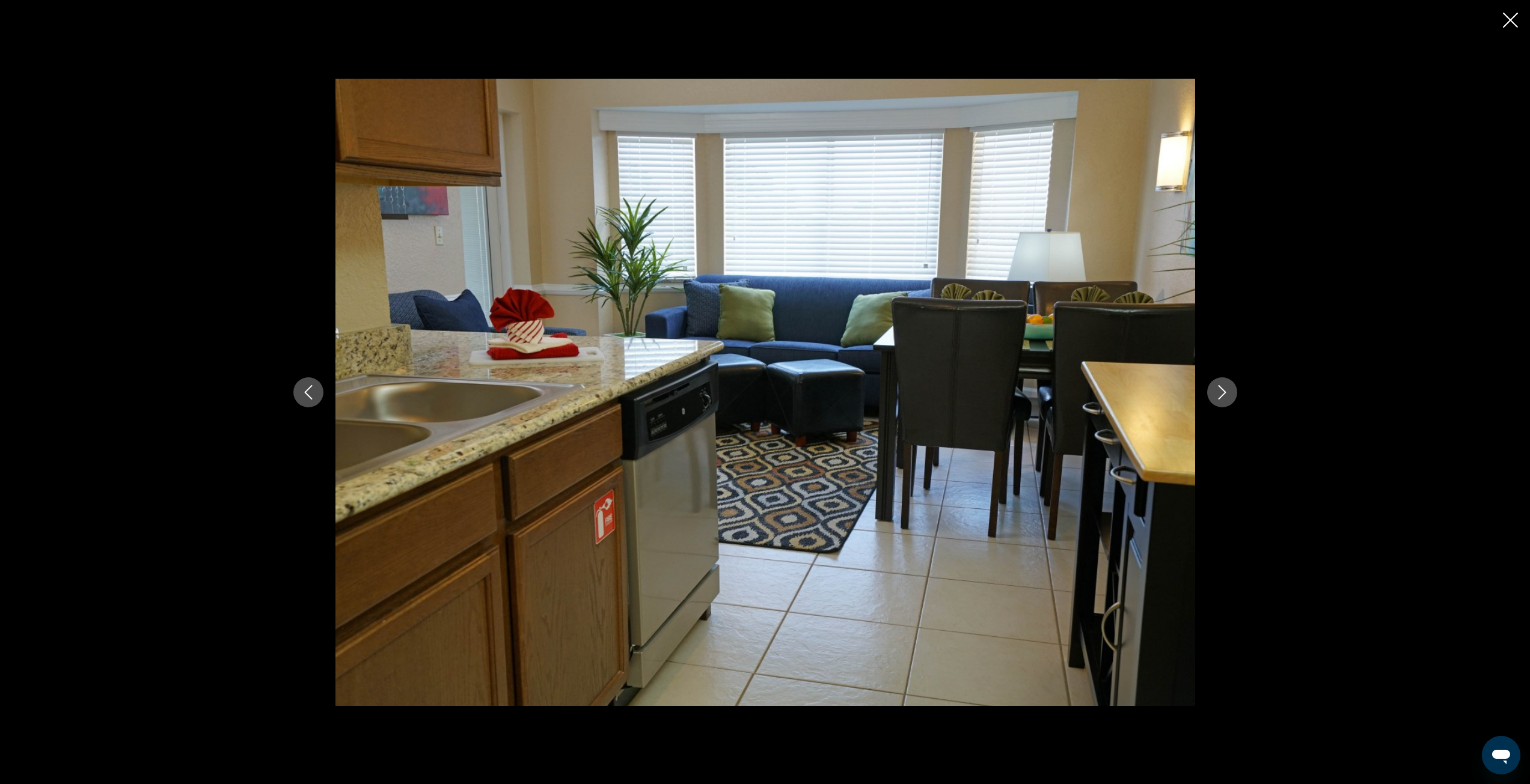
click at [1218, 399] on icon "Next image" at bounding box center [1222, 392] width 15 height 15
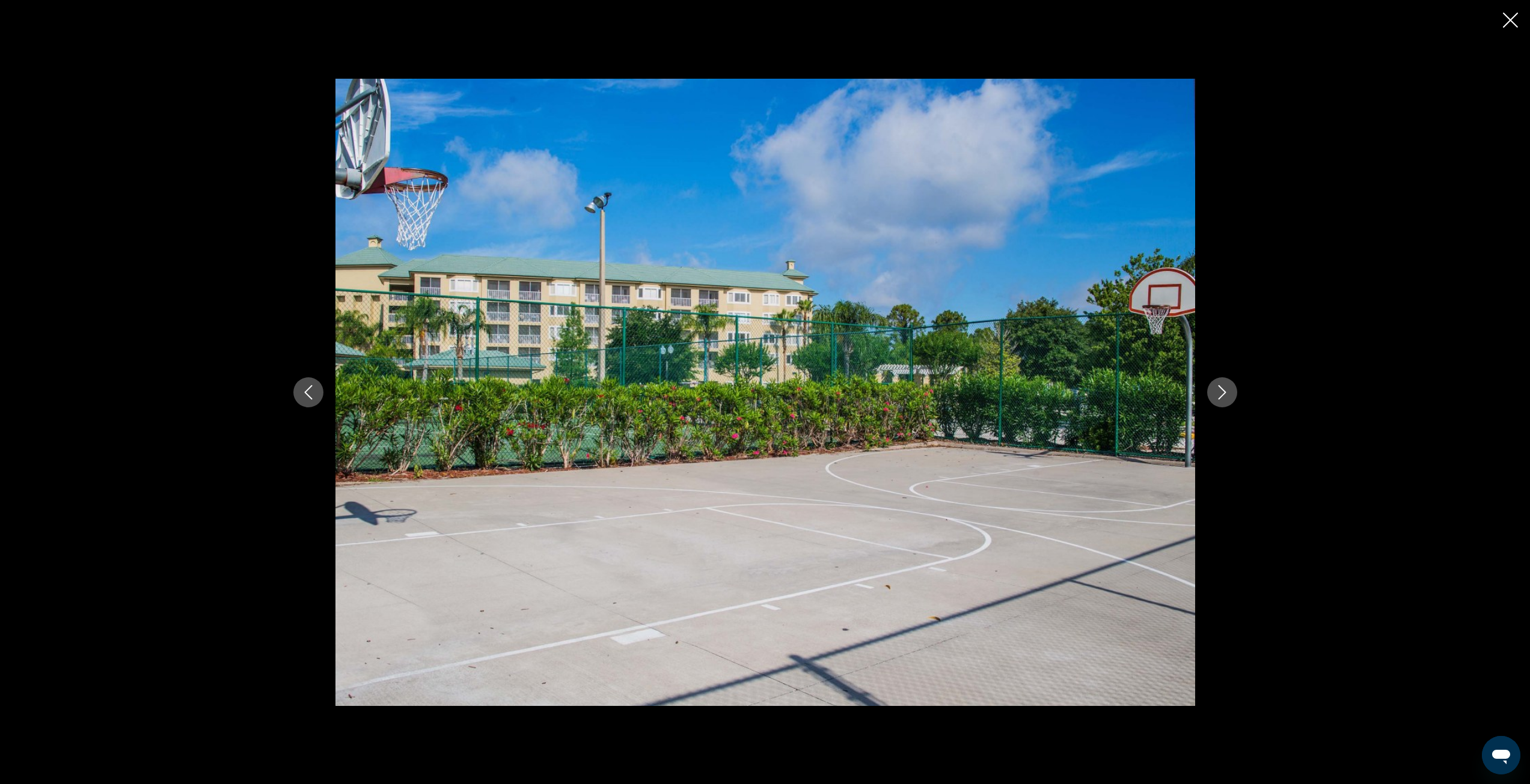
click at [1218, 399] on icon "Next image" at bounding box center [1222, 392] width 15 height 15
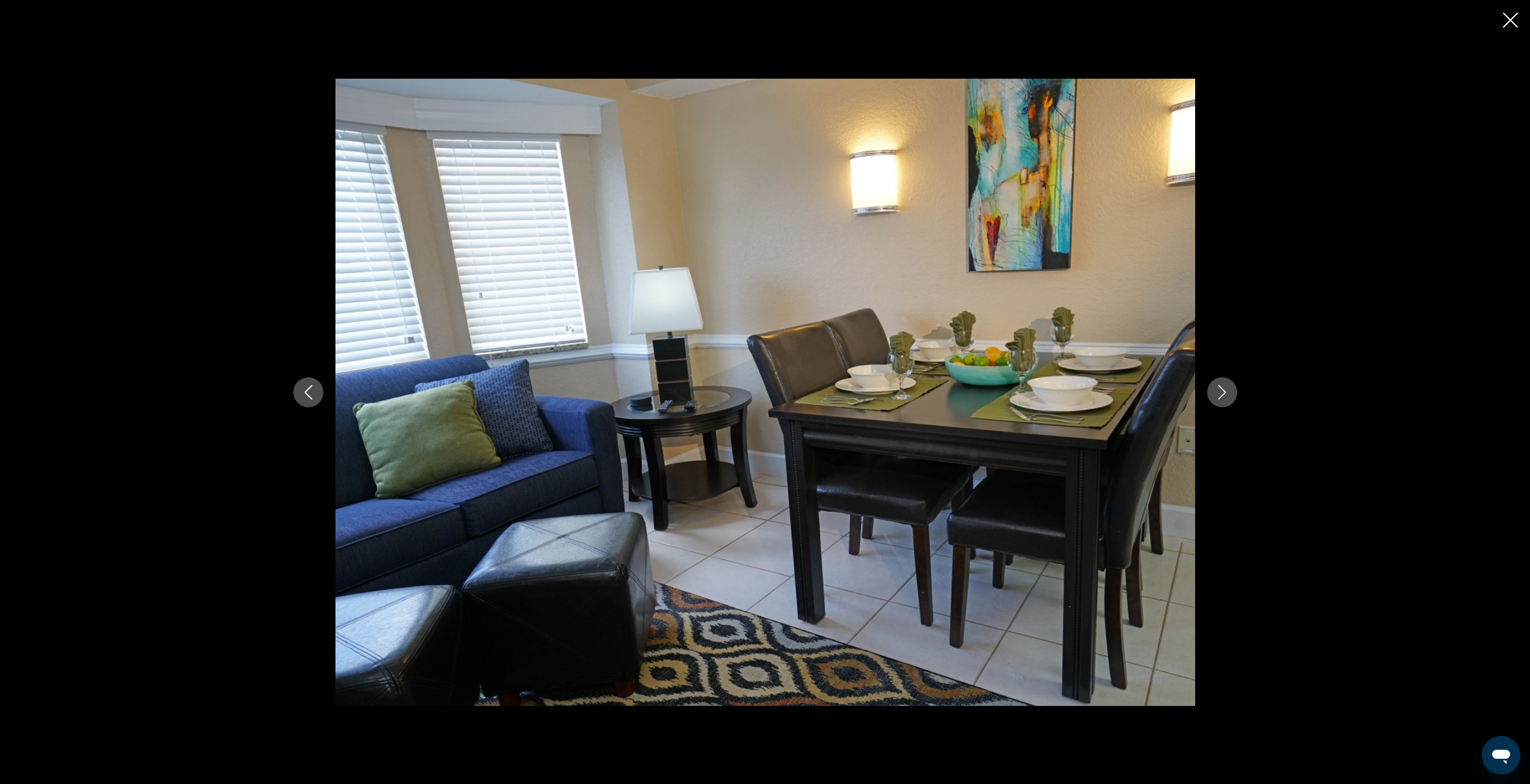
click at [1218, 399] on icon "Next image" at bounding box center [1222, 392] width 15 height 15
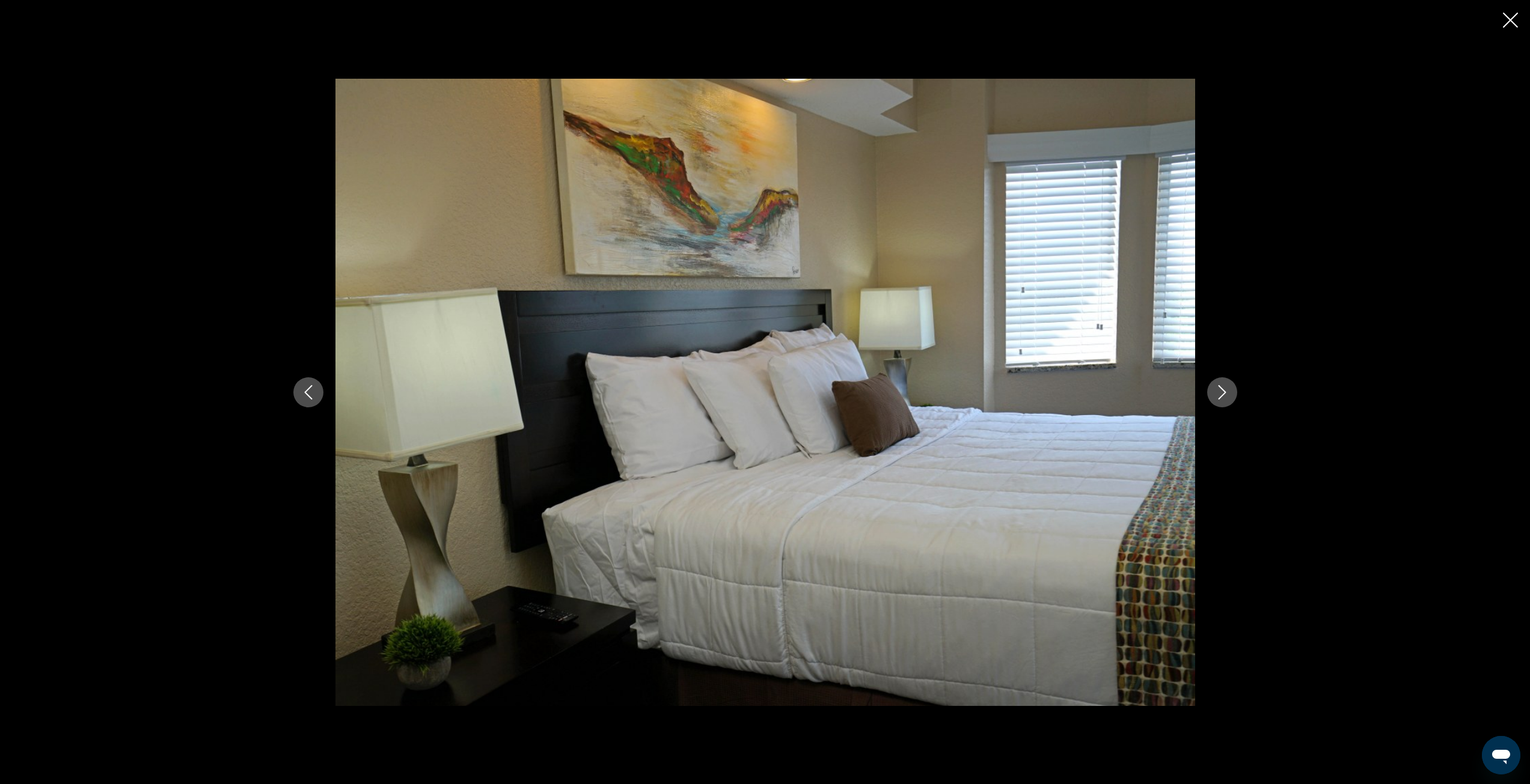
click at [1218, 399] on icon "Next image" at bounding box center [1222, 392] width 15 height 15
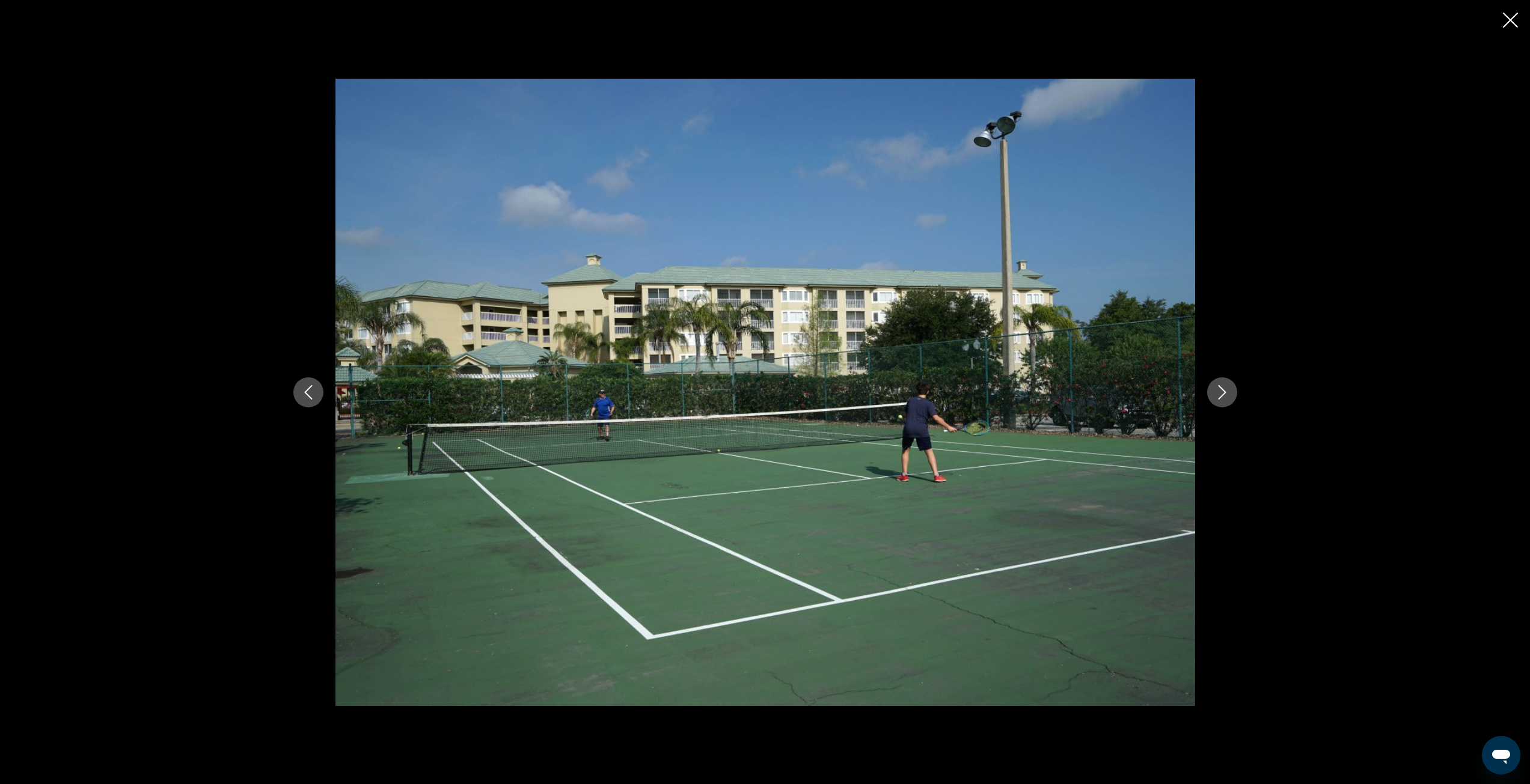
click at [1218, 399] on icon "Next image" at bounding box center [1222, 392] width 15 height 15
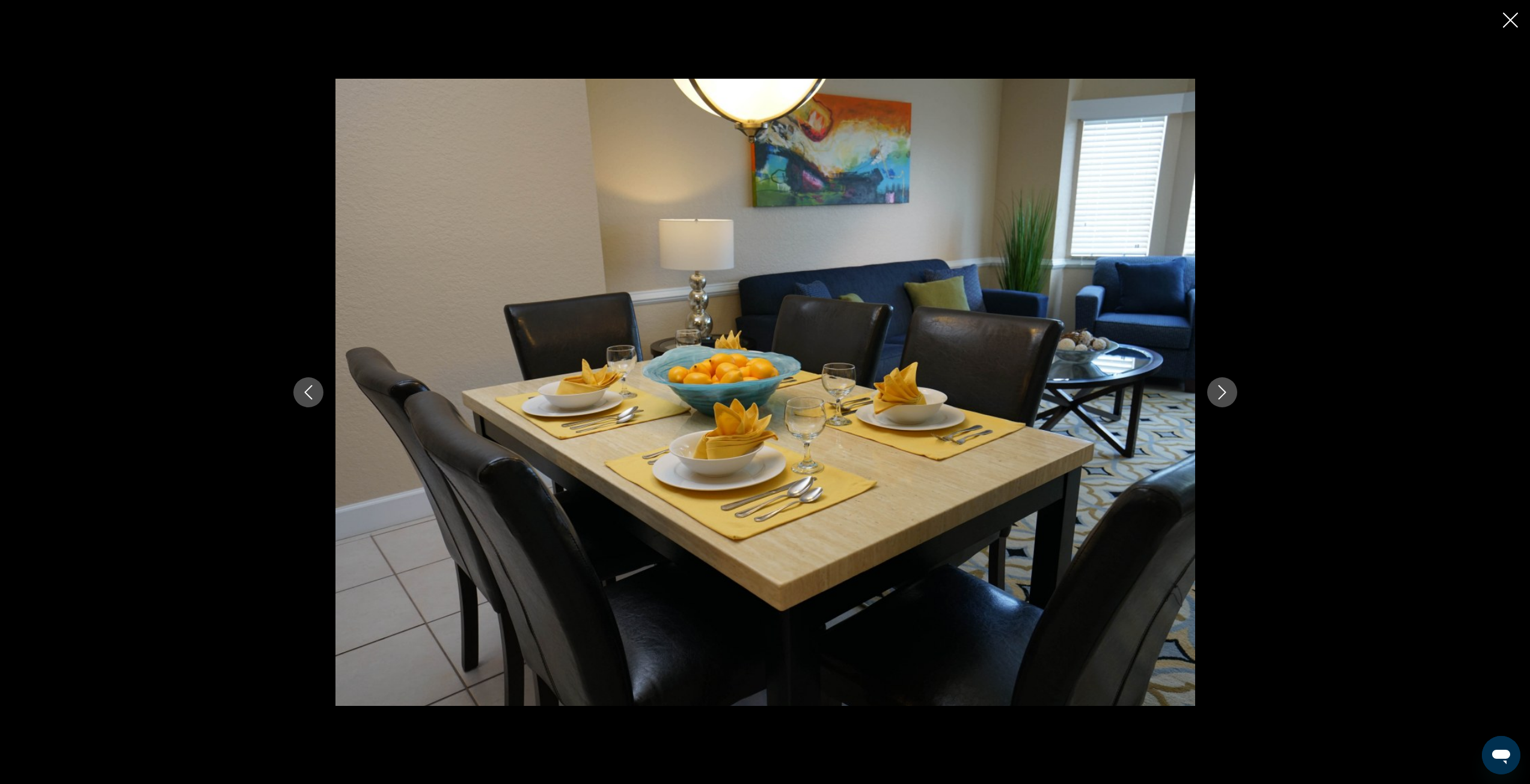
click at [1218, 399] on icon "Next image" at bounding box center [1222, 392] width 15 height 15
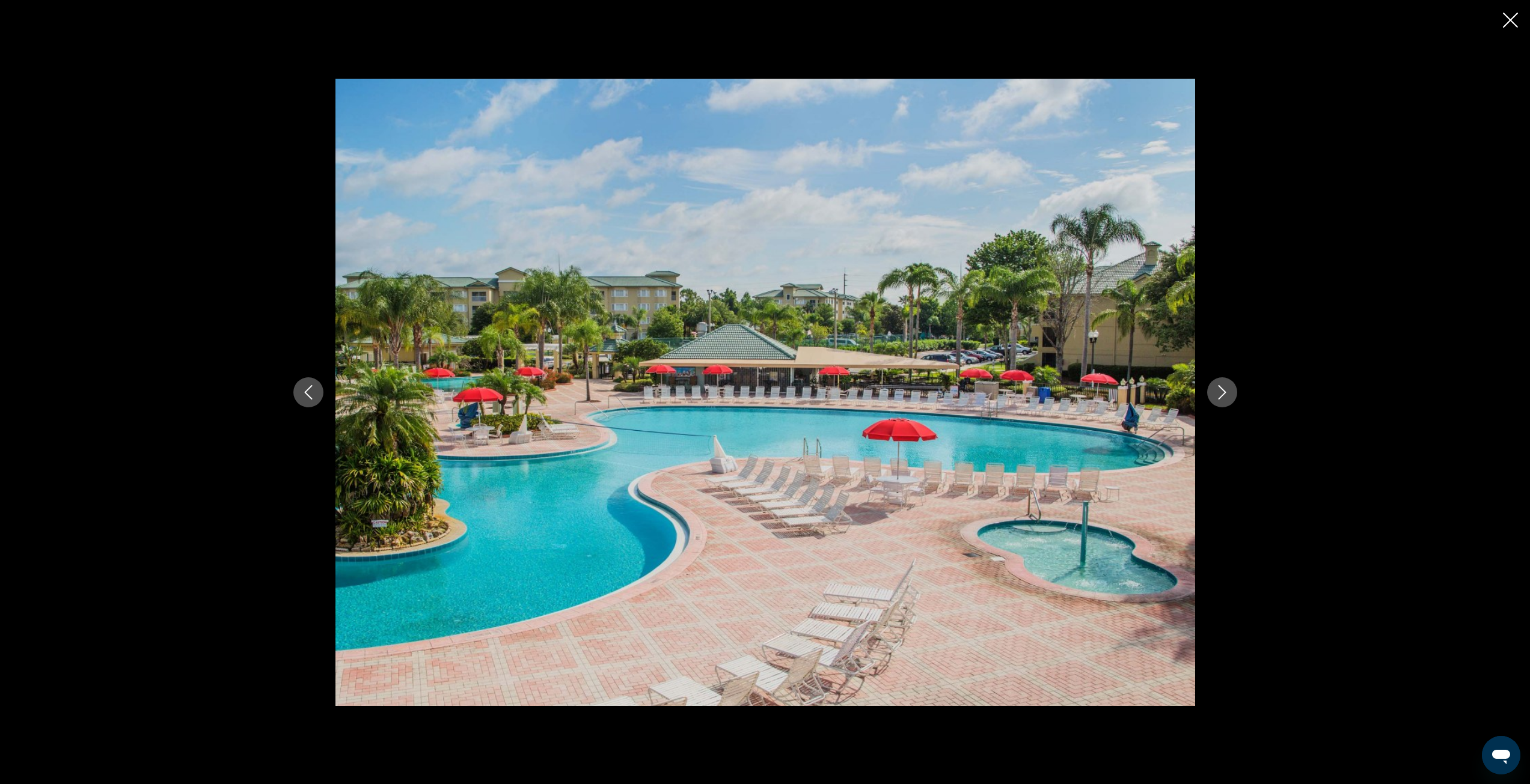
click at [1218, 399] on icon "Next image" at bounding box center [1222, 392] width 15 height 15
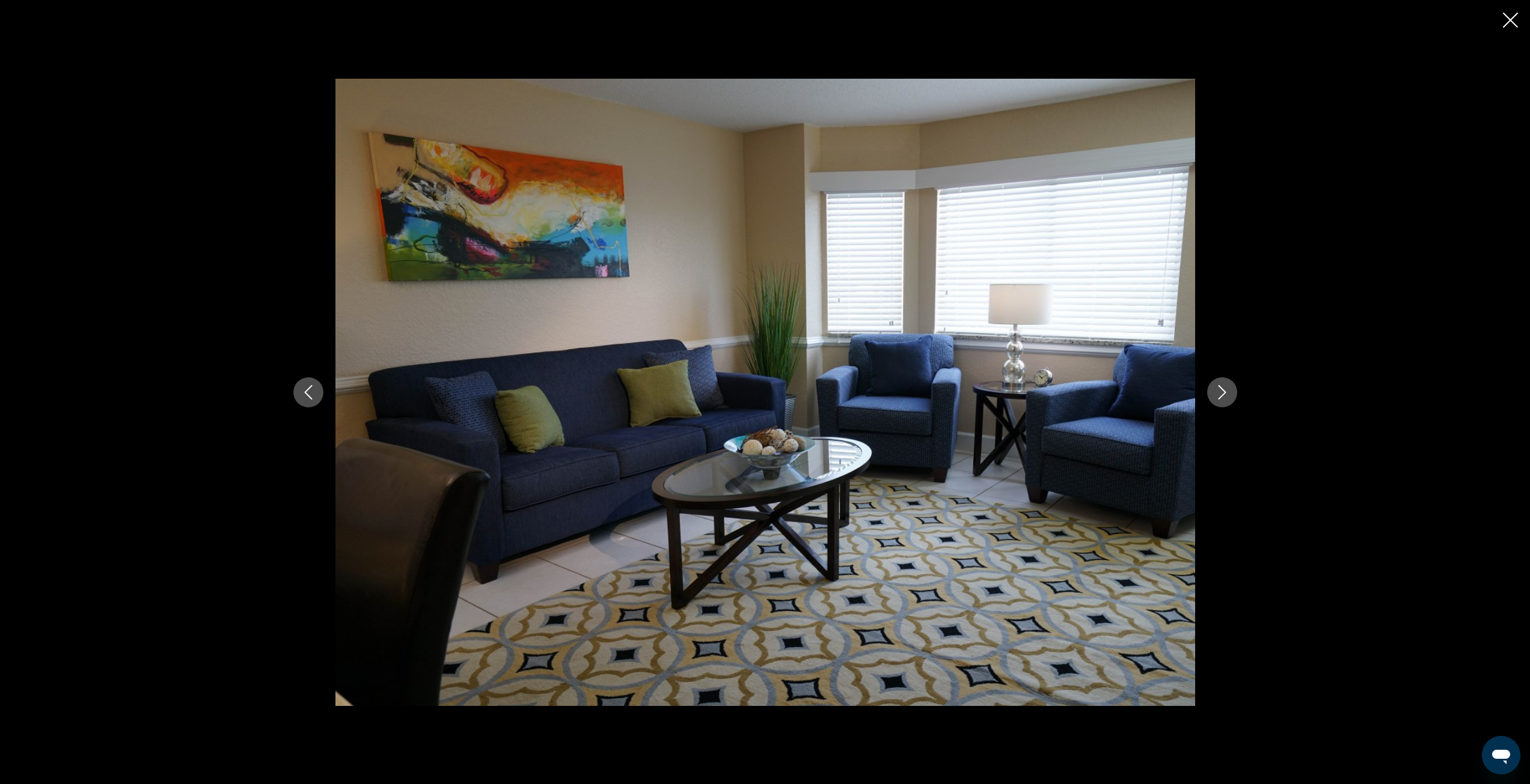
click at [1218, 399] on icon "Next image" at bounding box center [1222, 392] width 15 height 15
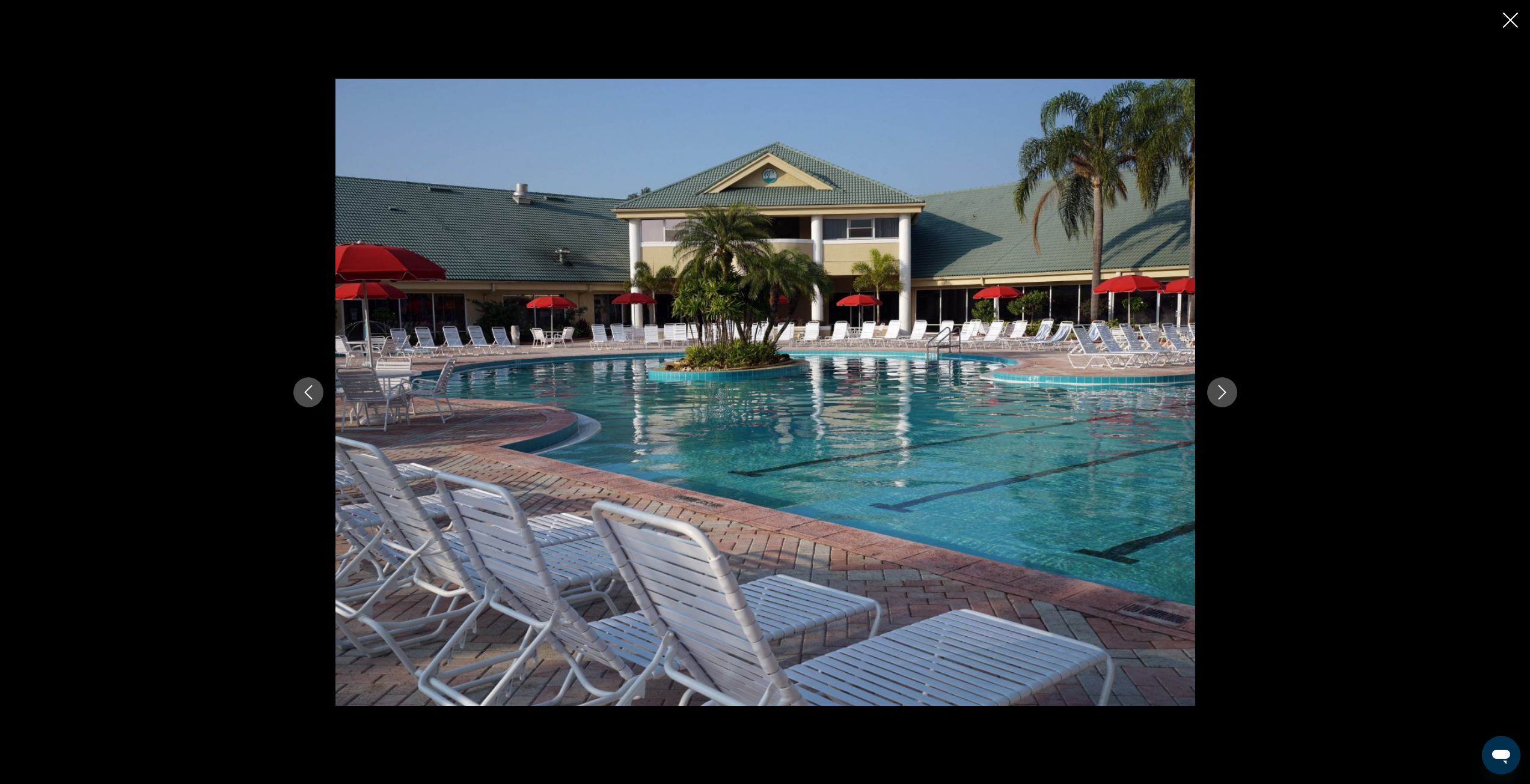
click at [1508, 15] on icon "Close slideshow" at bounding box center [1511, 20] width 15 height 15
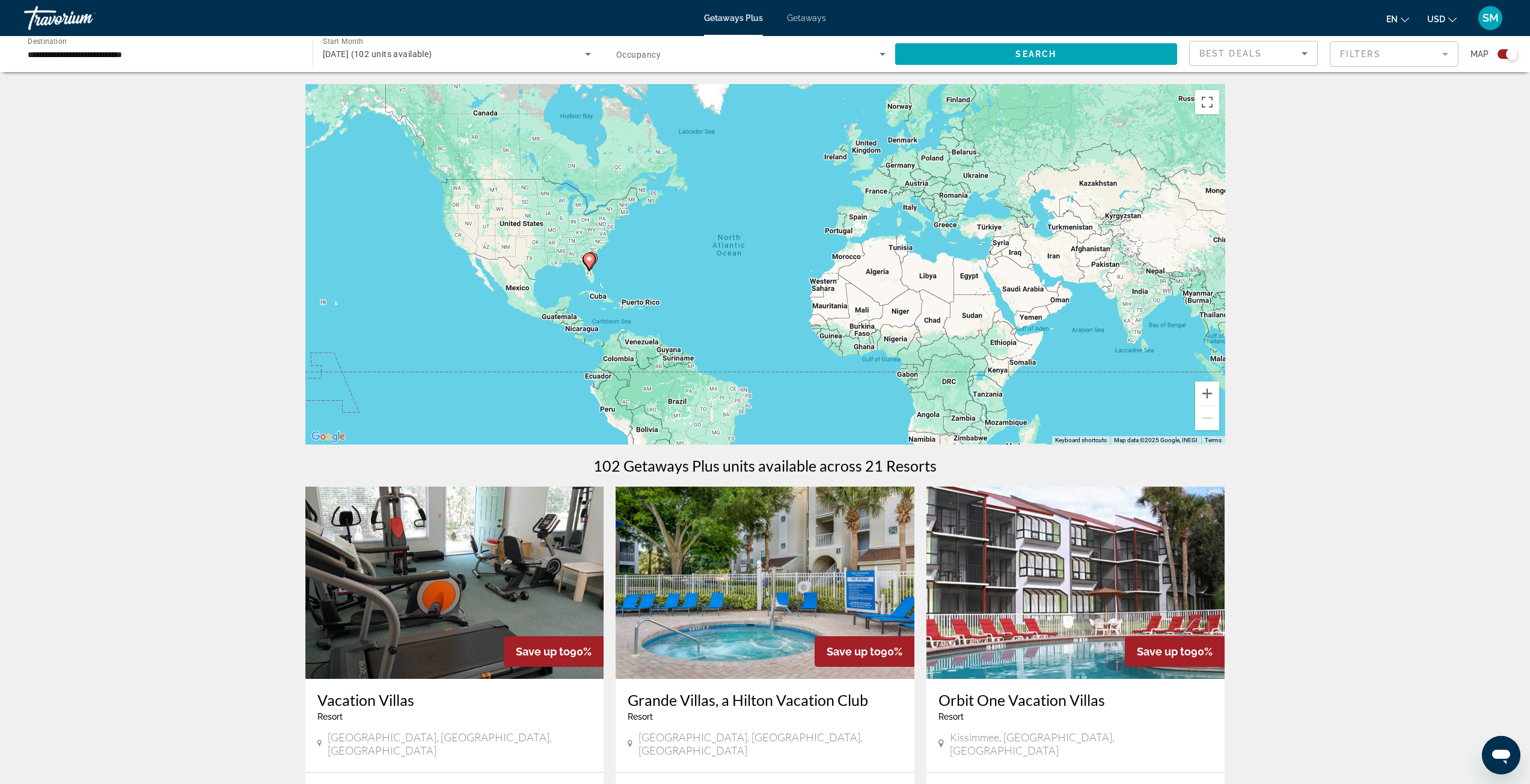
click at [128, 58] on input "**********" at bounding box center [163, 55] width 269 height 15
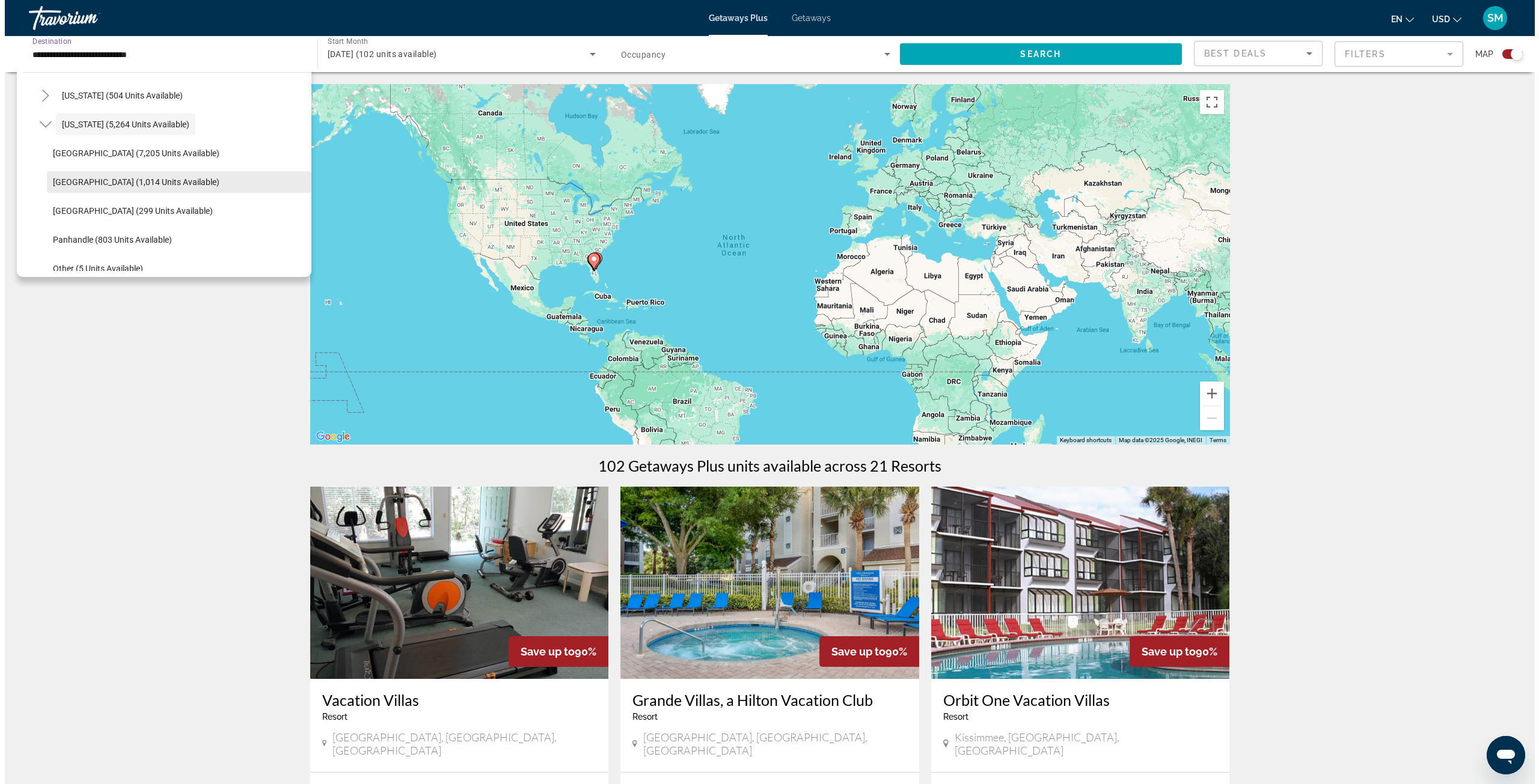
scroll to position [221, 0]
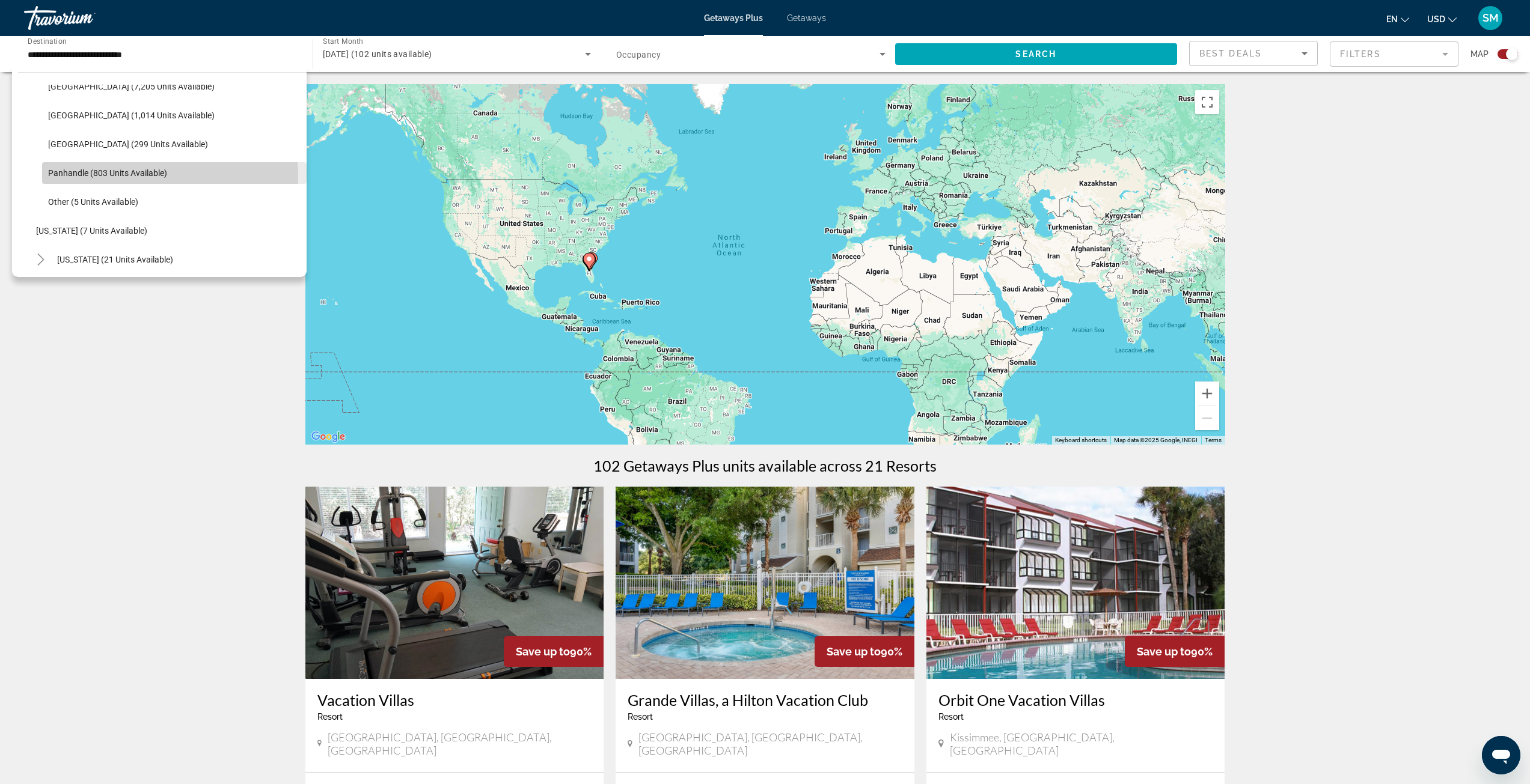
click at [90, 179] on span "Search widget" at bounding box center [174, 173] width 265 height 29
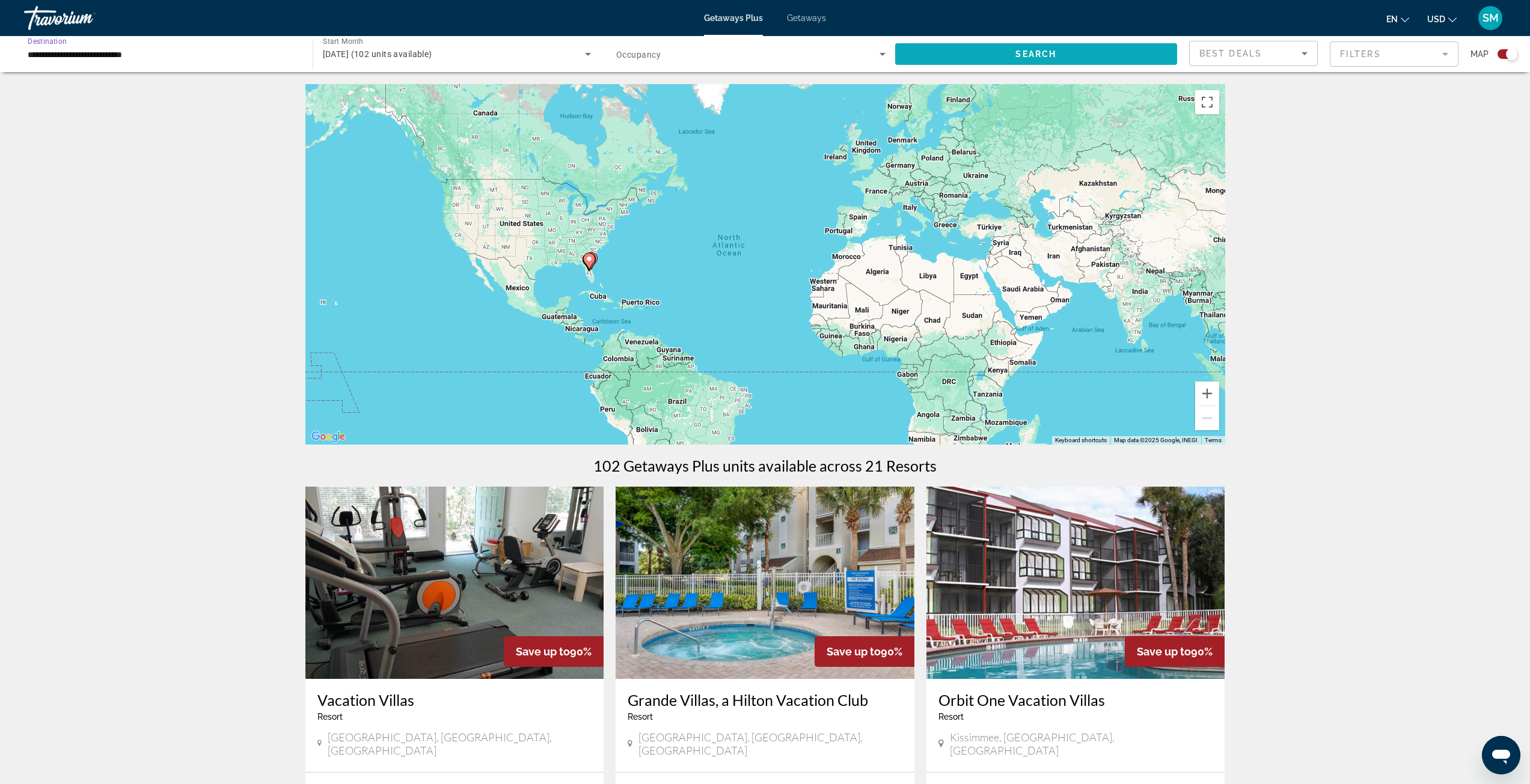
click at [1051, 57] on span "Search" at bounding box center [1036, 54] width 41 height 10
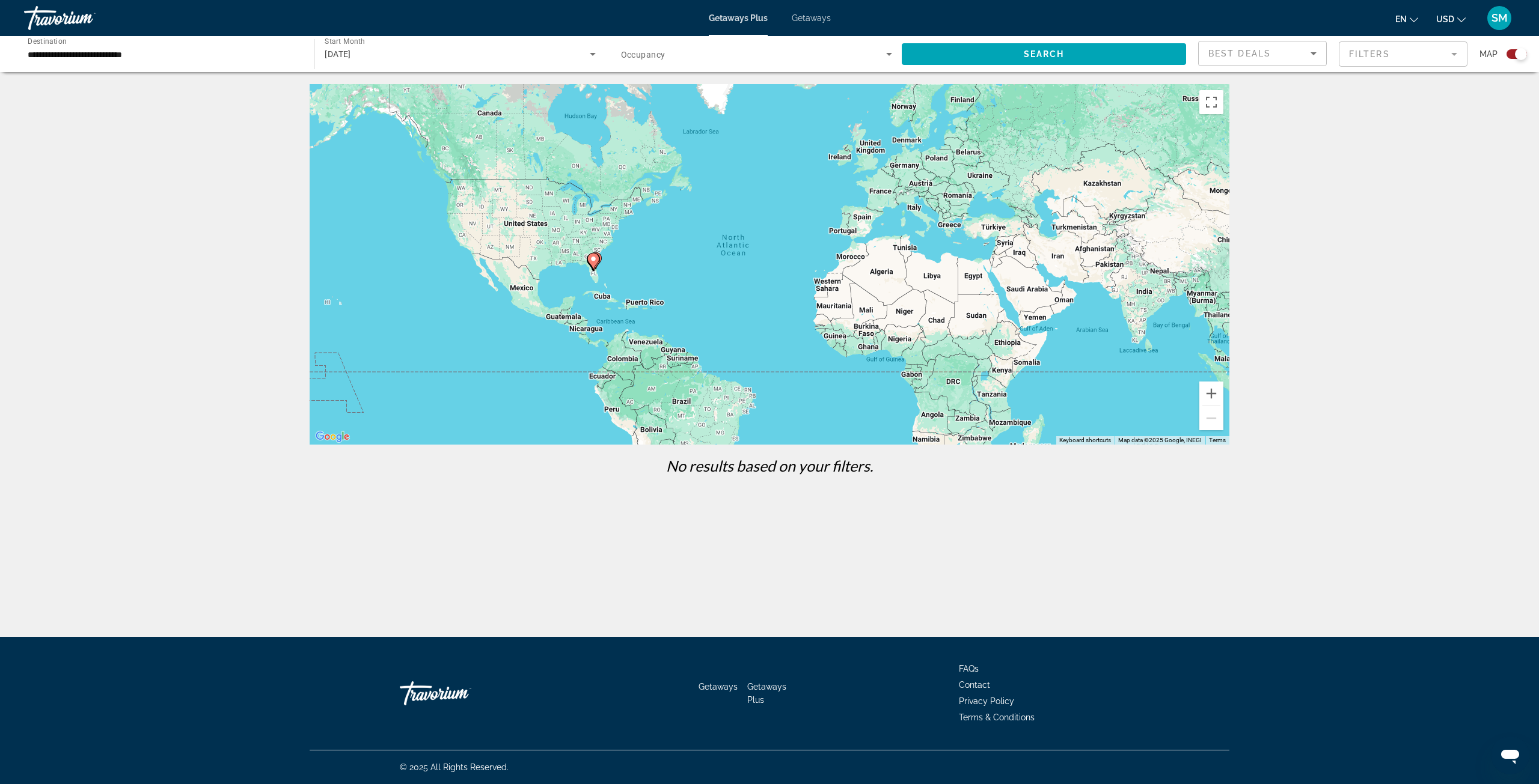
click at [143, 58] on input "**********" at bounding box center [163, 55] width 271 height 15
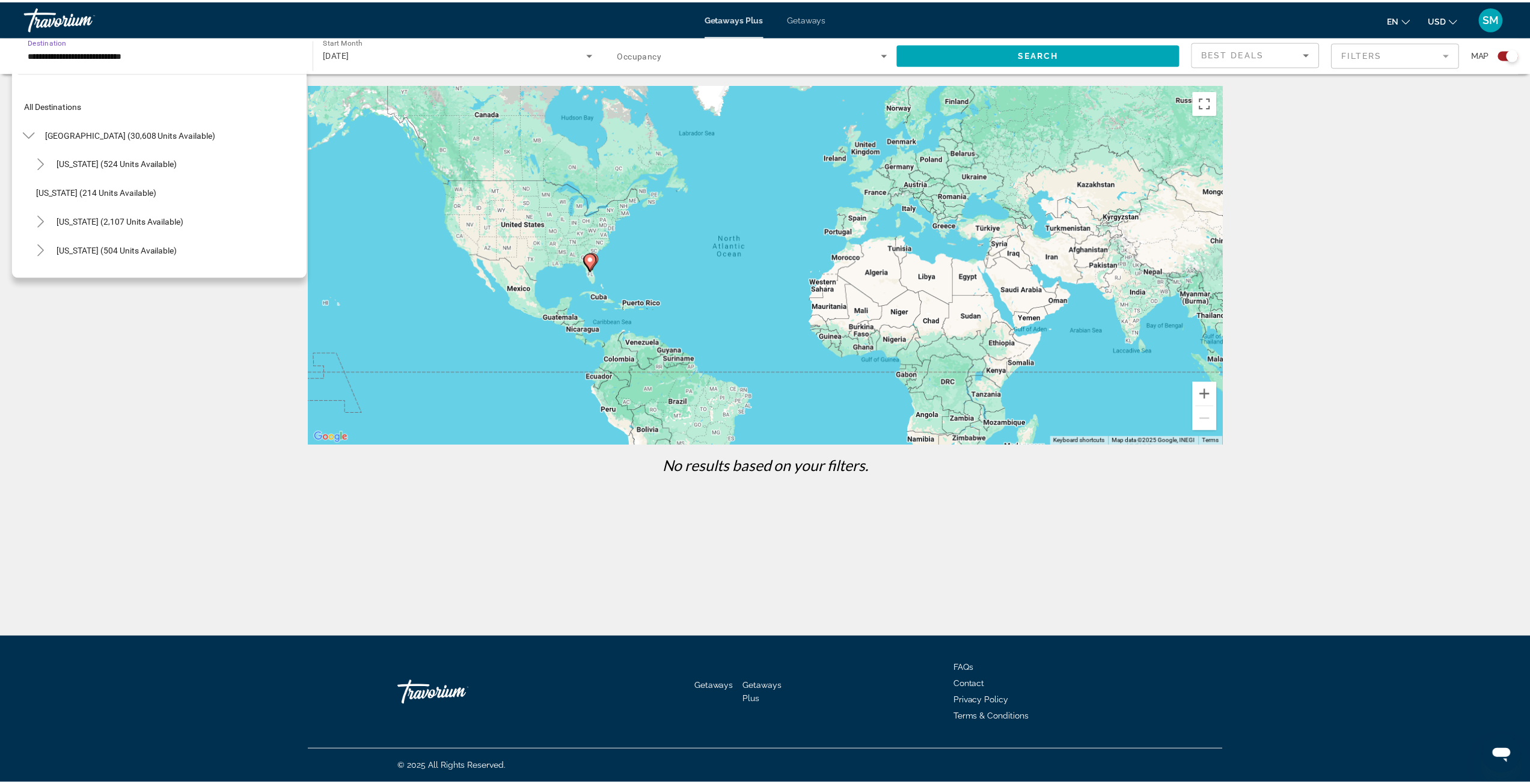
scroll to position [216, 0]
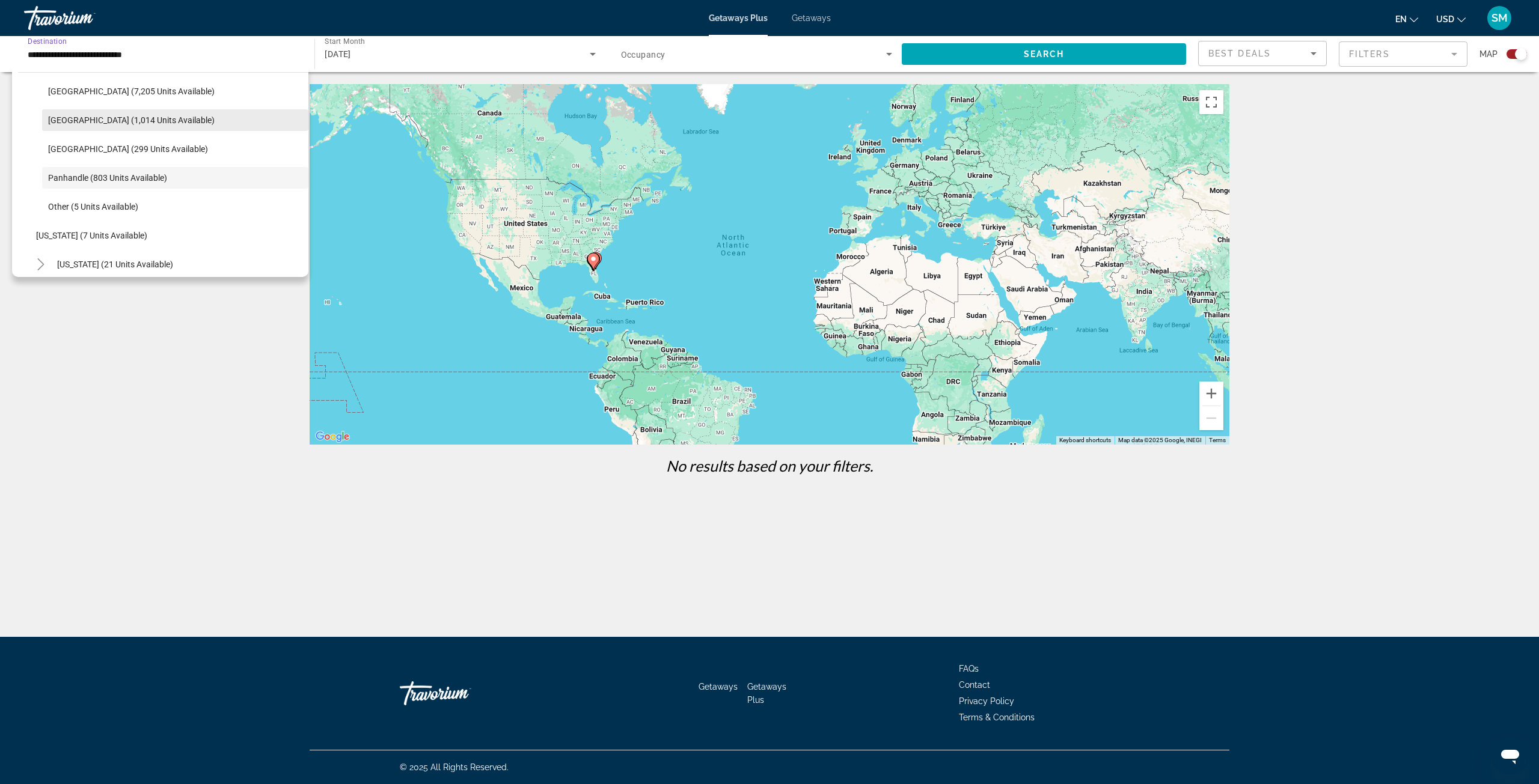
click at [76, 116] on span "[GEOGRAPHIC_DATA] (1,014 units available)" at bounding box center [131, 120] width 167 height 10
type input "**********"
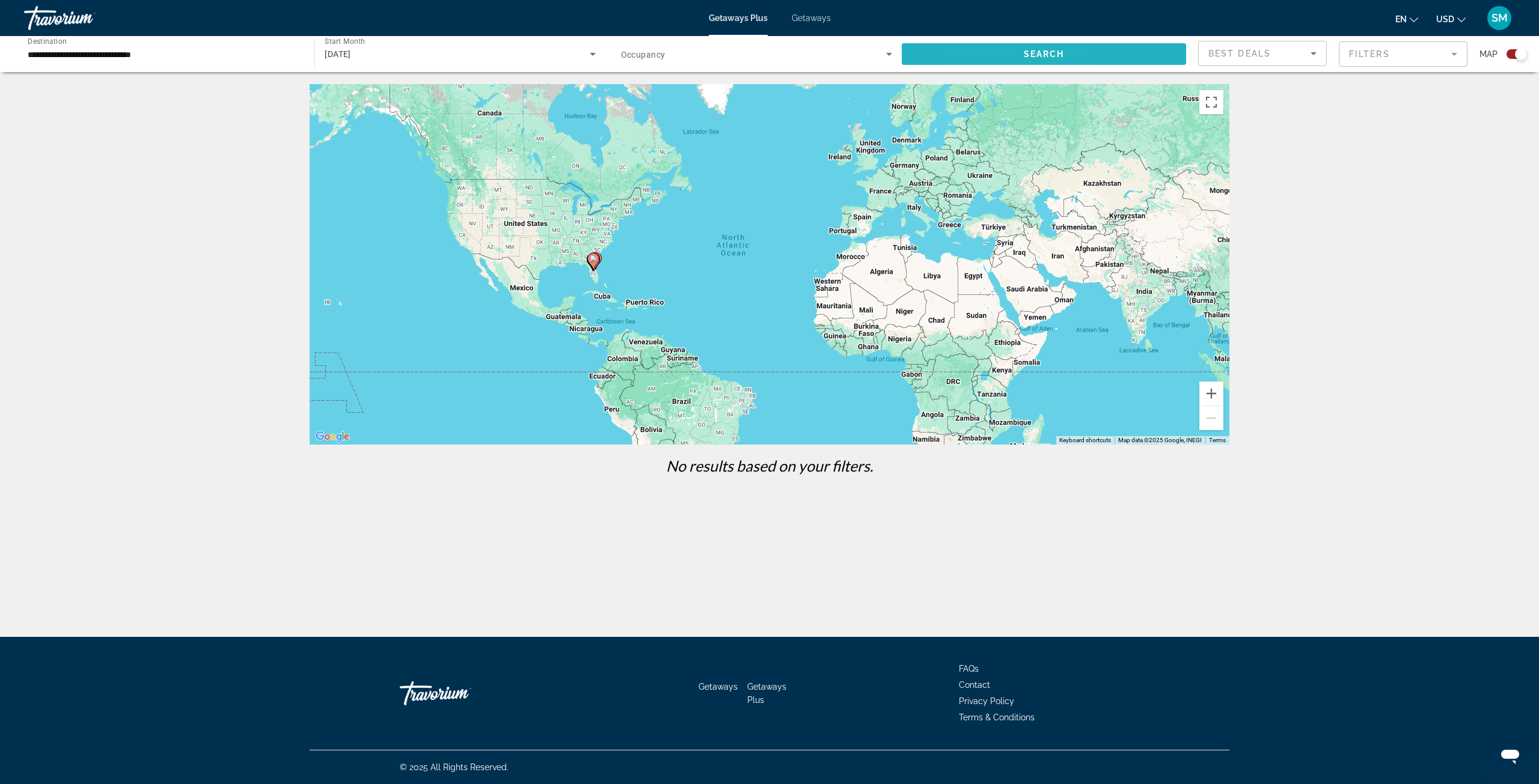
click at [988, 52] on span "Search widget" at bounding box center [1044, 54] width 285 height 29
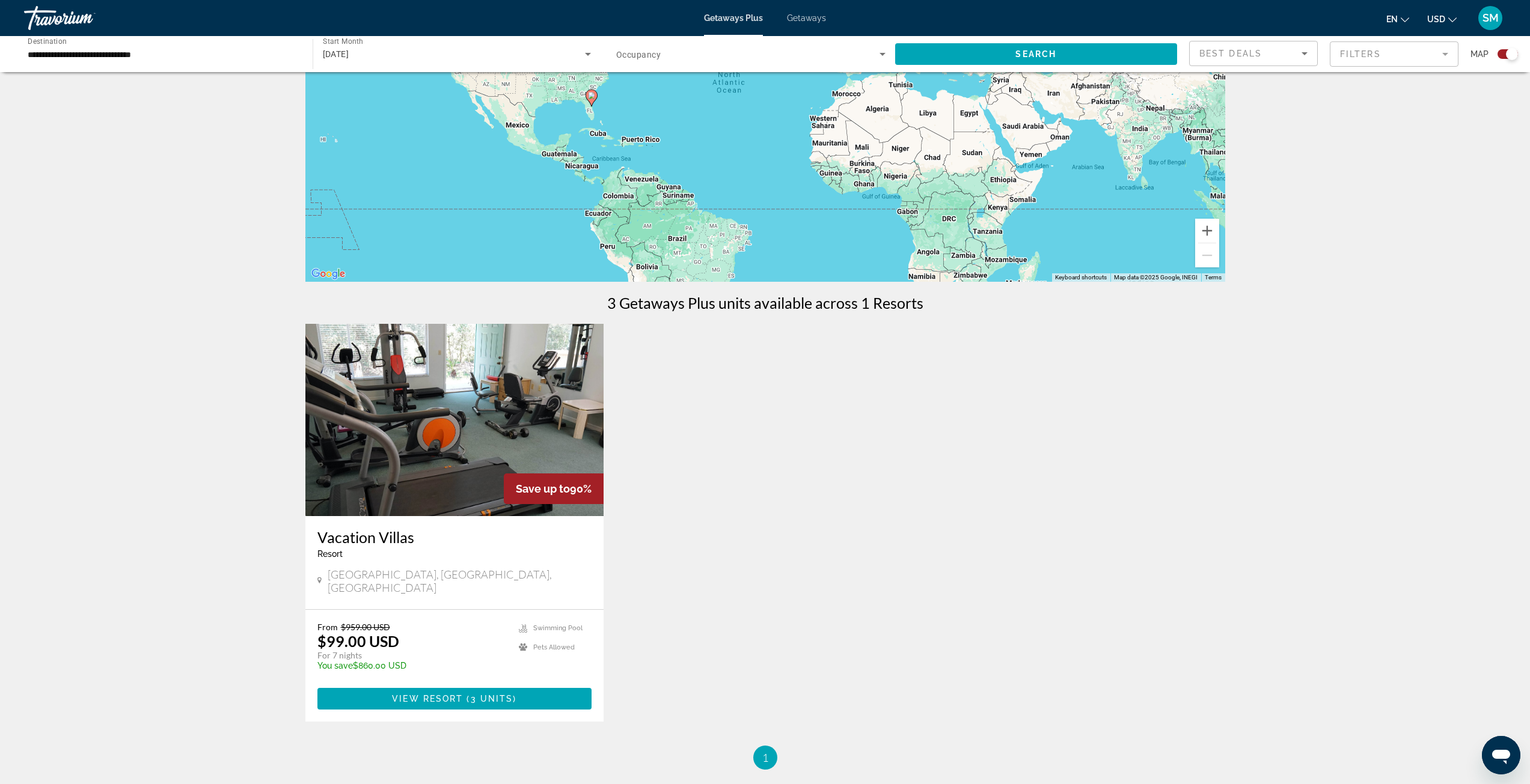
scroll to position [180, 0]
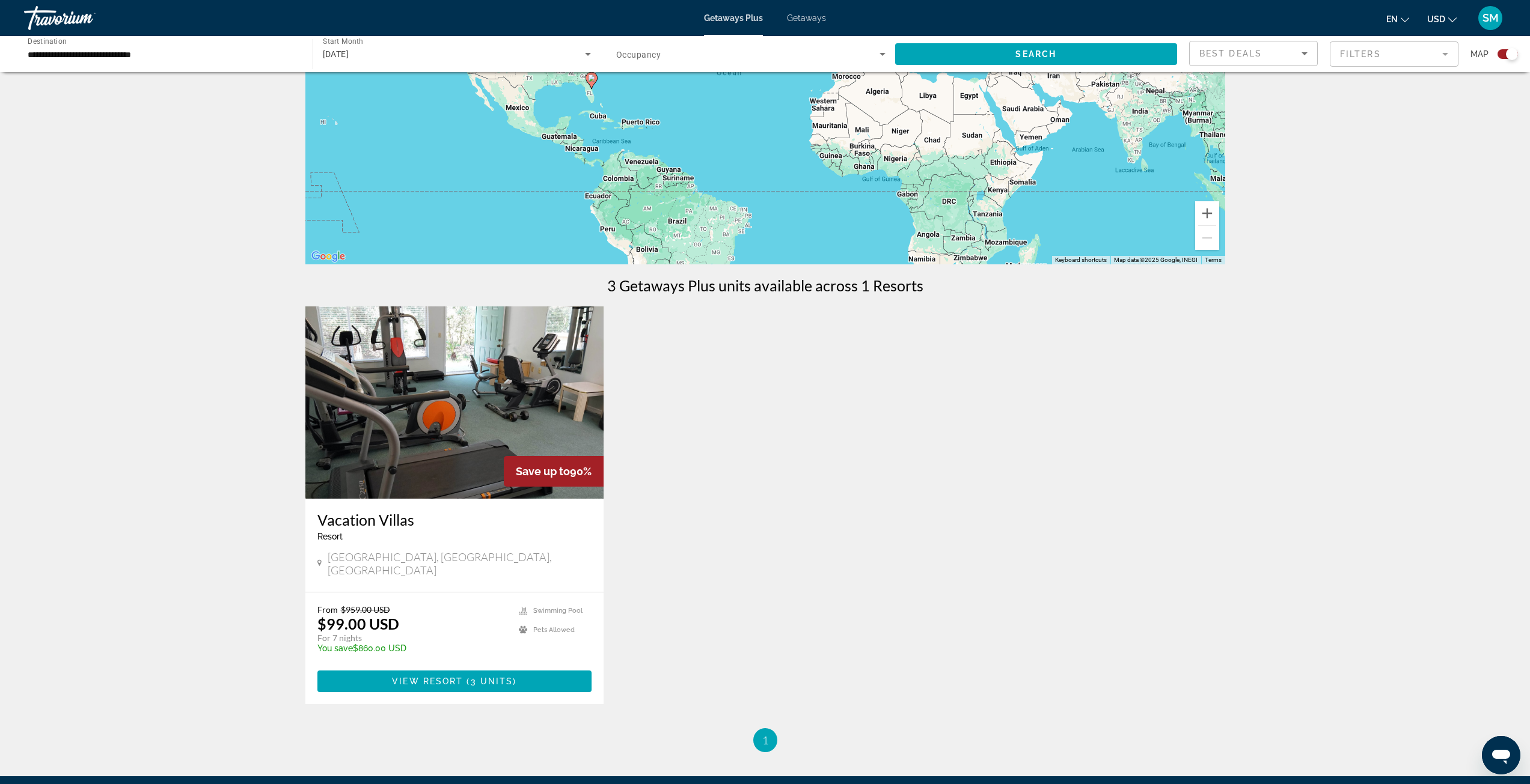
click at [459, 407] on img "Main content" at bounding box center [454, 402] width 299 height 192
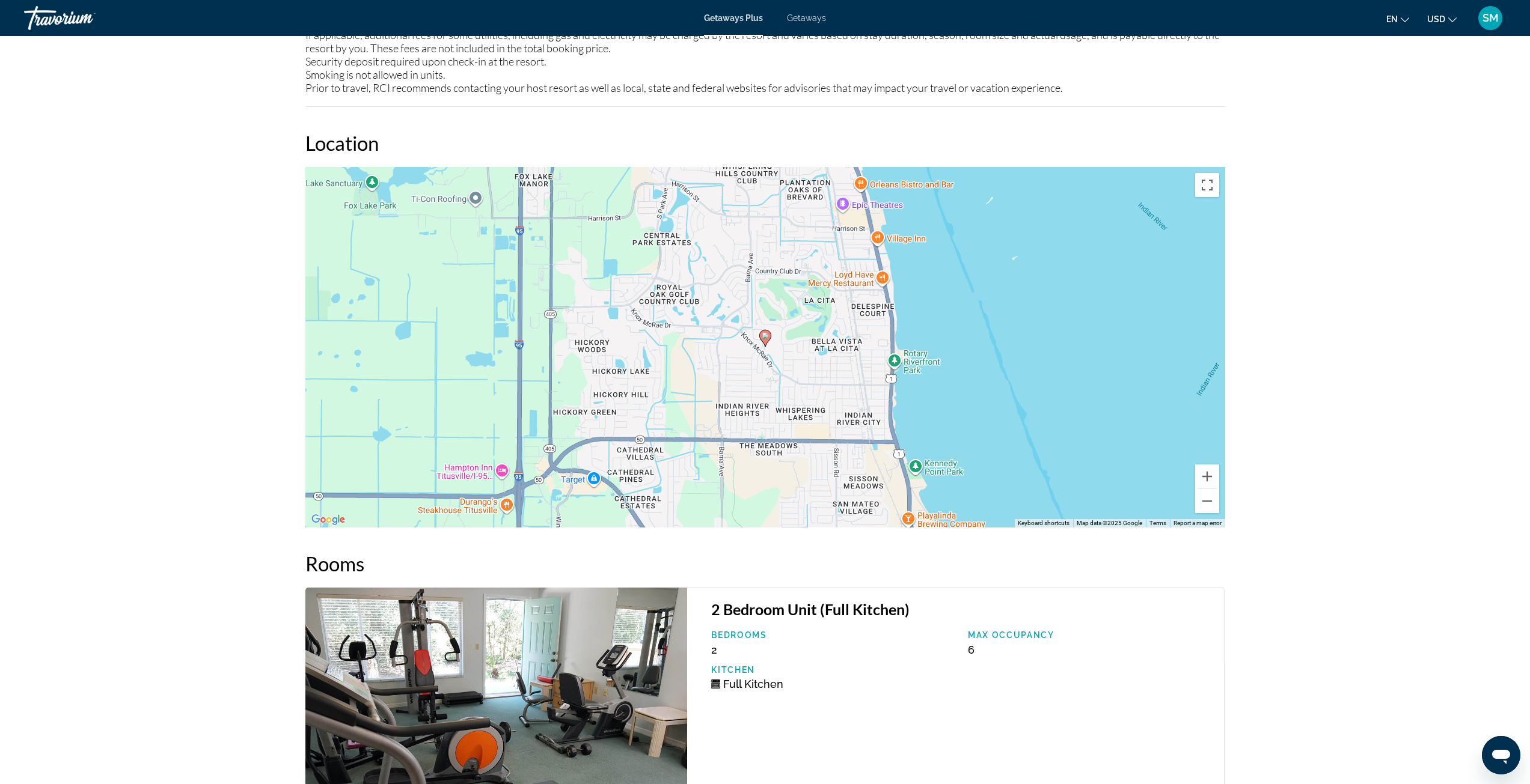
scroll to position [1173, 0]
